Goal: Task Accomplishment & Management: Manage account settings

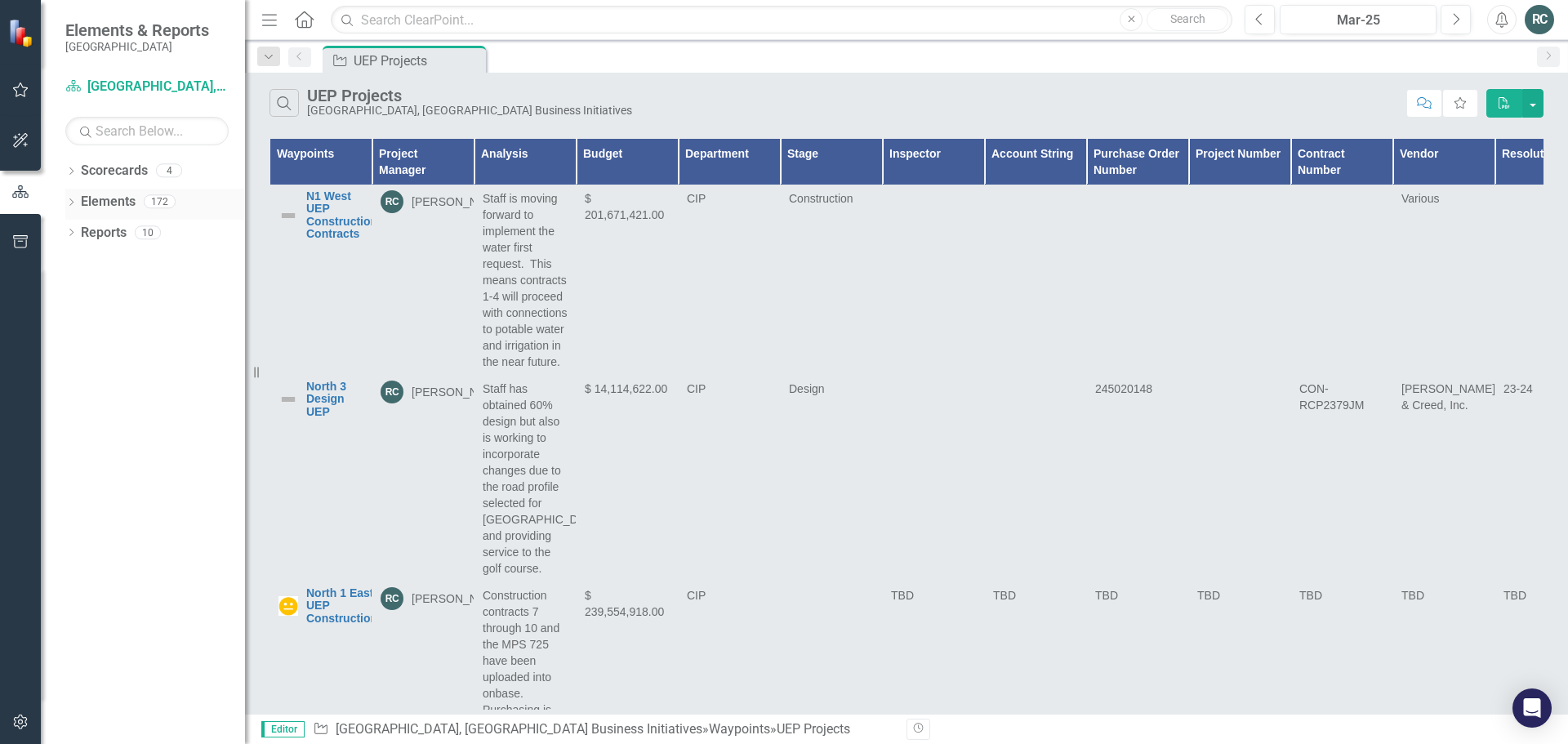
click at [100, 196] on link "Elements" at bounding box center [108, 202] width 55 height 19
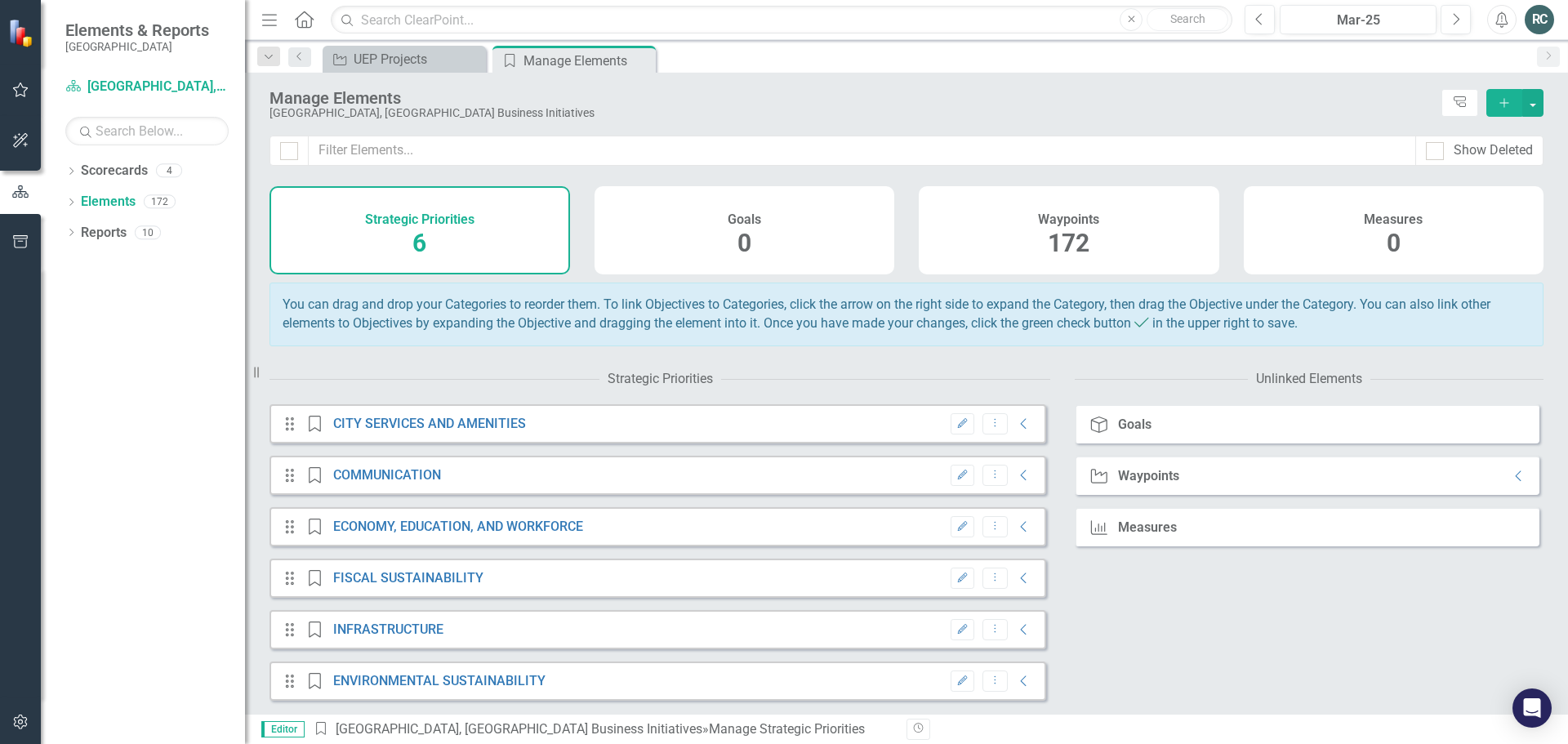
click at [423, 229] on span "6" at bounding box center [419, 242] width 14 height 28
click at [1016, 430] on icon "Collapse" at bounding box center [1023, 424] width 16 height 13
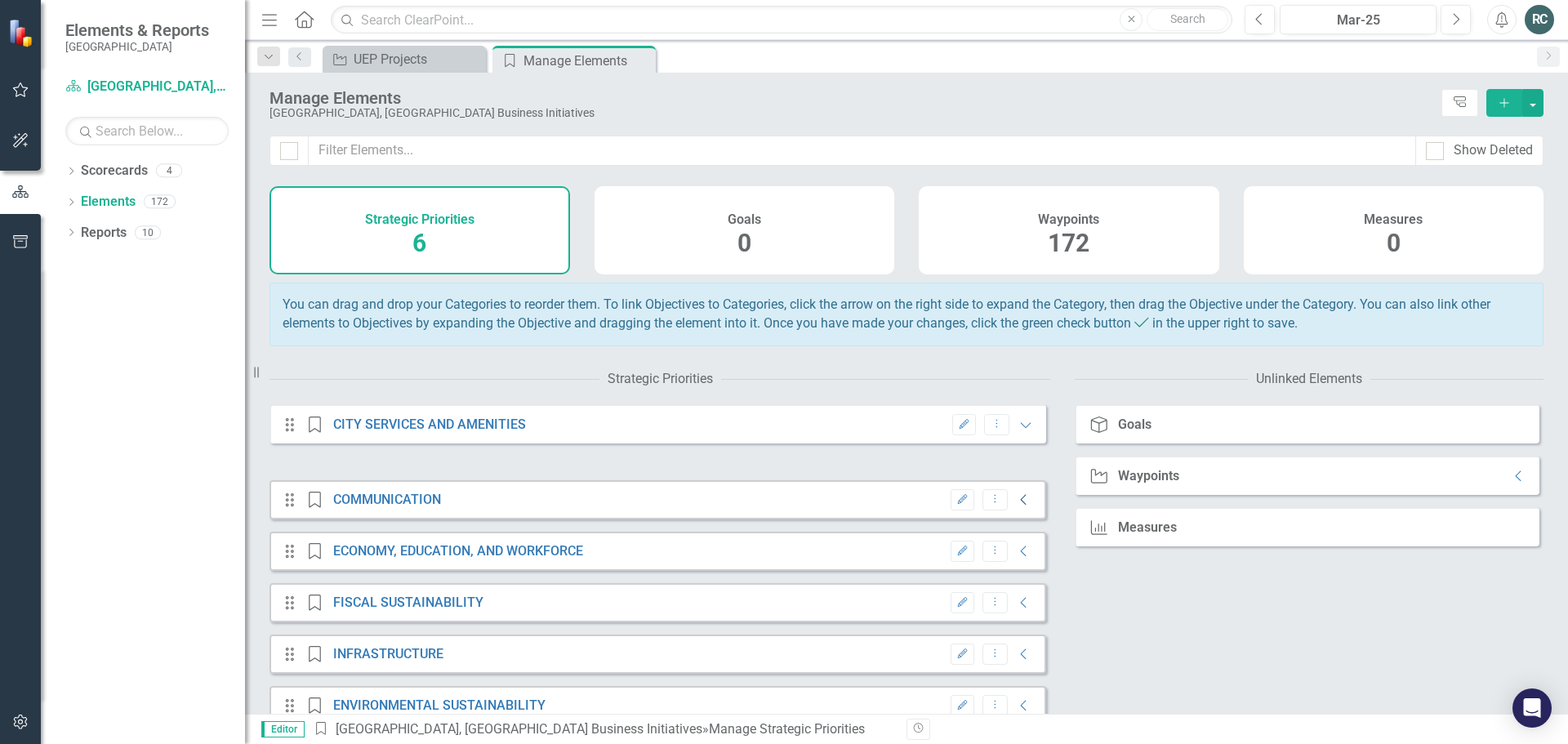
click at [1016, 506] on icon "Collapse" at bounding box center [1023, 499] width 16 height 13
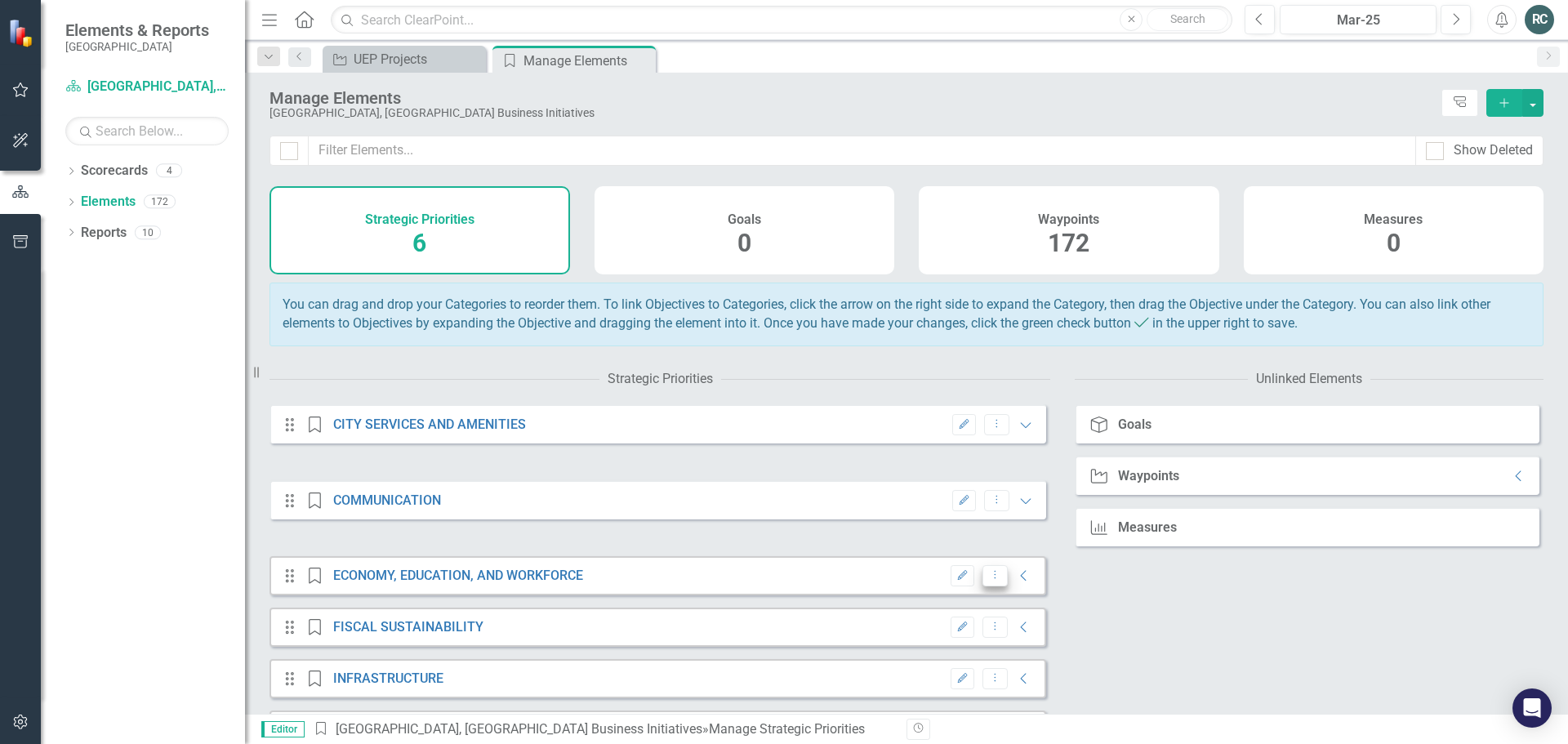
scroll to position [60, 0]
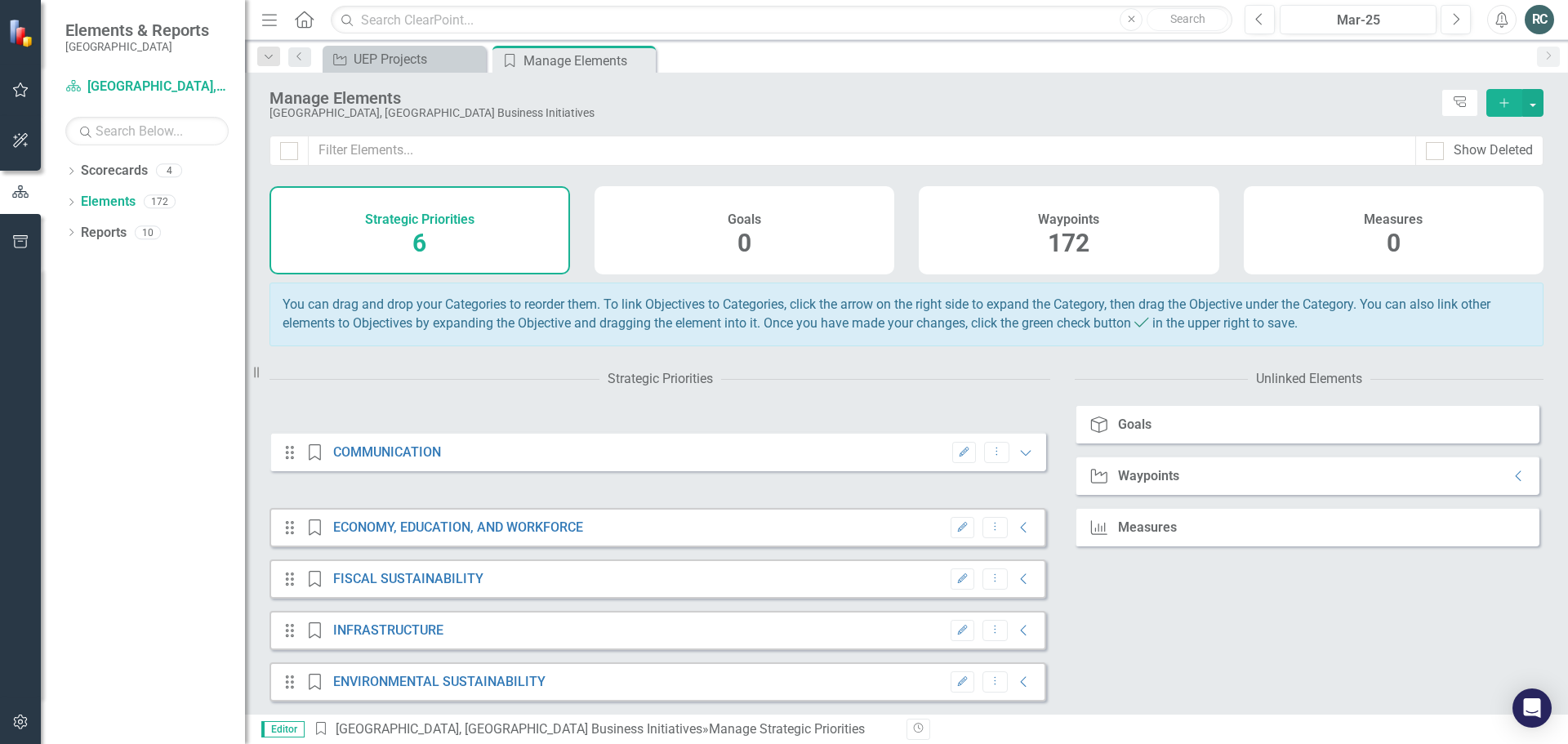
click at [1013, 521] on div "Edit Dropdown Menu Collapse" at bounding box center [988, 528] width 91 height 22
click at [1016, 532] on icon "Collapse" at bounding box center [1023, 527] width 16 height 13
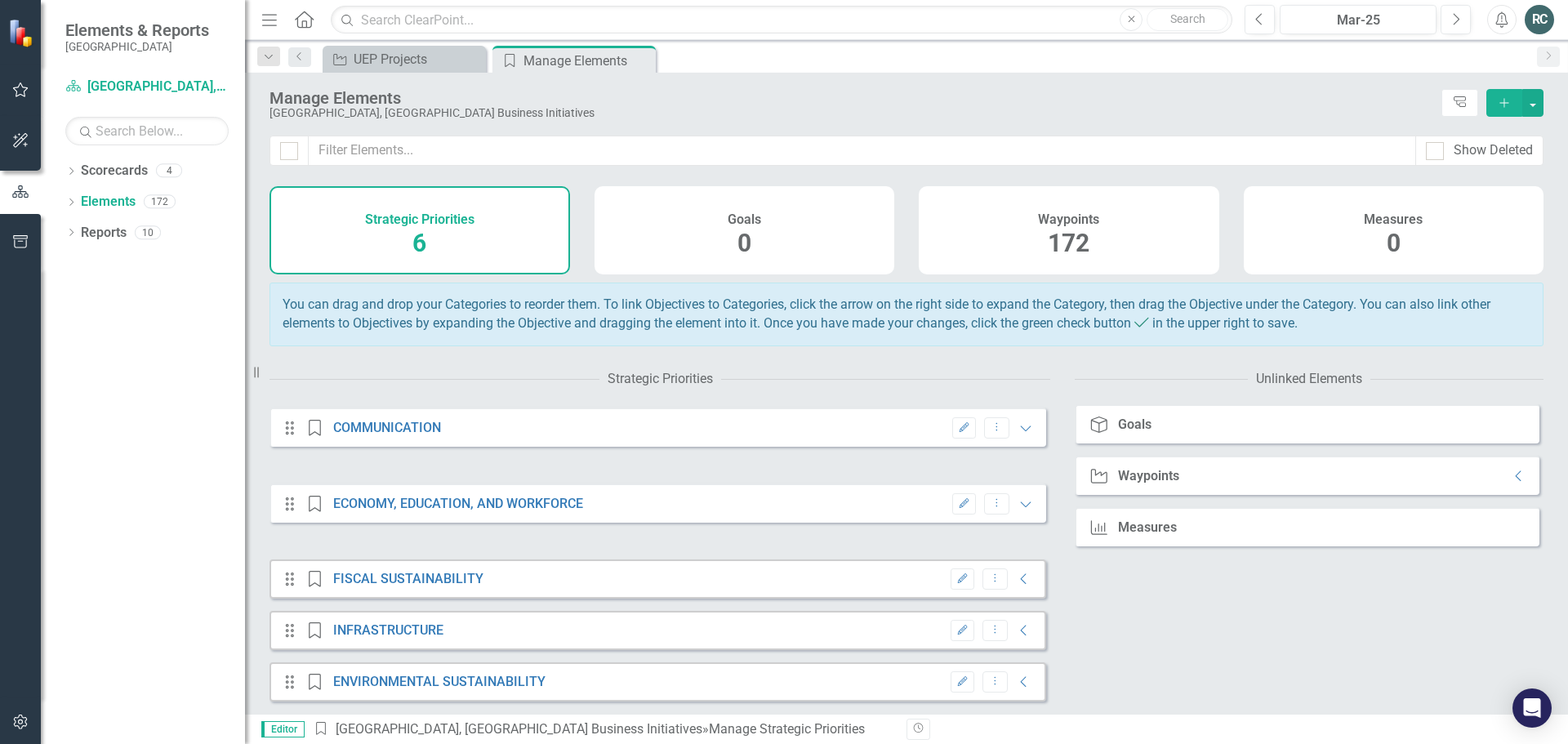
scroll to position [85, 0]
click at [24, 100] on button "button" at bounding box center [21, 91] width 37 height 34
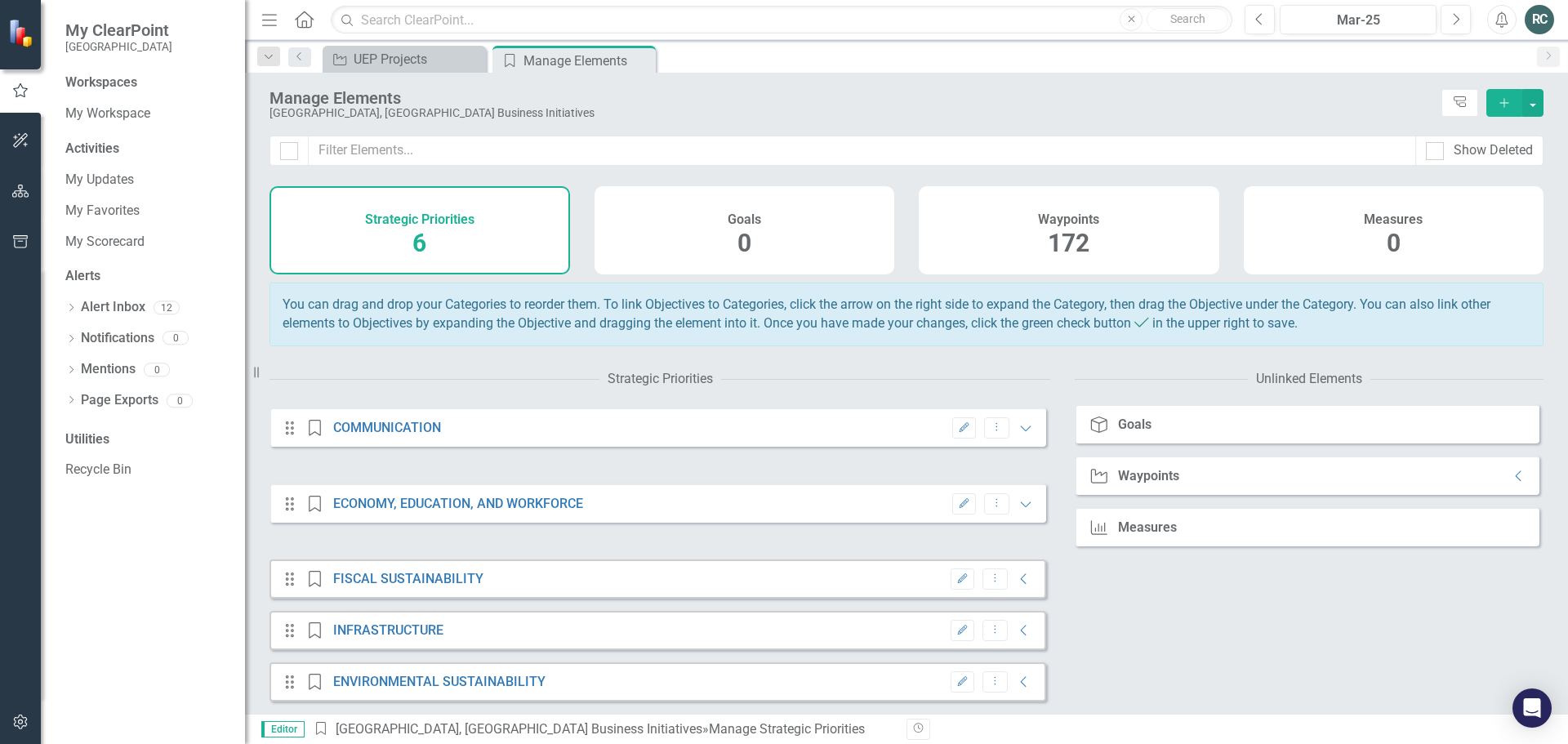
click at [96, 148] on div "Activities" at bounding box center [147, 149] width 163 height 19
click at [79, 176] on link "My Updates" at bounding box center [147, 180] width 163 height 19
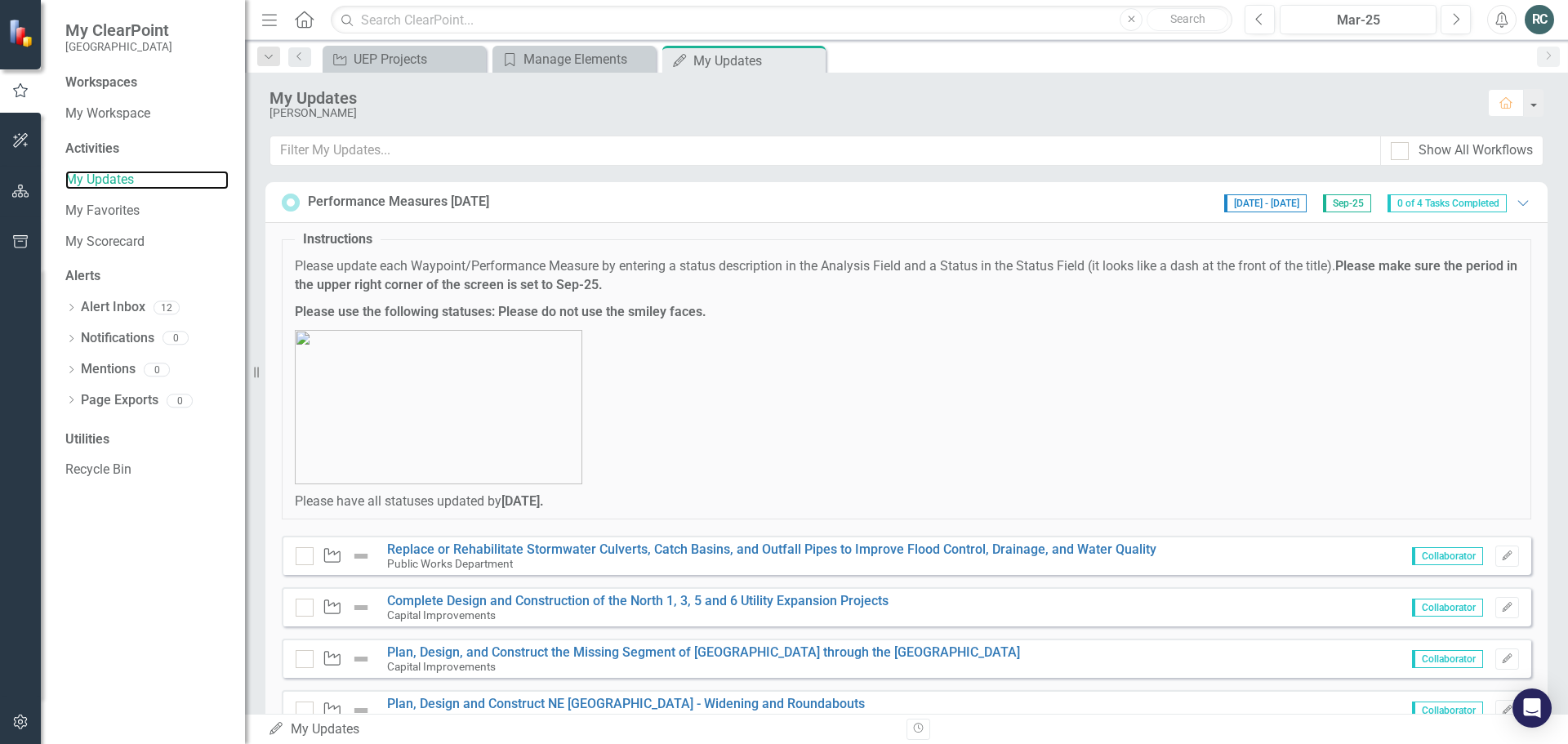
scroll to position [64, 0]
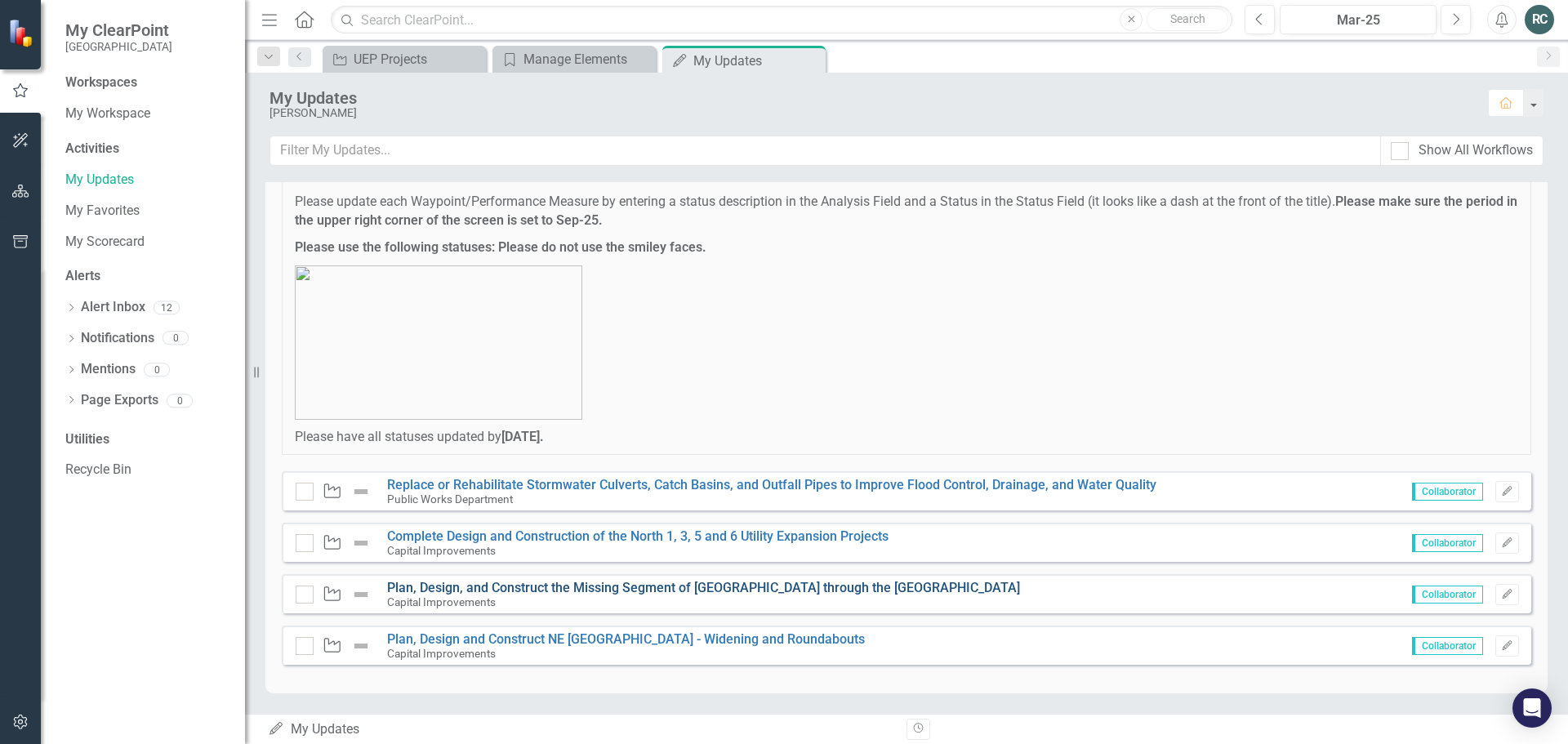
click at [802, 586] on link "Plan, Design, and Construct the Missing Segment of [GEOGRAPHIC_DATA] through th…" at bounding box center [704, 588] width 633 height 15
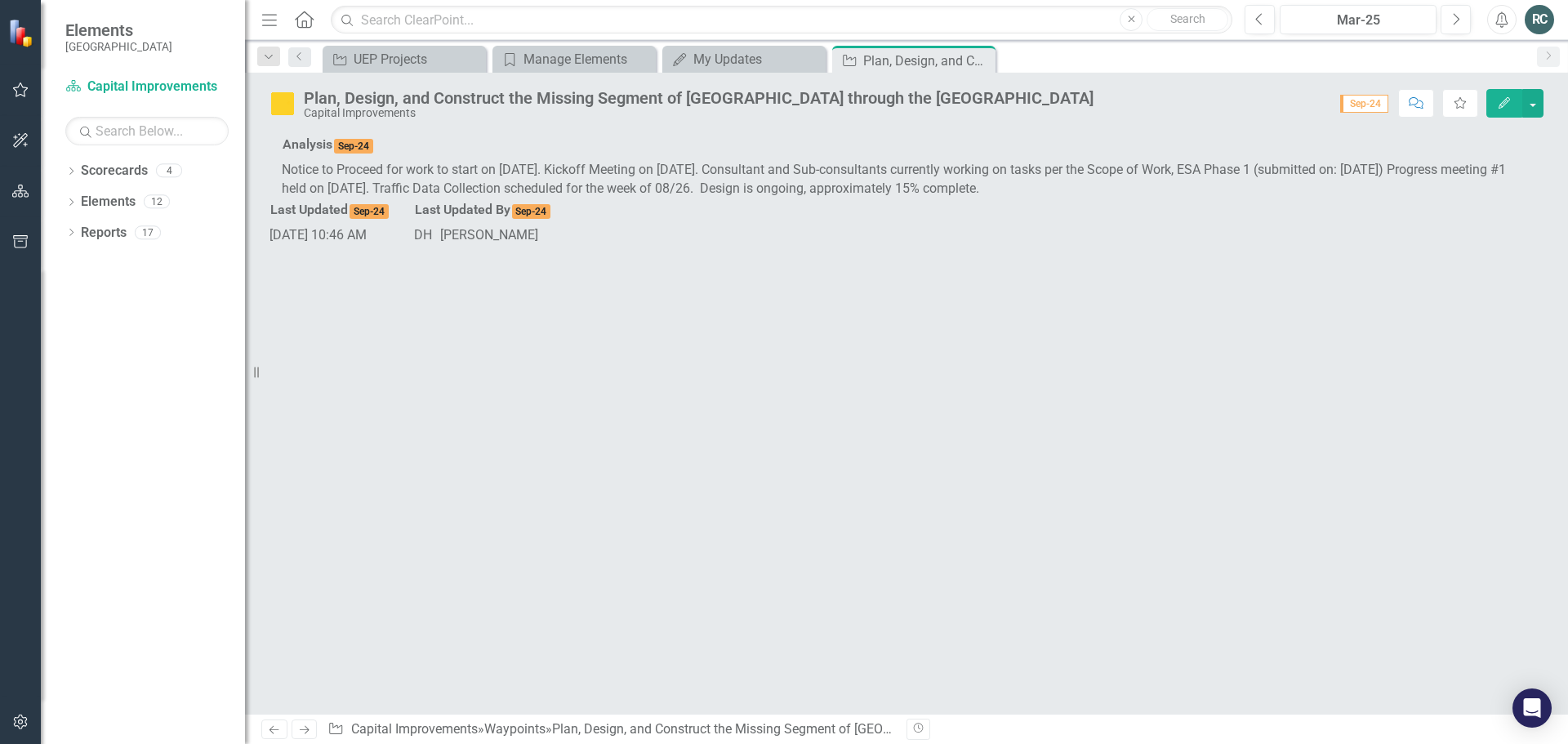
click at [1504, 105] on icon "Edit" at bounding box center [1504, 102] width 15 height 11
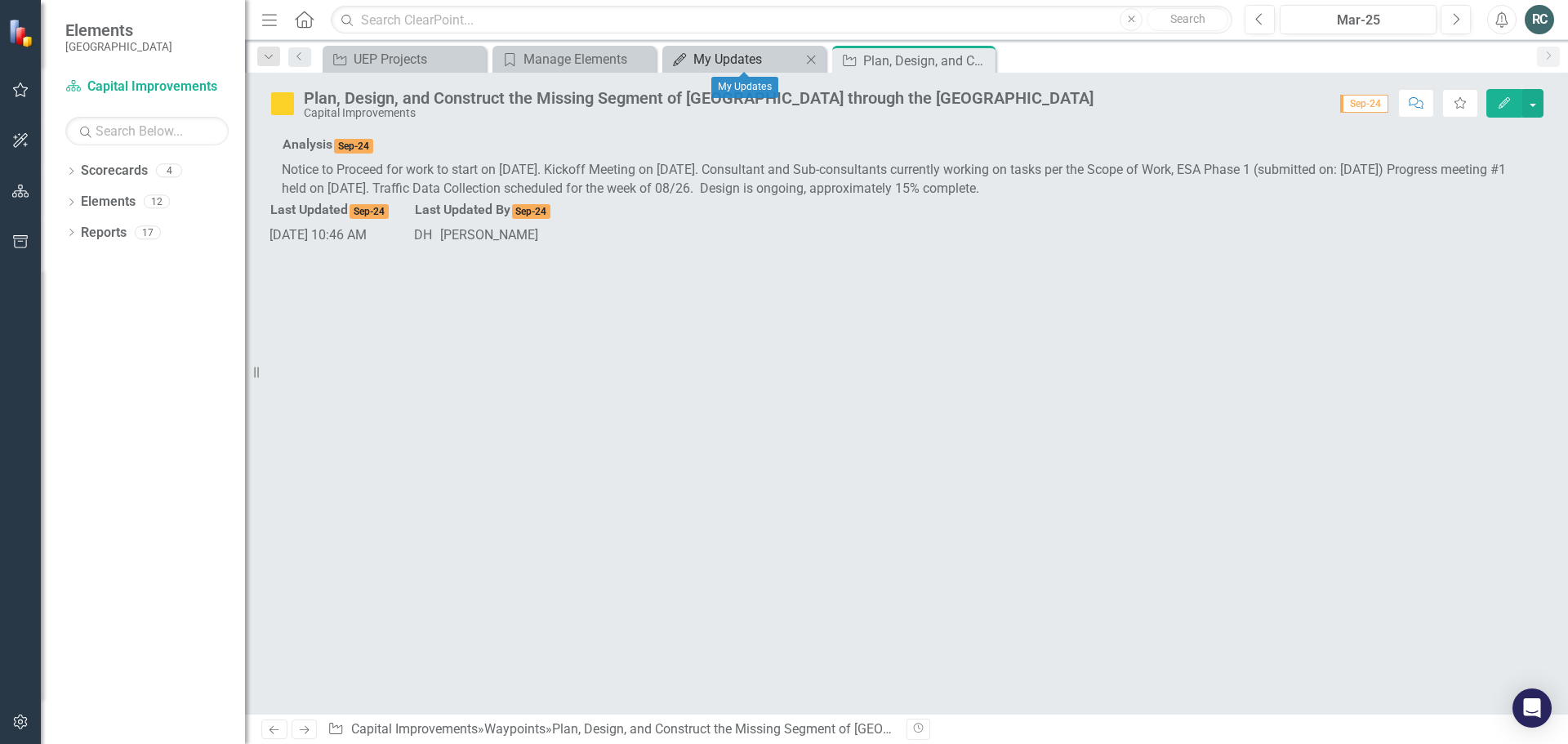
click at [767, 58] on div "My Updates" at bounding box center [747, 59] width 107 height 21
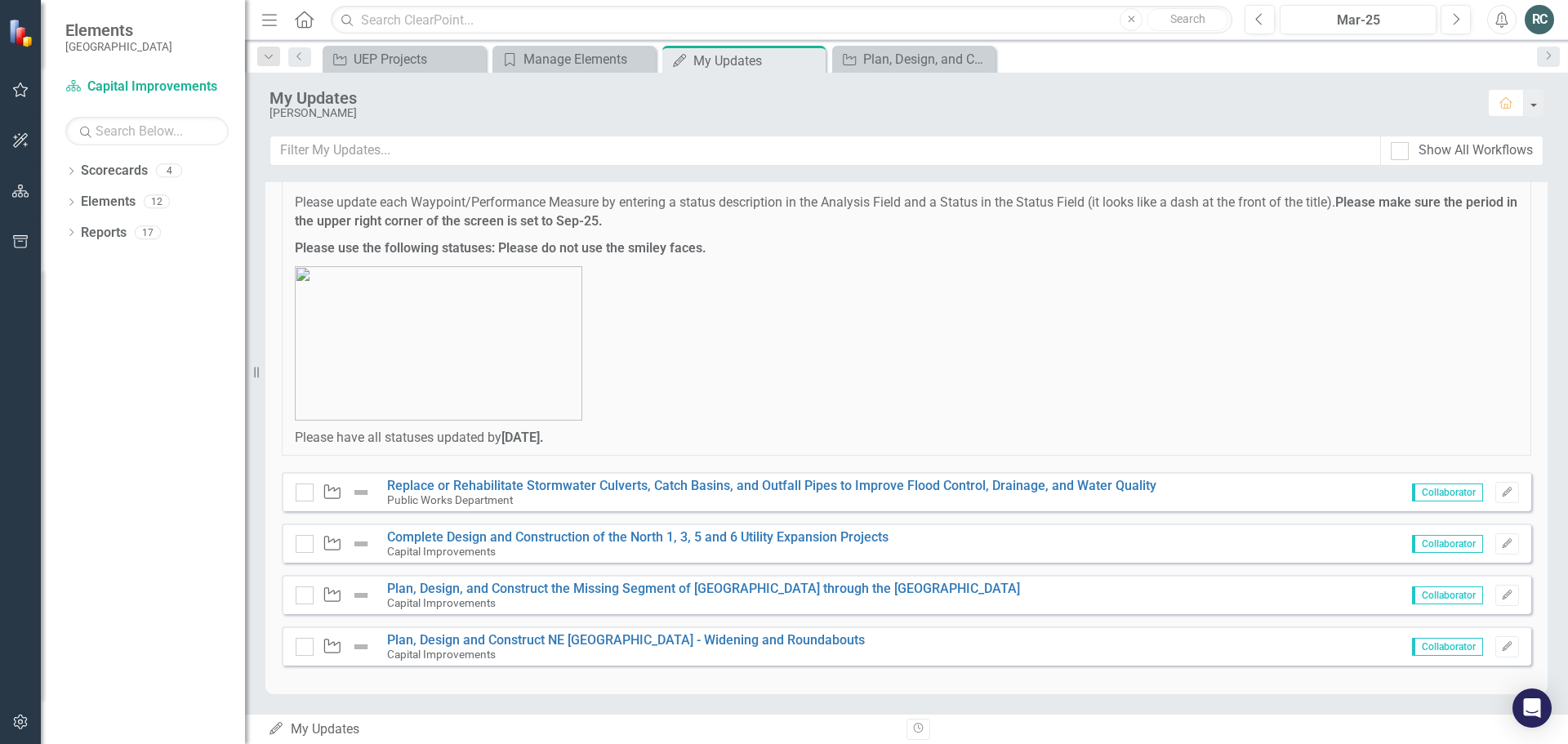
scroll to position [64, 0]
drag, startPoint x: 290, startPoint y: 523, endPoint x: 617, endPoint y: 538, distance: 327.3
click at [617, 538] on div "Waypoint Complete Design and Construction of the North 1, 3, 5 and 6 Utility Ex…" at bounding box center [906, 542] width 1249 height 40
drag, startPoint x: 381, startPoint y: 525, endPoint x: 529, endPoint y: 556, distance: 151.2
click at [529, 556] on div "Waypoint Complete Design and Construction of the North 1, 3, 5 and 6 Utility Ex…" at bounding box center [906, 542] width 1249 height 40
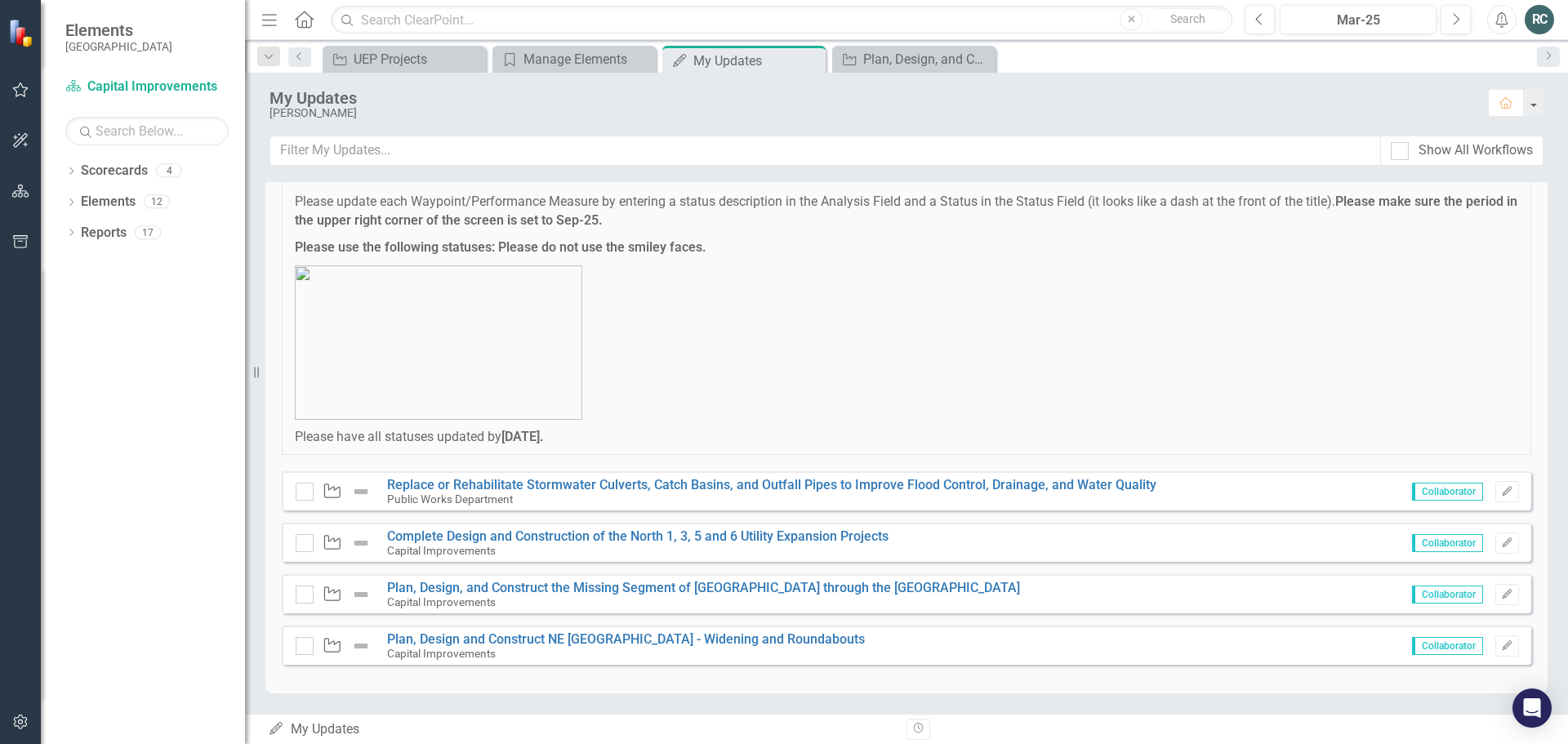
drag, startPoint x: 619, startPoint y: 537, endPoint x: 235, endPoint y: 461, distance: 391.4
click at [235, 461] on div "Dropdown Scorecards 4 [GEOGRAPHIC_DATA], [GEOGRAPHIC_DATA] Business Initiatives…" at bounding box center [143, 450] width 204 height 586
click at [777, 414] on p at bounding box center [906, 343] width 1223 height 155
click at [1501, 540] on icon "Edit" at bounding box center [1507, 542] width 12 height 9
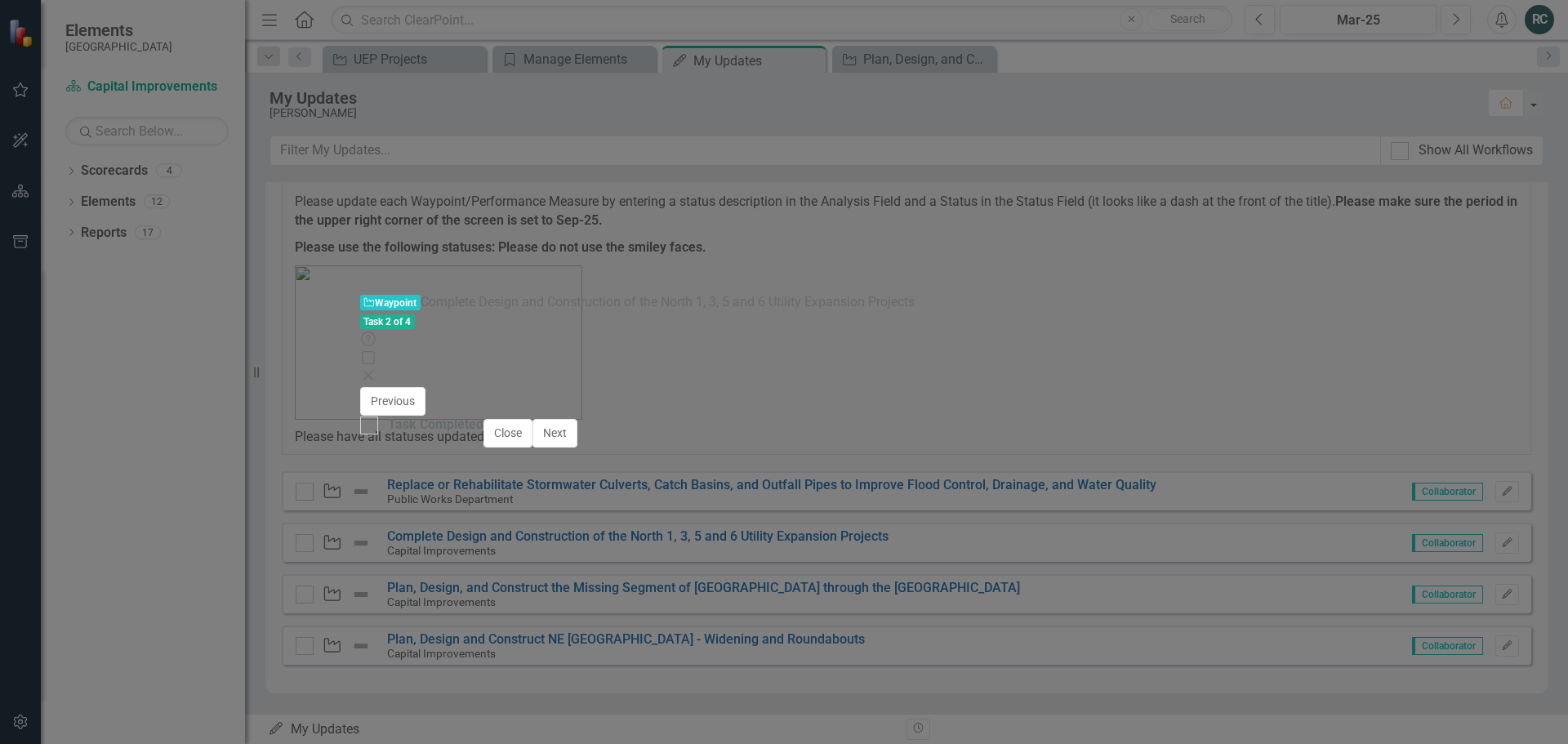
click at [372, 371] on icon at bounding box center [367, 375] width 9 height 9
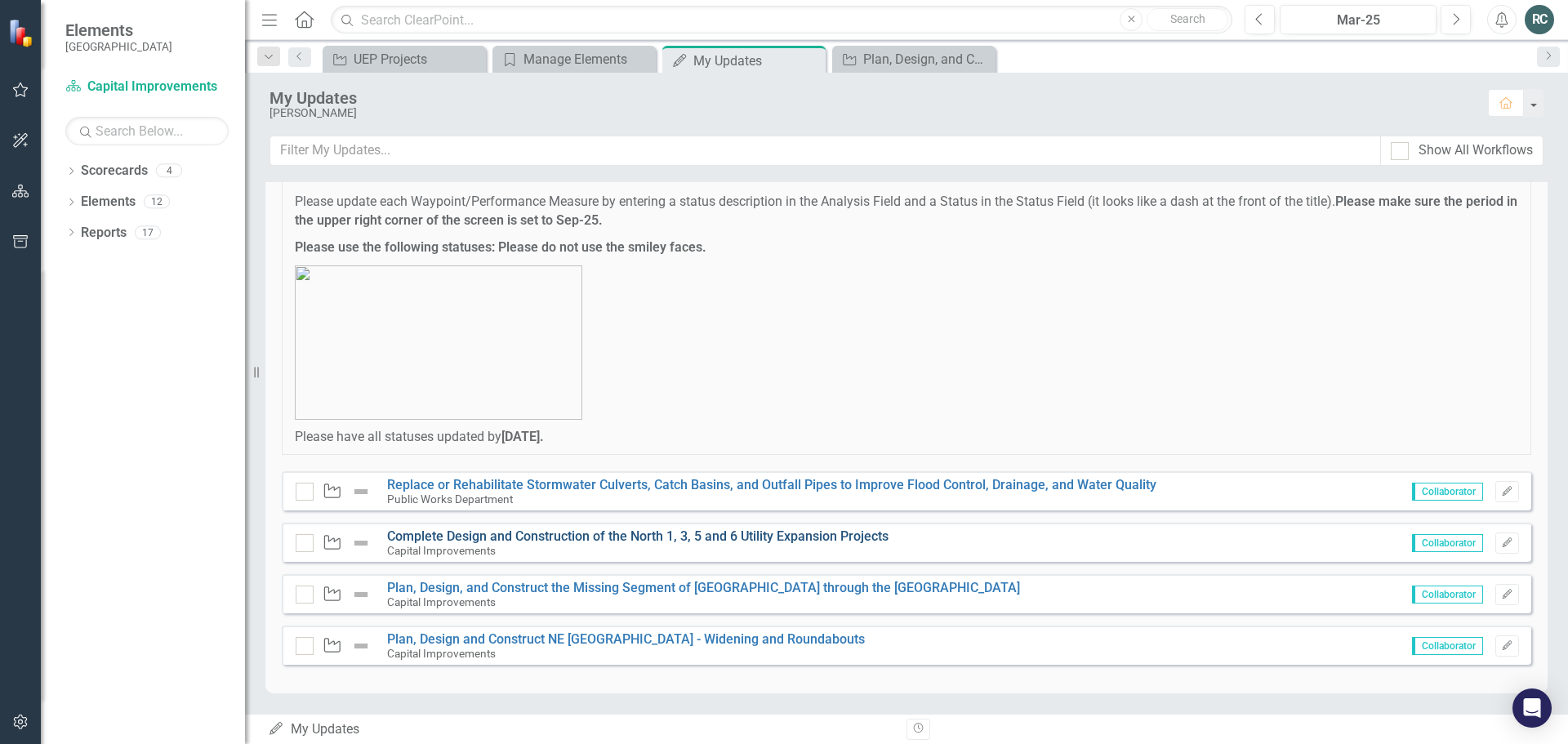
click at [564, 535] on link "Complete Design and Construction of the North 1, 3, 5 and 6 Utility Expansion P…" at bounding box center [638, 536] width 502 height 15
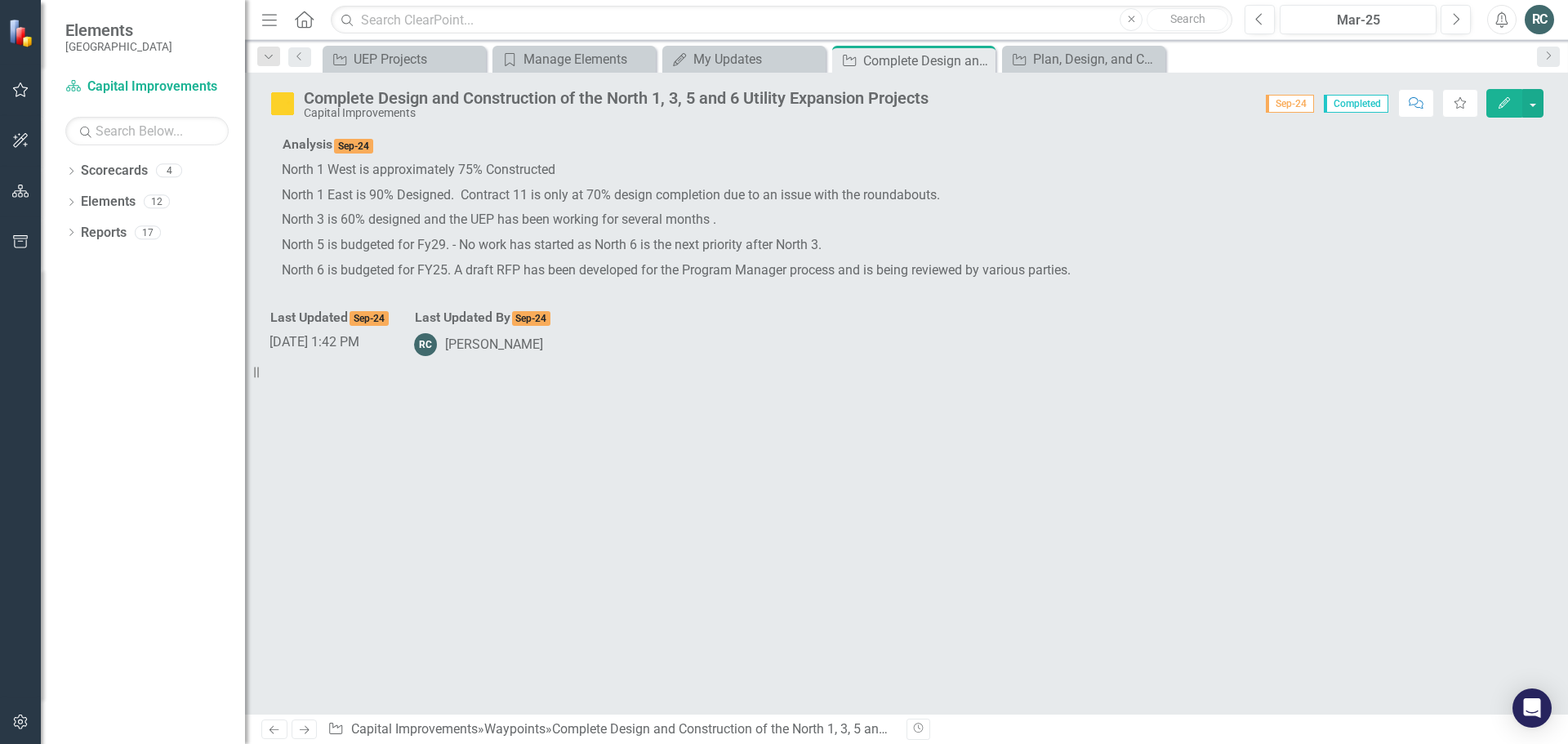
click at [1358, 102] on span "Completed" at bounding box center [1356, 103] width 64 height 18
click at [1453, 22] on icon "Next" at bounding box center [1455, 19] width 9 height 15
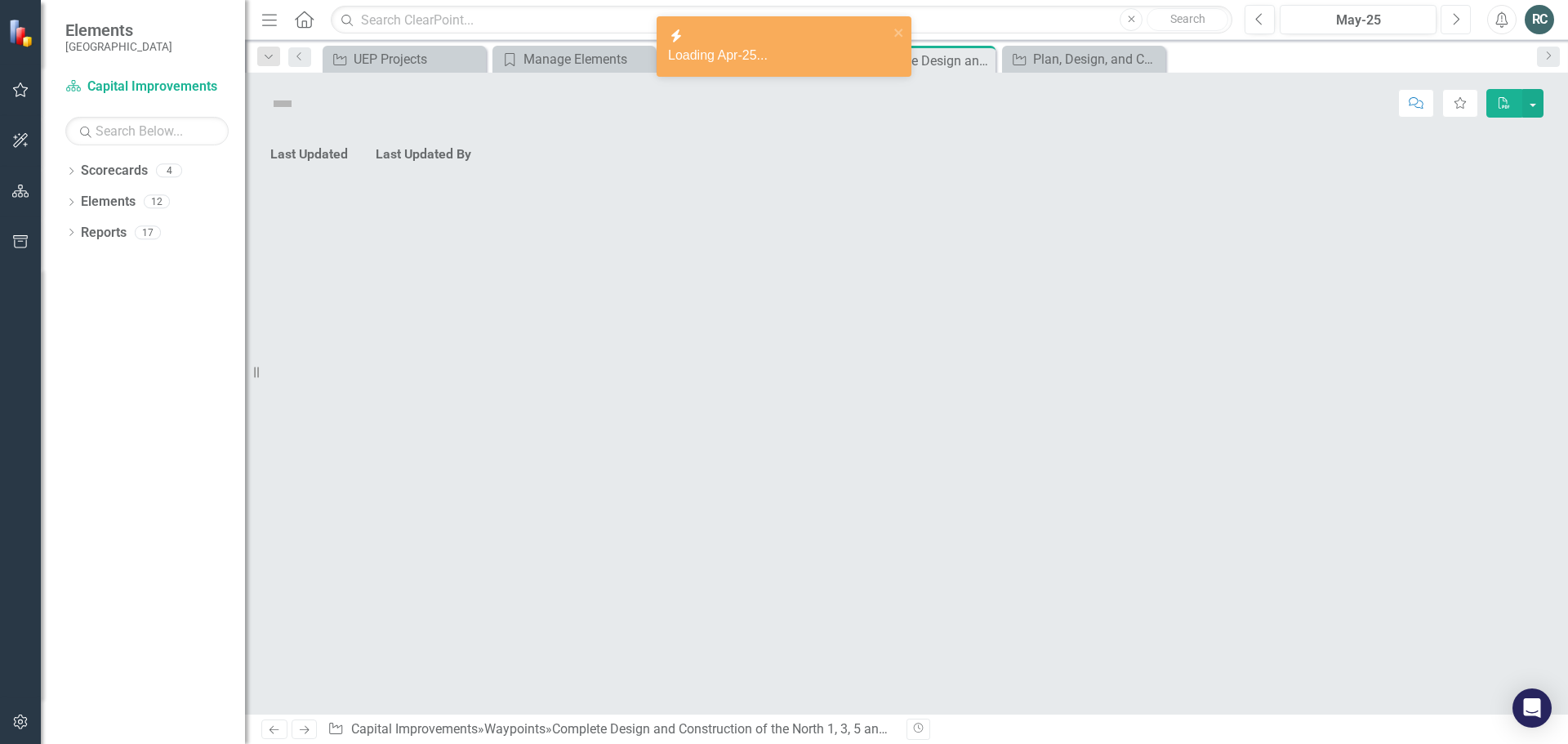
click at [1453, 22] on icon "Next" at bounding box center [1455, 19] width 9 height 15
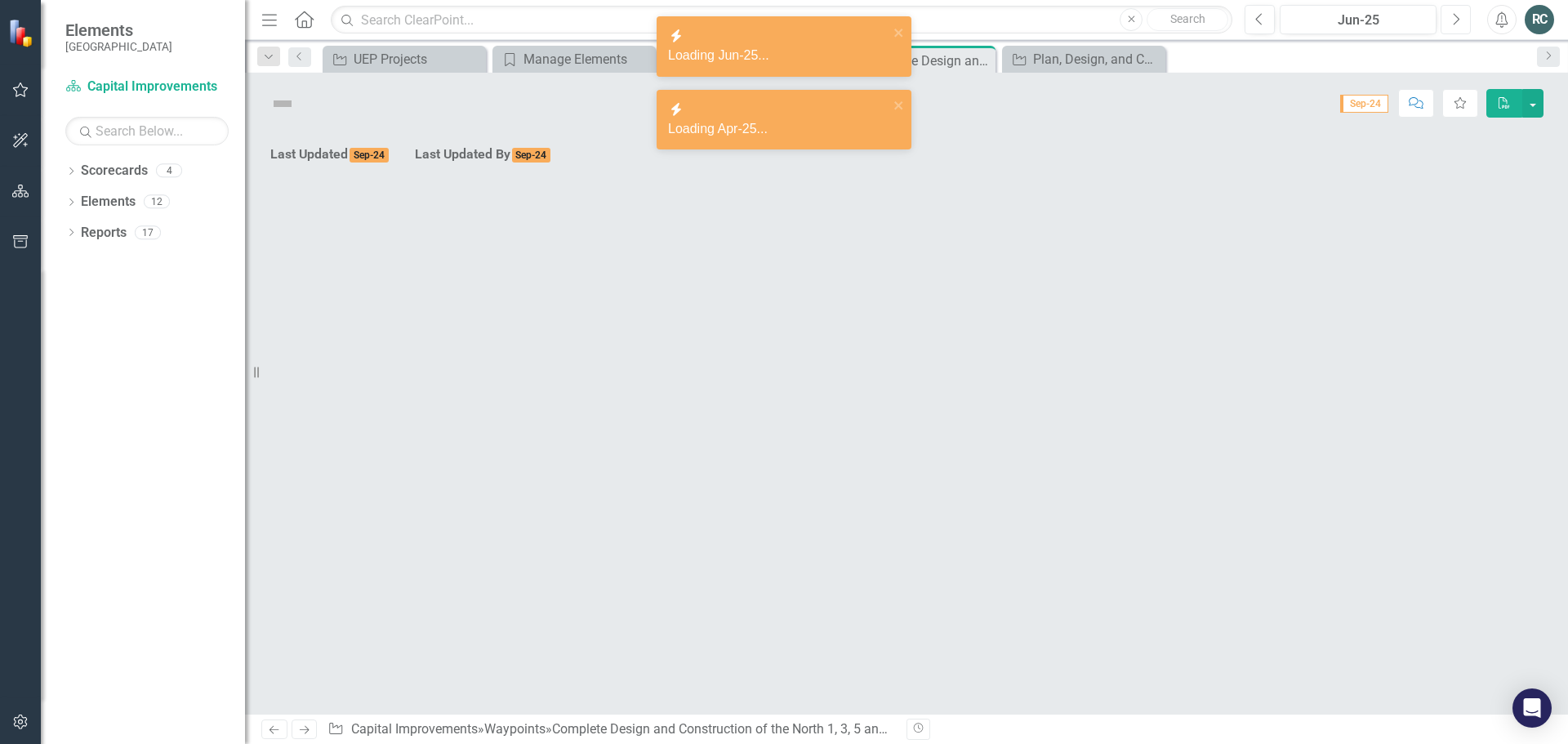
click at [1453, 22] on icon "Next" at bounding box center [1455, 19] width 9 height 15
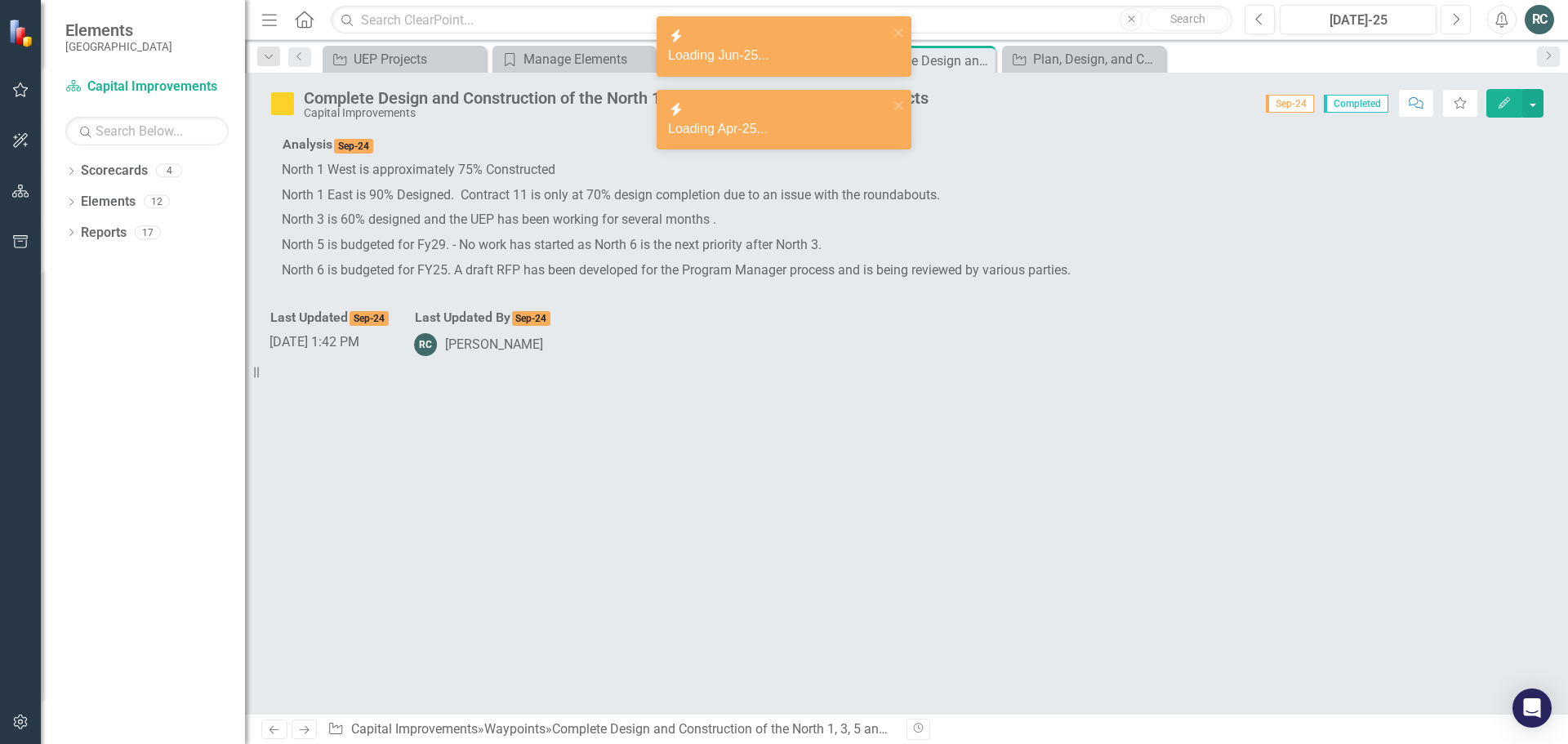
click at [1451, 22] on icon "Next" at bounding box center [1455, 19] width 9 height 15
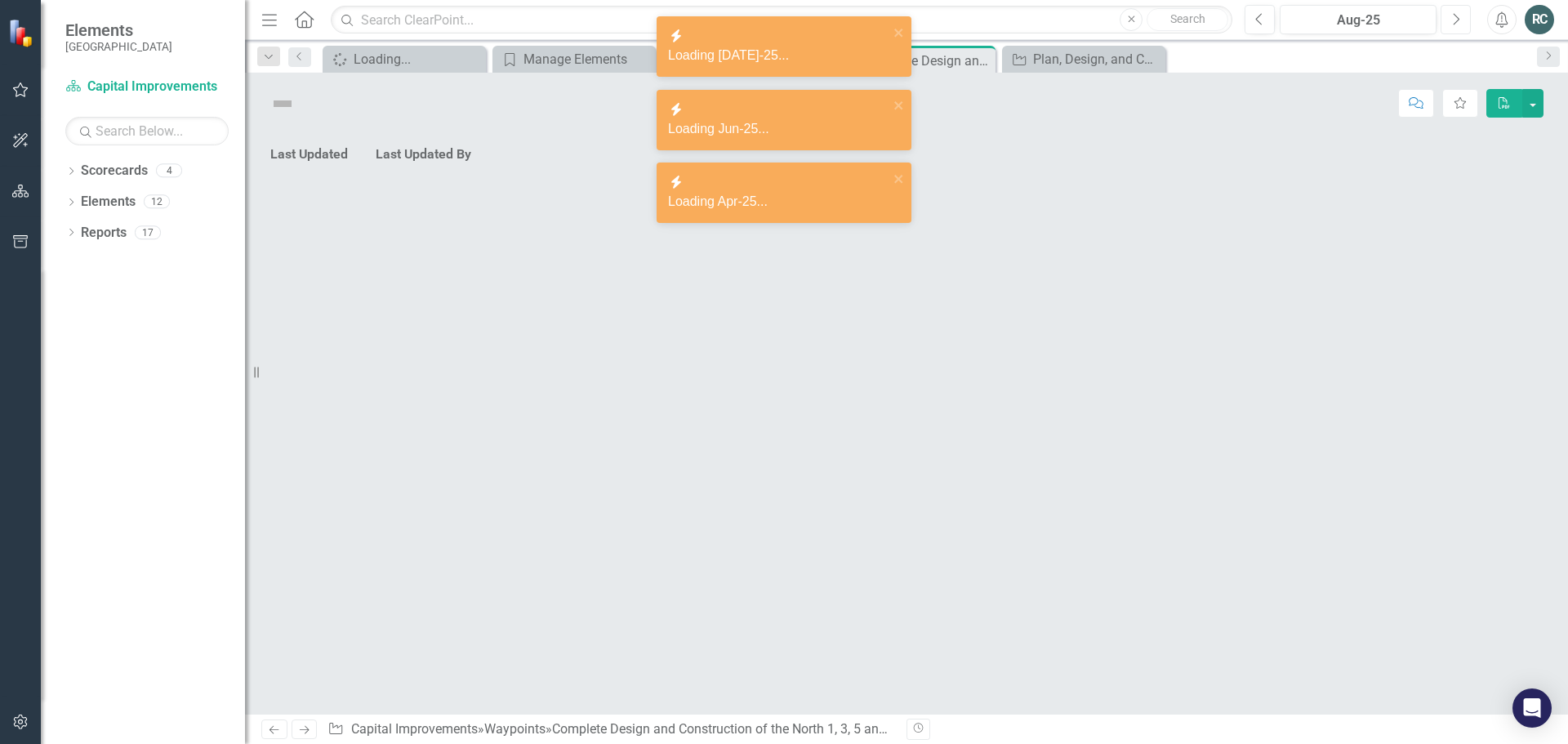
click at [1451, 22] on icon "Next" at bounding box center [1455, 19] width 9 height 15
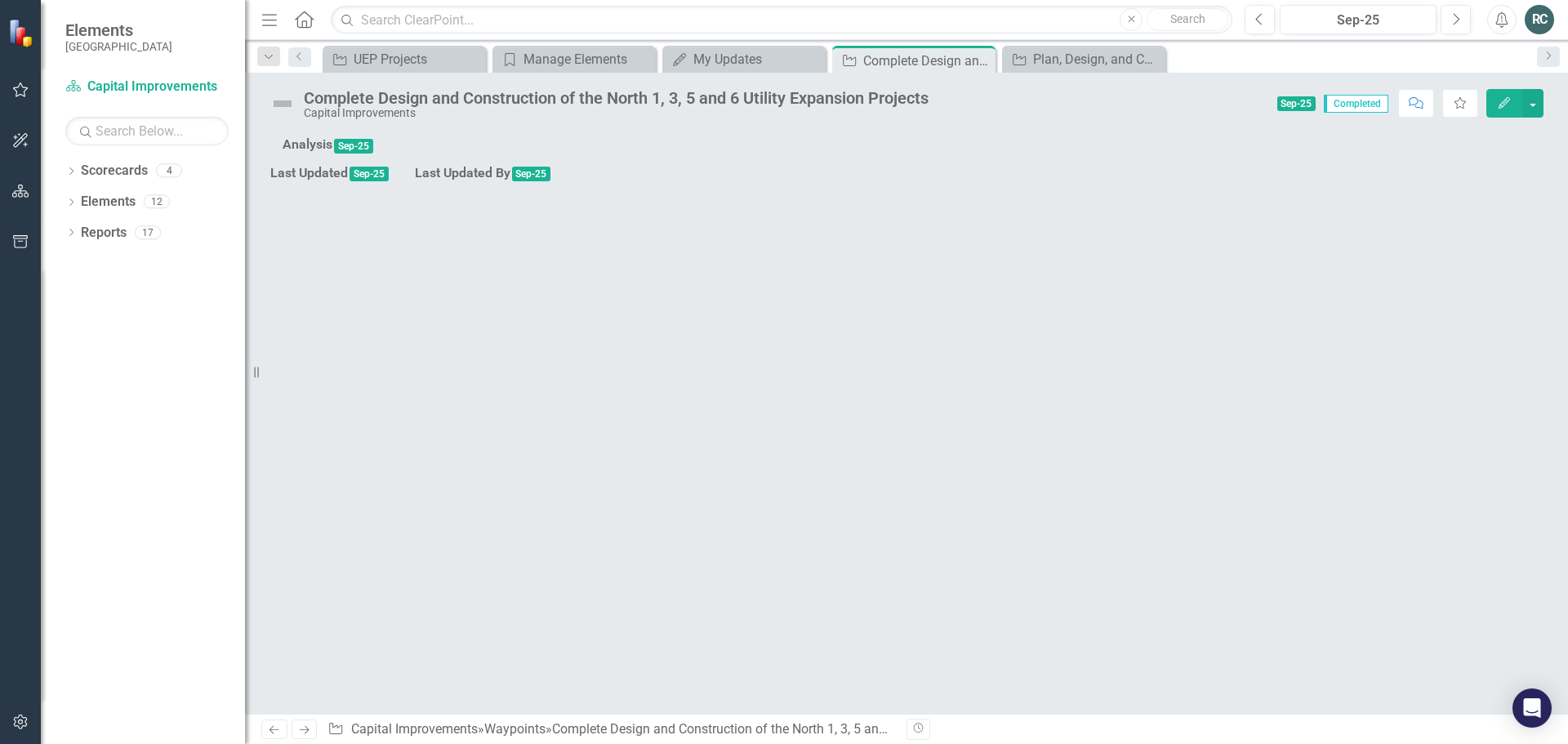
click at [1499, 107] on icon "button" at bounding box center [1504, 102] width 11 height 11
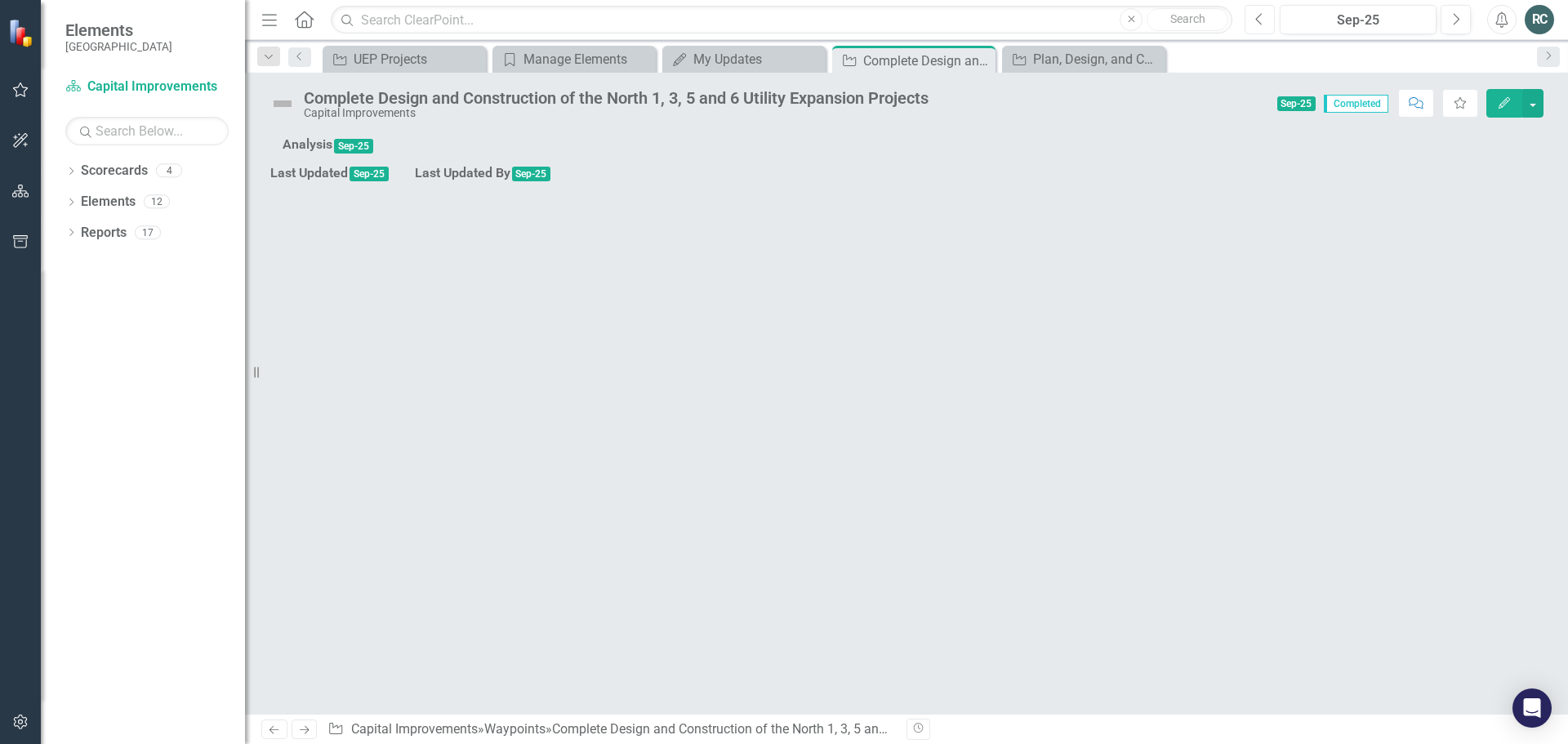
click at [1262, 21] on icon "Previous" at bounding box center [1260, 19] width 9 height 15
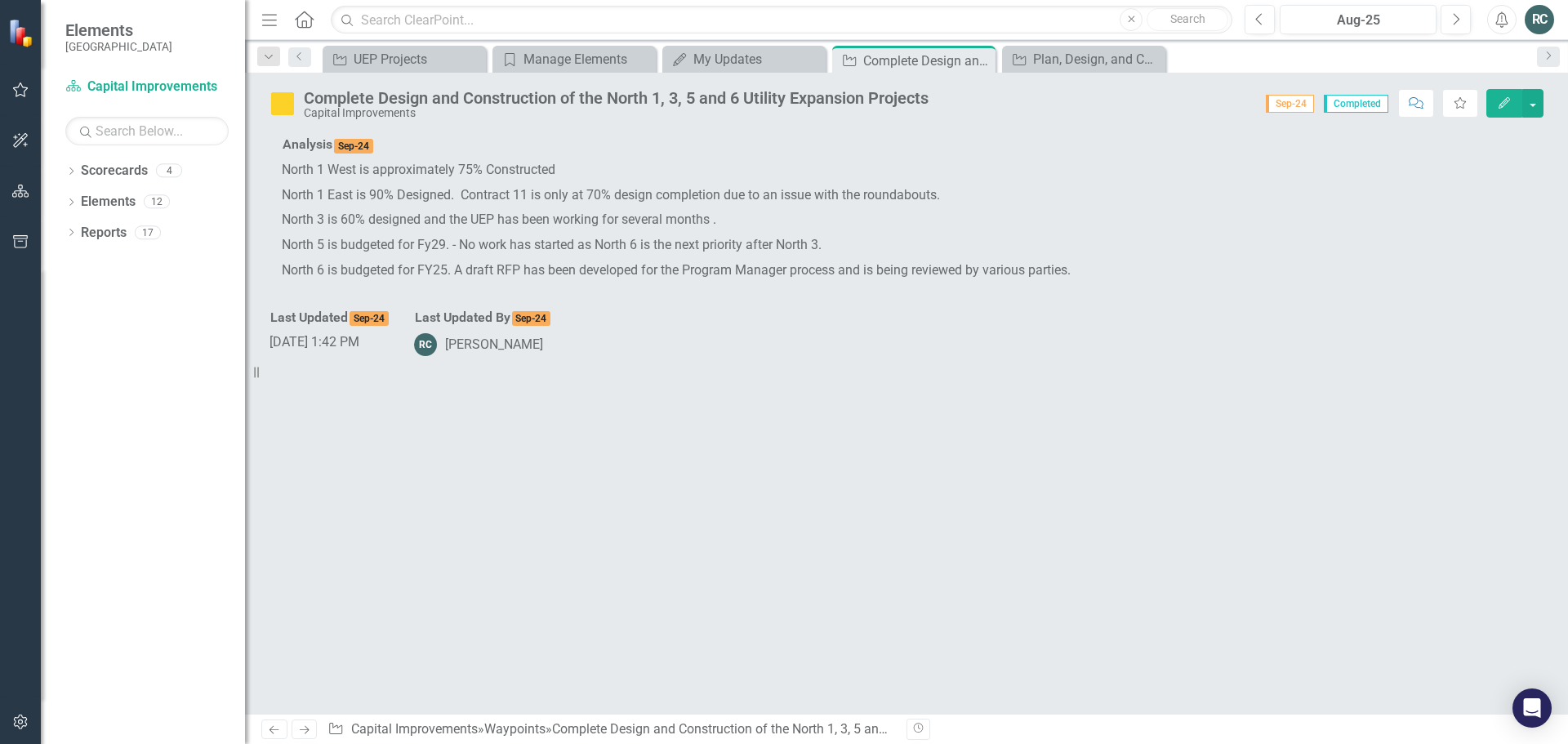
drag, startPoint x: 1029, startPoint y: 498, endPoint x: 796, endPoint y: 506, distance: 233.1
click at [796, 284] on p "North 6 is budgeted for FY25. A draft RFP has been developed for the Program Ma…" at bounding box center [906, 270] width 1249 height 25
click at [1507, 101] on icon "button" at bounding box center [1504, 102] width 11 height 11
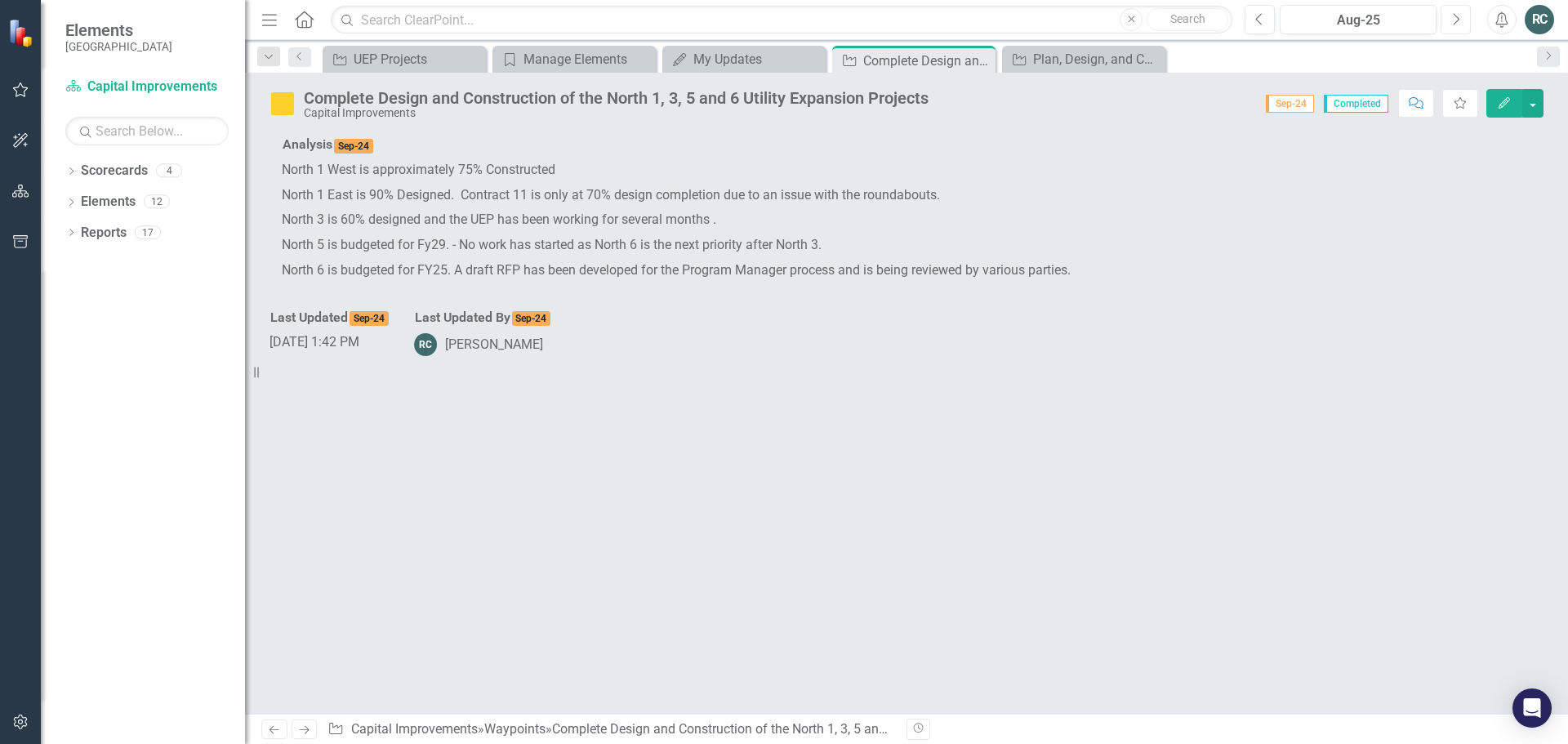
click at [1456, 16] on icon "button" at bounding box center [1457, 18] width 7 height 11
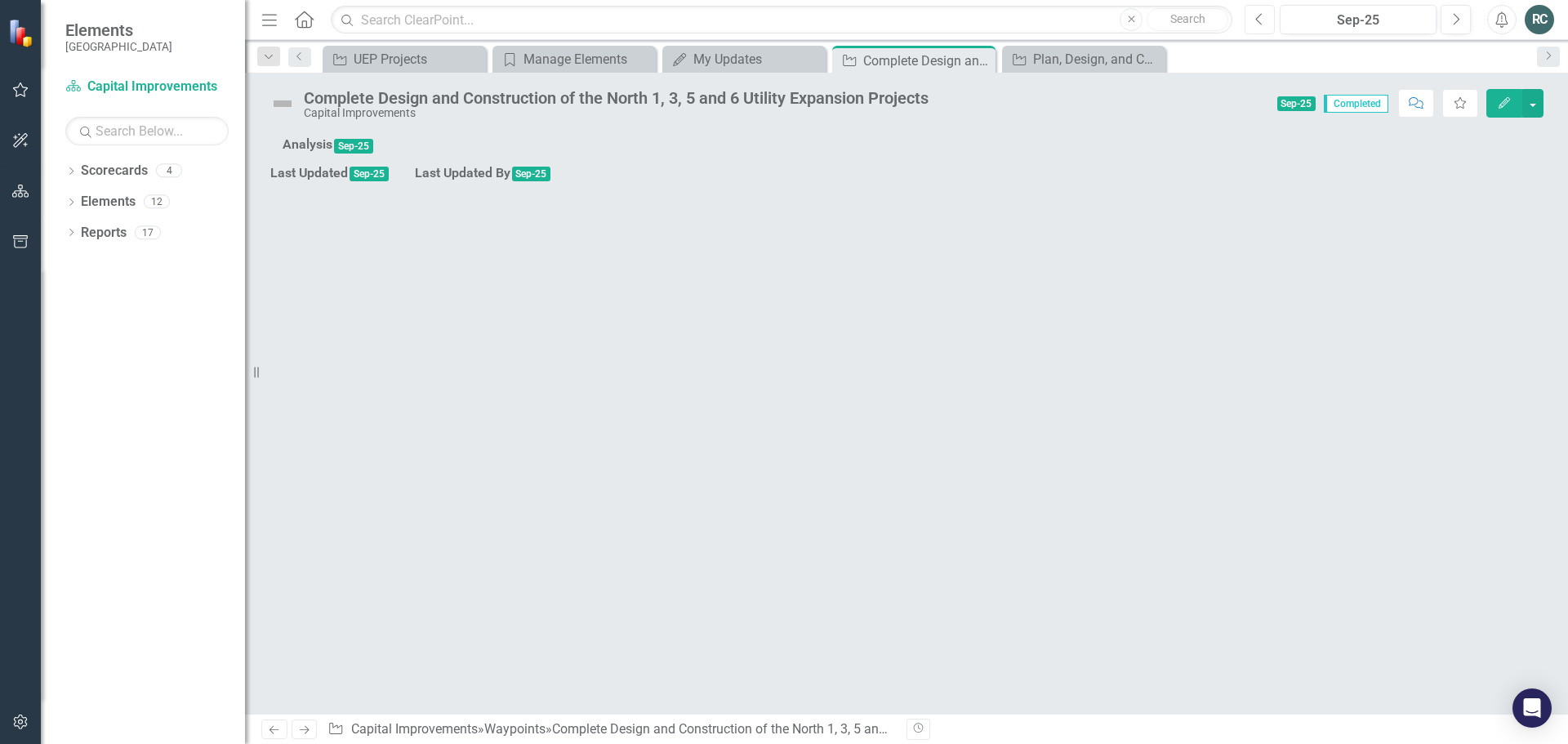
click at [1264, 25] on icon "Previous" at bounding box center [1260, 19] width 9 height 15
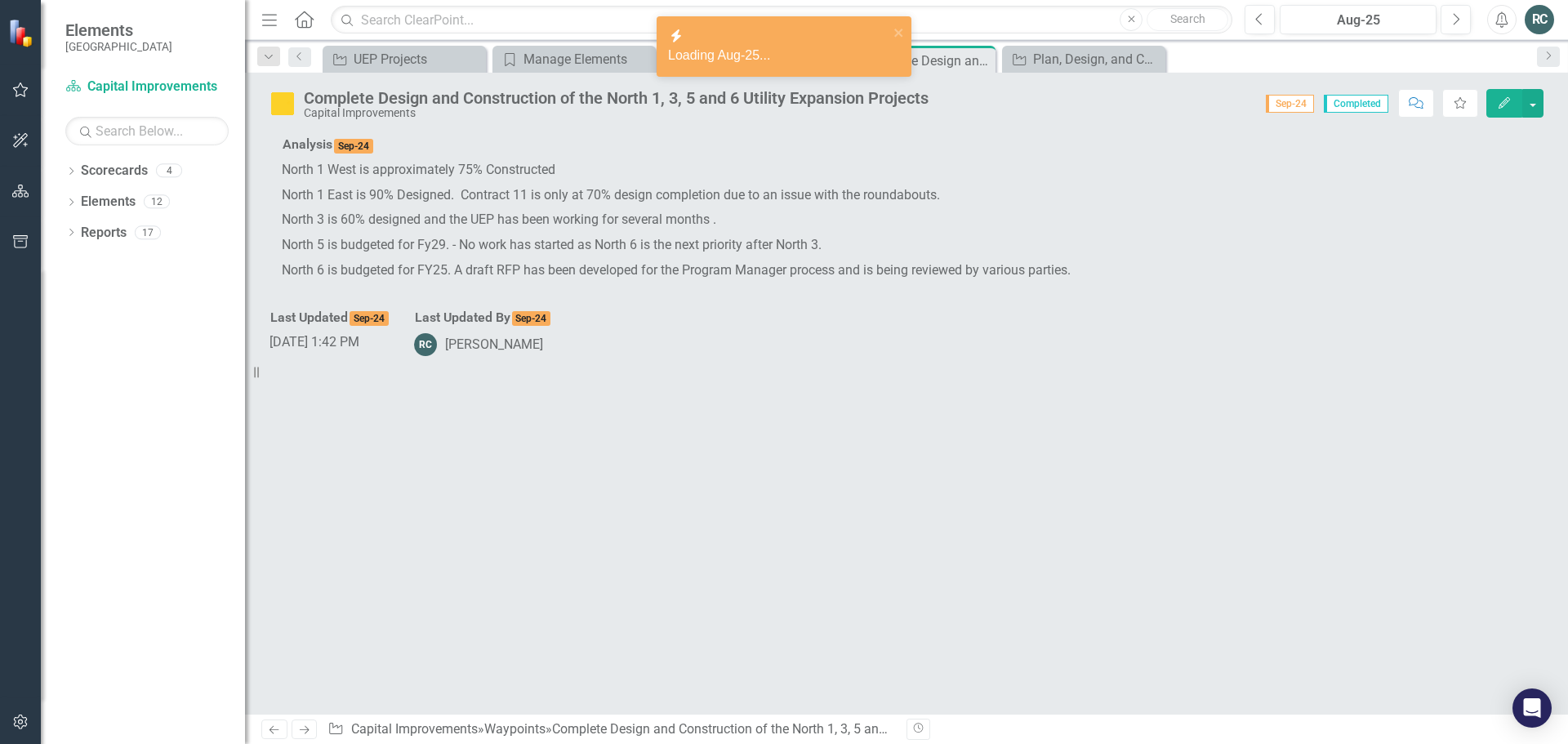
click at [1504, 107] on icon "Edit" at bounding box center [1504, 102] width 15 height 11
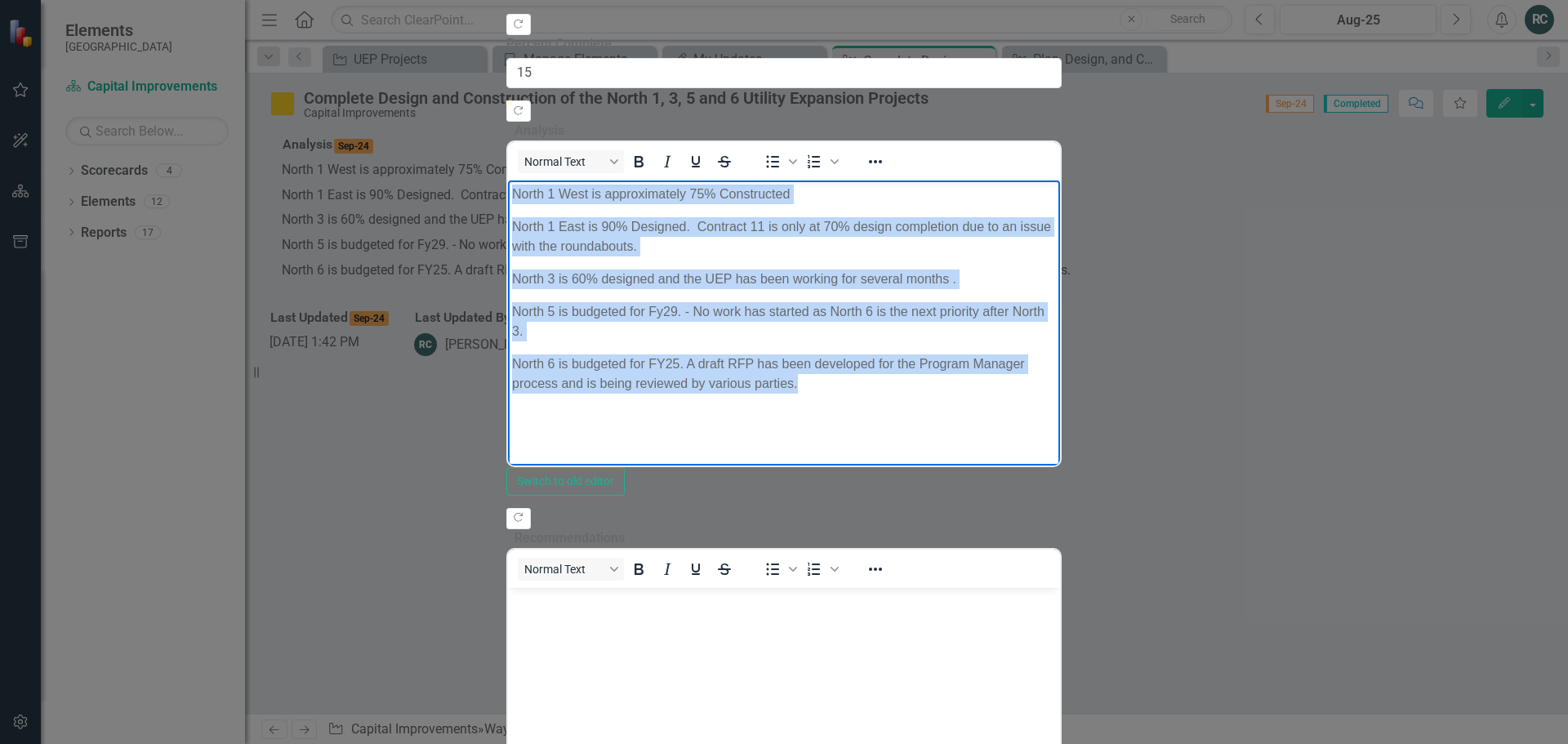
drag, startPoint x: 1376, startPoint y: 327, endPoint x: 516, endPoint y: 188, distance: 871.2
click at [516, 188] on body "North 1 West is approximately 75% Constructed North 1 East is 90% Designed. Con…" at bounding box center [784, 311] width 552 height 263
copy body "North 1 West is approximately 75% Constructed North 1 East is 90% Designed. Con…"
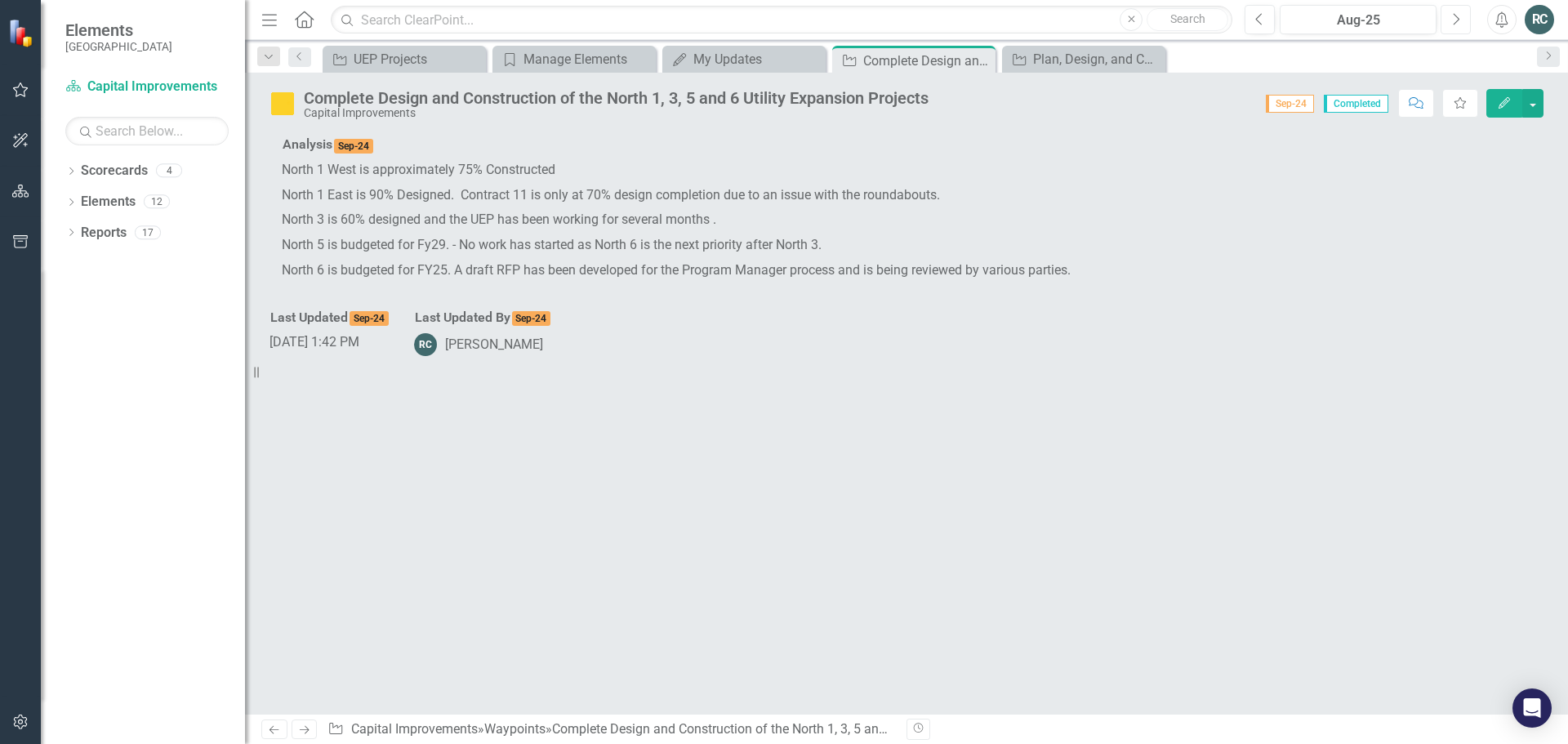
click at [1456, 16] on icon "button" at bounding box center [1457, 18] width 7 height 11
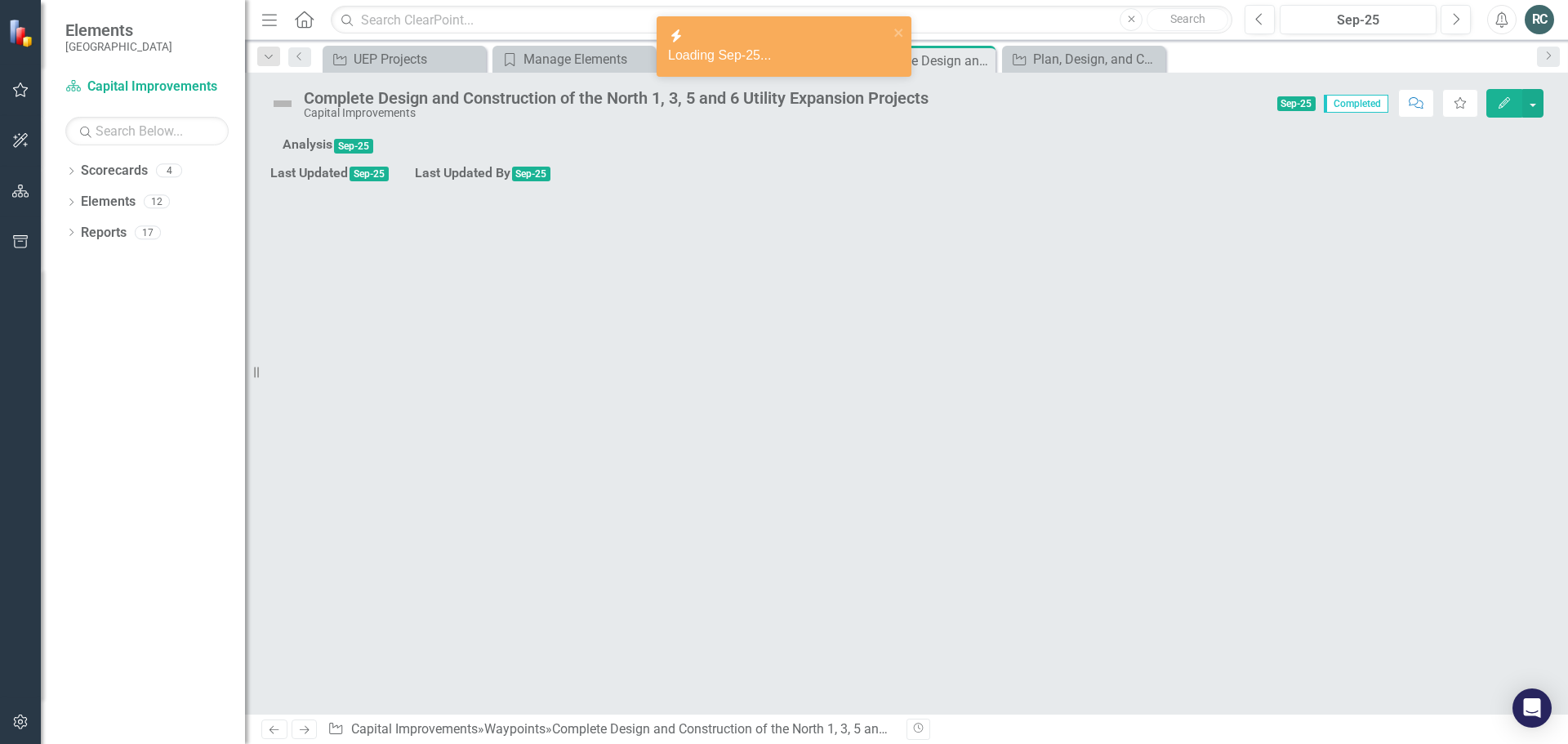
click at [1502, 104] on icon "Edit" at bounding box center [1504, 102] width 15 height 11
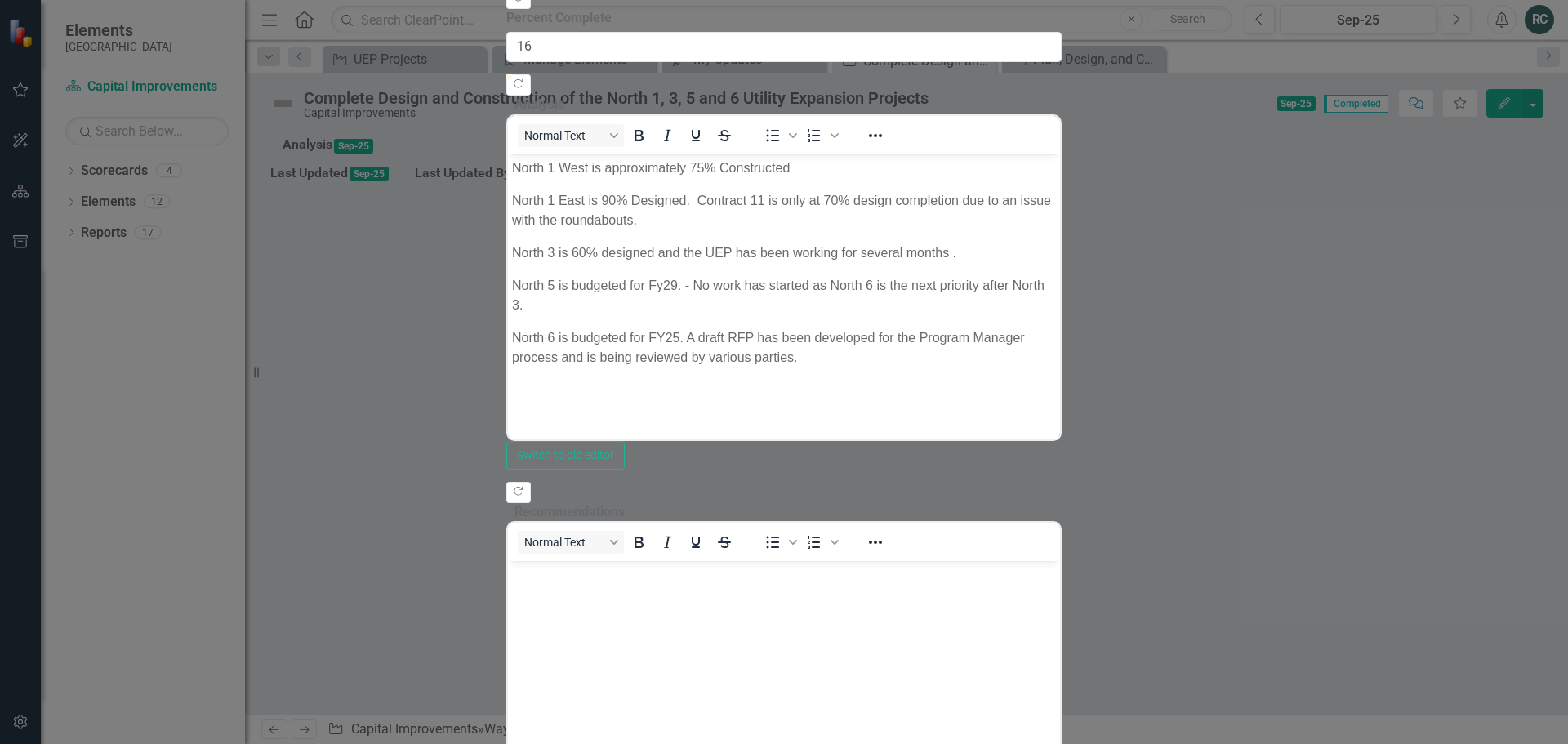
type input "15"
drag, startPoint x: 457, startPoint y: 204, endPoint x: 619, endPoint y: 204, distance: 162.0
click at [668, 75] on div at bounding box center [668, 75] width 0 height 0
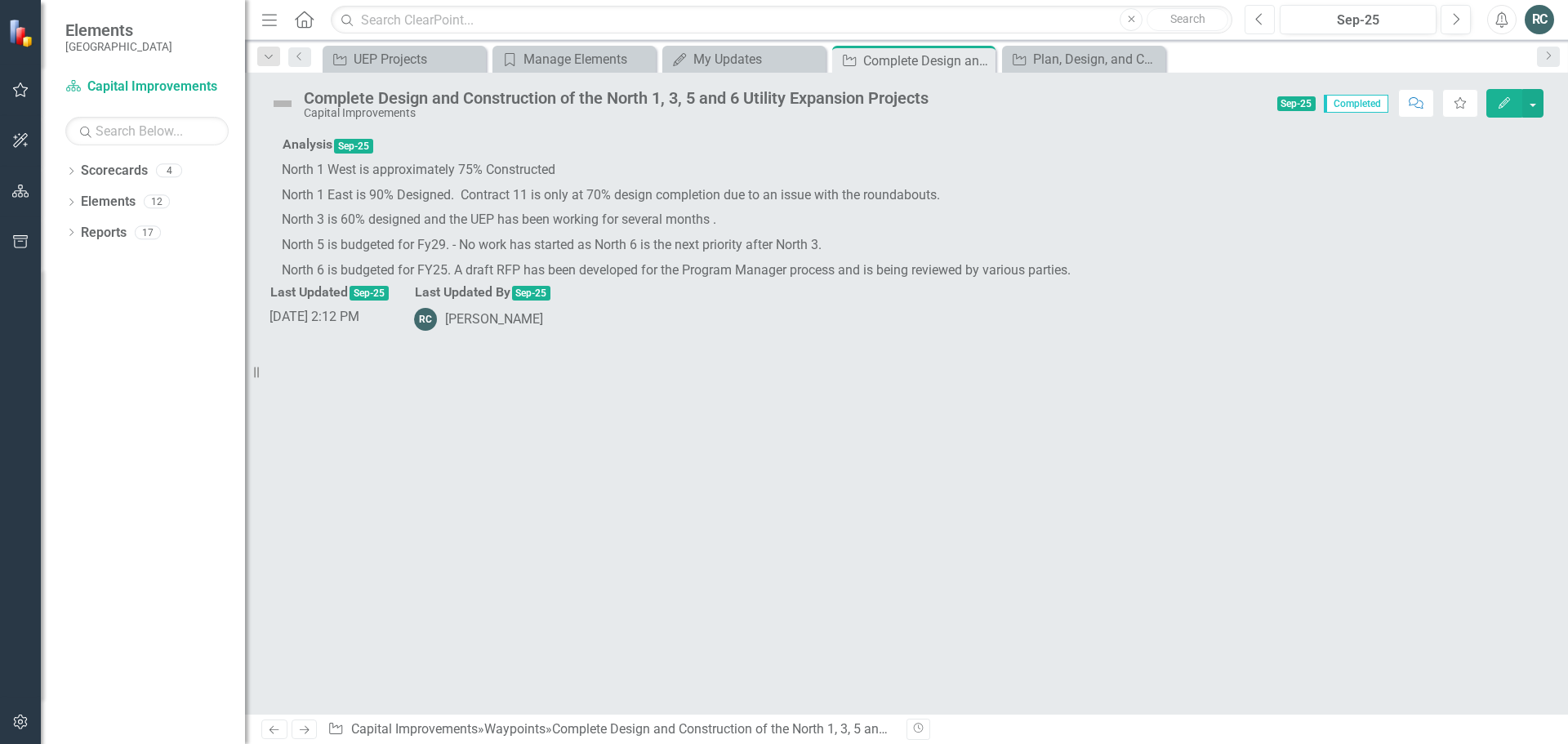
click at [1258, 21] on icon "button" at bounding box center [1260, 18] width 7 height 11
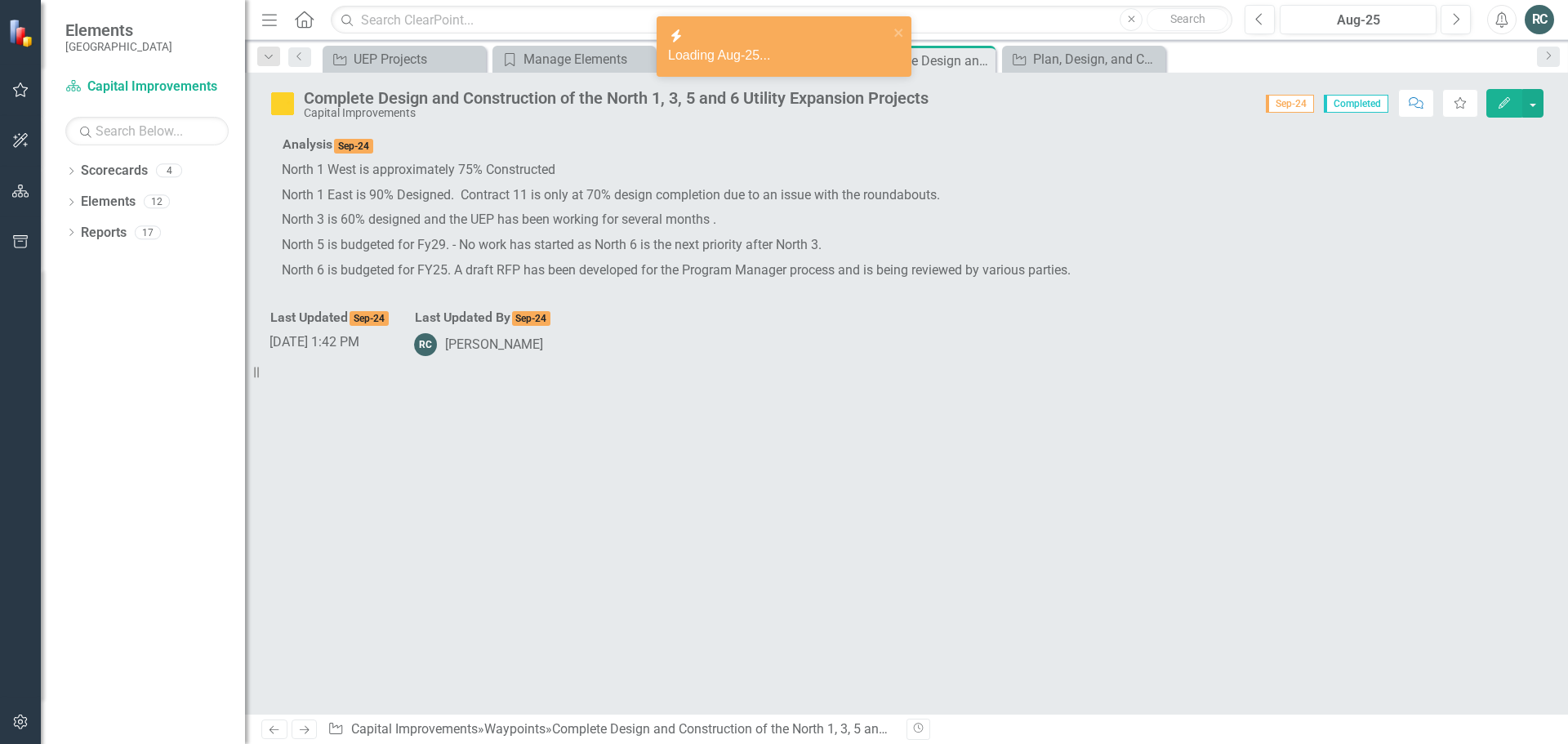
click at [1505, 107] on icon "Edit" at bounding box center [1504, 102] width 15 height 11
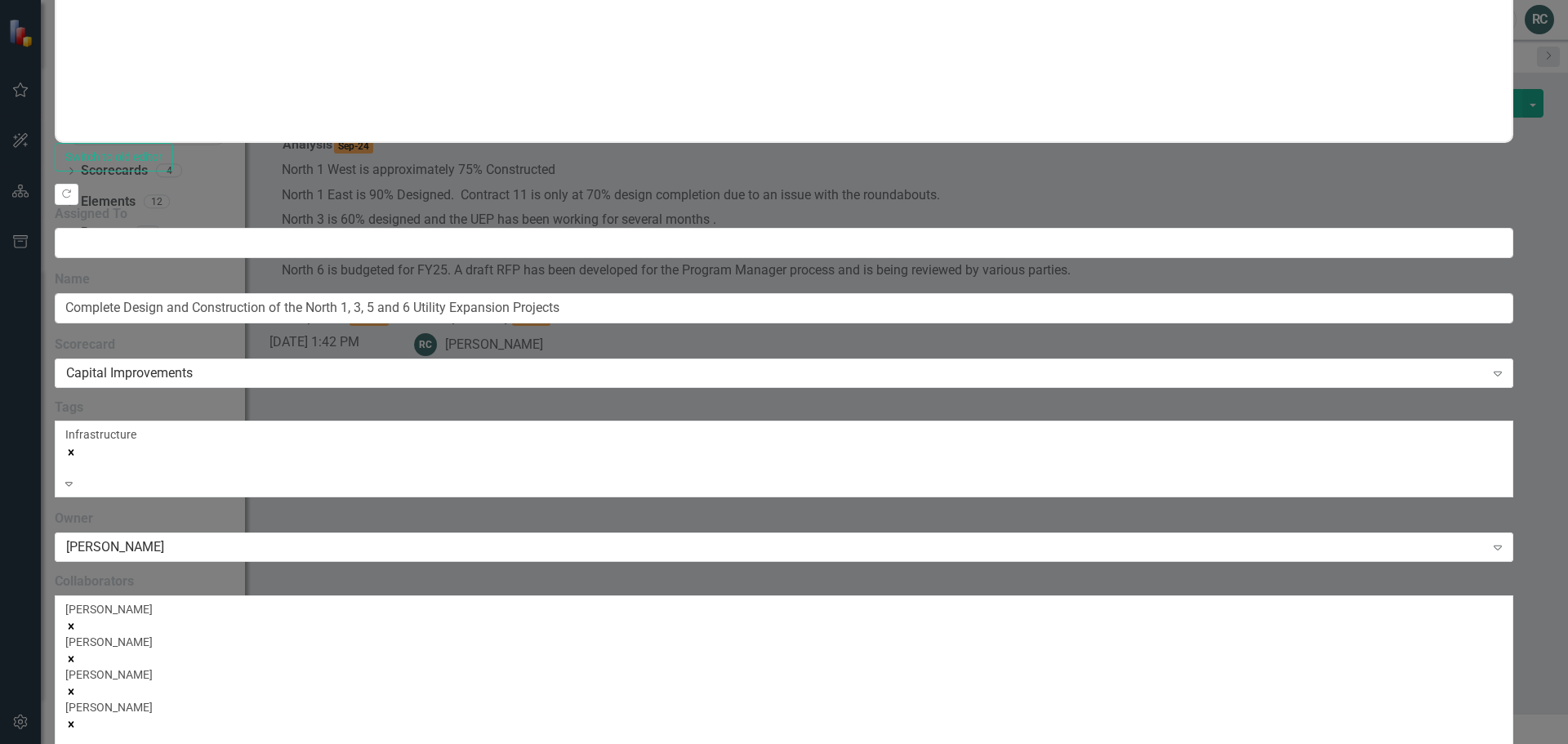
scroll to position [490, 0]
drag, startPoint x: 1133, startPoint y: 302, endPoint x: 1108, endPoint y: 298, distance: 25.3
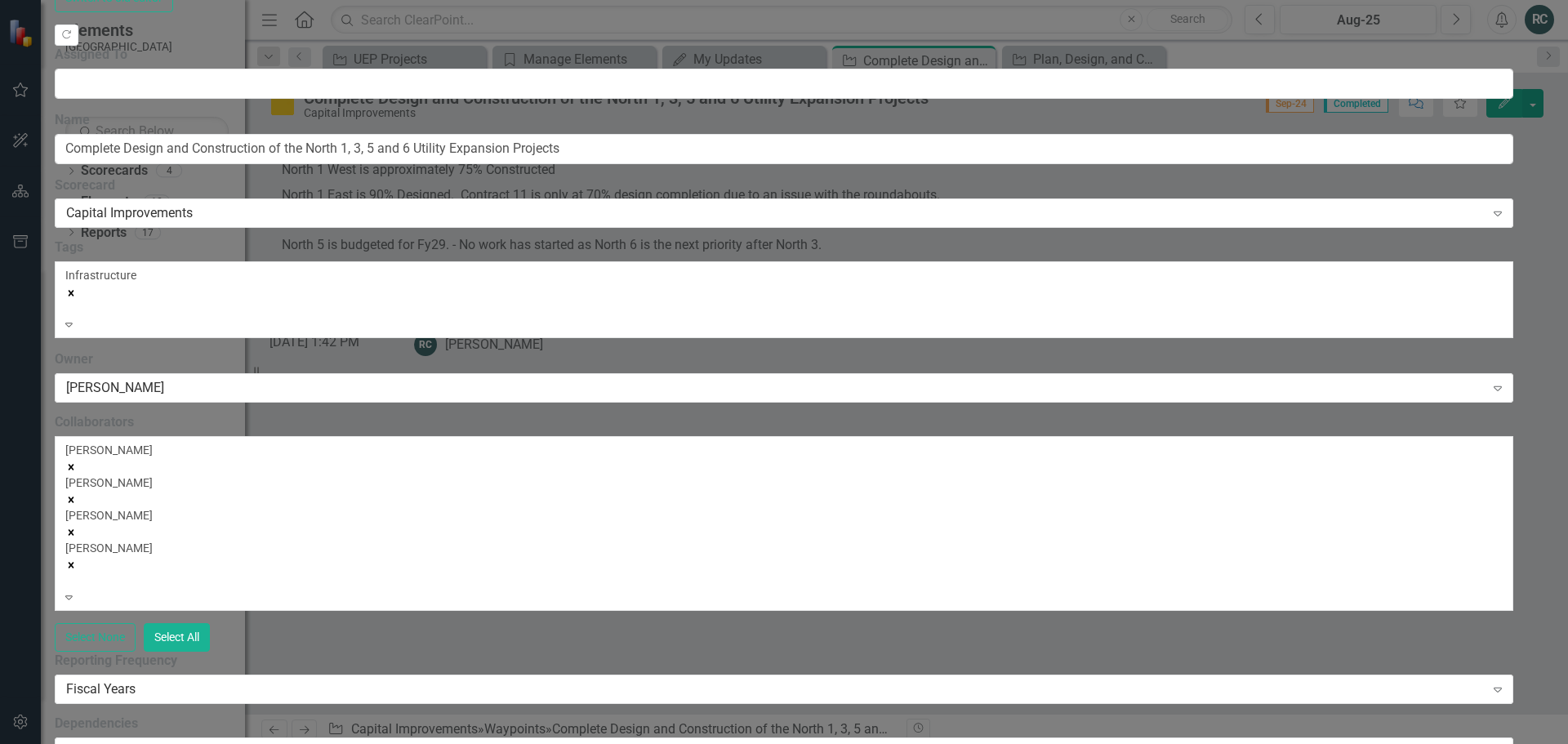
scroll to position [0, 0]
drag, startPoint x: 713, startPoint y: 1059, endPoint x: 38, endPoint y: 1075, distance: 675.2
copy p "Given the large scope of this project we can only say that approximately 15% ha…"
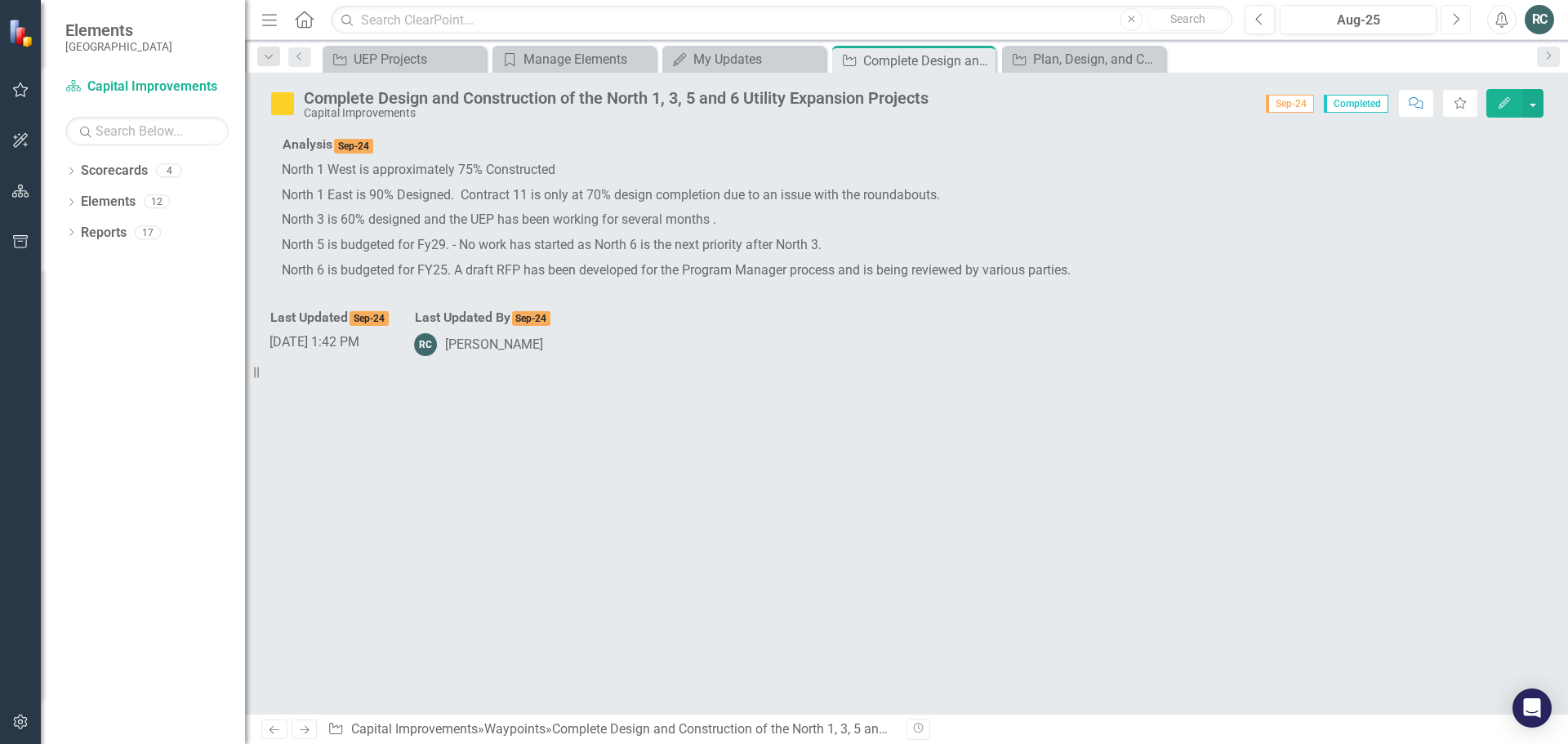
click at [1461, 22] on button "Next" at bounding box center [1455, 20] width 30 height 29
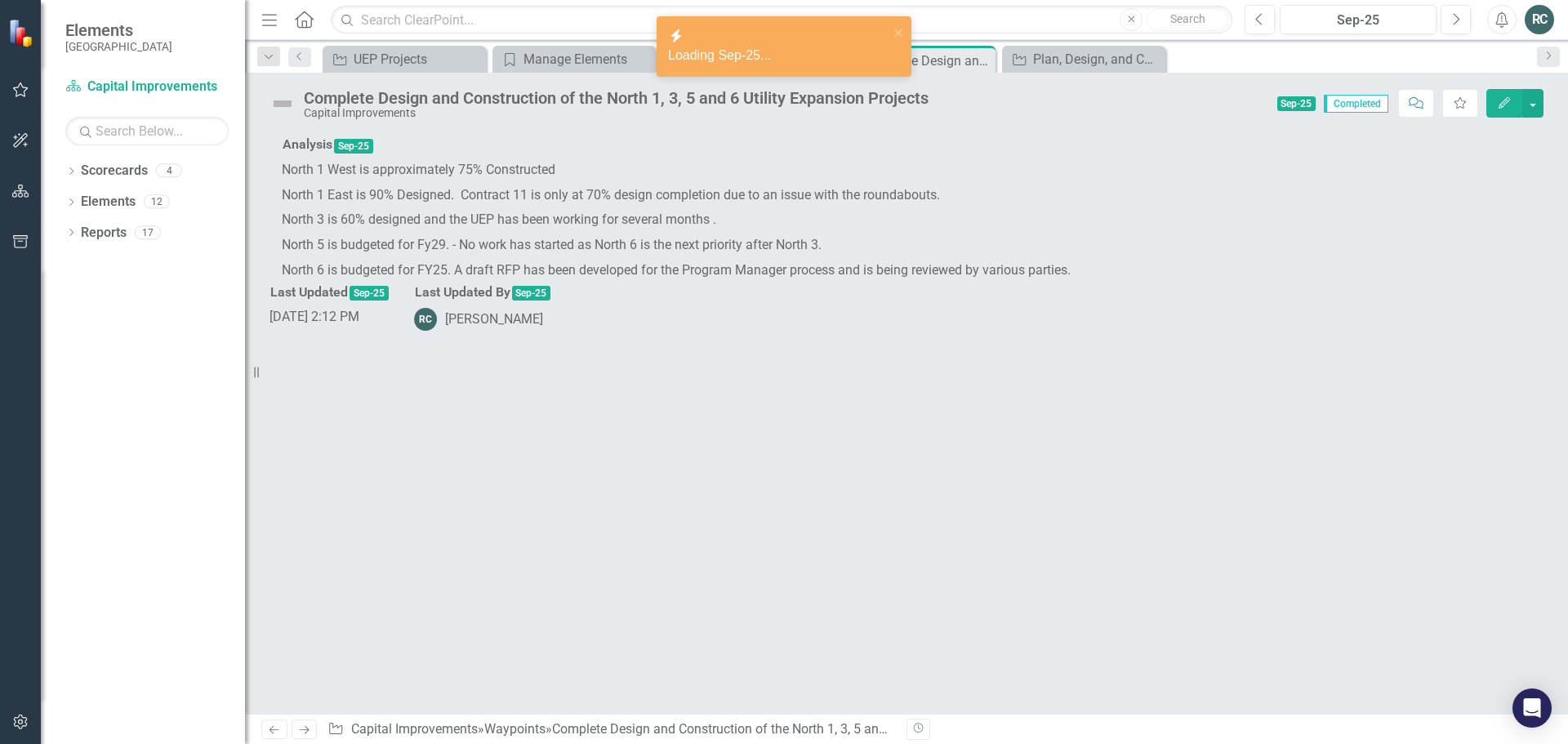
click at [1504, 107] on icon "Edit" at bounding box center [1504, 102] width 15 height 11
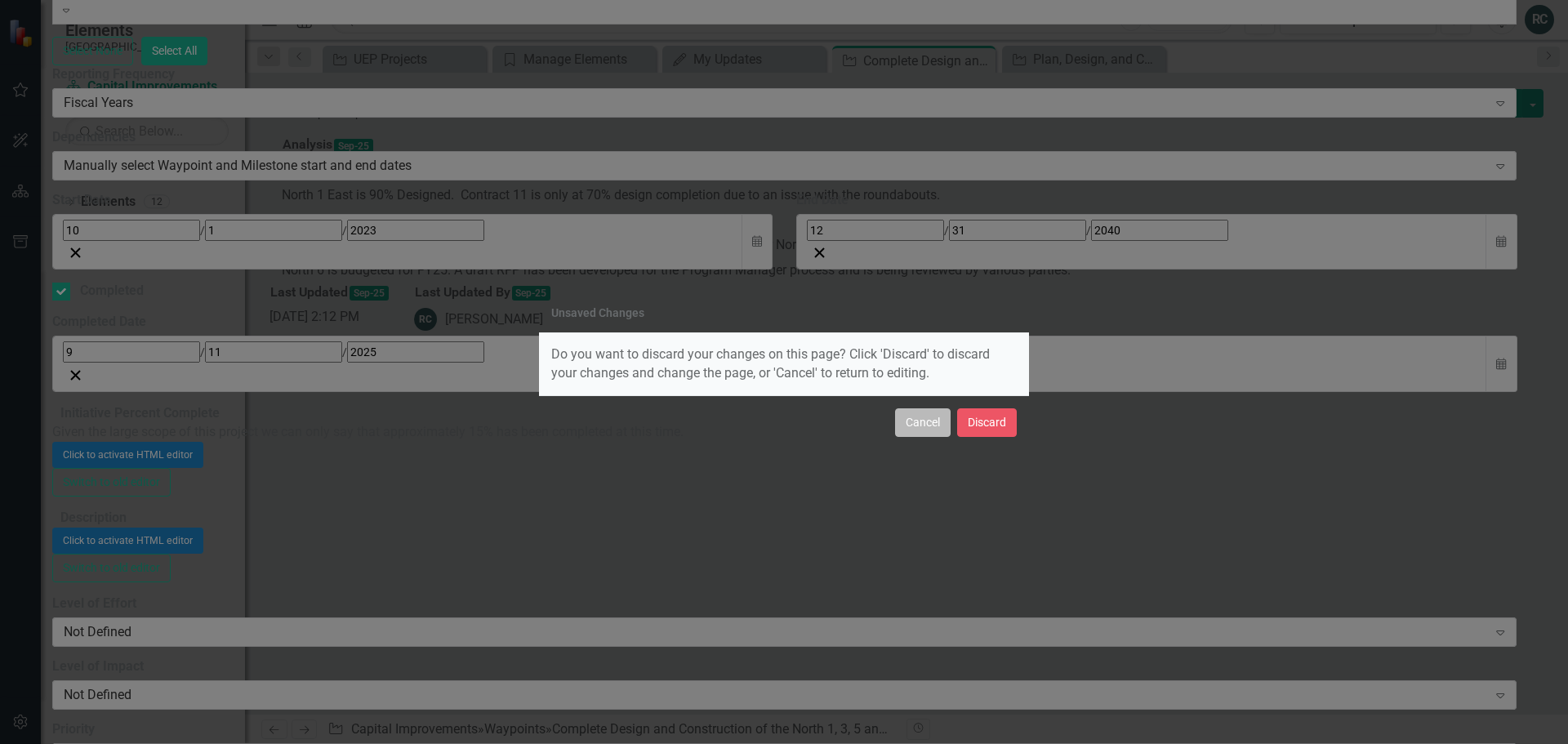
click at [935, 429] on button "Cancel" at bounding box center [923, 422] width 56 height 28
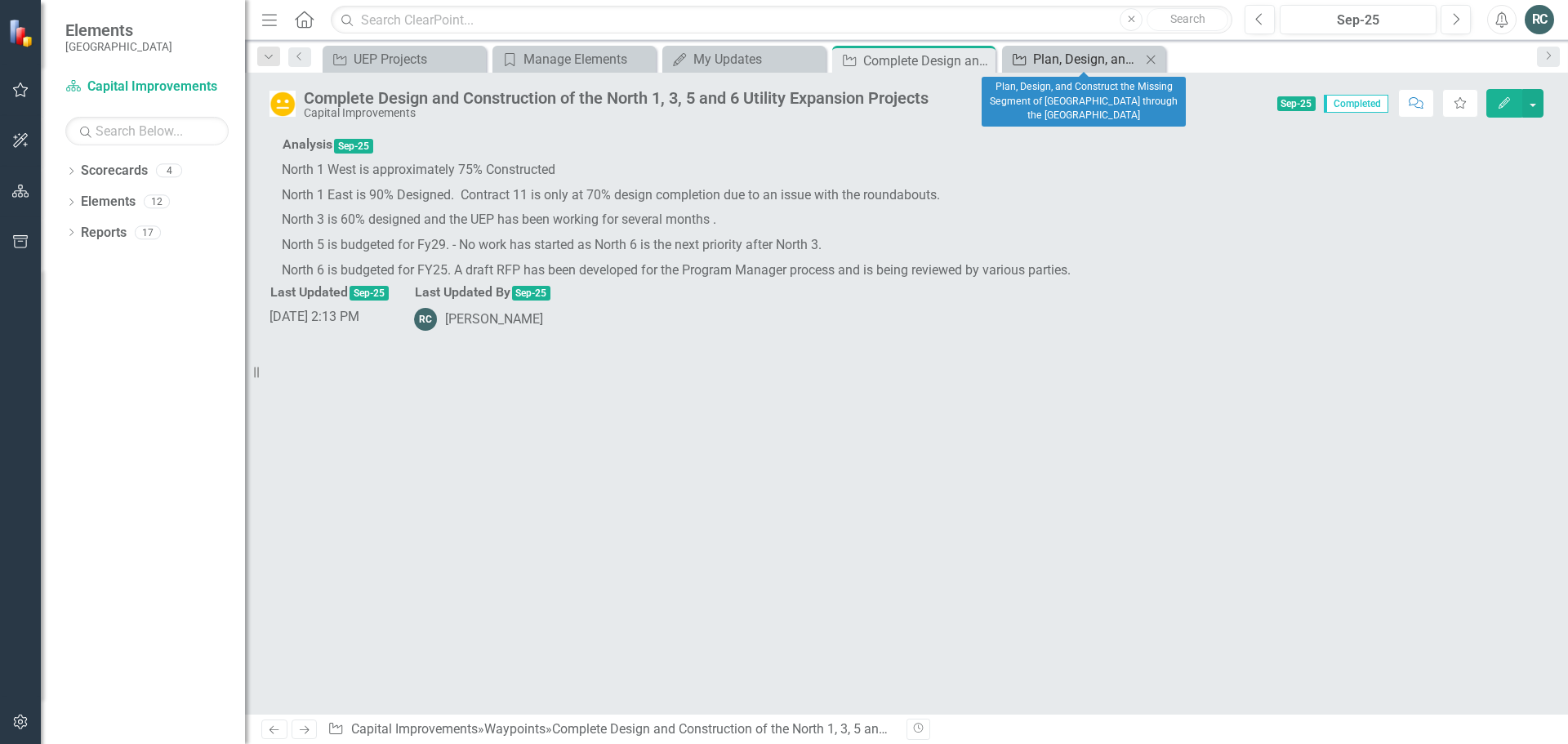
click at [1078, 56] on div "Plan, Design, and Construct the Missing Segment of [GEOGRAPHIC_DATA] through th…" at bounding box center [1086, 59] width 107 height 21
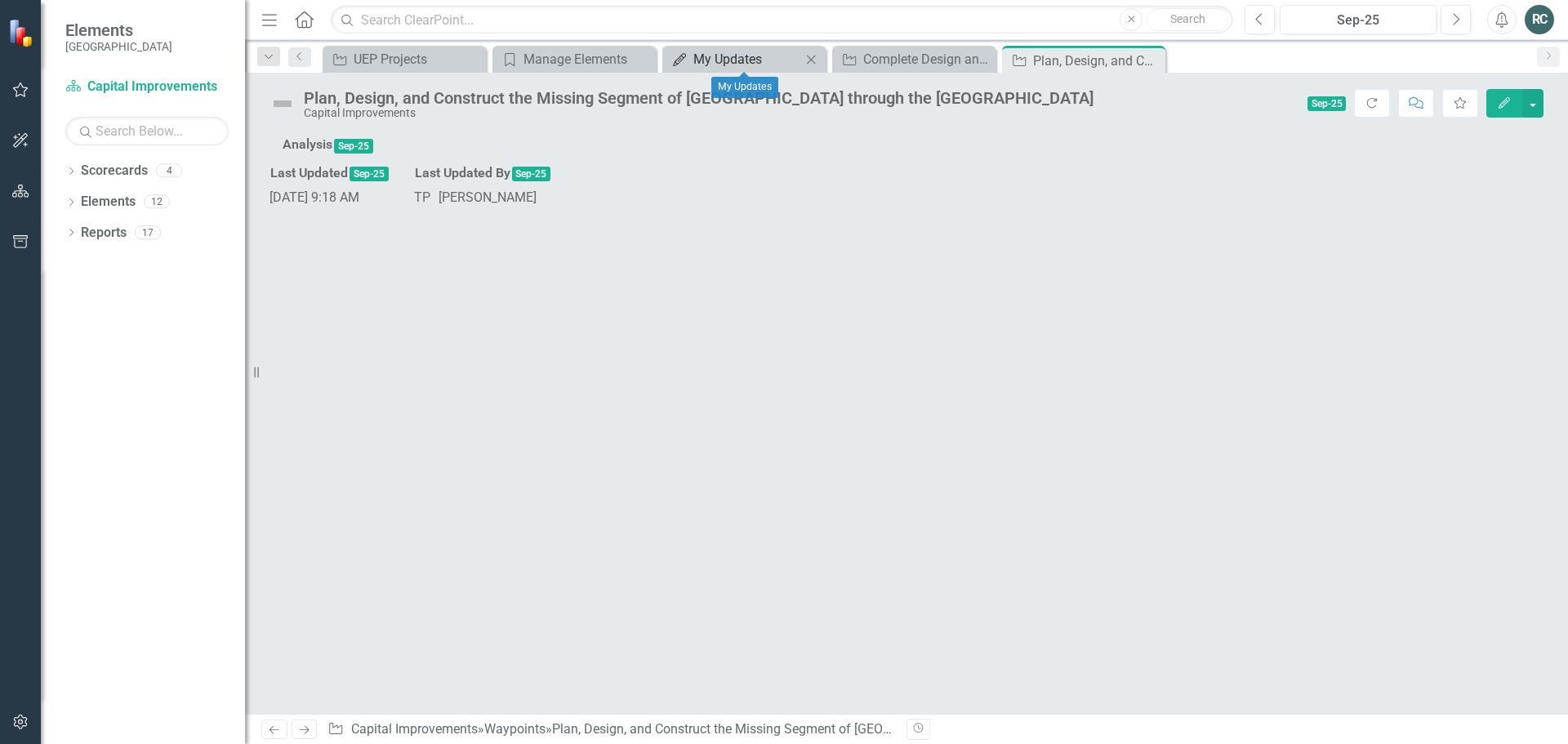
click at [710, 62] on div "My Updates" at bounding box center [747, 59] width 107 height 21
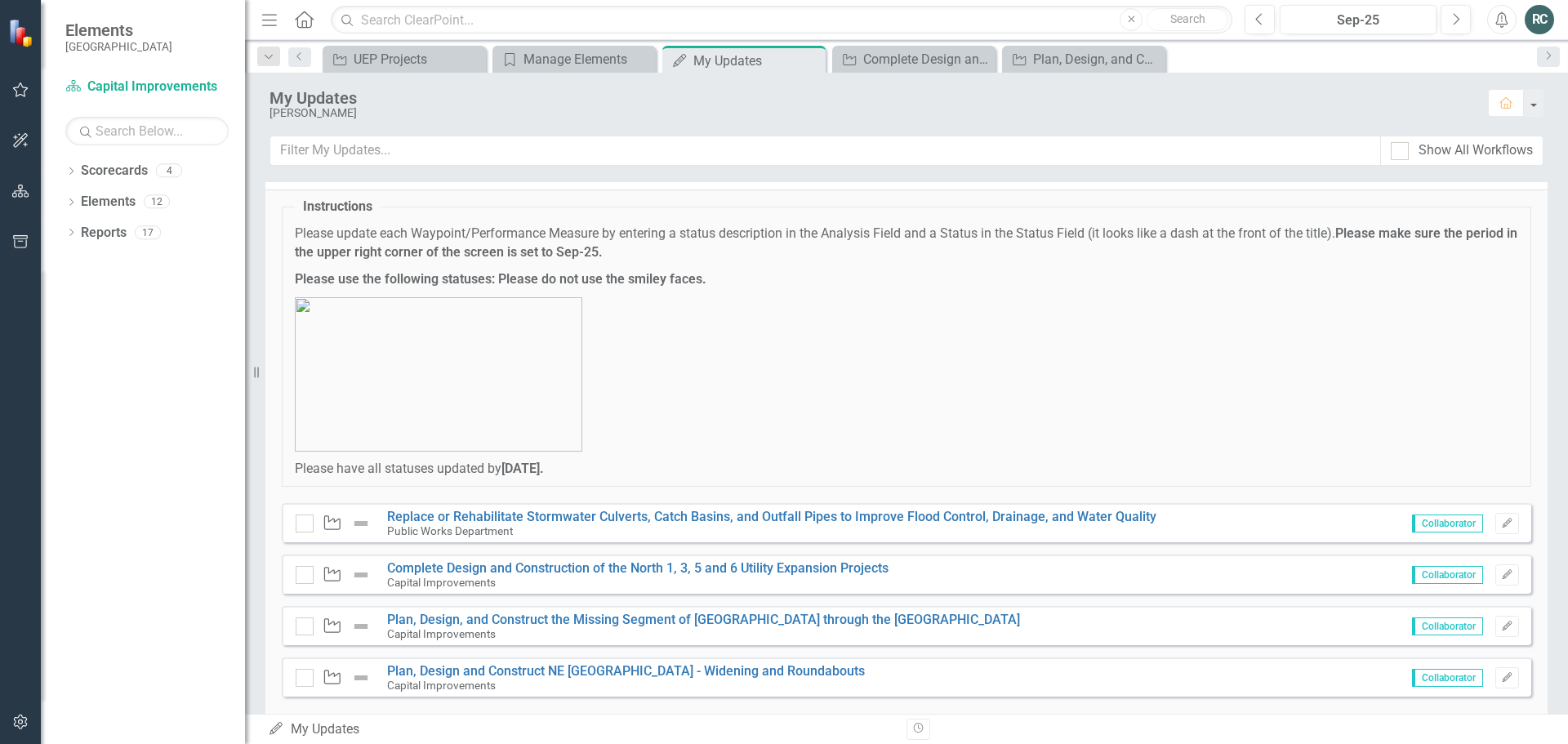
scroll to position [64, 0]
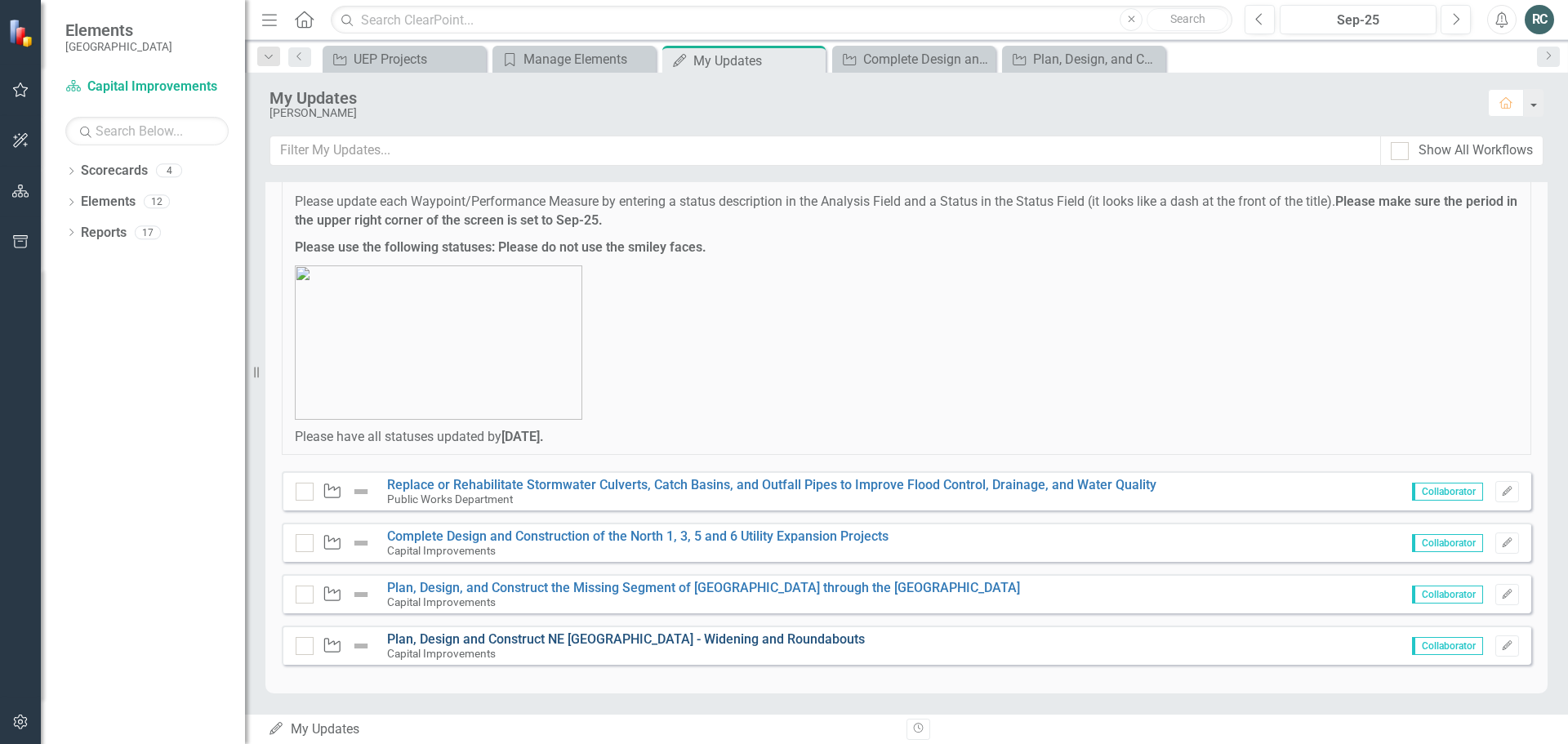
click at [724, 638] on link "Plan, Design and Construct NE [GEOGRAPHIC_DATA] - Widening and Roundabouts" at bounding box center [626, 639] width 478 height 15
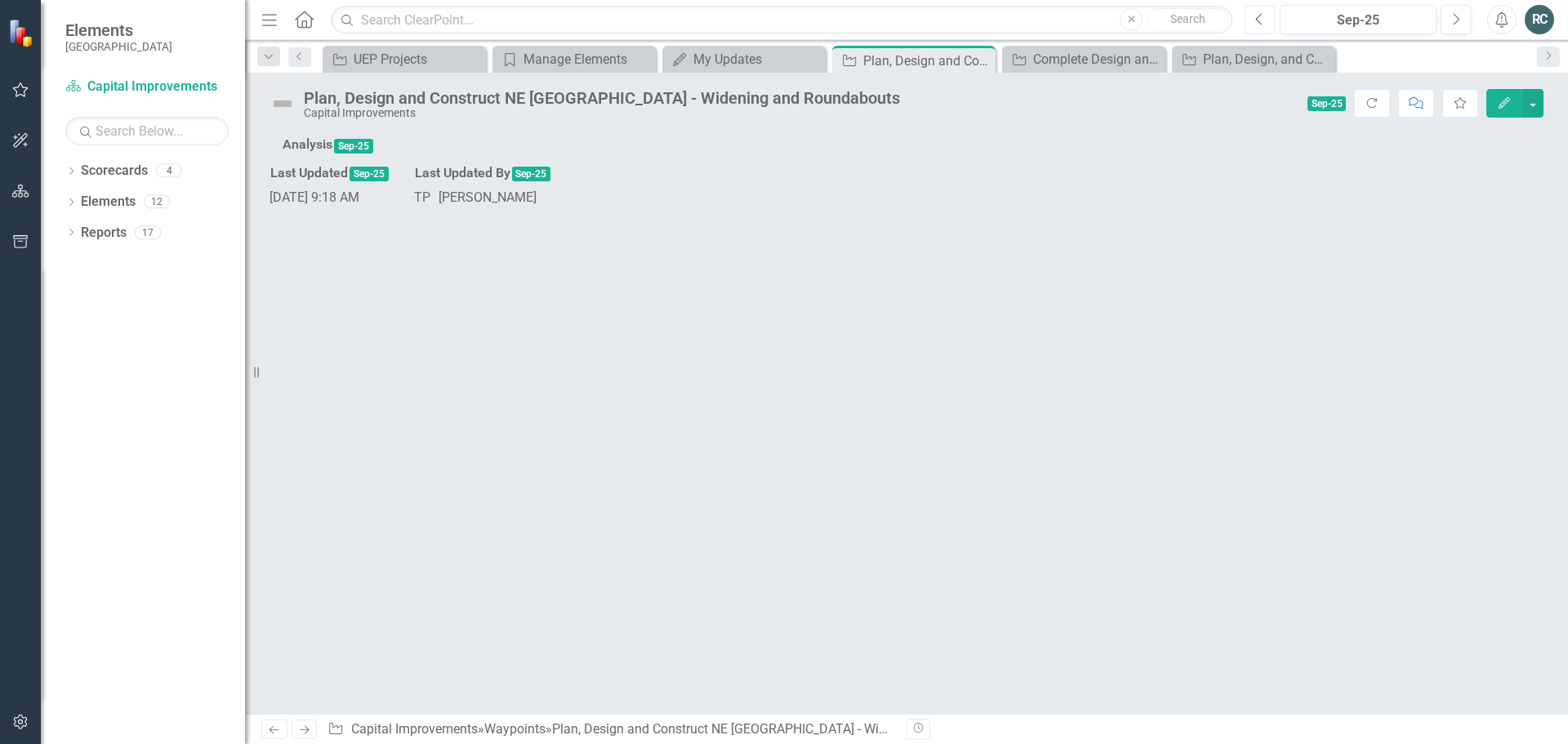
click at [1266, 21] on button "Previous" at bounding box center [1260, 20] width 30 height 29
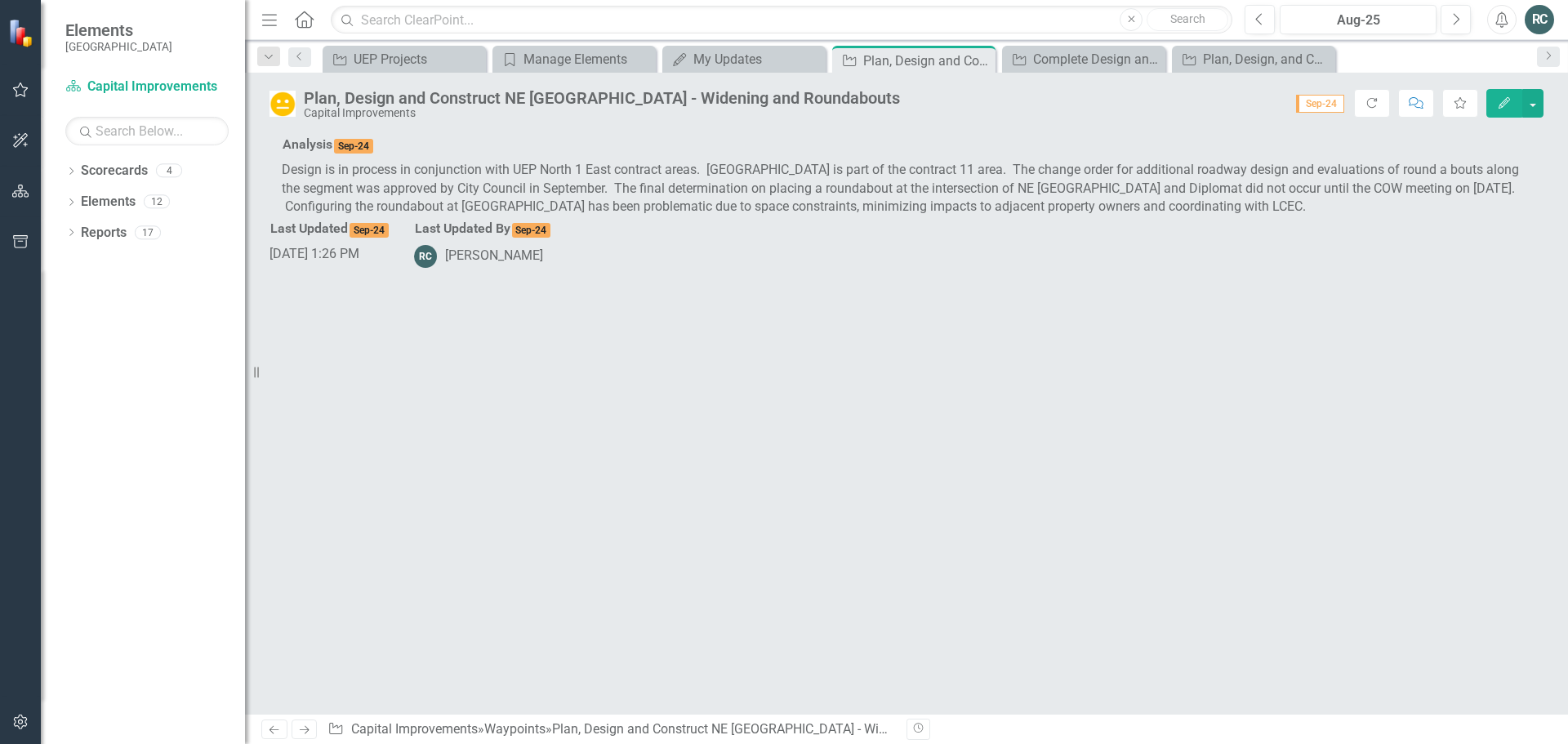
drag, startPoint x: 805, startPoint y: 449, endPoint x: 783, endPoint y: 449, distance: 22.0
click at [783, 217] on div "Design is in process in conjunction with UEP North 1 East contract areas. [GEOG…" at bounding box center [906, 189] width 1249 height 57
click at [787, 217] on p "Design is in process in conjunction with UEP North 1 East contract areas. [GEOG…" at bounding box center [906, 189] width 1249 height 57
click at [788, 217] on p "Design is in process in conjunction with UEP North 1 East contract areas. [GEOG…" at bounding box center [906, 189] width 1249 height 57
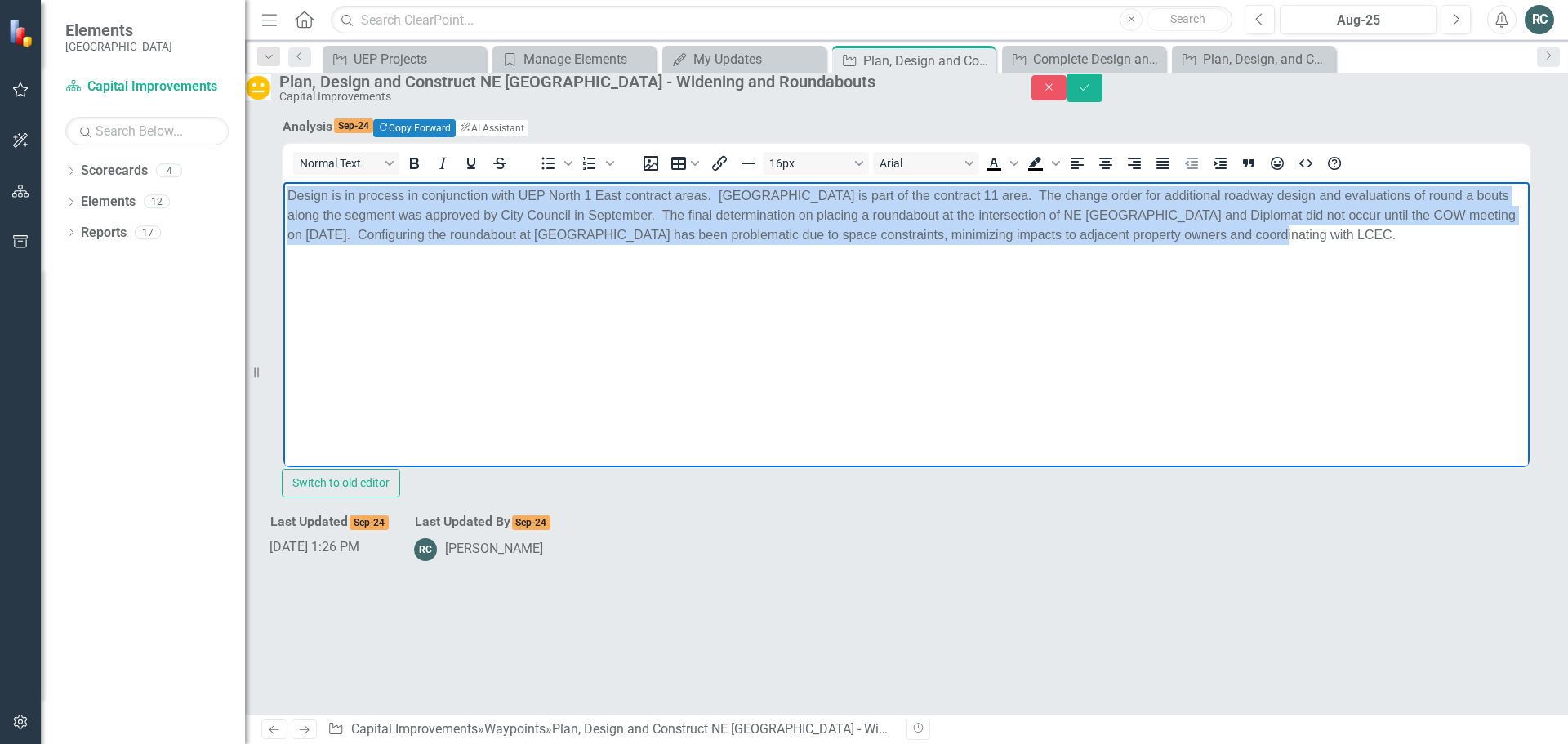
drag, startPoint x: 1373, startPoint y: 240, endPoint x: 570, endPoint y: 641, distance: 897.6
click at [284, 189] on html "Design is in process in conjunction with UEP North 1 East contract areas. [GEOG…" at bounding box center [906, 304] width 1247 height 245
copy p "Design is in process in conjunction with UEP North 1 East contract areas. [GEOG…"
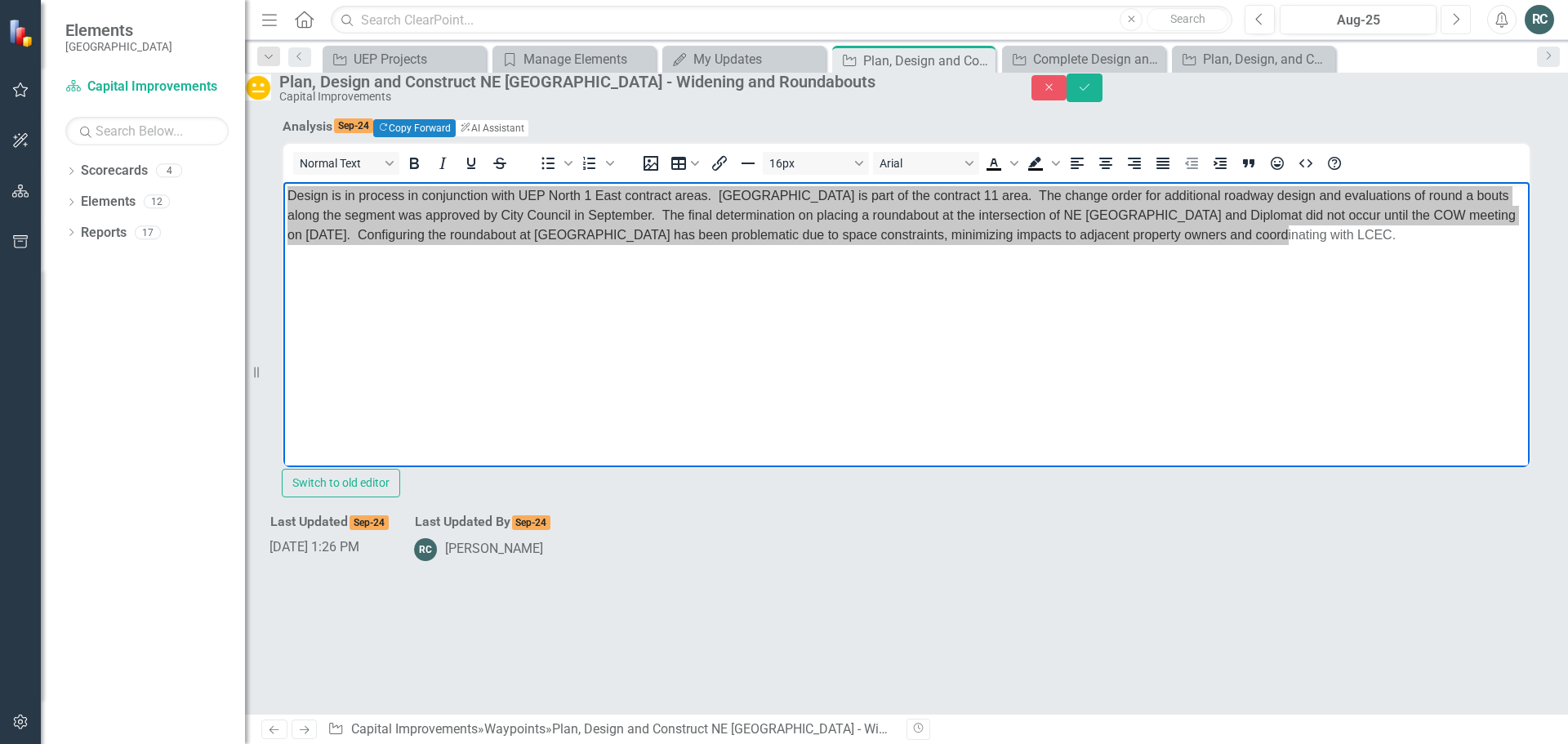
click at [1457, 25] on icon "Next" at bounding box center [1455, 19] width 9 height 15
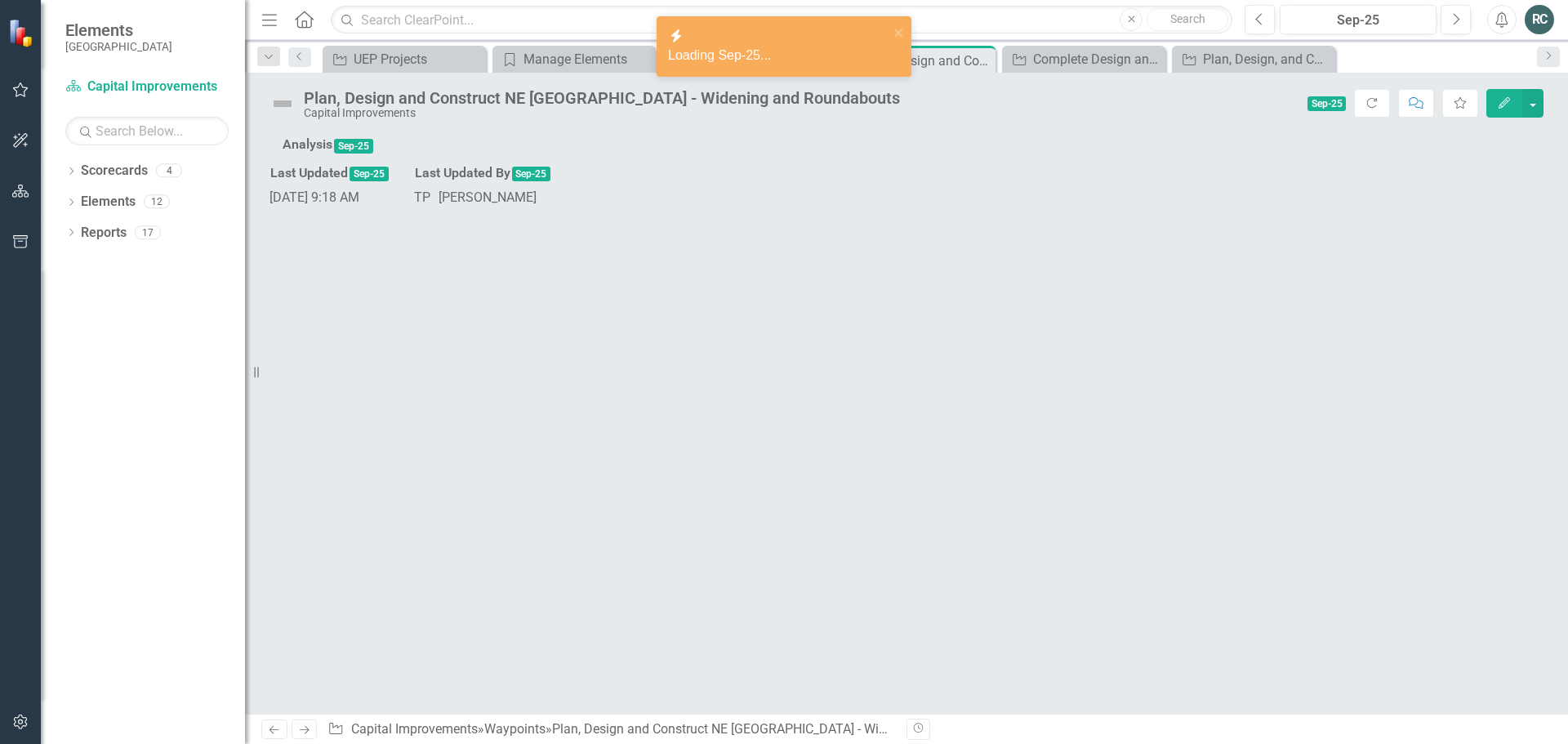
click at [1504, 100] on icon "Edit" at bounding box center [1504, 102] width 15 height 11
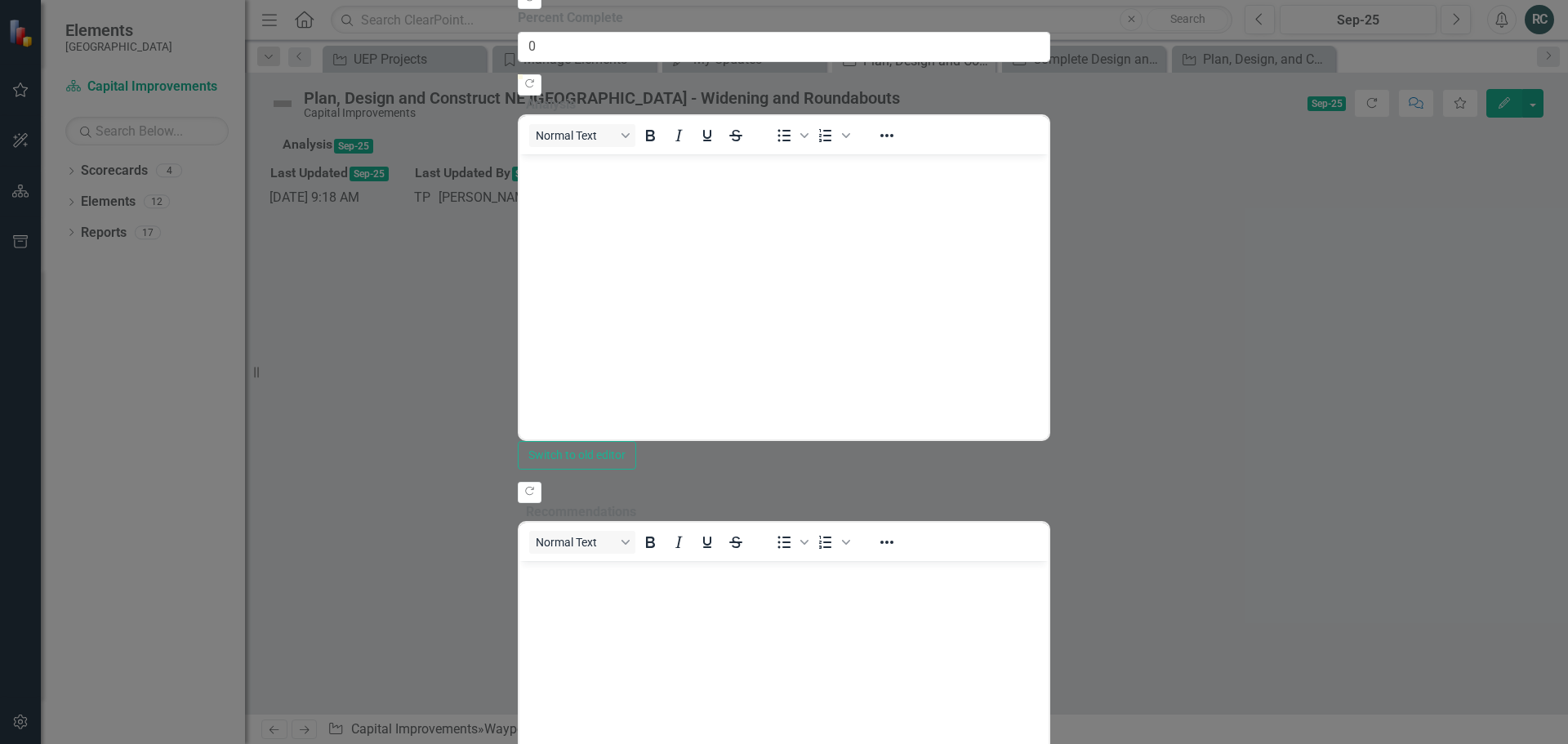
click at [552, 183] on body "Rich Text Area. Press ALT-0 for help." at bounding box center [784, 276] width 529 height 245
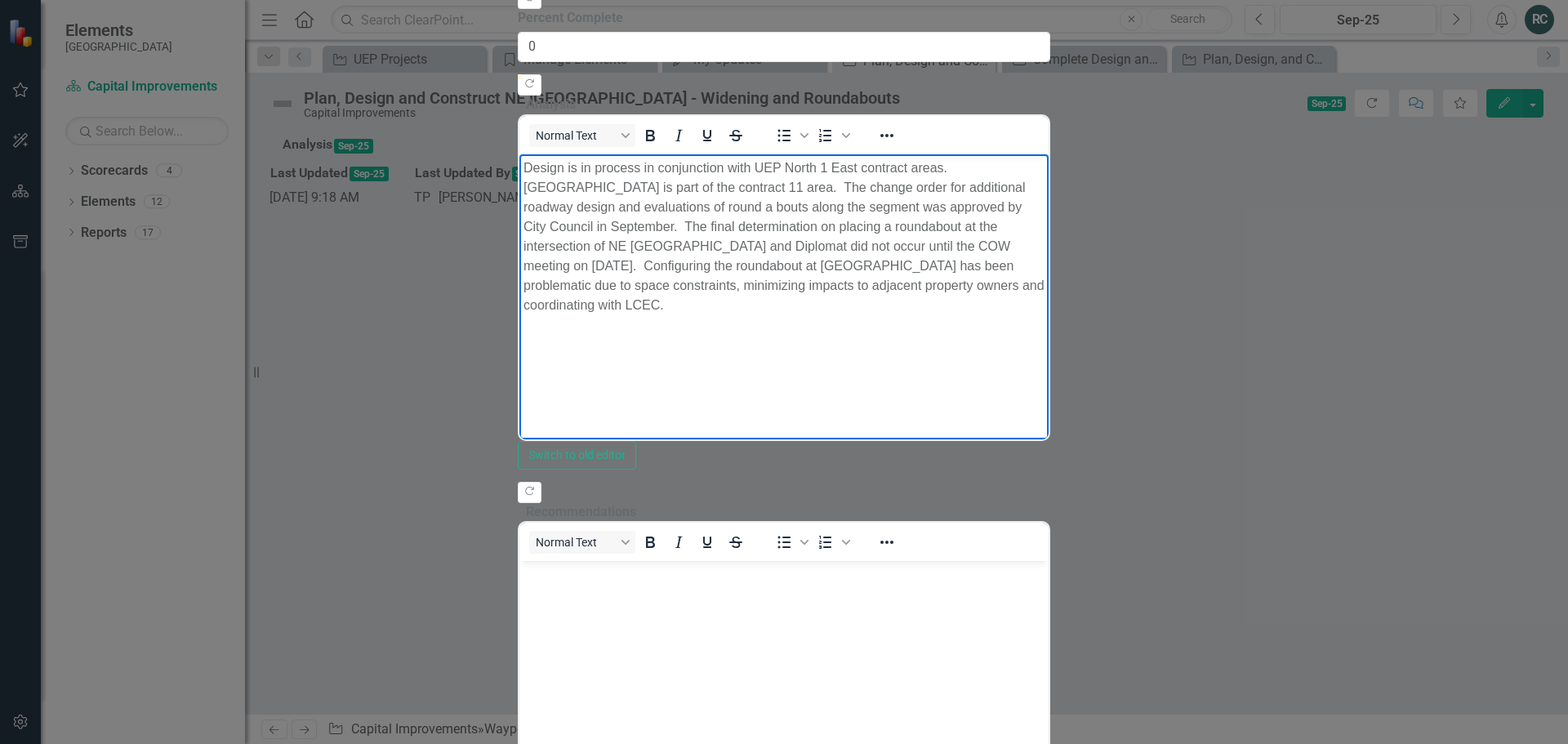
scroll to position [163, 0]
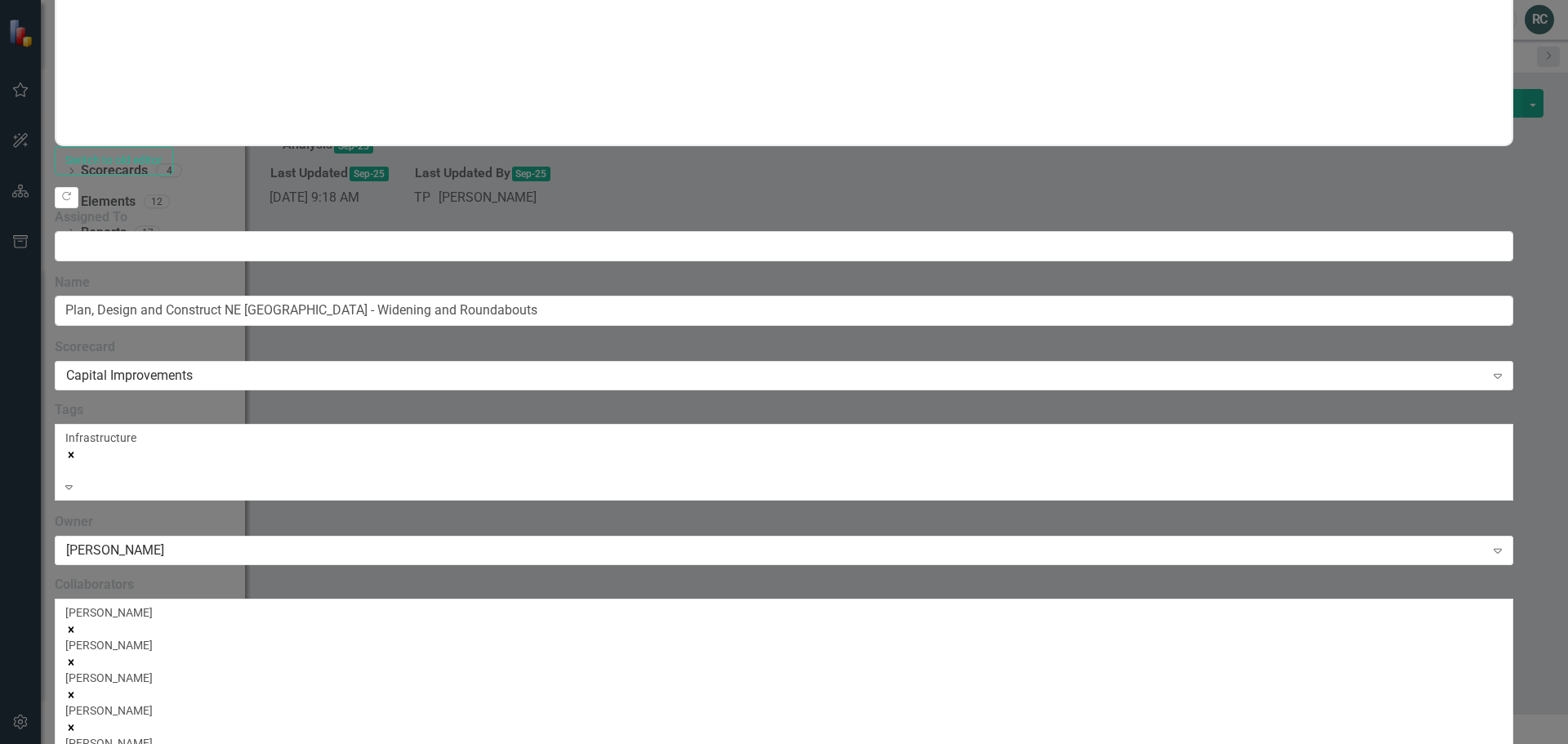
scroll to position [408, 0]
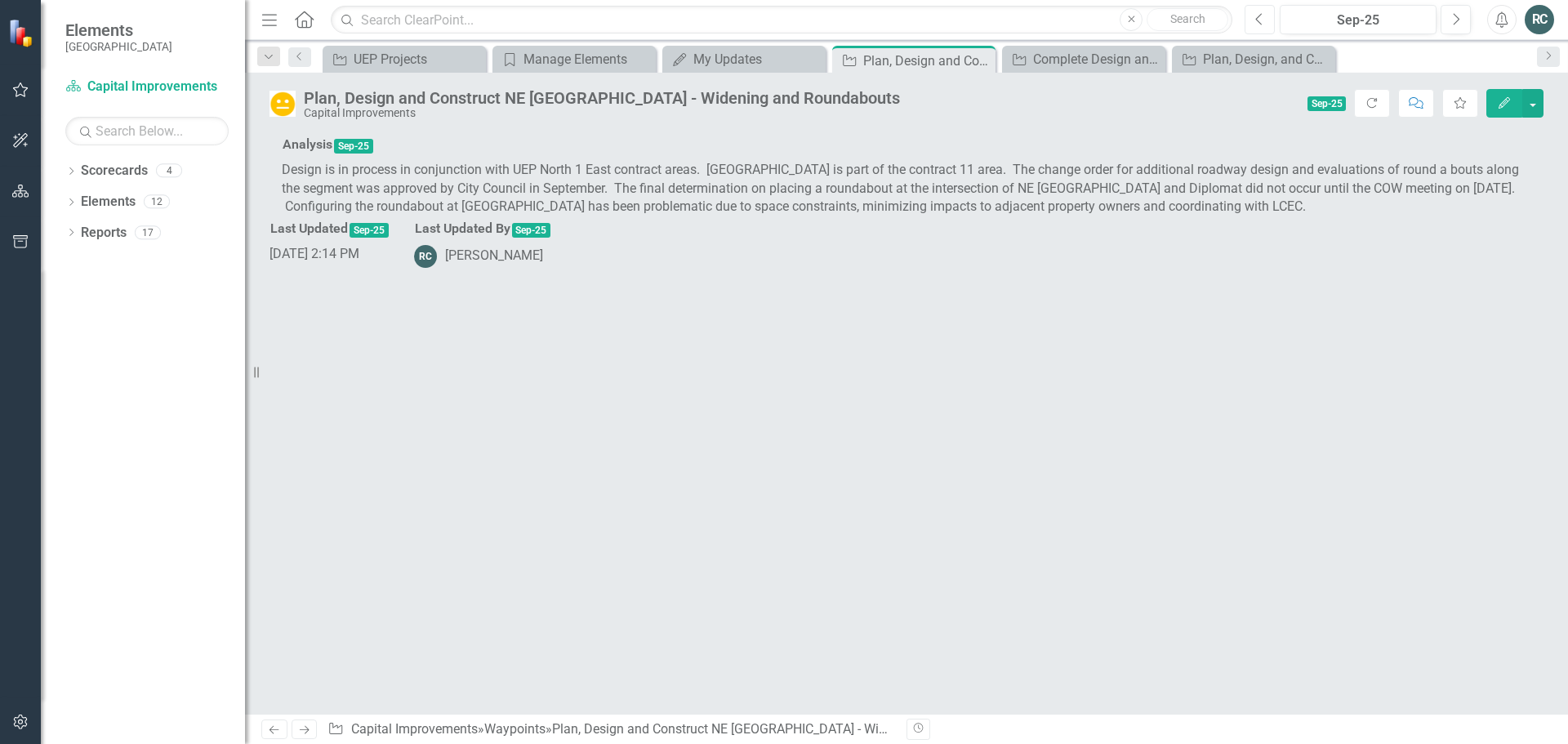
click at [1252, 21] on button "Previous" at bounding box center [1260, 20] width 30 height 29
click at [1494, 105] on button "Edit" at bounding box center [1504, 103] width 36 height 28
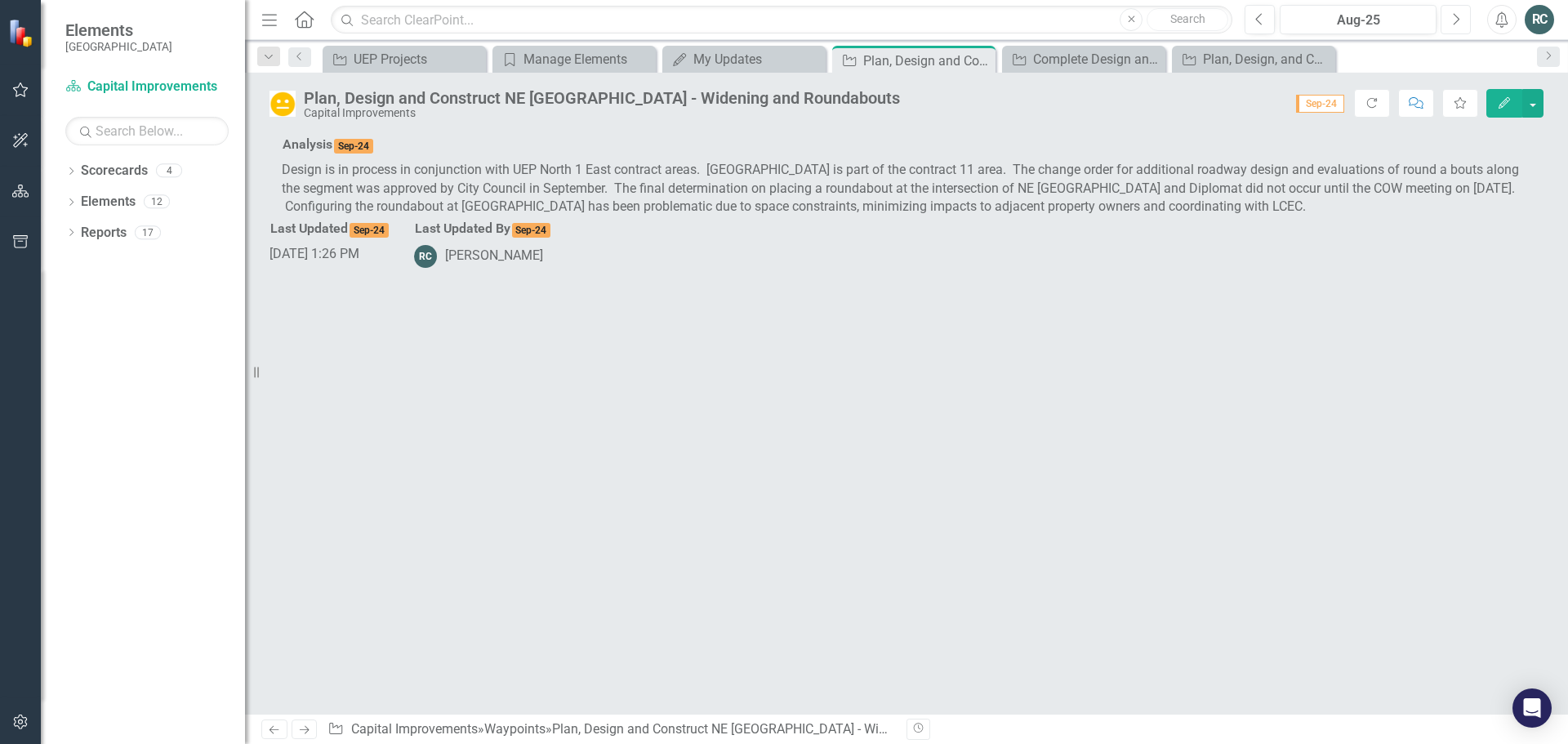
click at [1455, 19] on icon "Next" at bounding box center [1455, 19] width 9 height 15
click at [1501, 107] on icon "Edit" at bounding box center [1504, 102] width 15 height 11
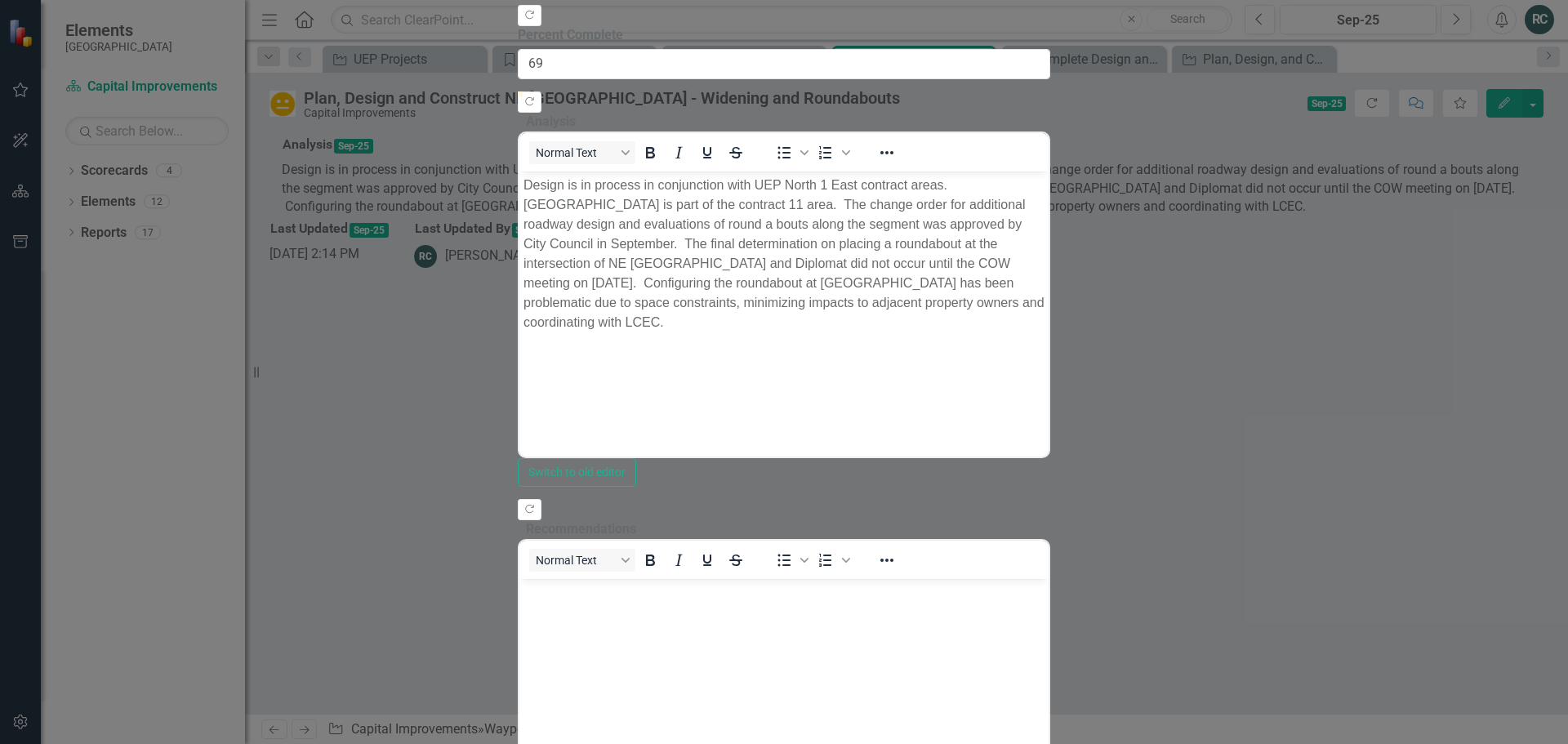
type input "70"
drag, startPoint x: 460, startPoint y: 207, endPoint x: 1207, endPoint y: 180, distance: 747.5
click at [1050, 79] on div "Percent Complete 70" at bounding box center [784, 52] width 533 height 53
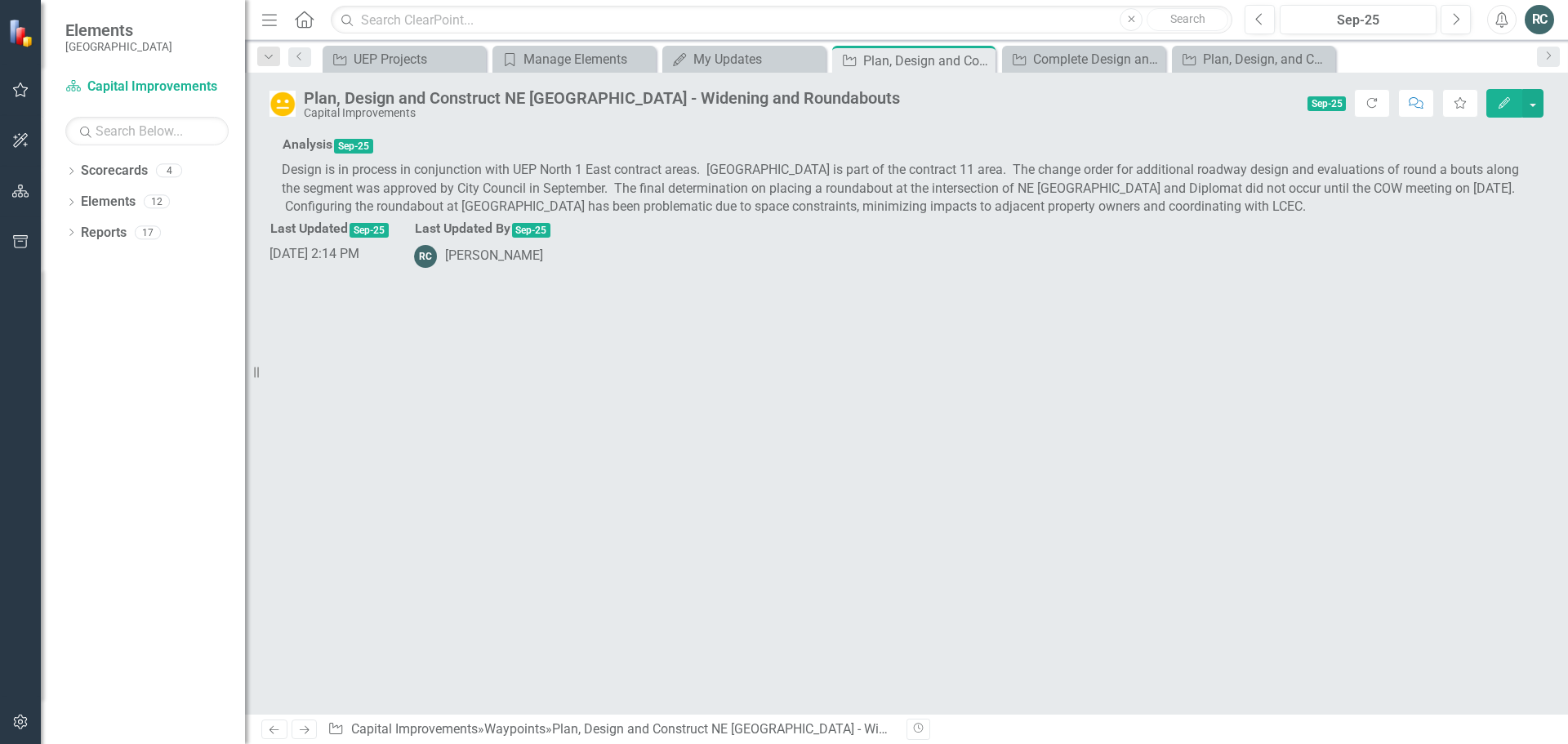
click at [513, 132] on div at bounding box center [906, 123] width 1249 height 19
click at [1498, 105] on icon "Edit" at bounding box center [1504, 102] width 15 height 11
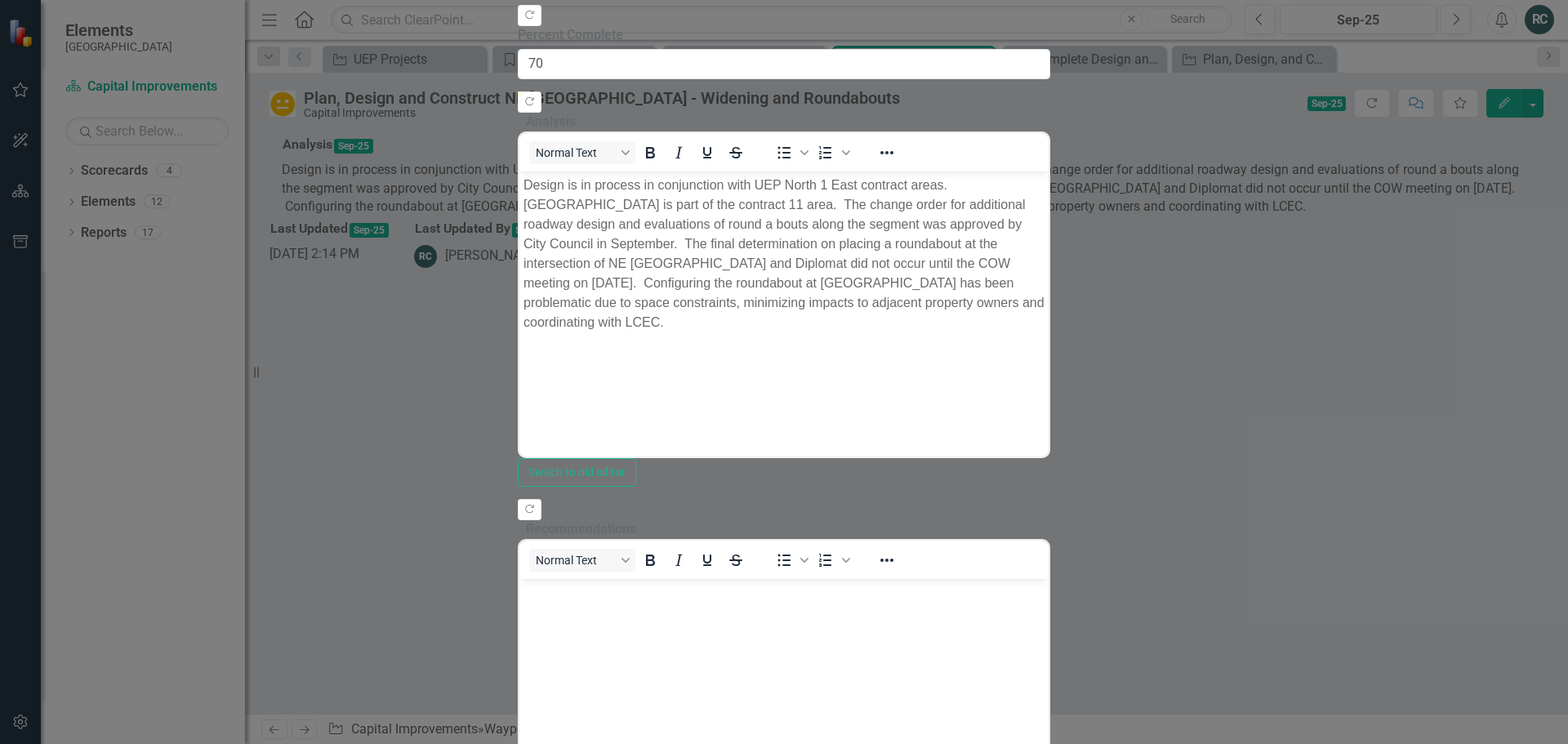
scroll to position [16, 0]
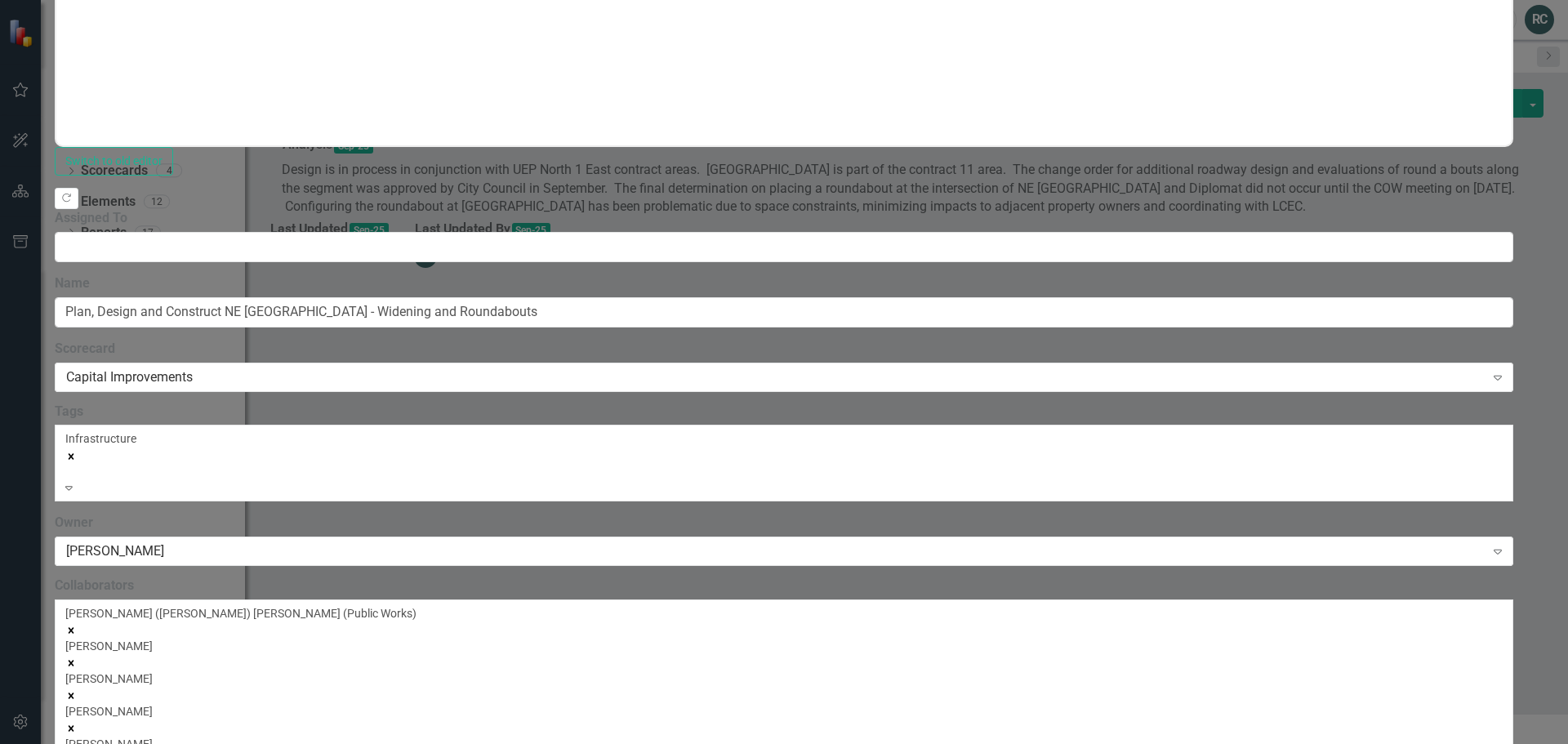
scroll to position [1182, 0]
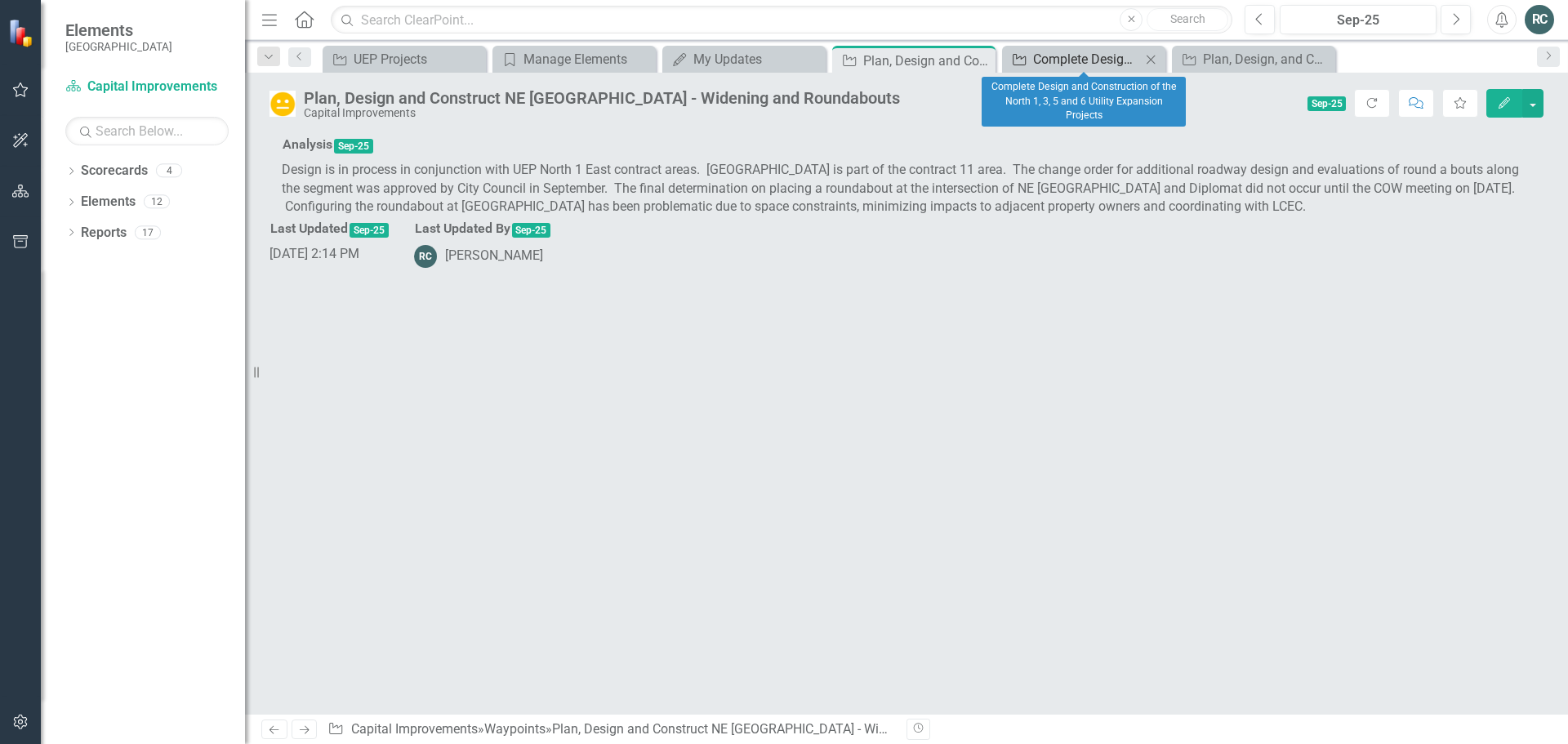
click at [1096, 64] on div "Complete Design and Construction of the North 1, 3, 5 and 6 Utility Expansion P…" at bounding box center [1086, 59] width 107 height 21
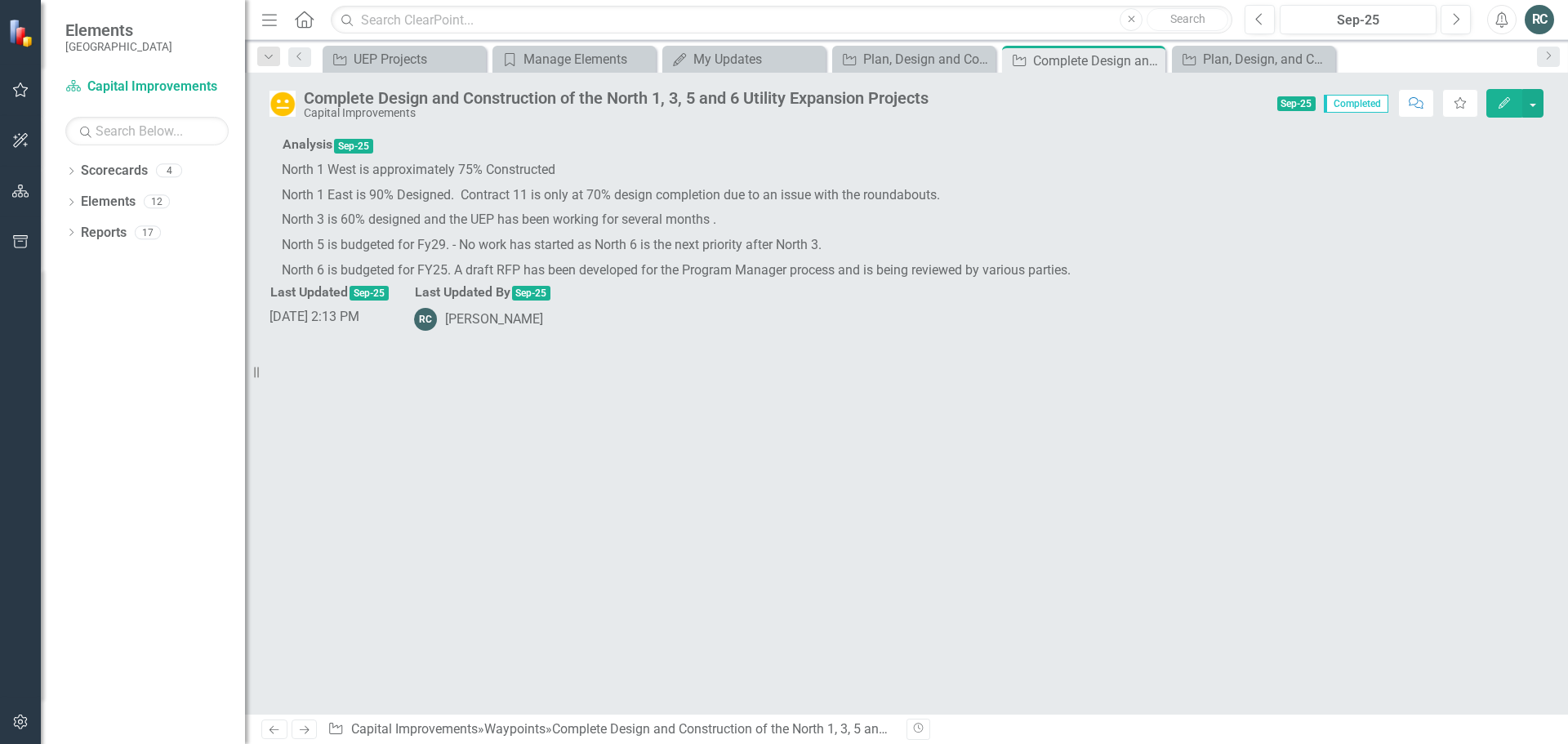
click at [1498, 102] on icon "Edit" at bounding box center [1504, 102] width 15 height 11
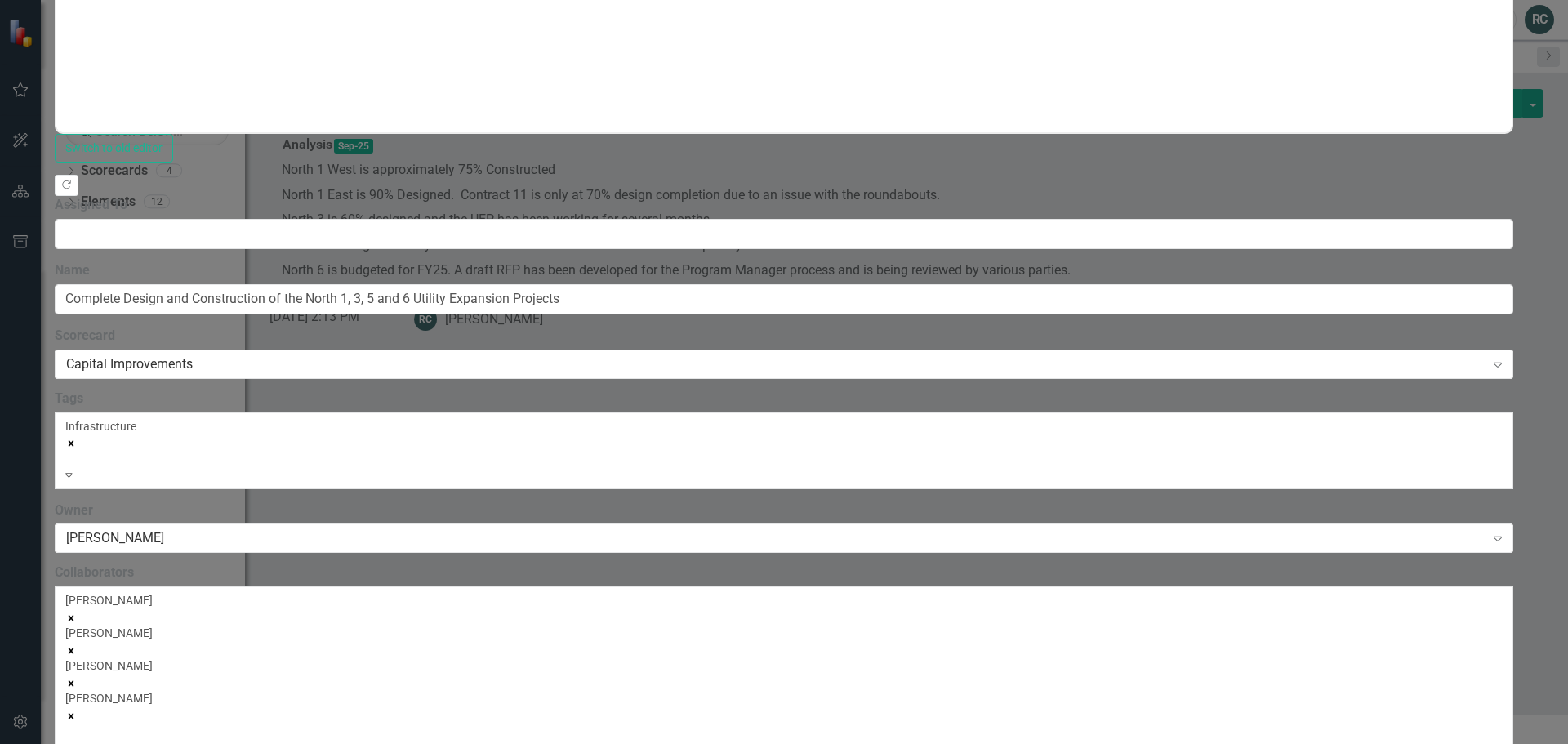
click at [73, 743] on icon at bounding box center [69, 747] width 8 height 4
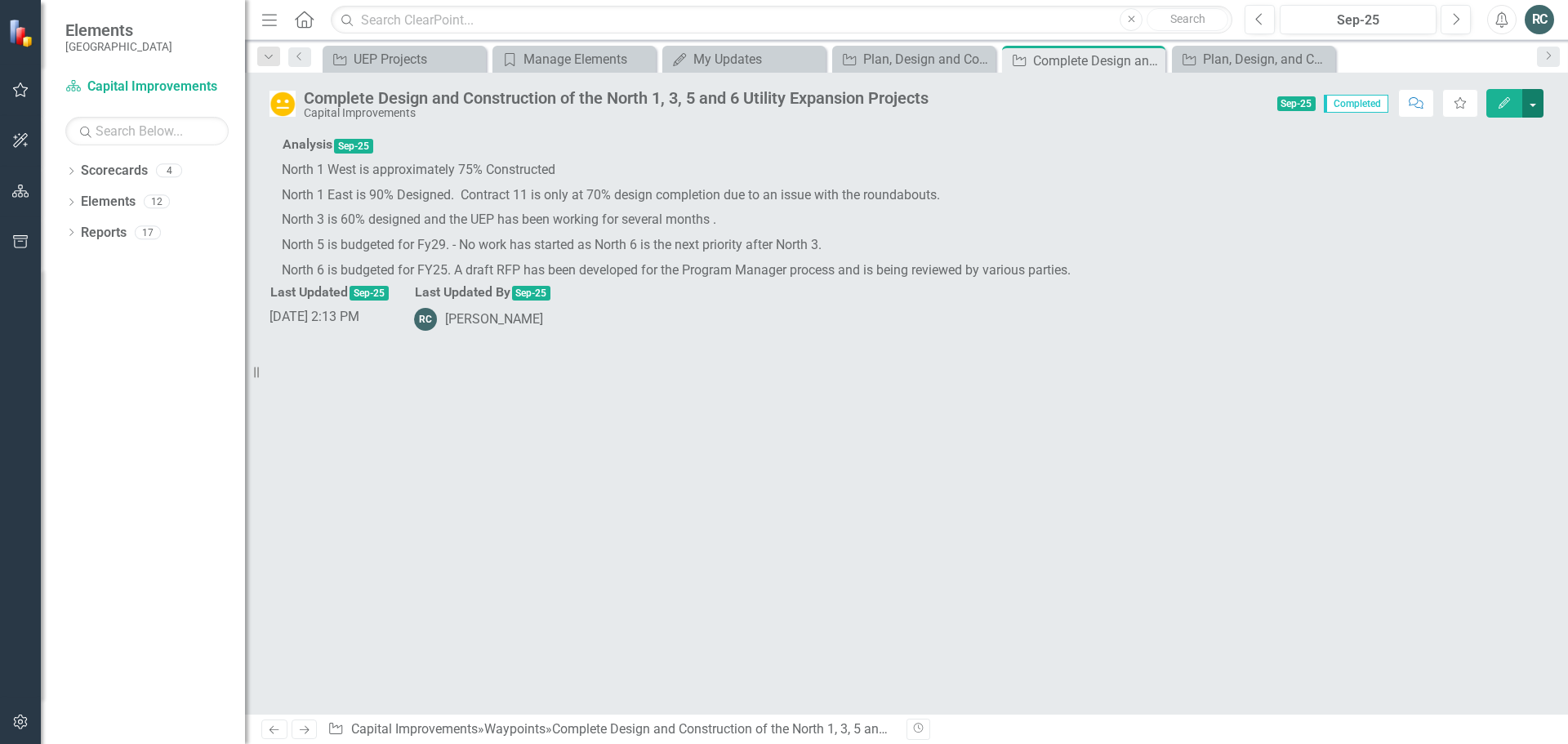
click at [1529, 107] on button "button" at bounding box center [1533, 103] width 21 height 28
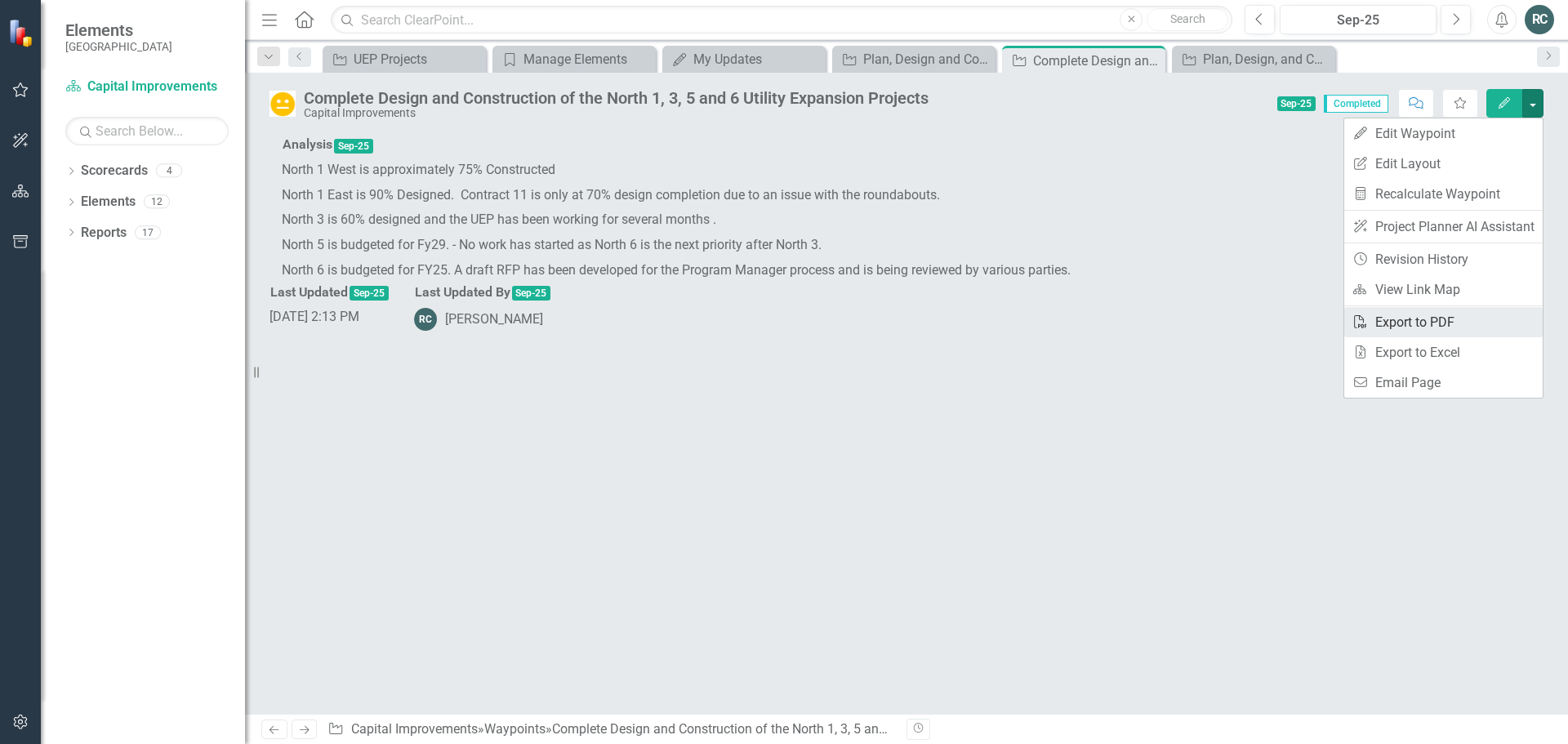
click at [1424, 317] on link "PDF Export to PDF" at bounding box center [1443, 321] width 198 height 30
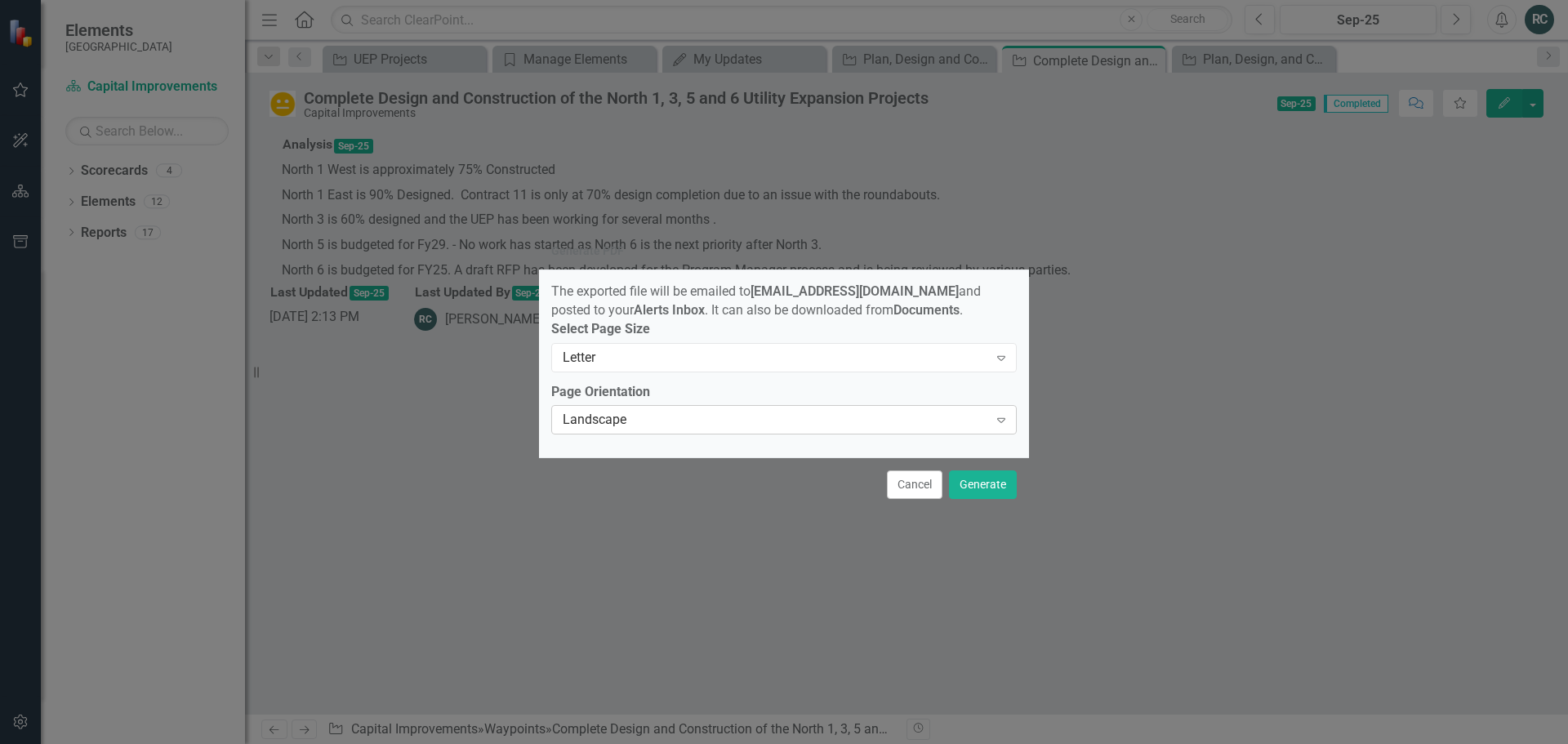
click at [1002, 426] on icon "Expand" at bounding box center [1001, 419] width 16 height 13
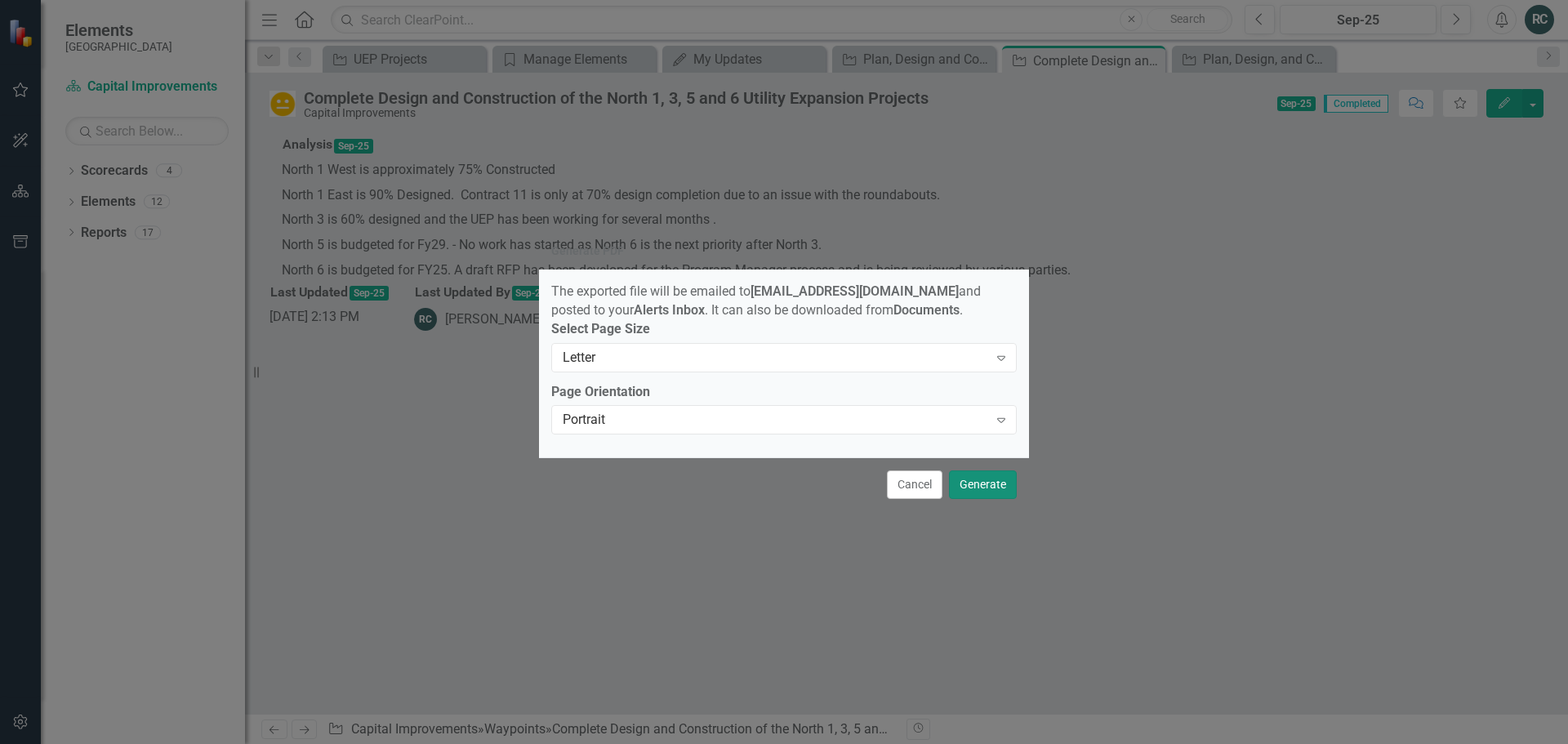
click at [993, 491] on button "Generate" at bounding box center [983, 485] width 68 height 28
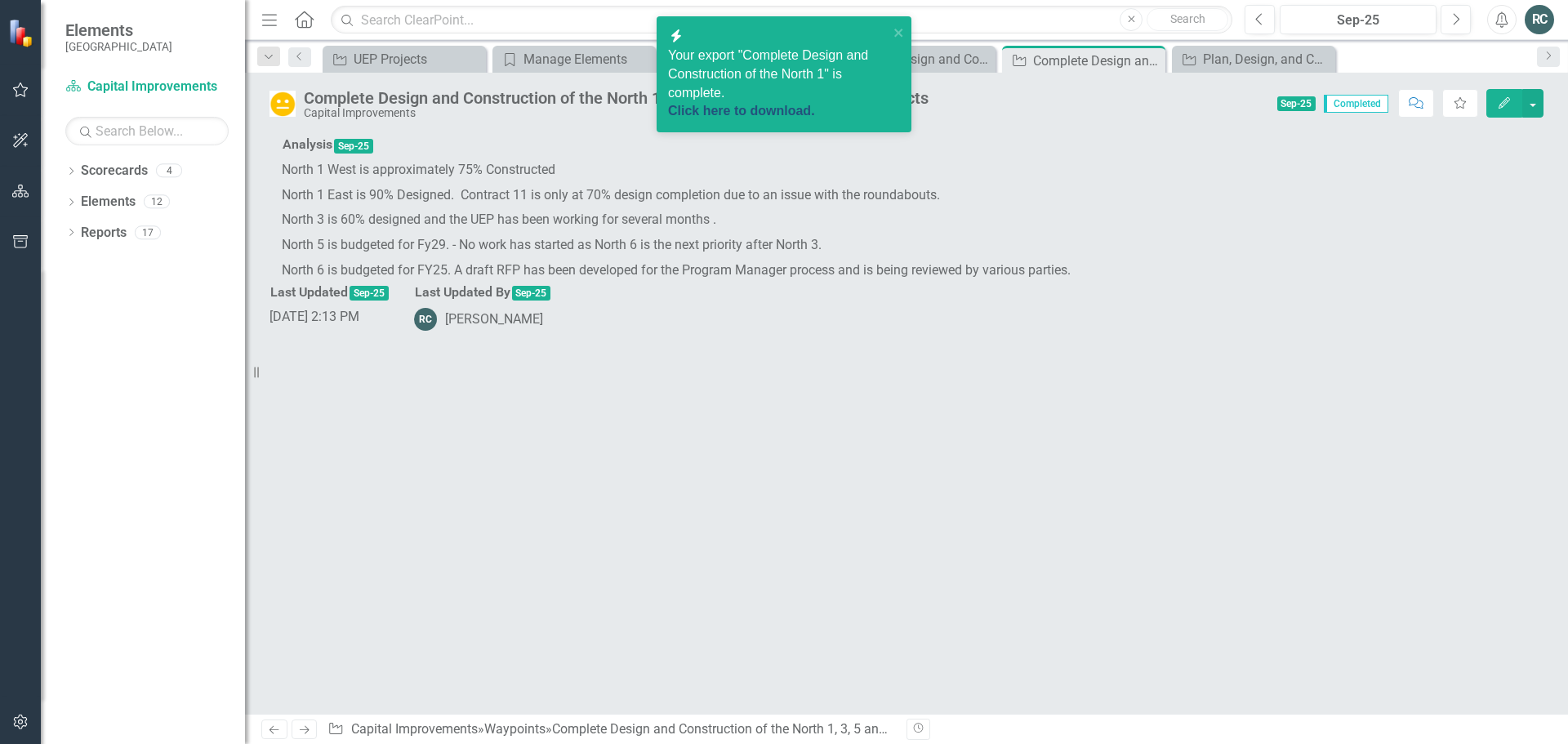
click at [741, 104] on link "Click here to download." at bounding box center [741, 111] width 147 height 14
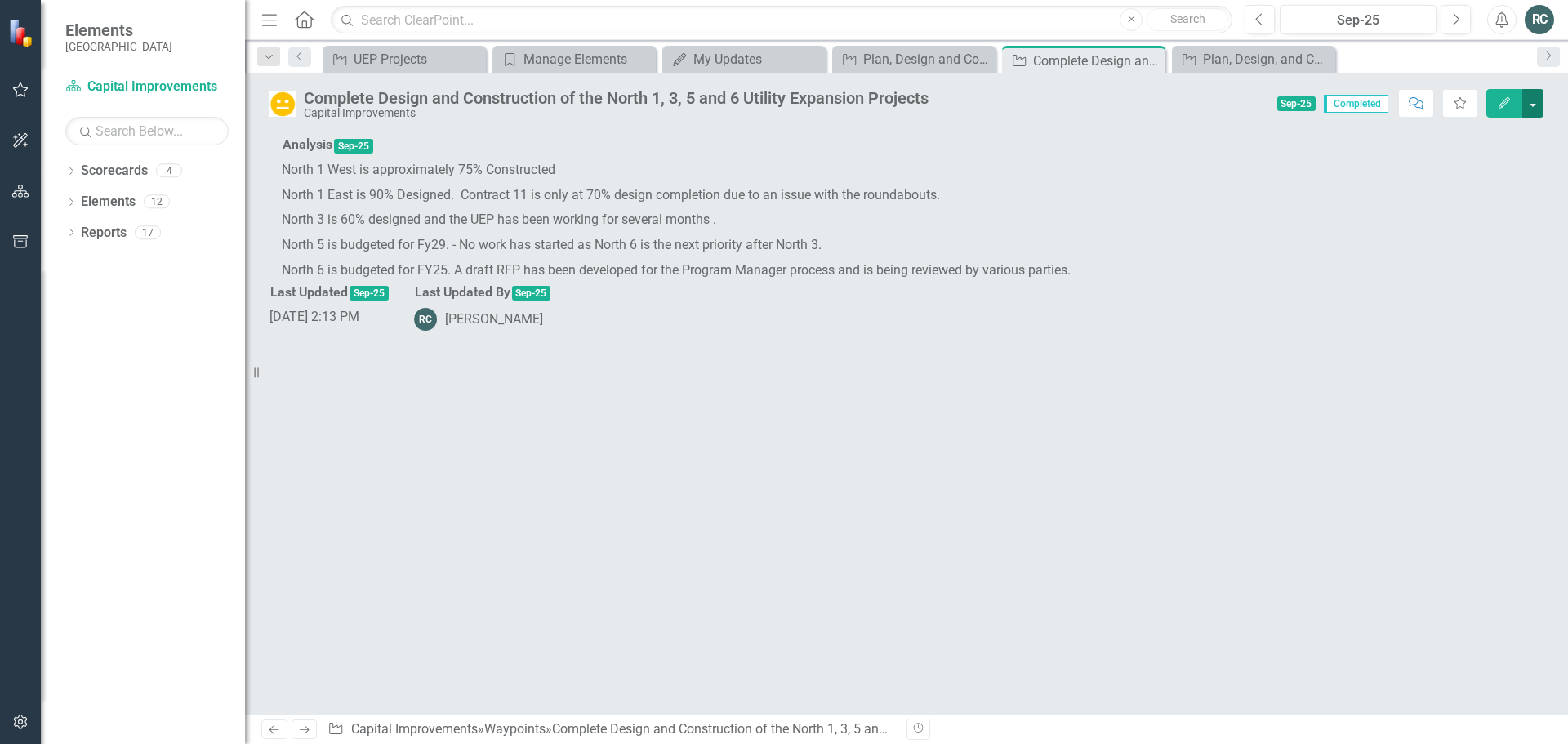
click at [1534, 112] on button "button" at bounding box center [1533, 103] width 21 height 28
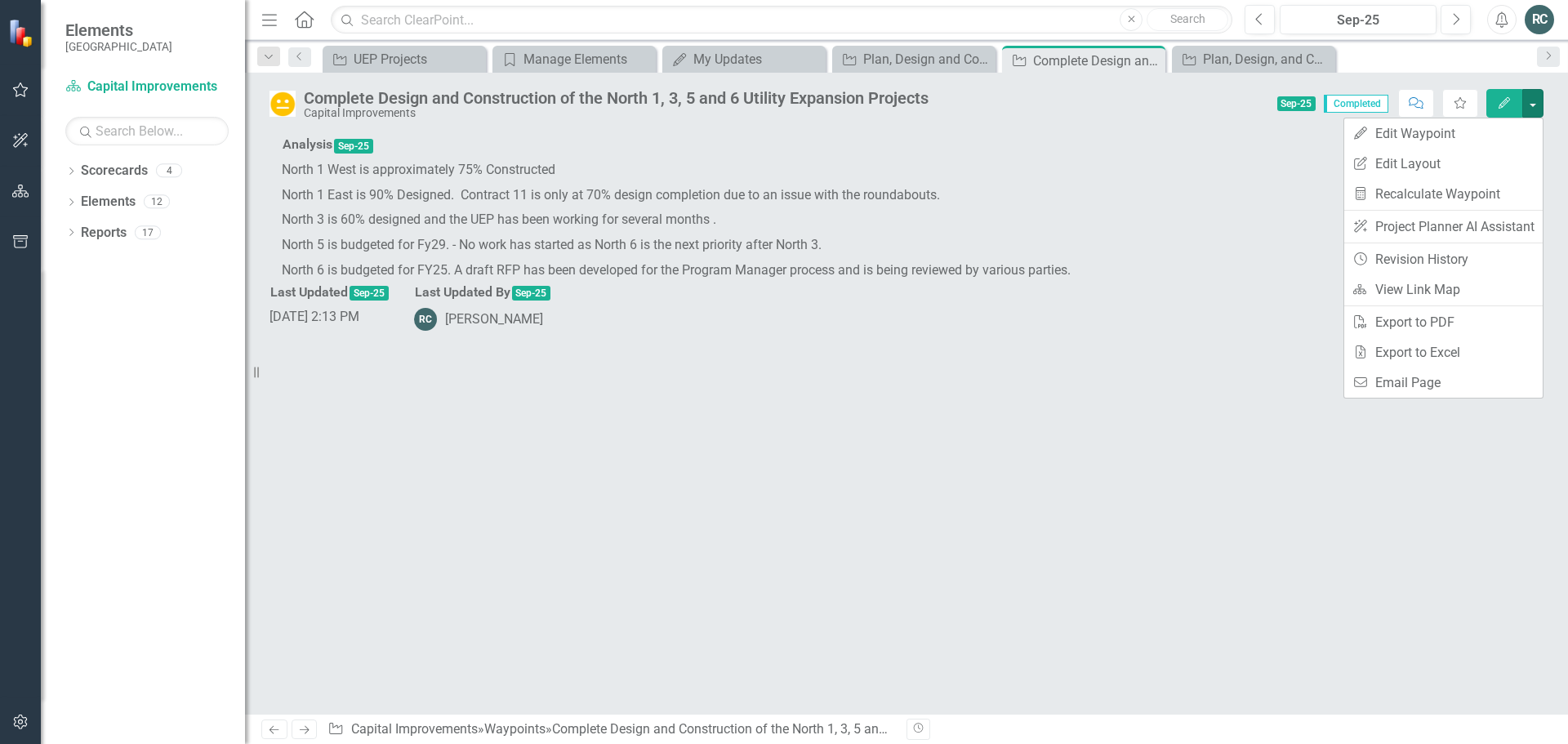
click at [1181, 132] on div at bounding box center [906, 123] width 1249 height 19
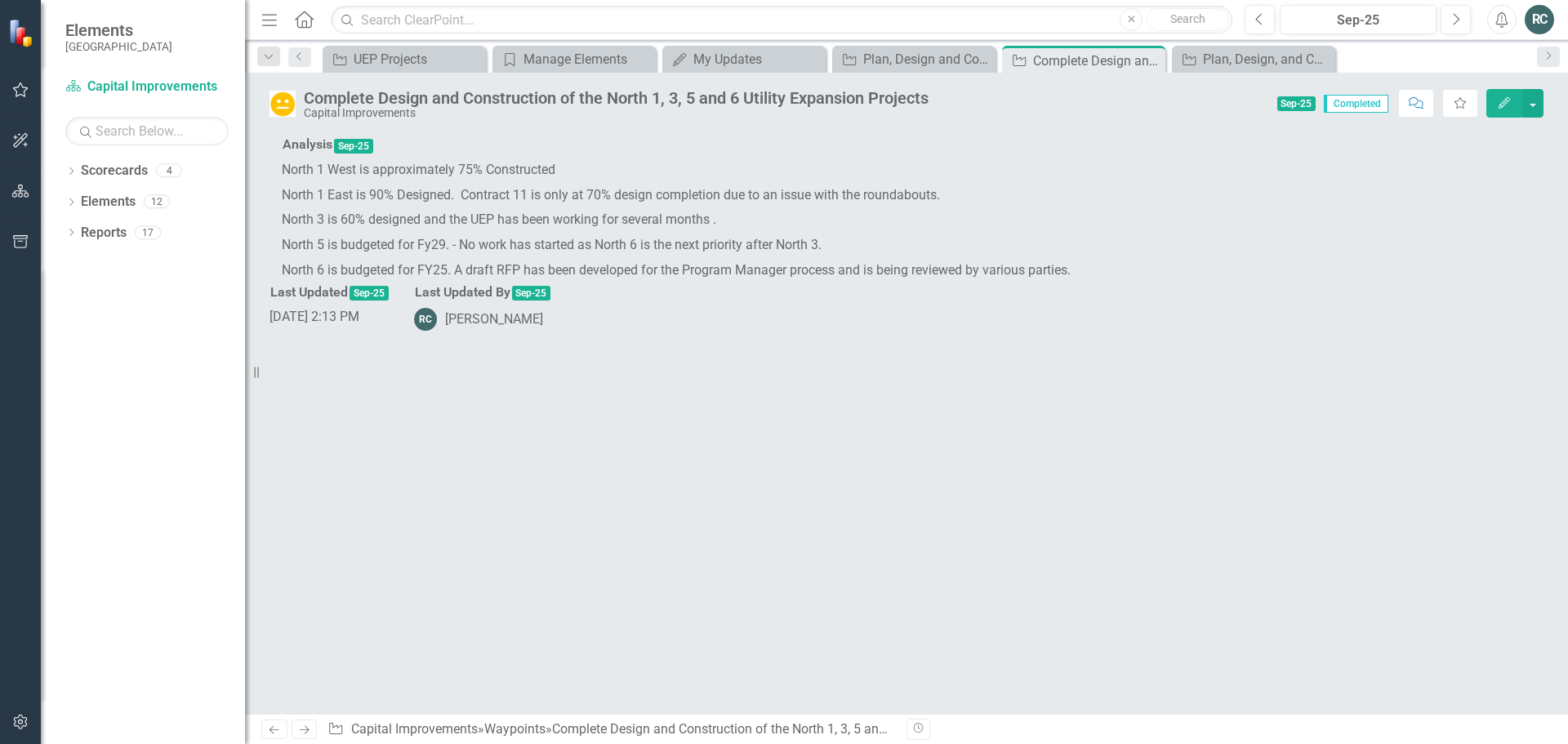
click at [1501, 107] on icon "Edit" at bounding box center [1504, 102] width 15 height 11
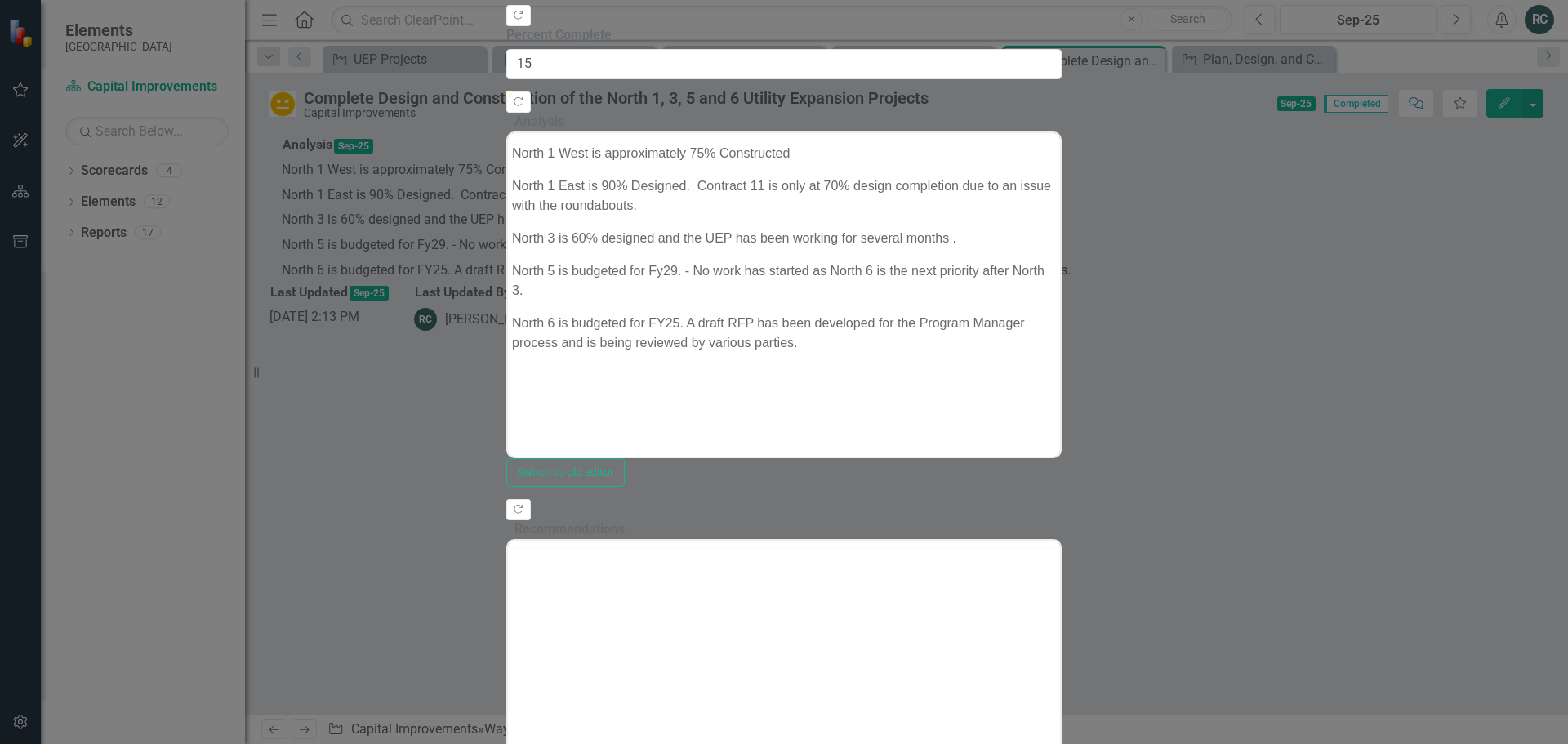
scroll to position [0, 0]
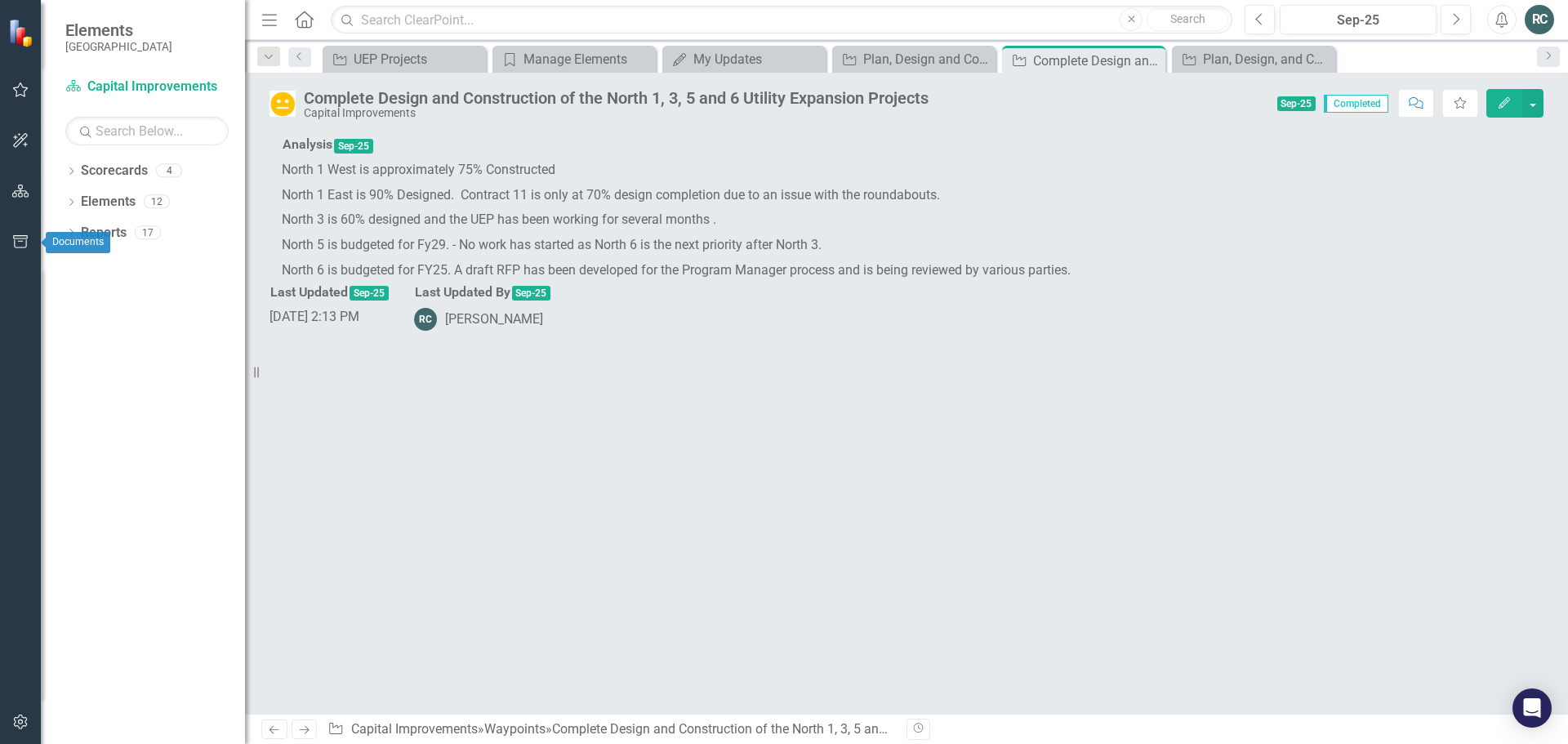
click at [21, 247] on icon "button" at bounding box center [21, 241] width 17 height 13
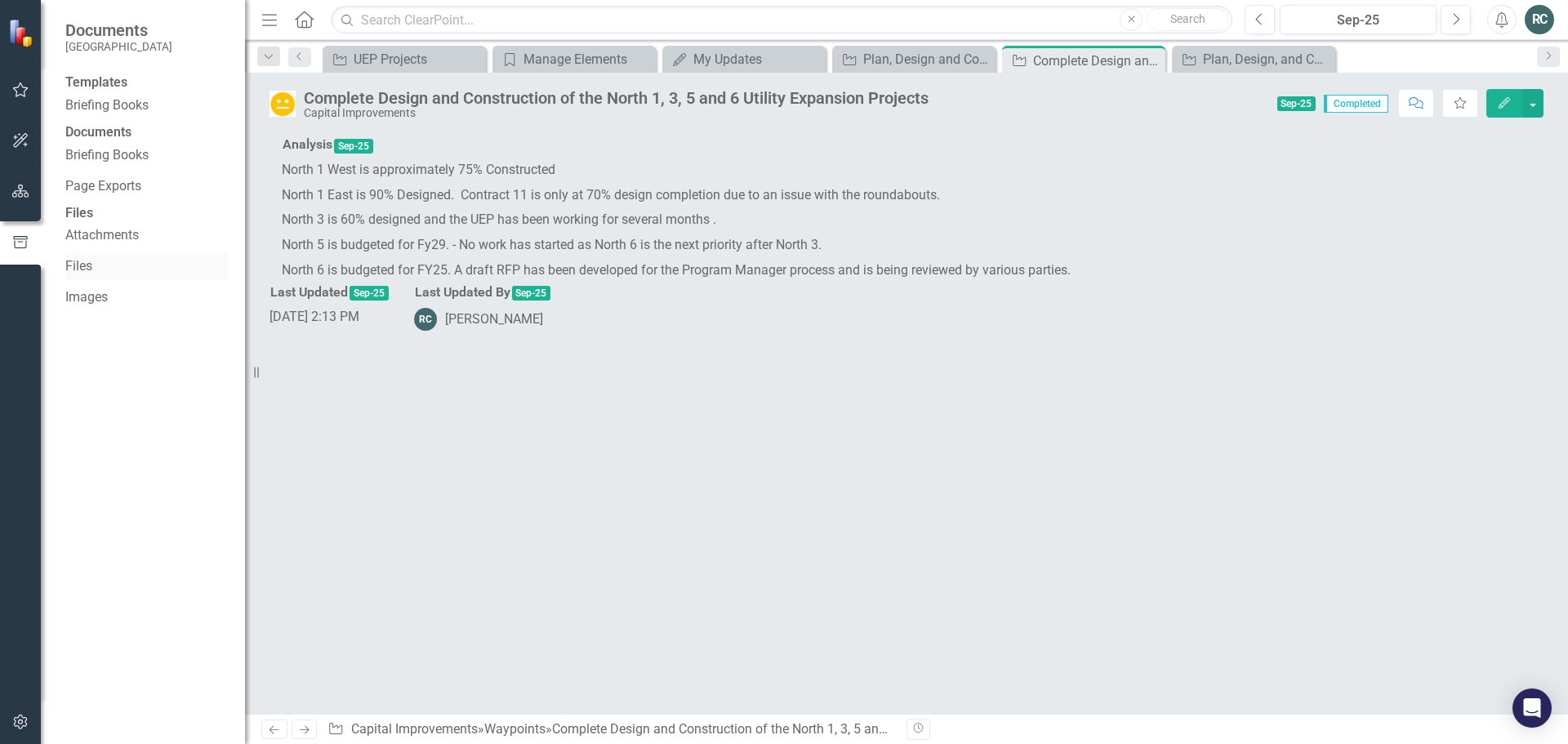
click at [79, 276] on link "Files" at bounding box center [147, 266] width 163 height 19
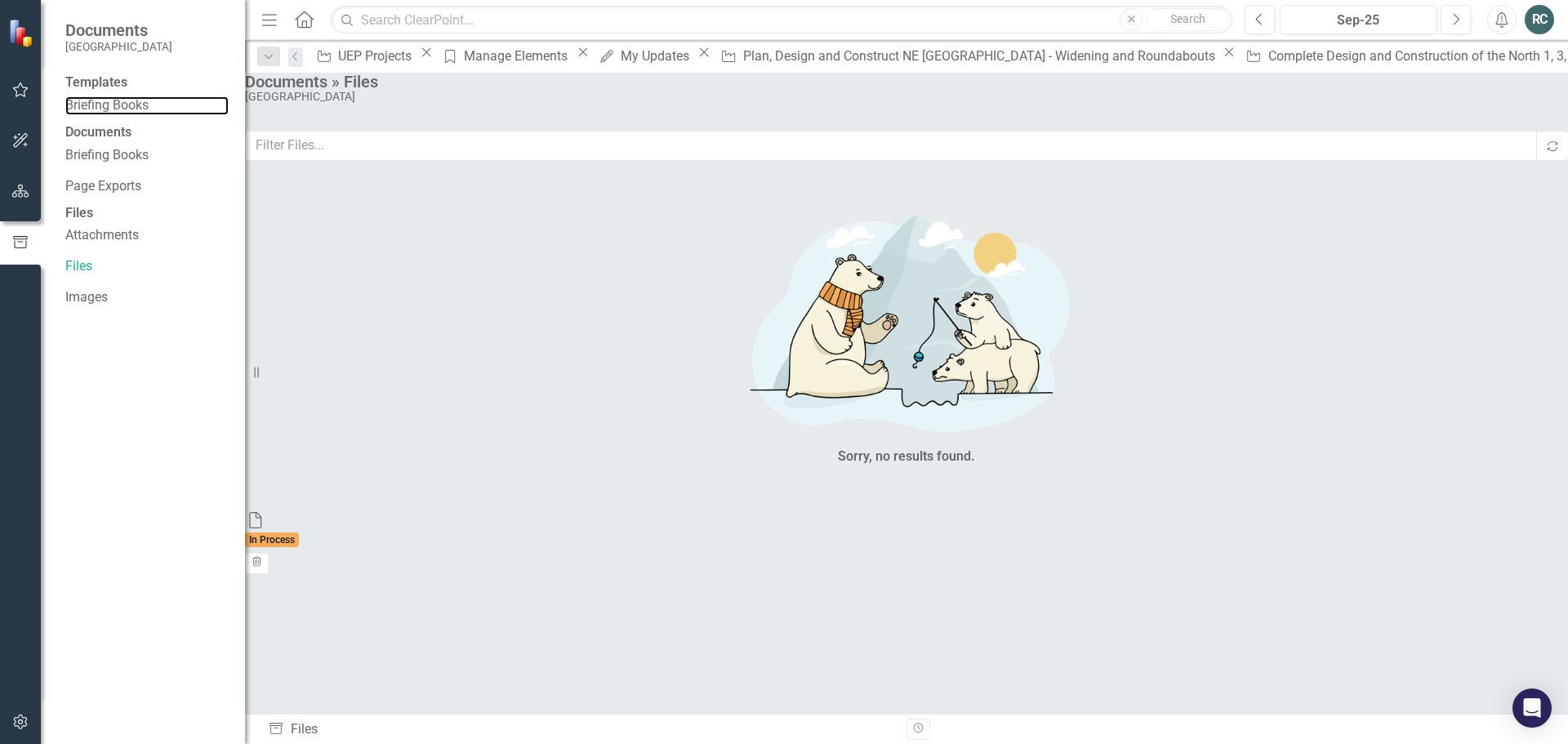
drag, startPoint x: 102, startPoint y: 107, endPoint x: 124, endPoint y: 131, distance: 32.6
click at [101, 107] on link "Briefing Books" at bounding box center [147, 106] width 163 height 19
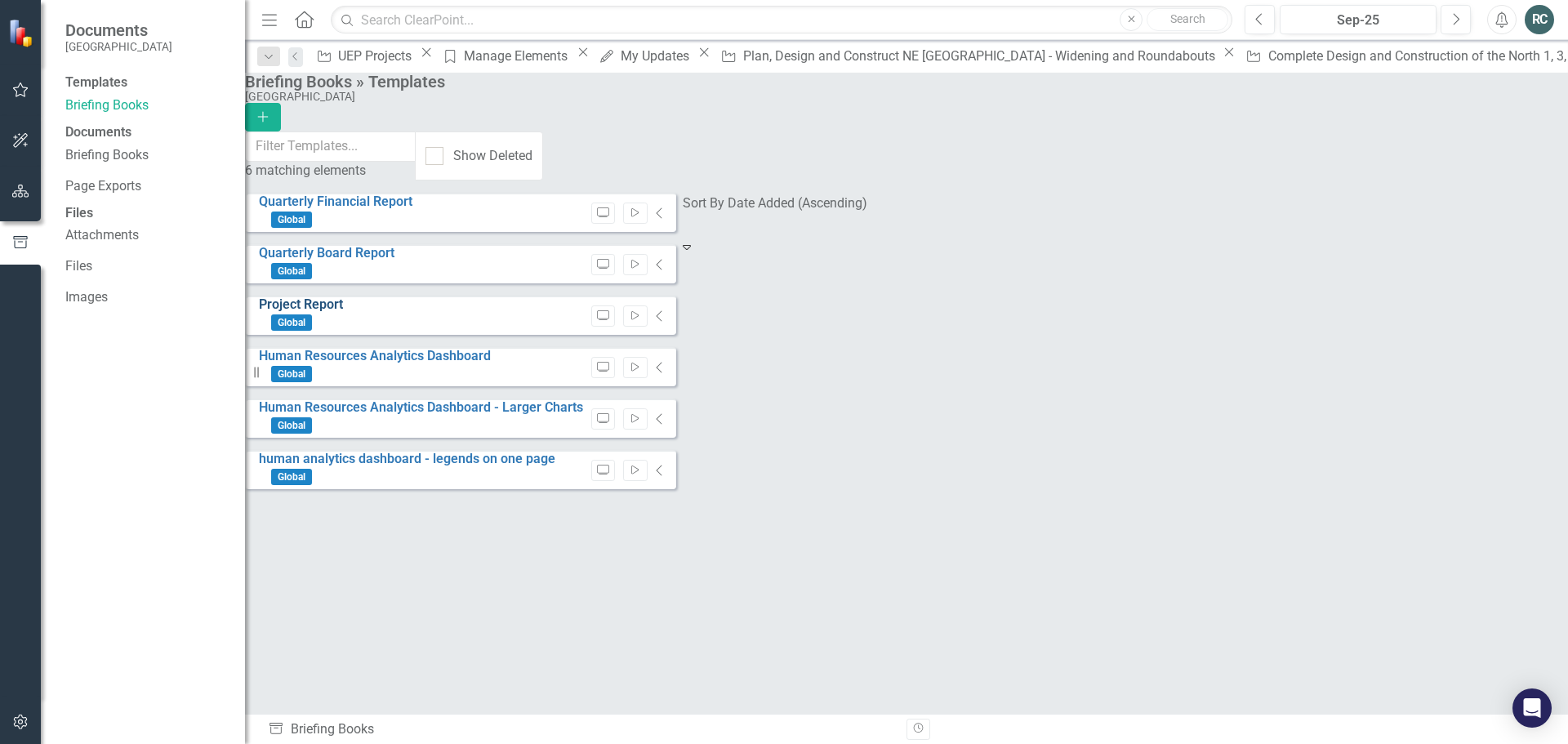
click at [339, 309] on link "Project Report" at bounding box center [301, 304] width 84 height 15
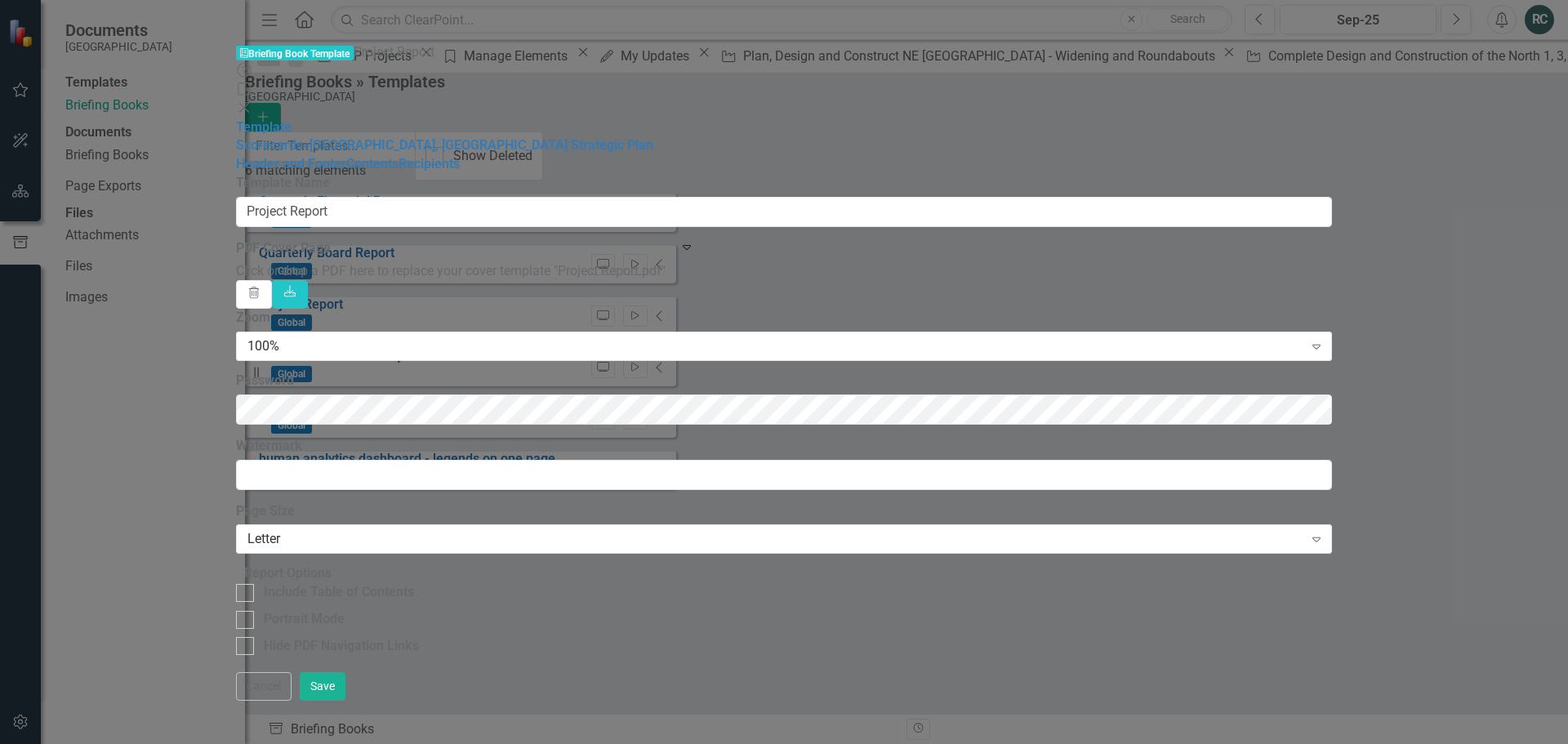
click at [253, 101] on icon "Close" at bounding box center [244, 107] width 16 height 13
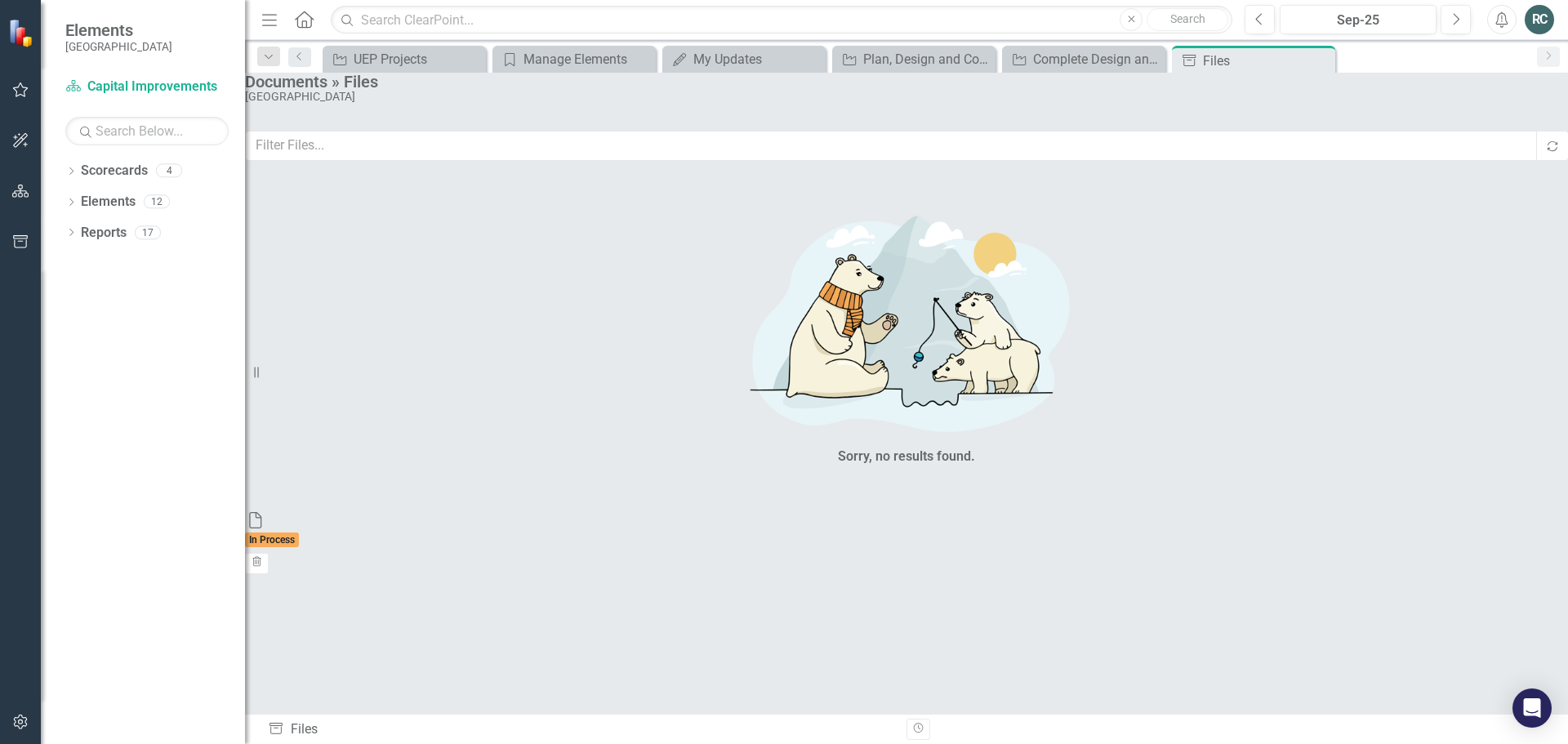
drag, startPoint x: 1321, startPoint y: 61, endPoint x: 1300, endPoint y: 61, distance: 21.0
click at [0, 0] on icon "Close" at bounding box center [0, 0] width 0 height 0
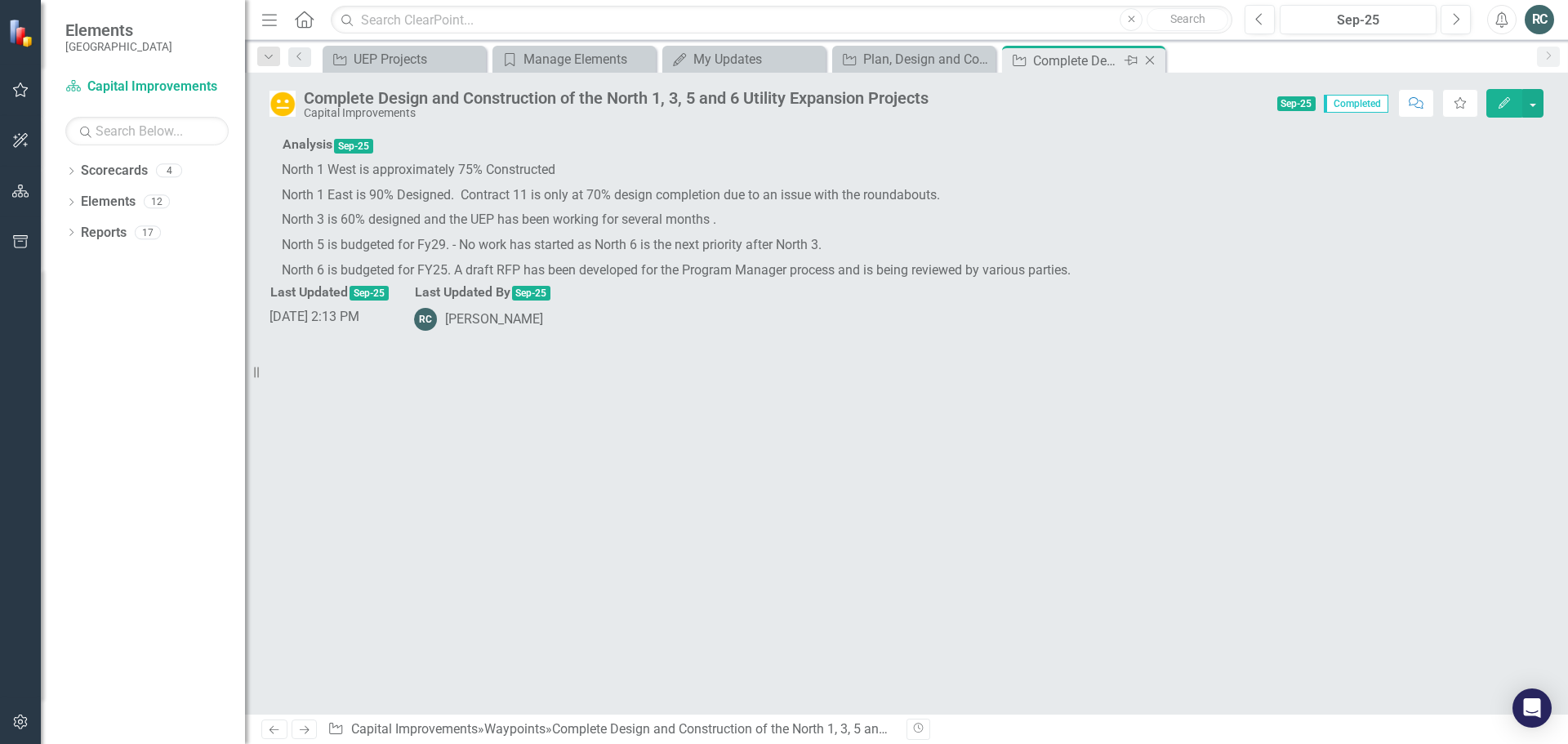
click at [1156, 60] on icon "Close" at bounding box center [1150, 60] width 16 height 13
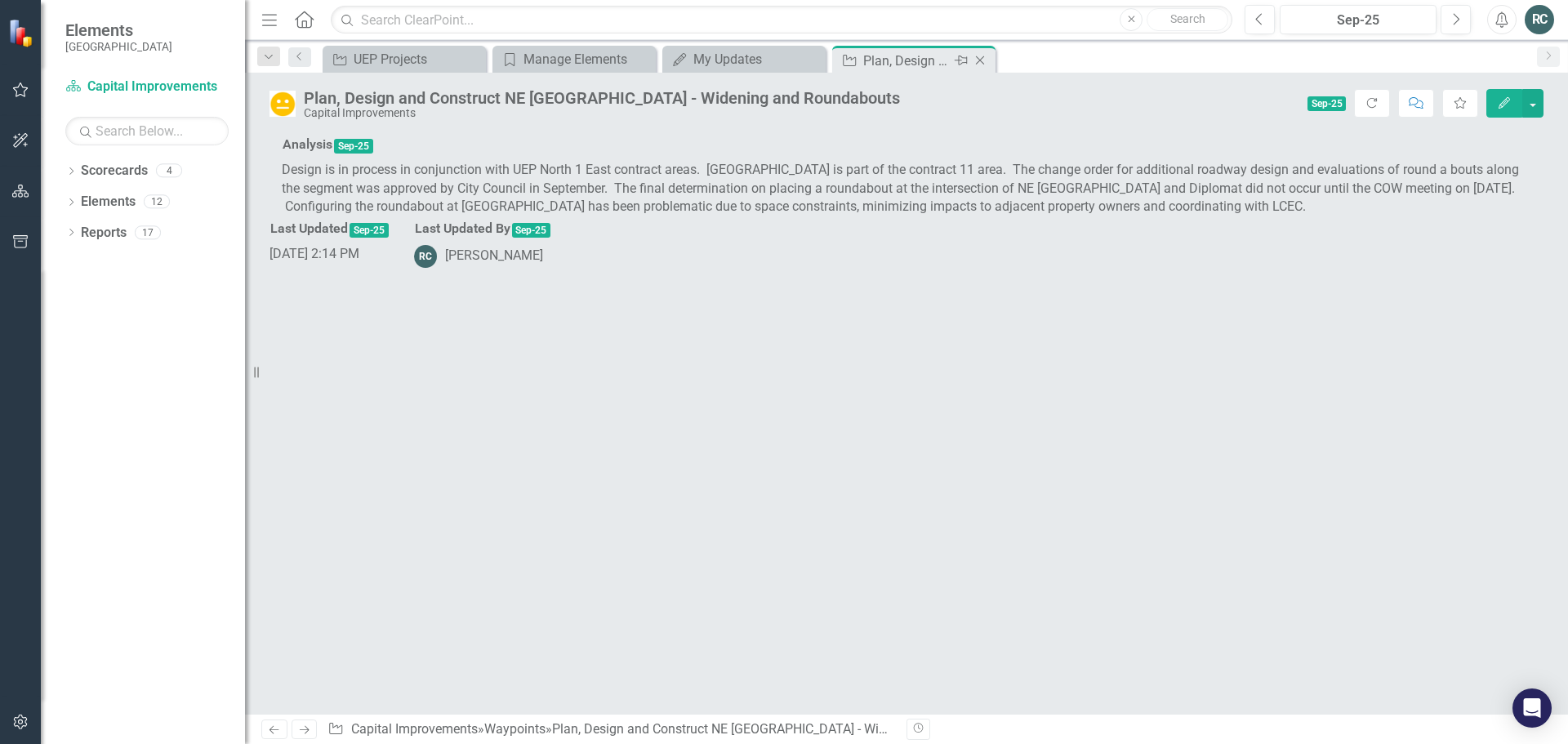
click at [979, 58] on icon at bounding box center [980, 61] width 9 height 9
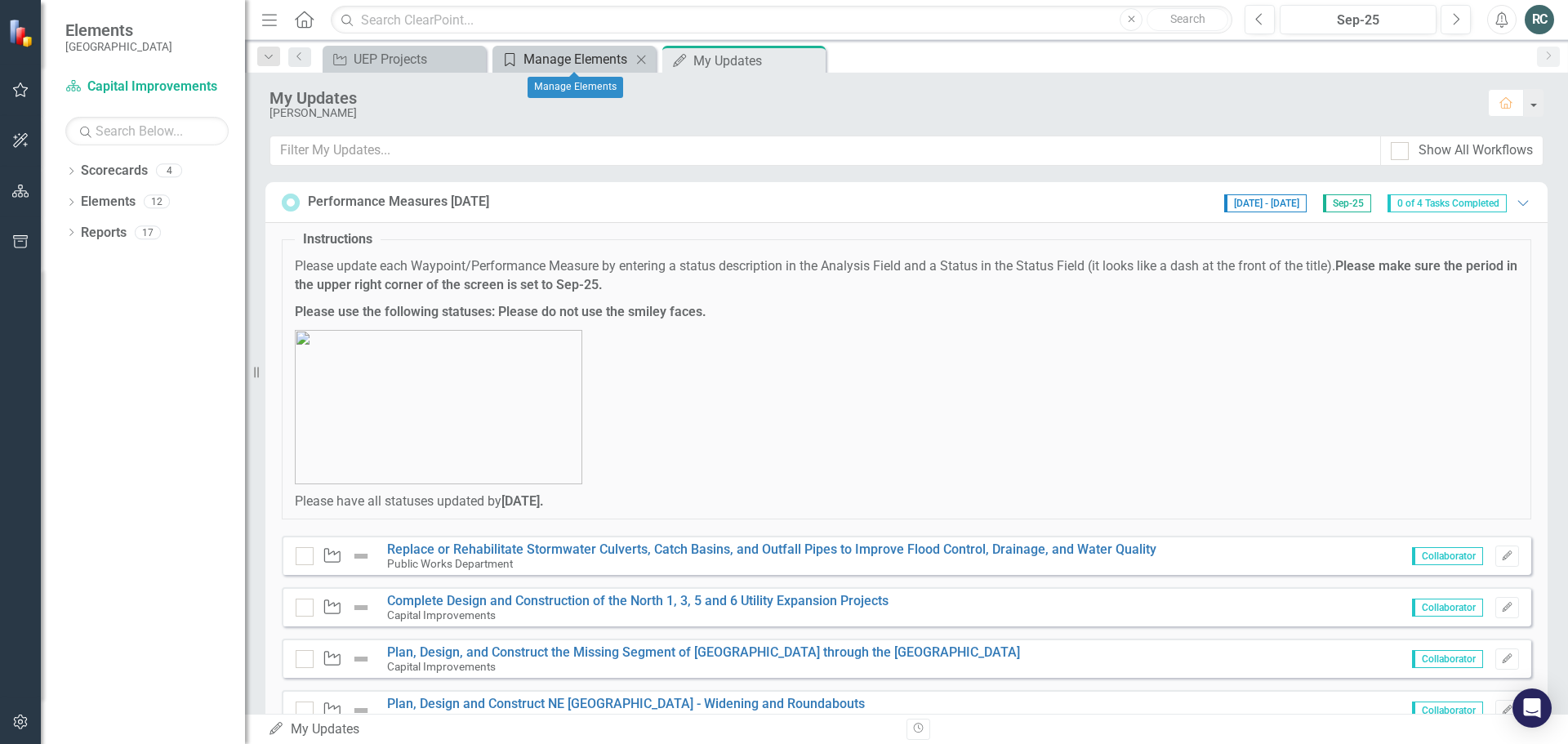
click at [575, 58] on div "Manage Elements" at bounding box center [577, 59] width 107 height 21
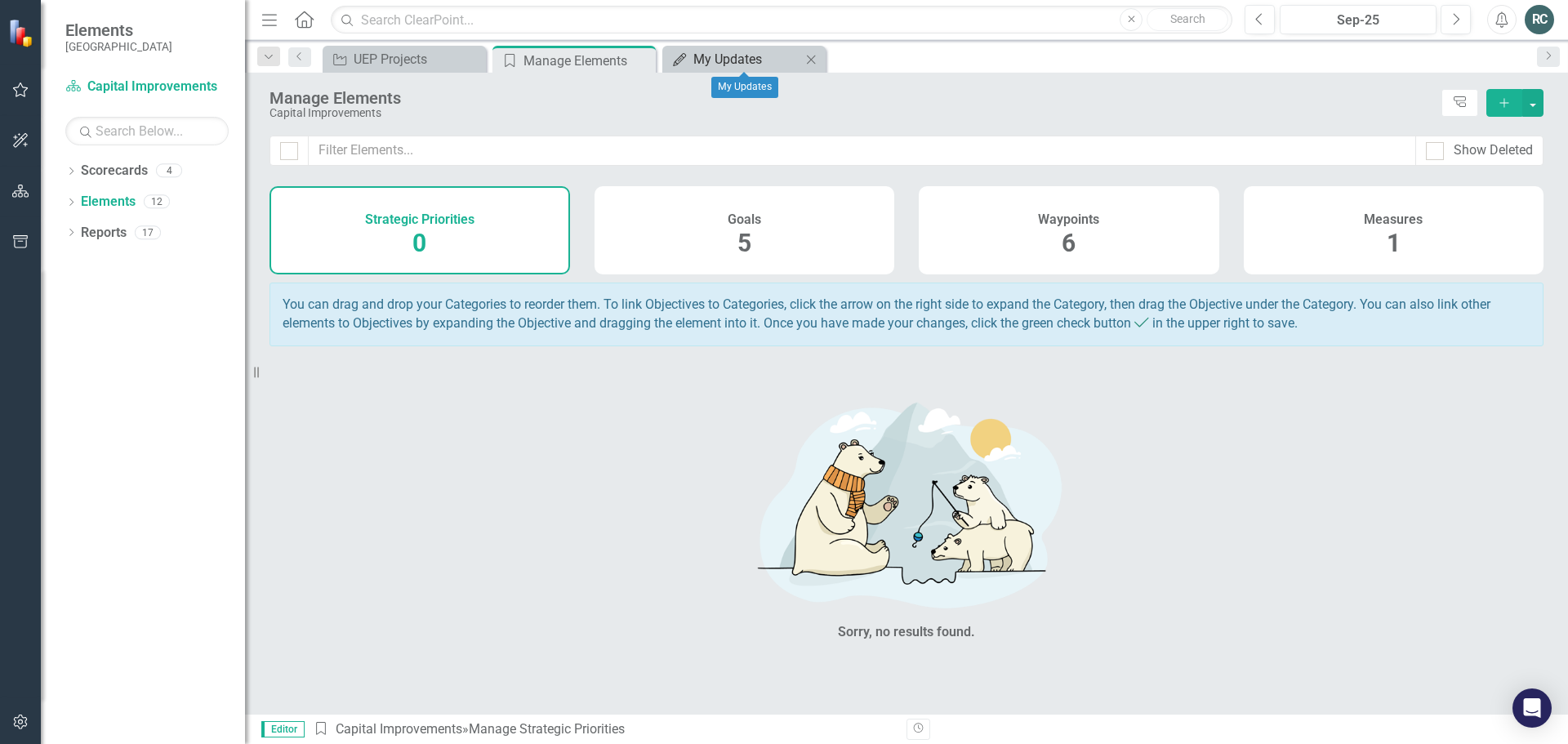
click at [717, 57] on div "My Updates" at bounding box center [747, 59] width 107 height 21
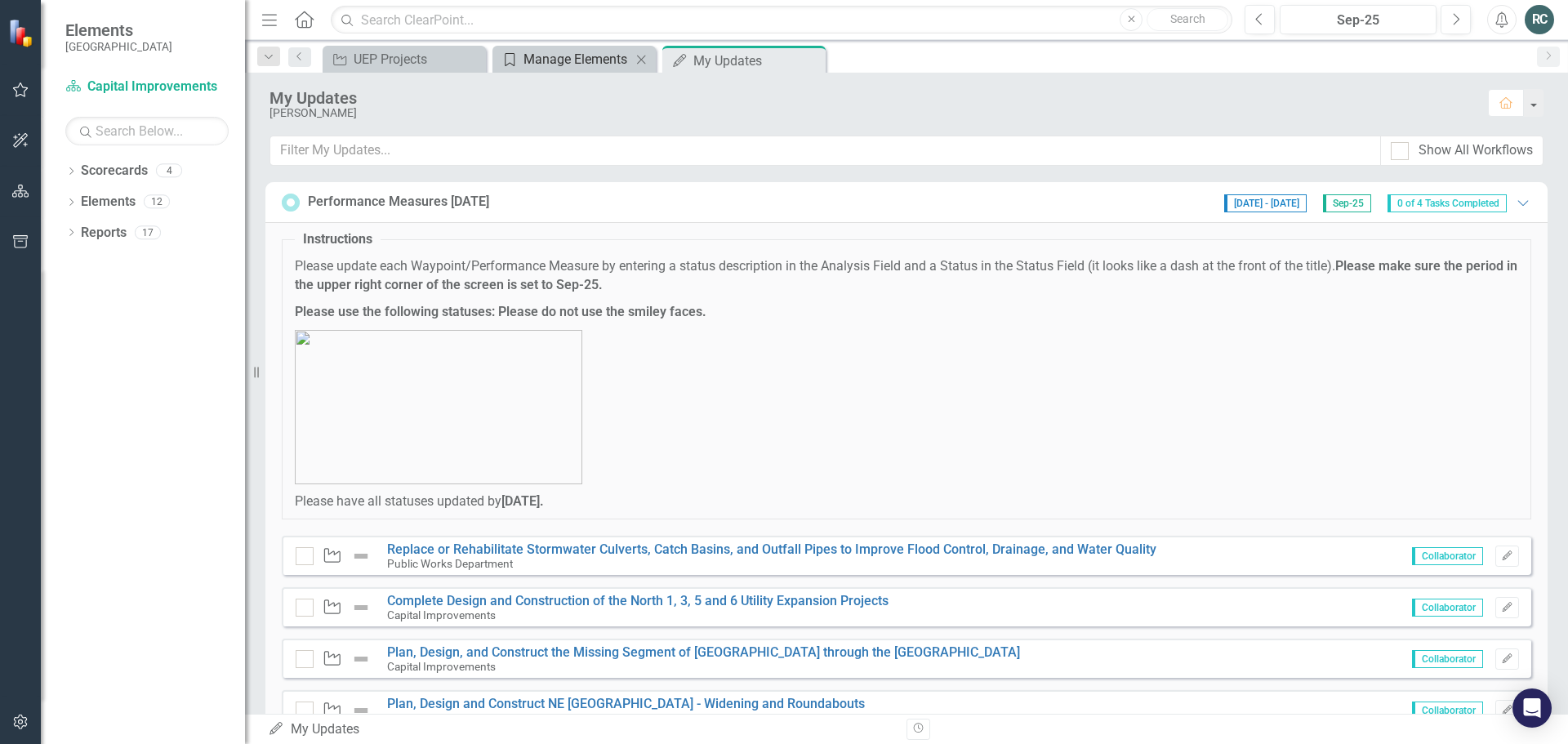
click at [558, 58] on div "Manage Elements" at bounding box center [577, 59] width 107 height 21
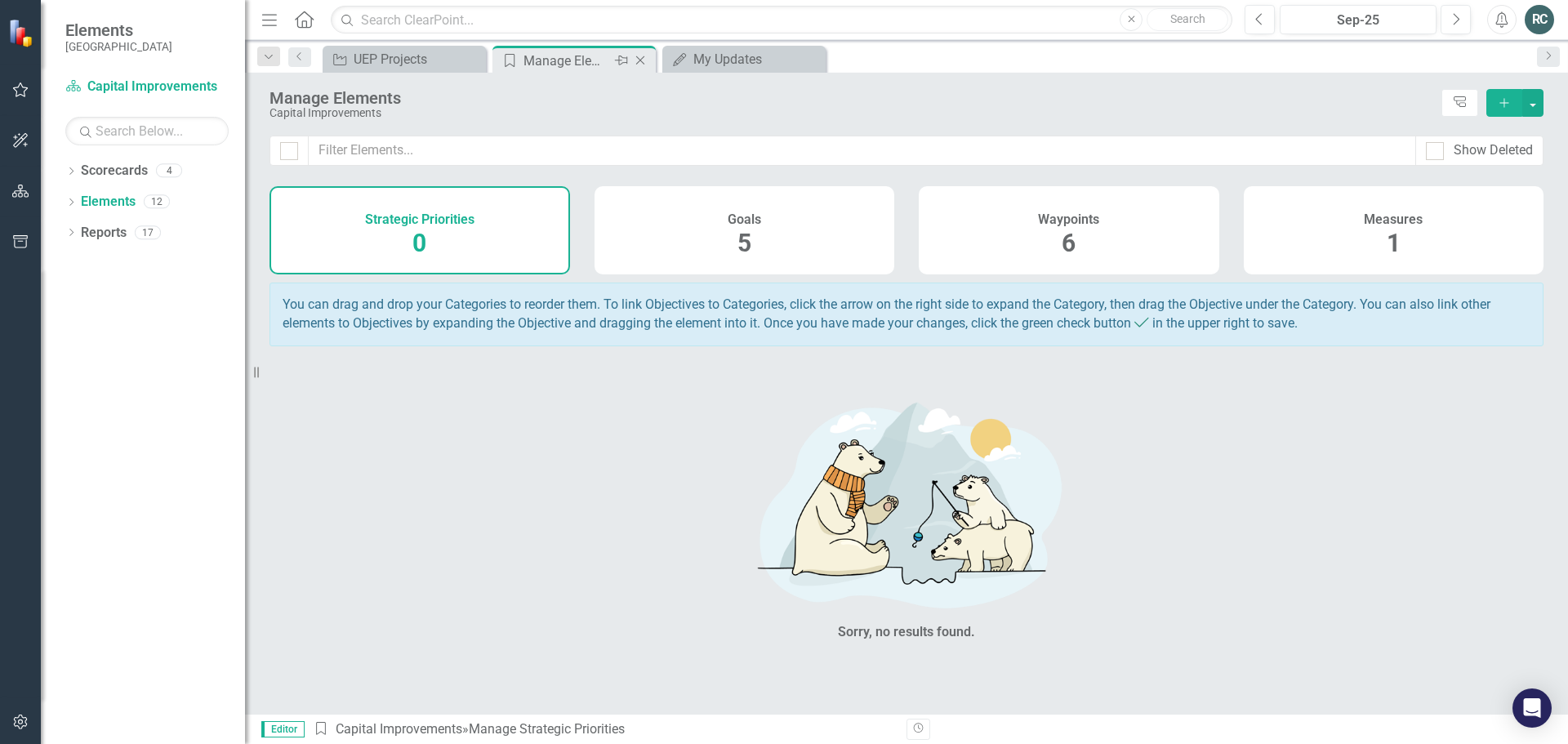
click at [642, 61] on icon "Close" at bounding box center [640, 60] width 16 height 13
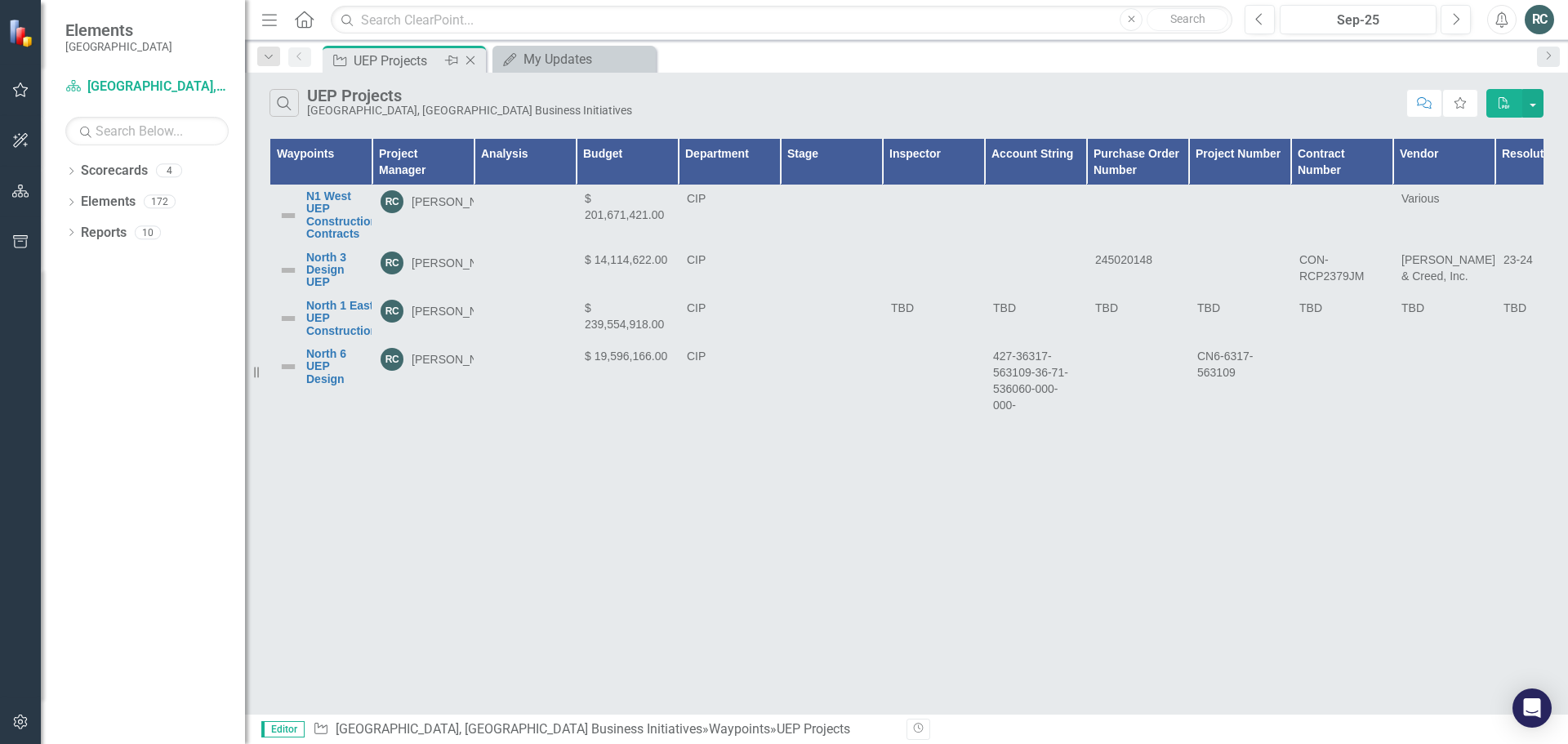
click at [414, 54] on div "UEP Projects" at bounding box center [398, 61] width 88 height 21
click at [12, 92] on icon "button" at bounding box center [21, 89] width 17 height 13
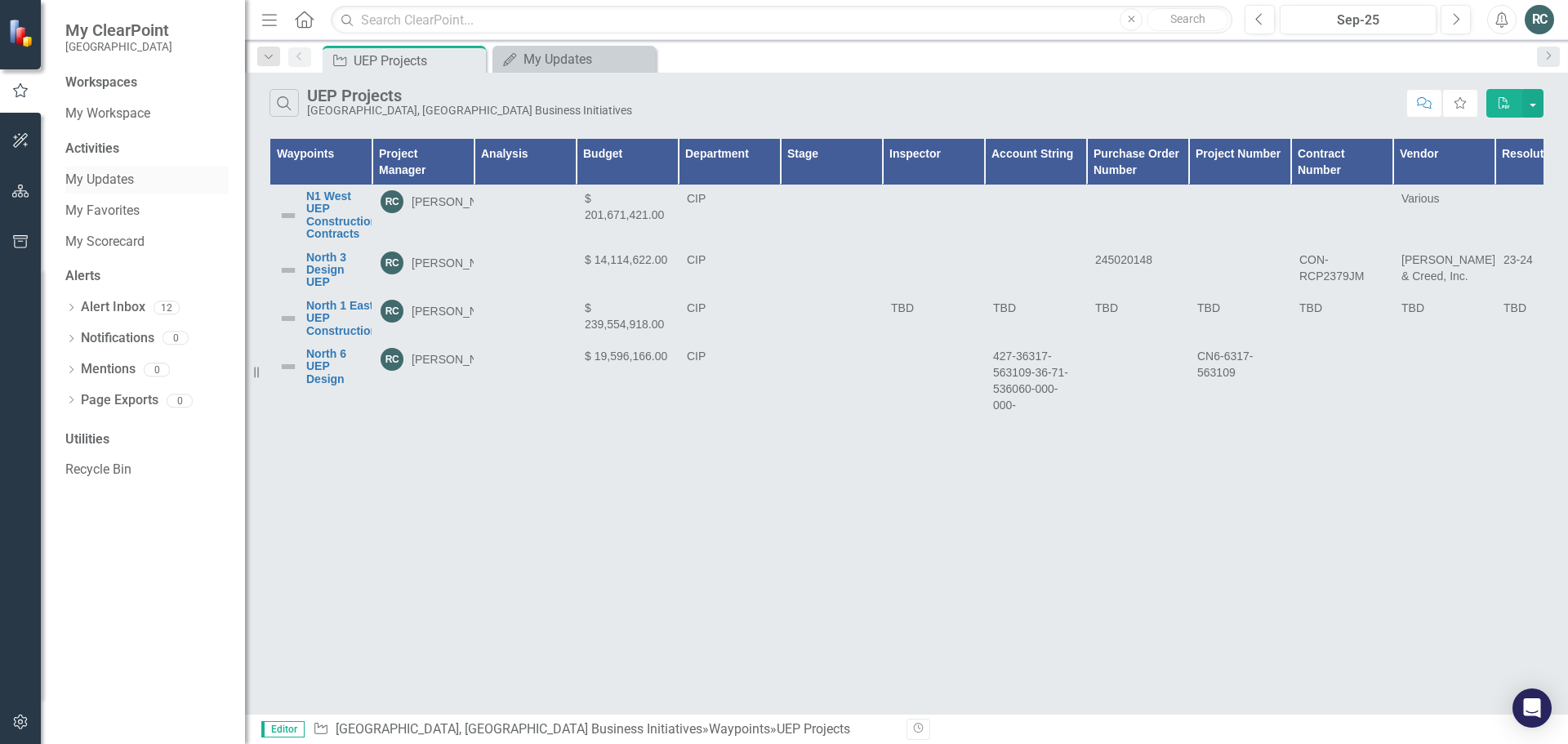
click at [111, 182] on link "My Updates" at bounding box center [147, 180] width 163 height 19
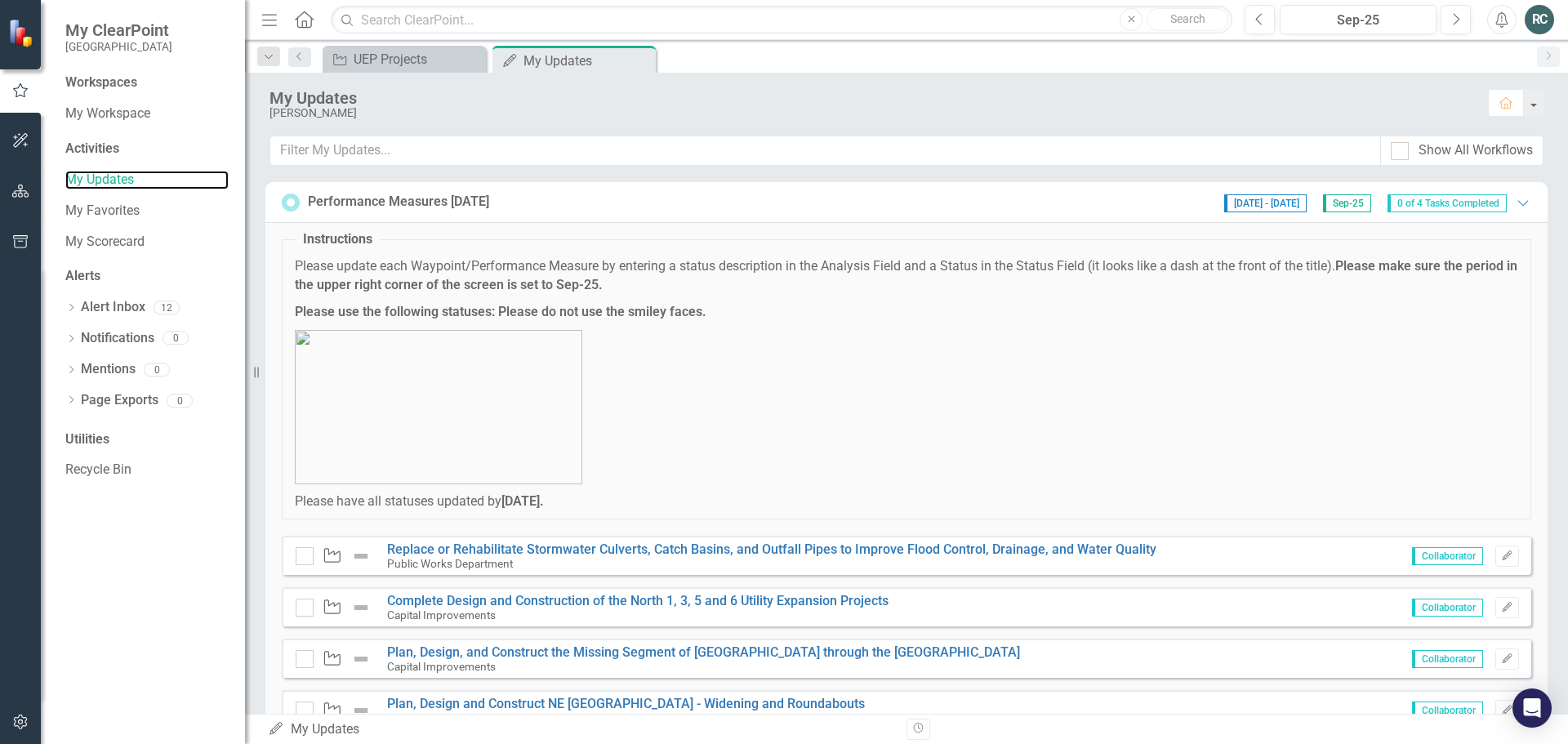
scroll to position [64, 0]
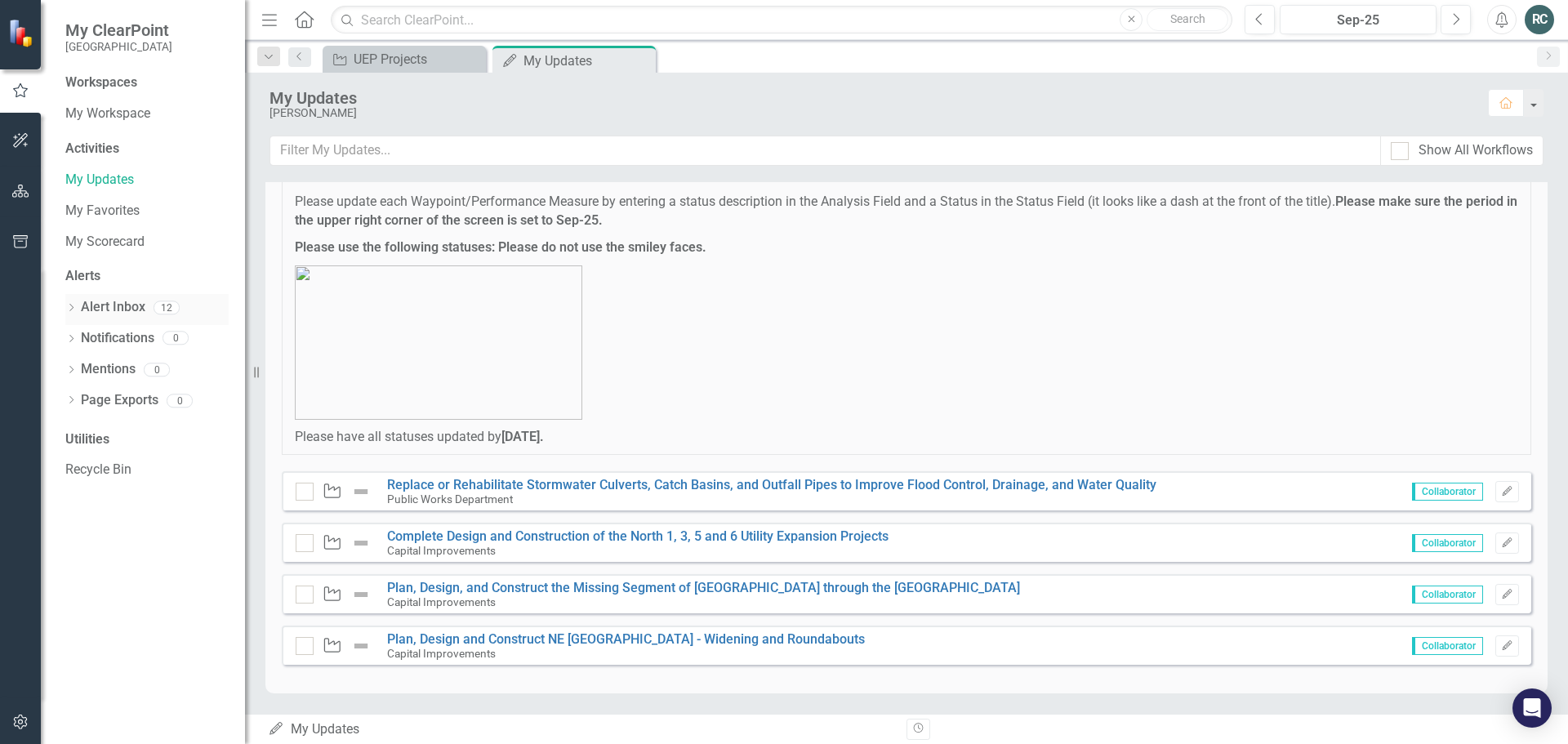
click at [121, 302] on link "Alert Inbox" at bounding box center [113, 308] width 64 height 19
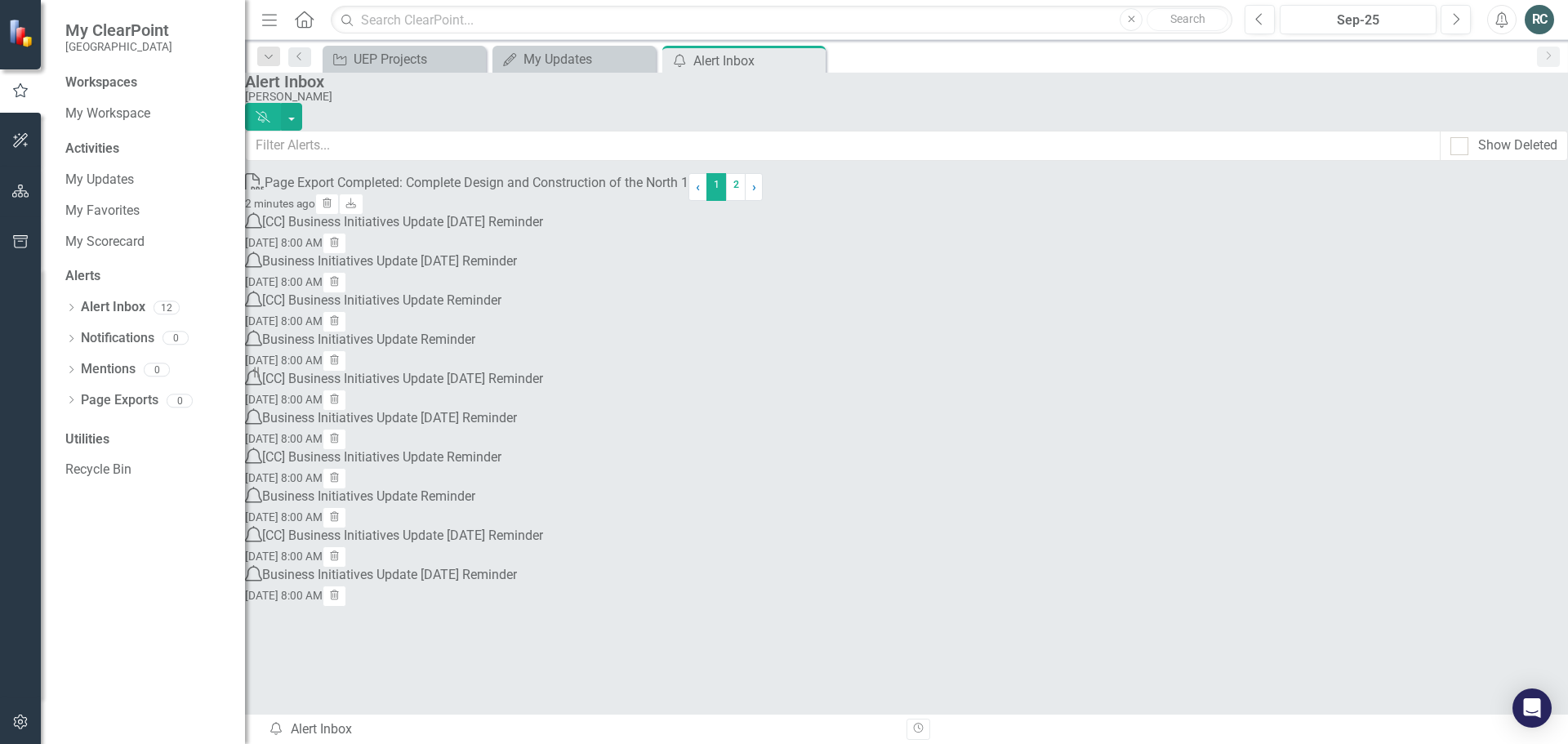
click at [535, 232] on div "[CC] Business Initiatives Update [DATE] Reminder" at bounding box center [402, 223] width 281 height 19
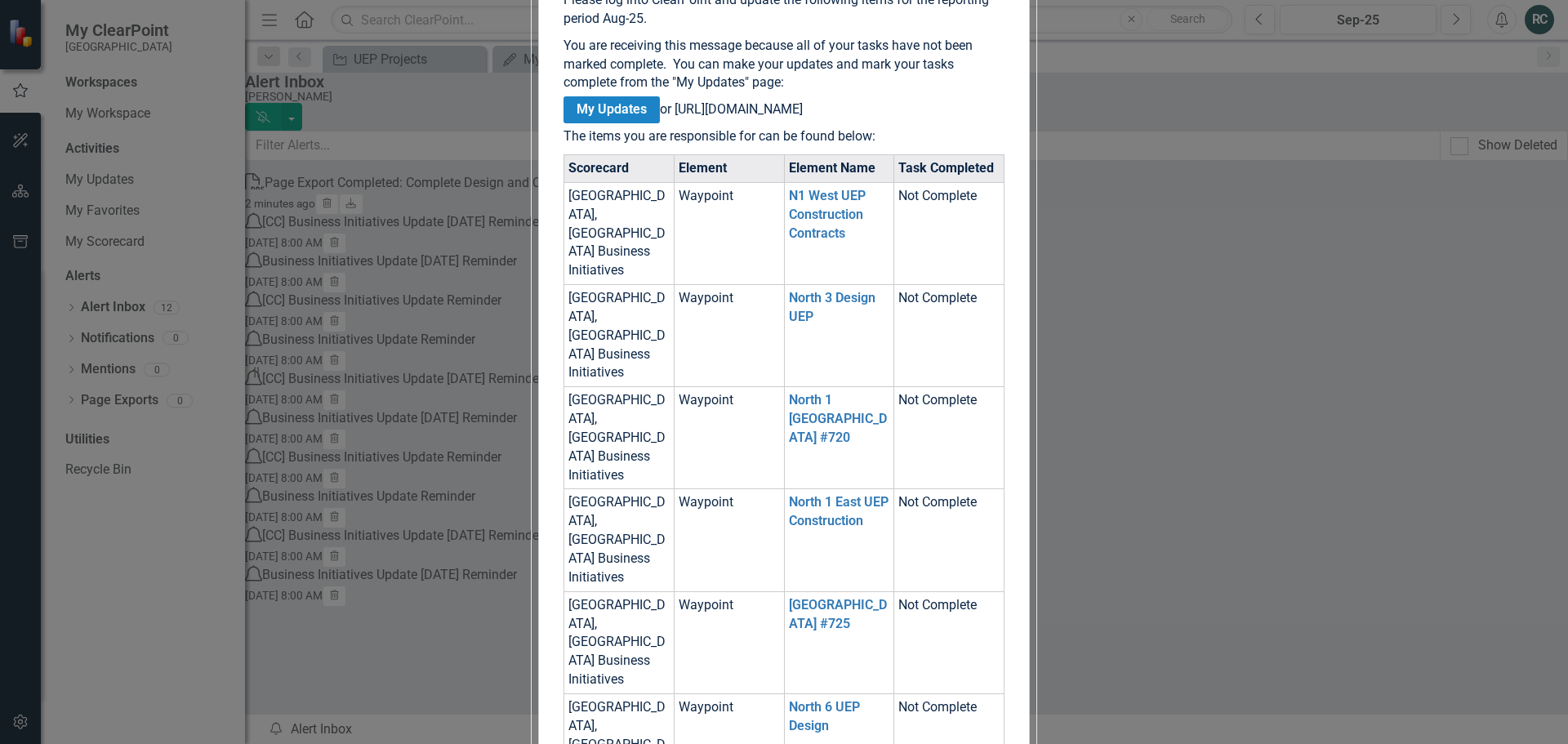
scroll to position [408, 0]
click at [866, 211] on link "N1 West UEP Construction Contracts" at bounding box center [827, 215] width 76 height 53
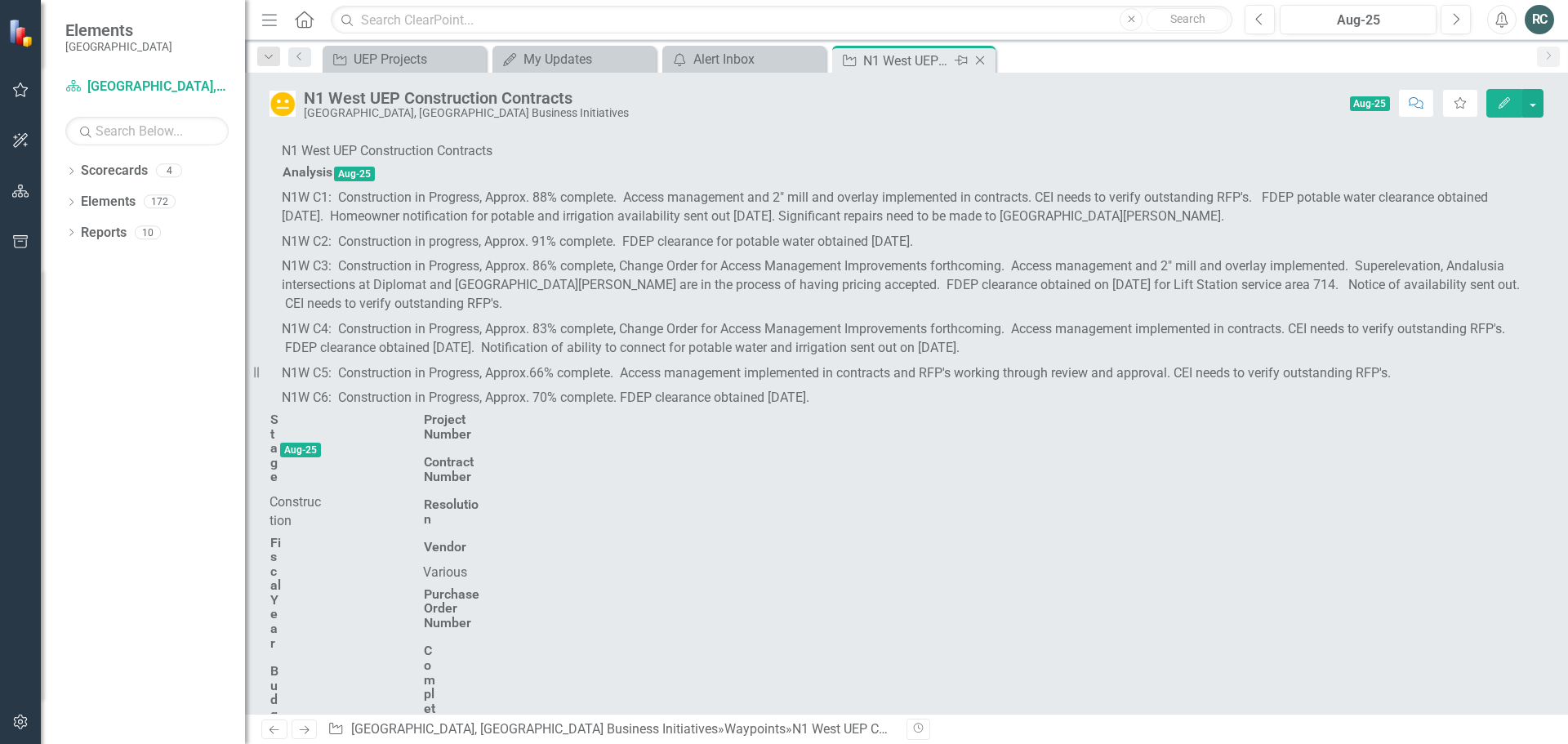
click at [962, 59] on icon "Pin" at bounding box center [961, 60] width 13 height 16
click at [570, 58] on div "UEP Projects" at bounding box center [577, 59] width 107 height 21
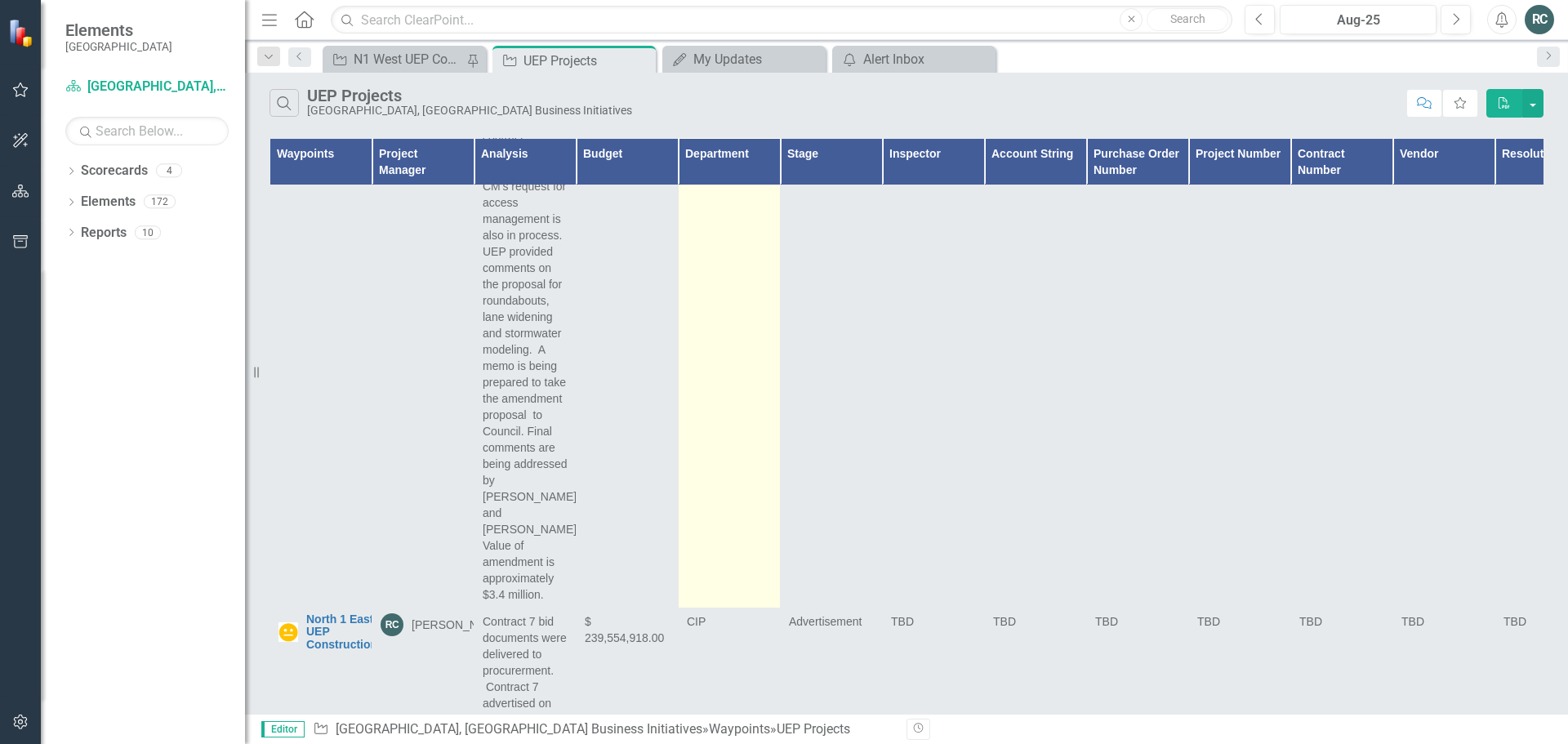
scroll to position [2095, 0]
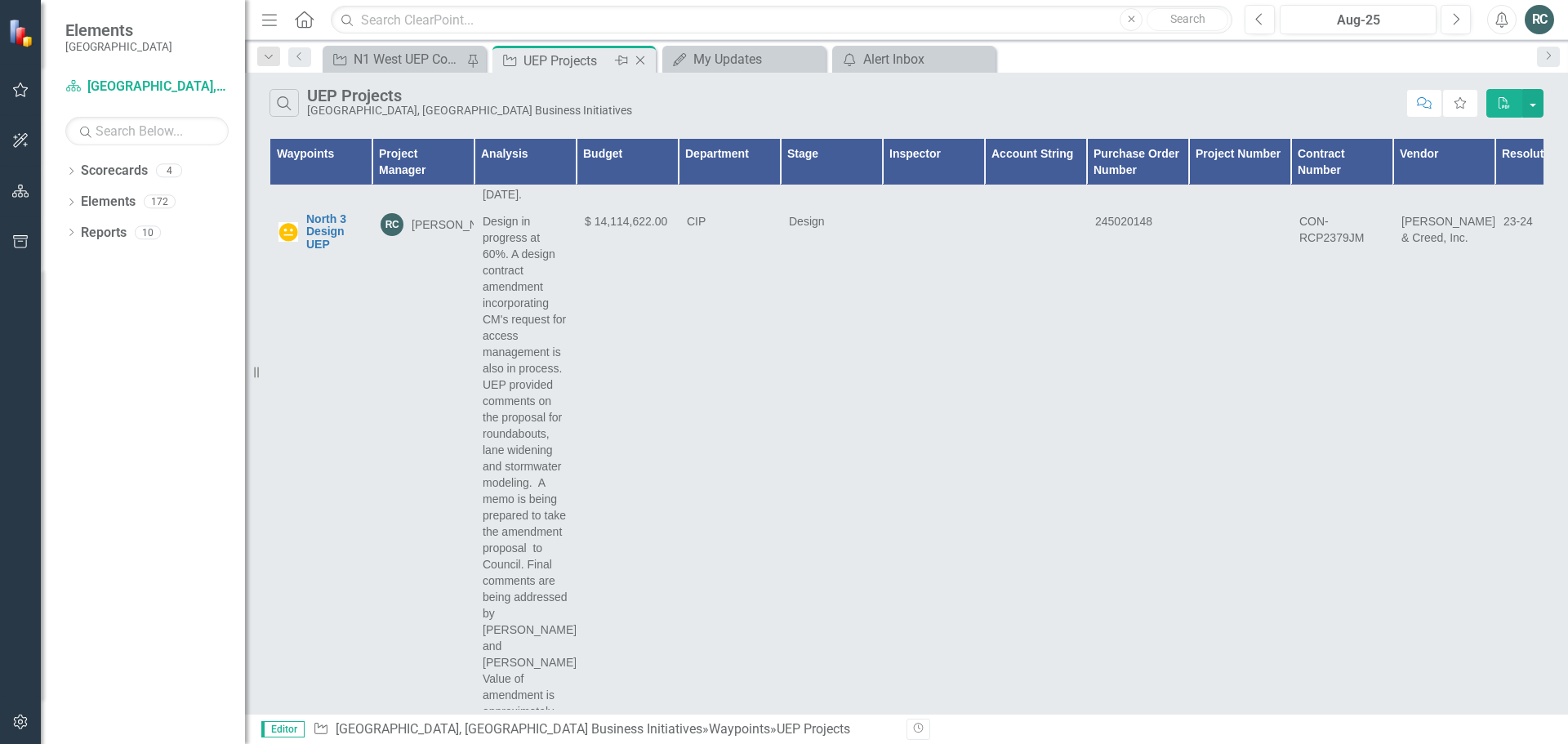
click at [643, 59] on icon "Close" at bounding box center [640, 60] width 16 height 13
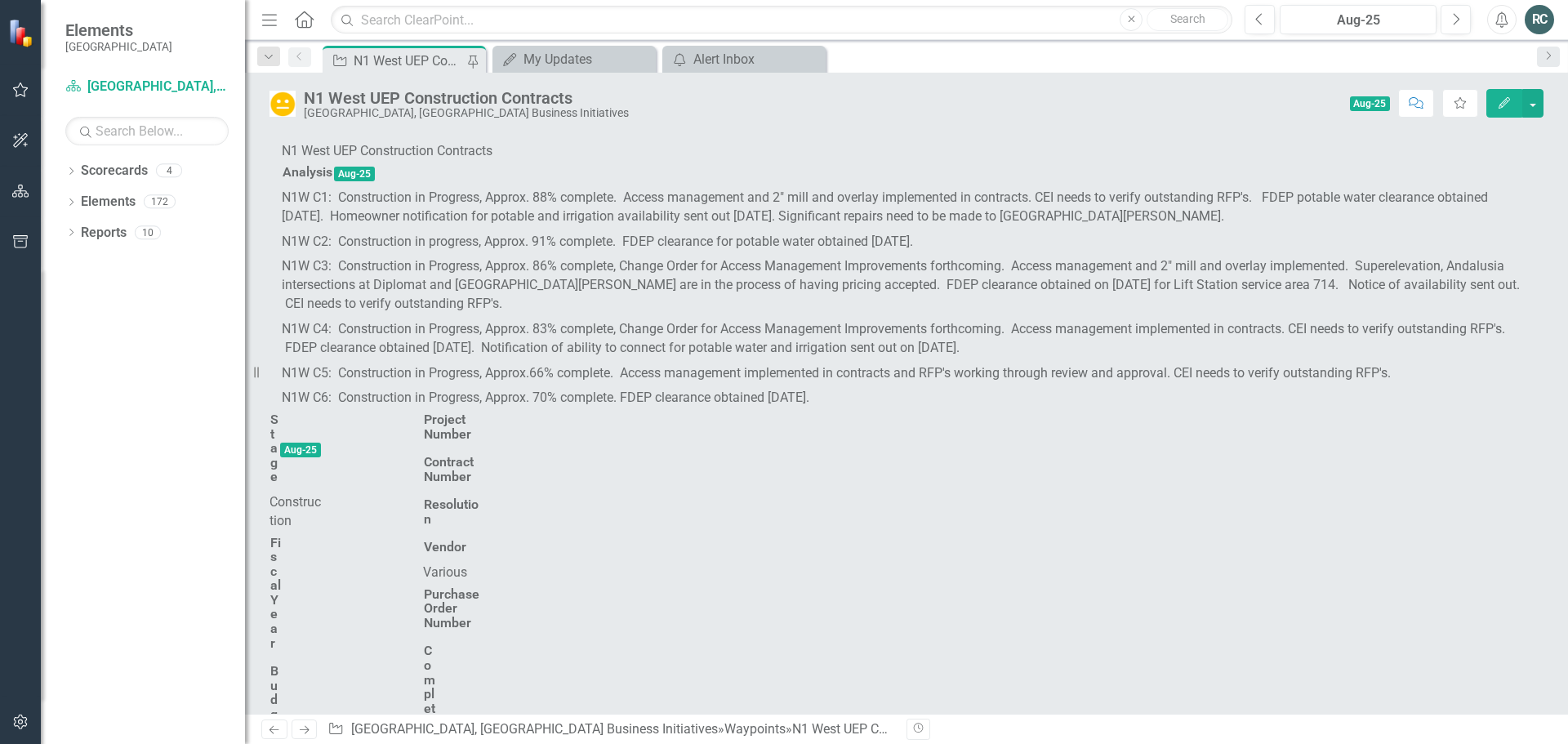
click at [740, 43] on div "Dropdown Search Waypoint N1 West UEP Construction Contracts Pin My Updates My U…" at bounding box center [906, 57] width 1323 height 33
click at [741, 47] on div "icon.alertInbox Alert Inbox Close" at bounding box center [744, 58] width 163 height 27
click at [759, 64] on div "Alert Inbox" at bounding box center [747, 59] width 107 height 21
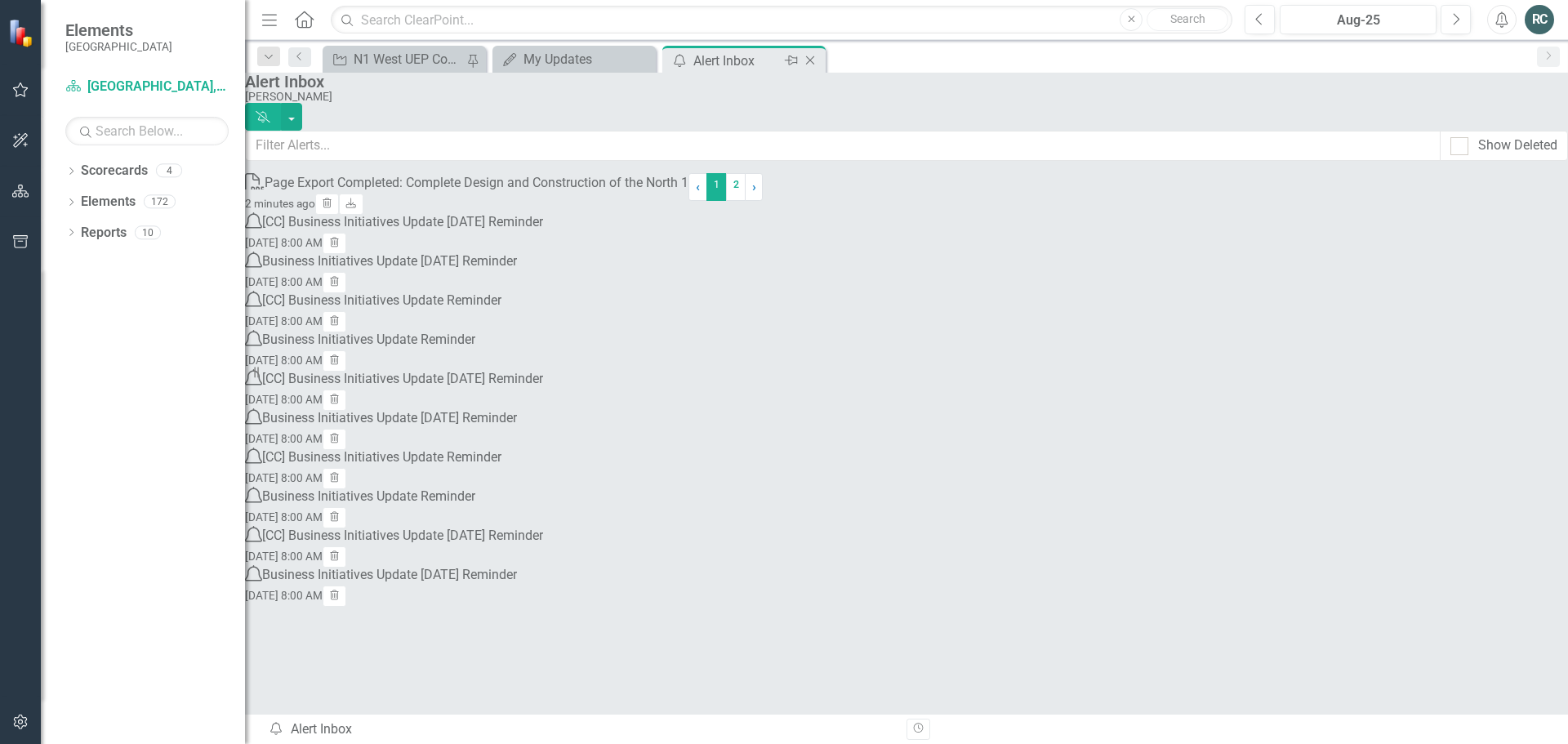
click at [815, 59] on icon "Close" at bounding box center [809, 60] width 16 height 13
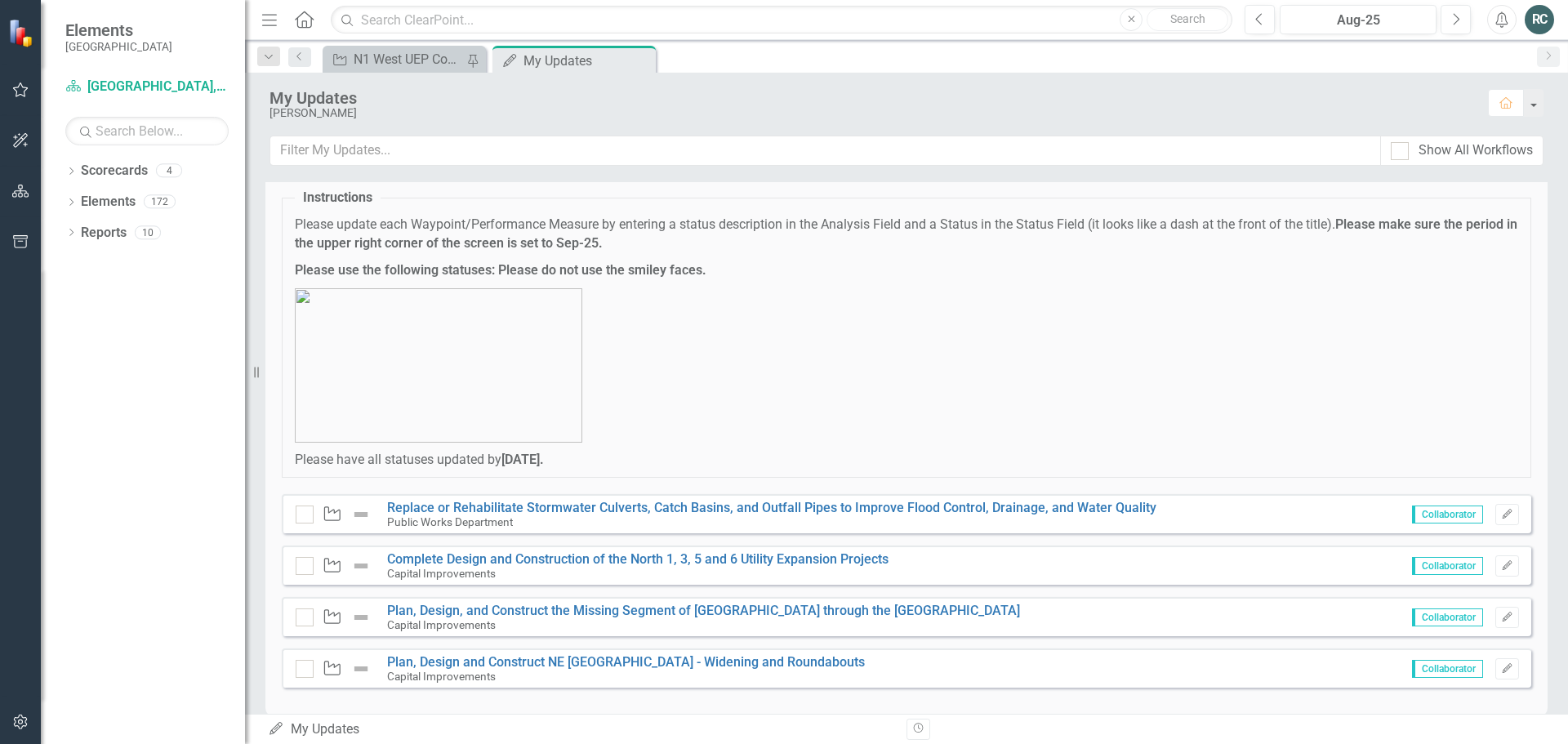
scroll to position [64, 0]
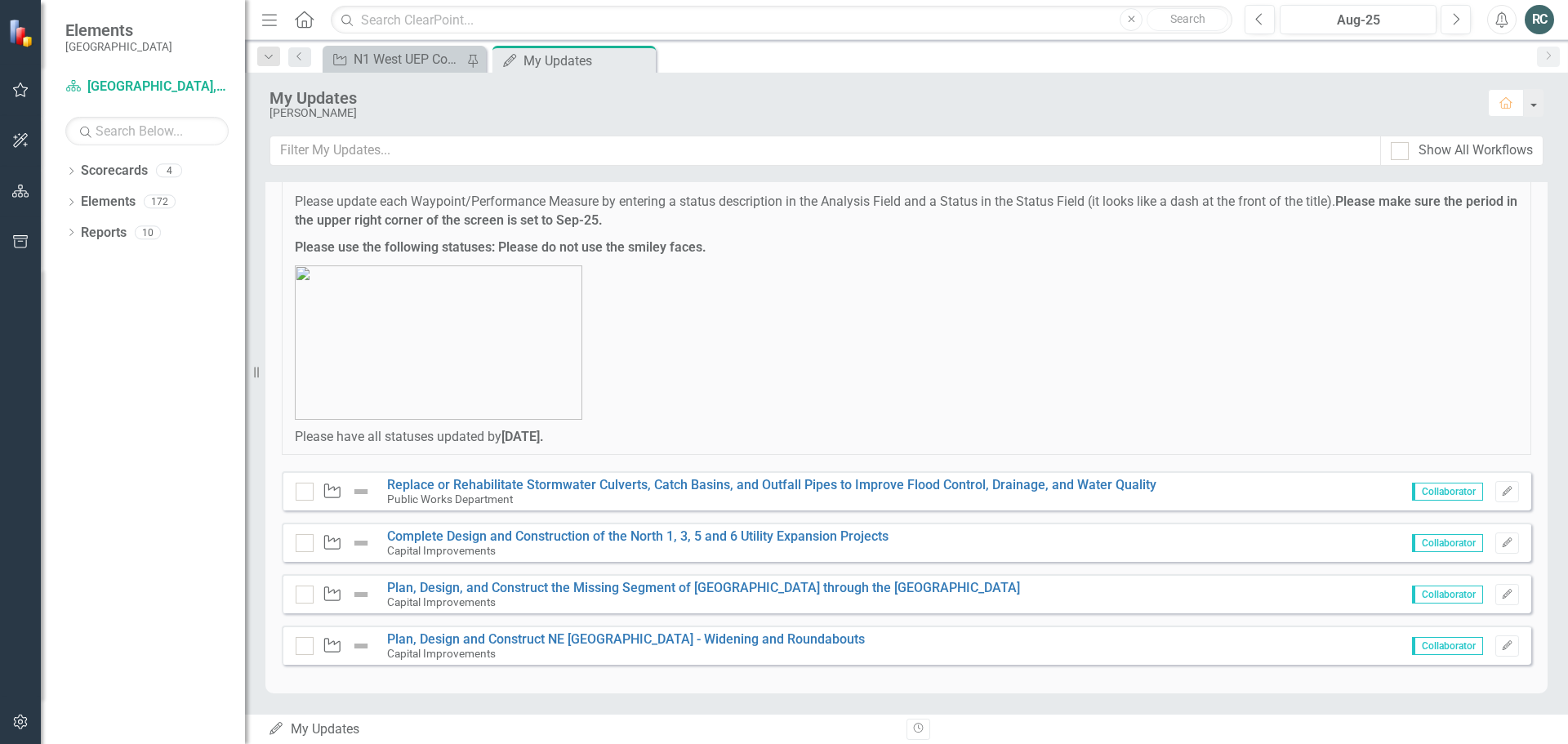
click at [324, 730] on div "My Updates My Updates" at bounding box center [581, 729] width 626 height 19
click at [273, 730] on icon "My Updates" at bounding box center [276, 728] width 16 height 13
click at [115, 174] on link "Scorecards" at bounding box center [114, 171] width 67 height 19
click at [73, 172] on icon at bounding box center [71, 171] width 4 height 8
click at [13, 91] on icon "button" at bounding box center [21, 89] width 17 height 13
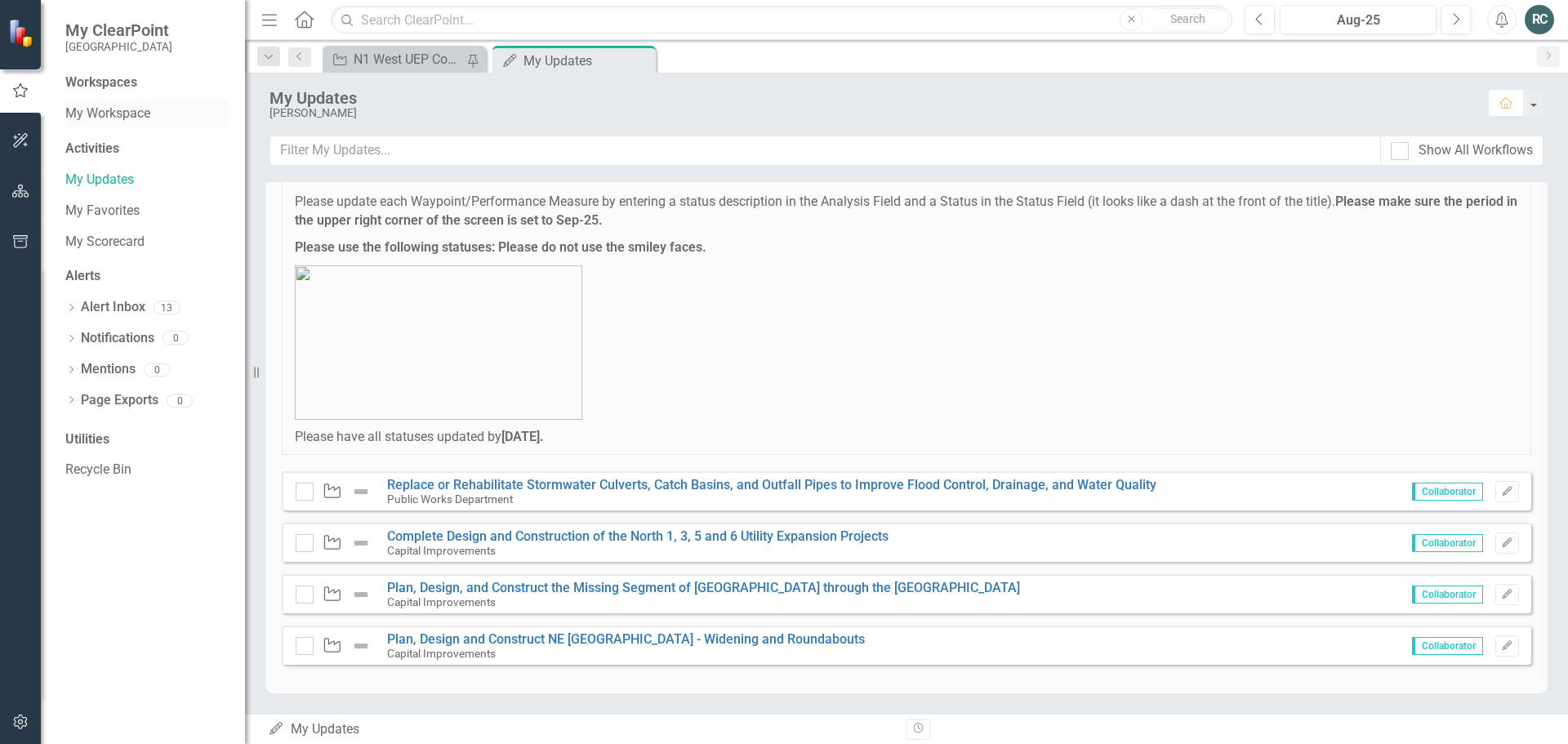
click at [100, 111] on link "My Workspace" at bounding box center [147, 114] width 163 height 19
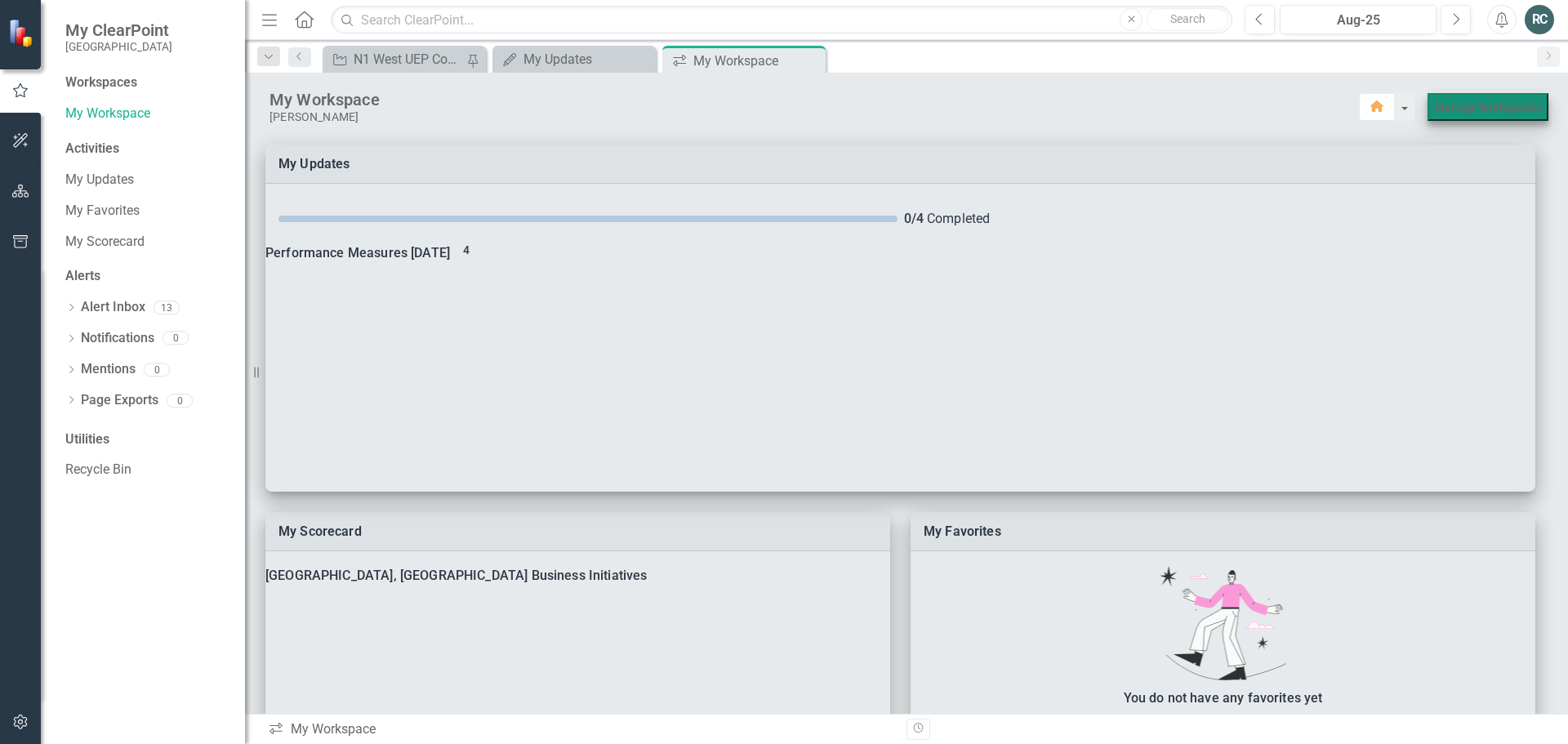
click at [1457, 108] on link "Manage Workspaces" at bounding box center [1487, 107] width 107 height 13
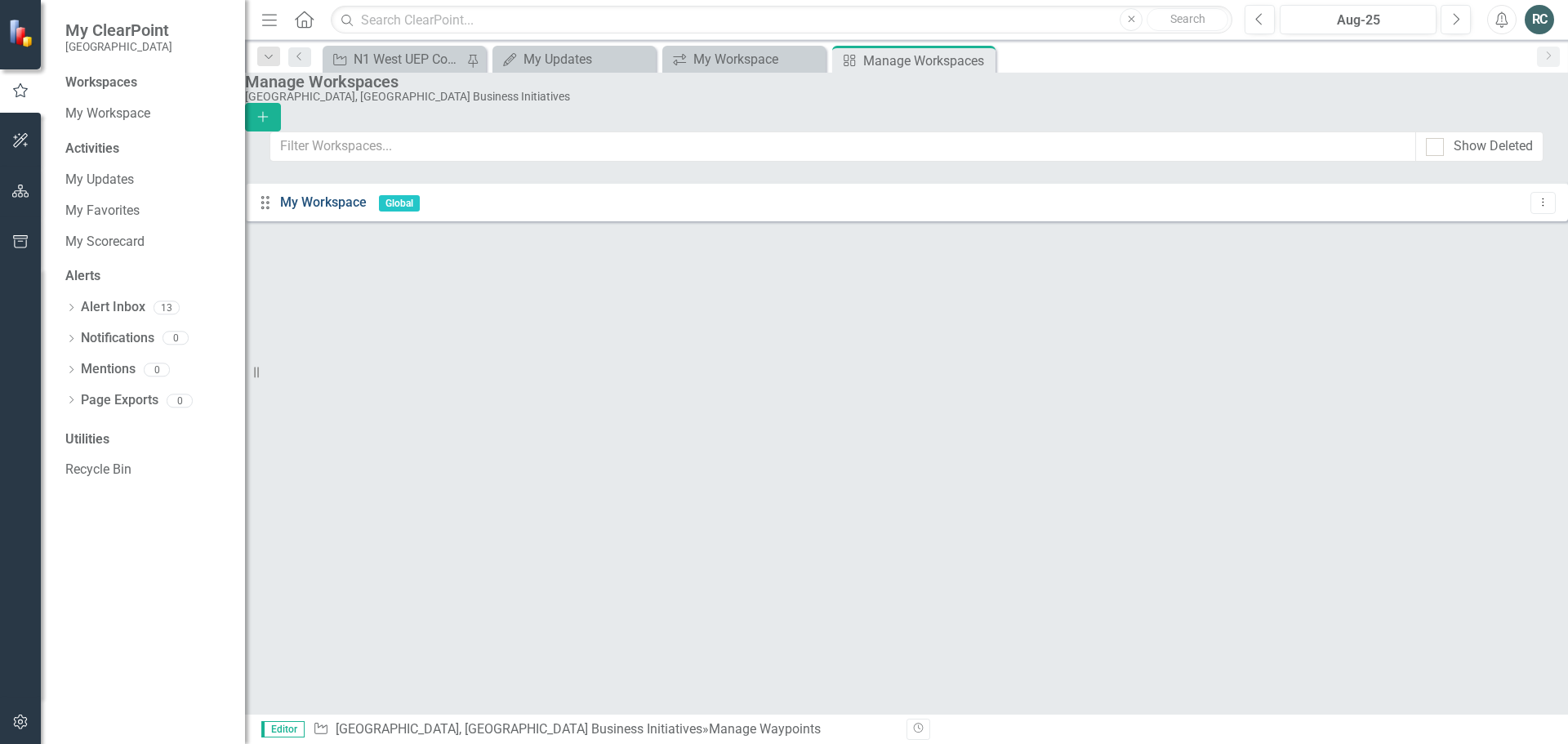
click at [359, 210] on link "My Workspace" at bounding box center [323, 202] width 87 height 15
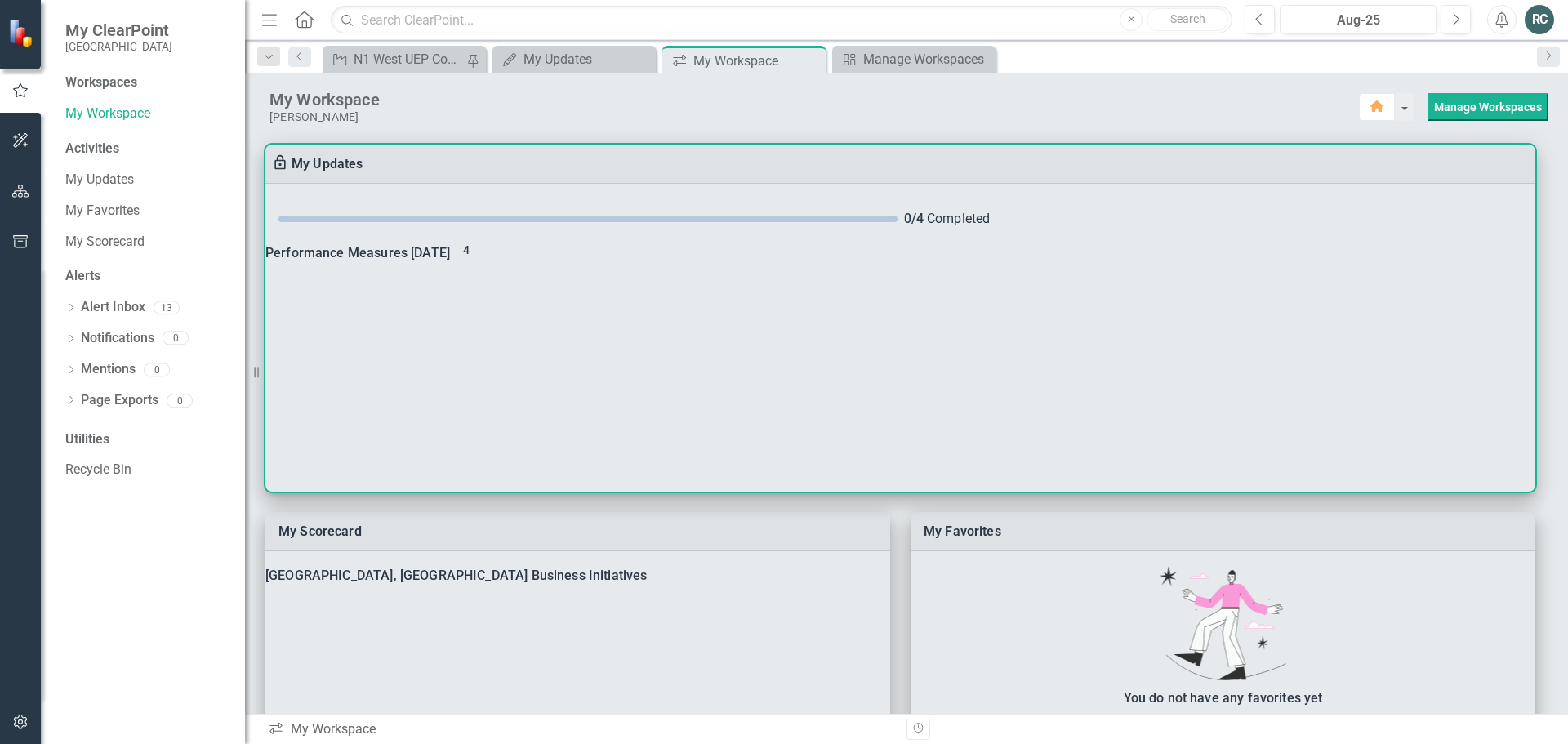
click at [470, 256] on span "4" at bounding box center [467, 249] width 7 height 13
click at [336, 162] on link "My Updates" at bounding box center [327, 164] width 72 height 15
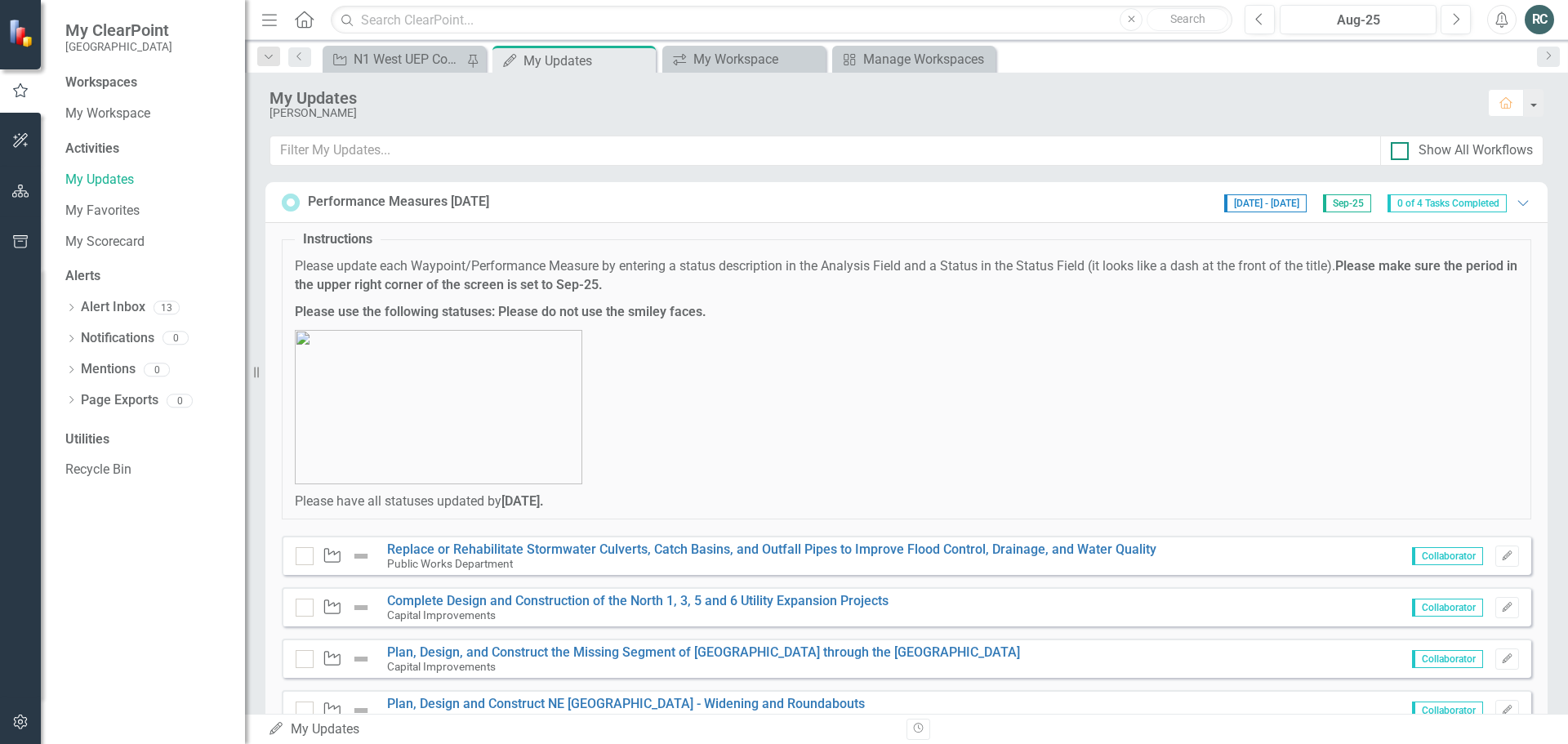
click at [1401, 154] on div at bounding box center [1400, 150] width 18 height 18
click at [1401, 153] on input "Show All Workflows" at bounding box center [1396, 147] width 10 height 10
checkbox input "true"
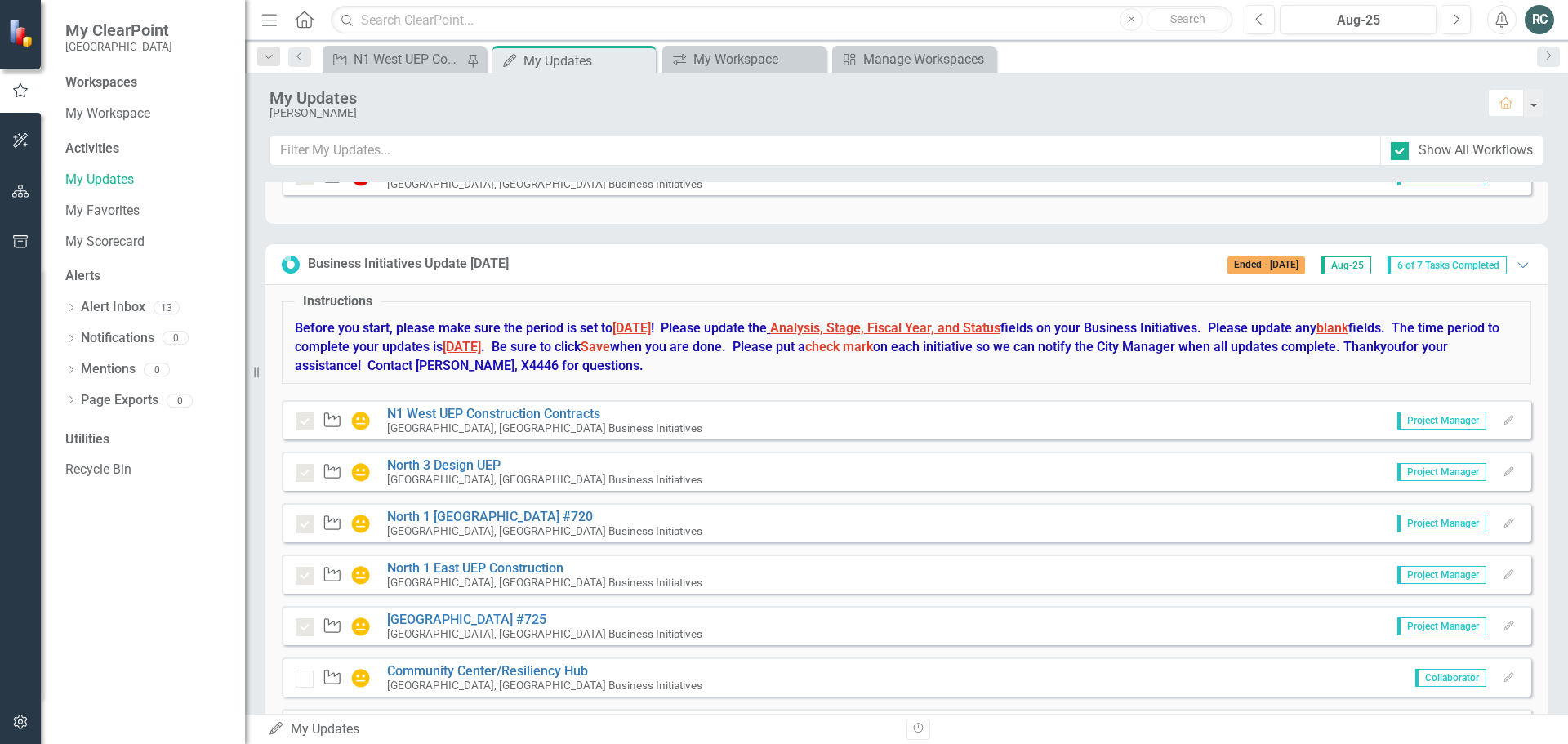
scroll to position [7394, 0]
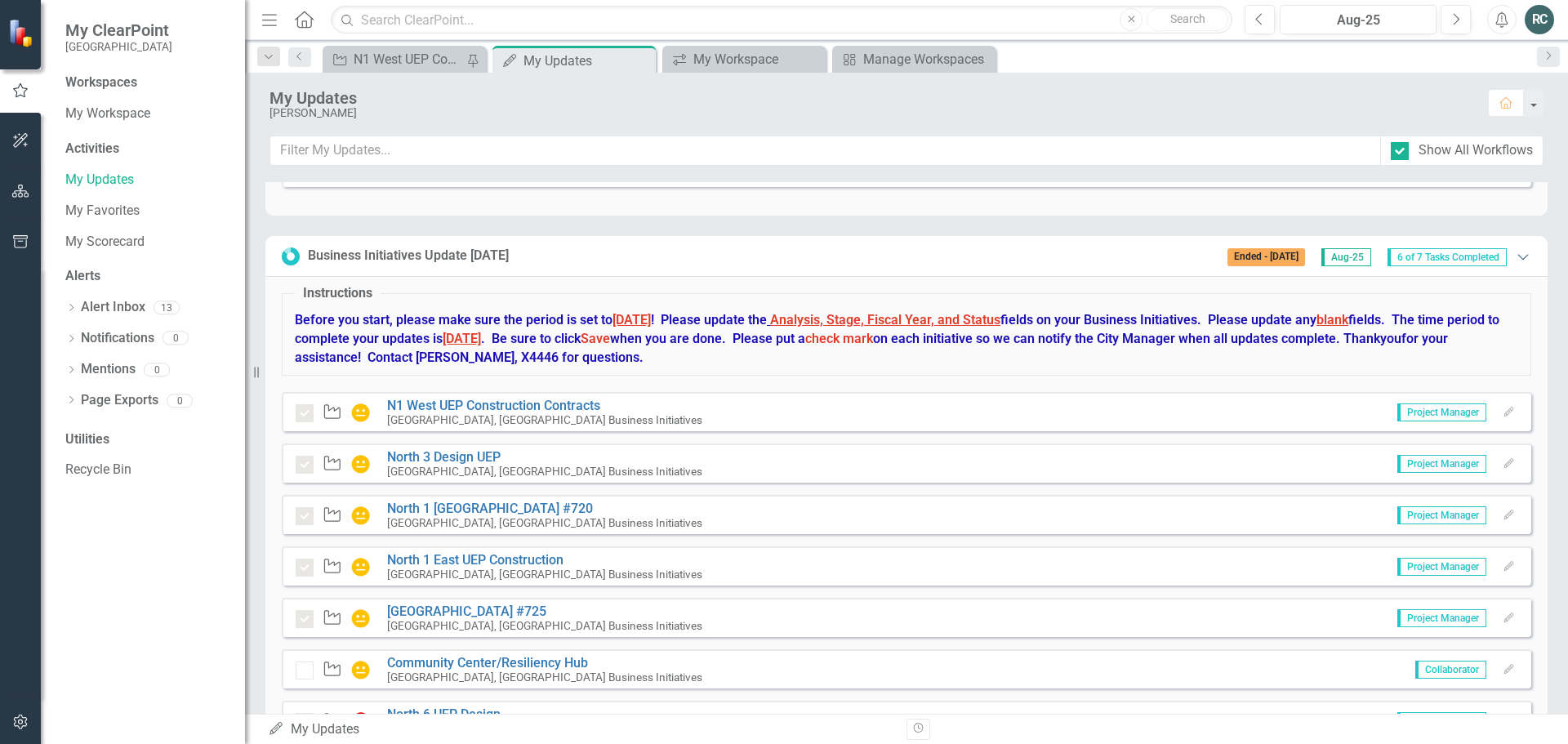
click at [1517, 256] on icon at bounding box center [1522, 257] width 10 height 6
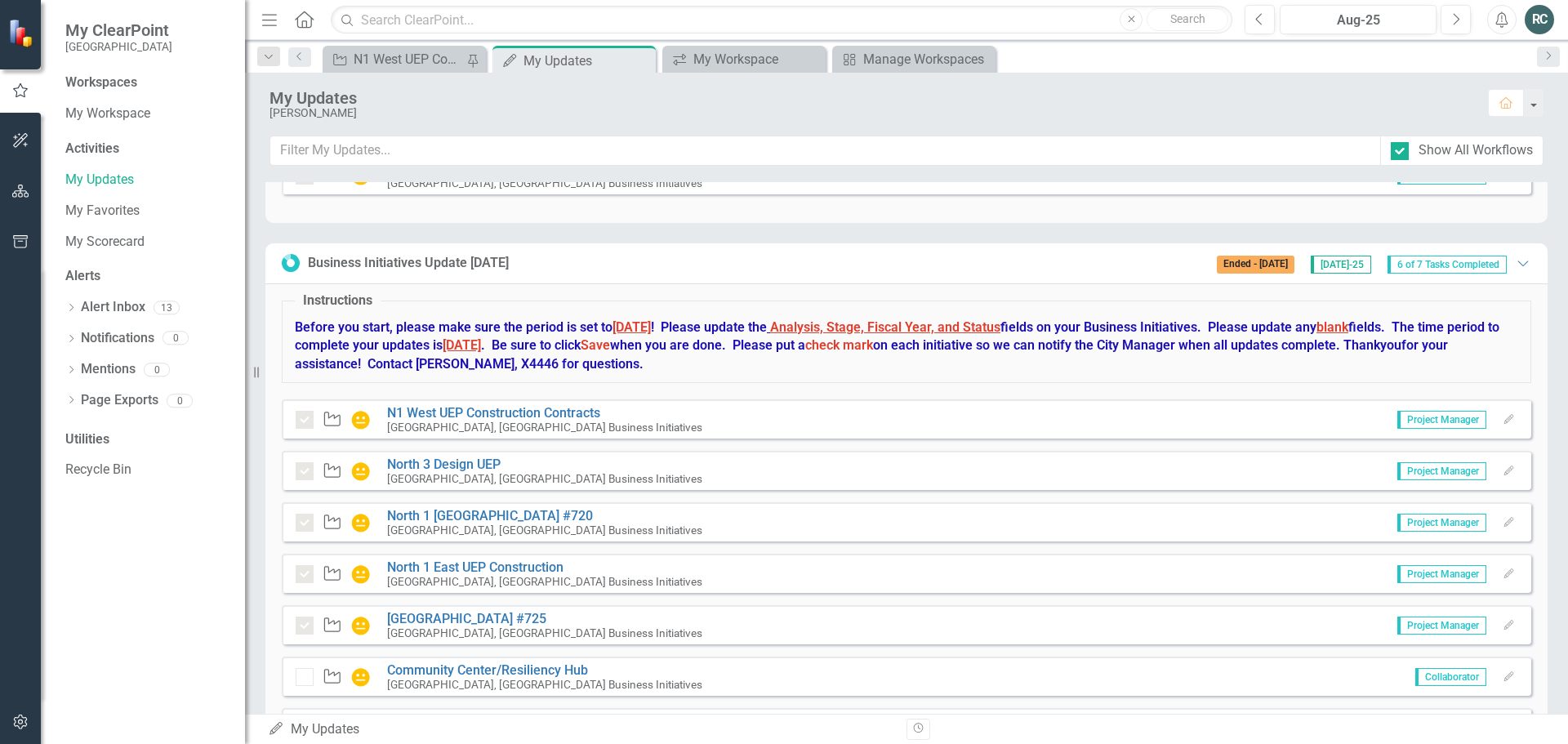
scroll to position [6822, 0]
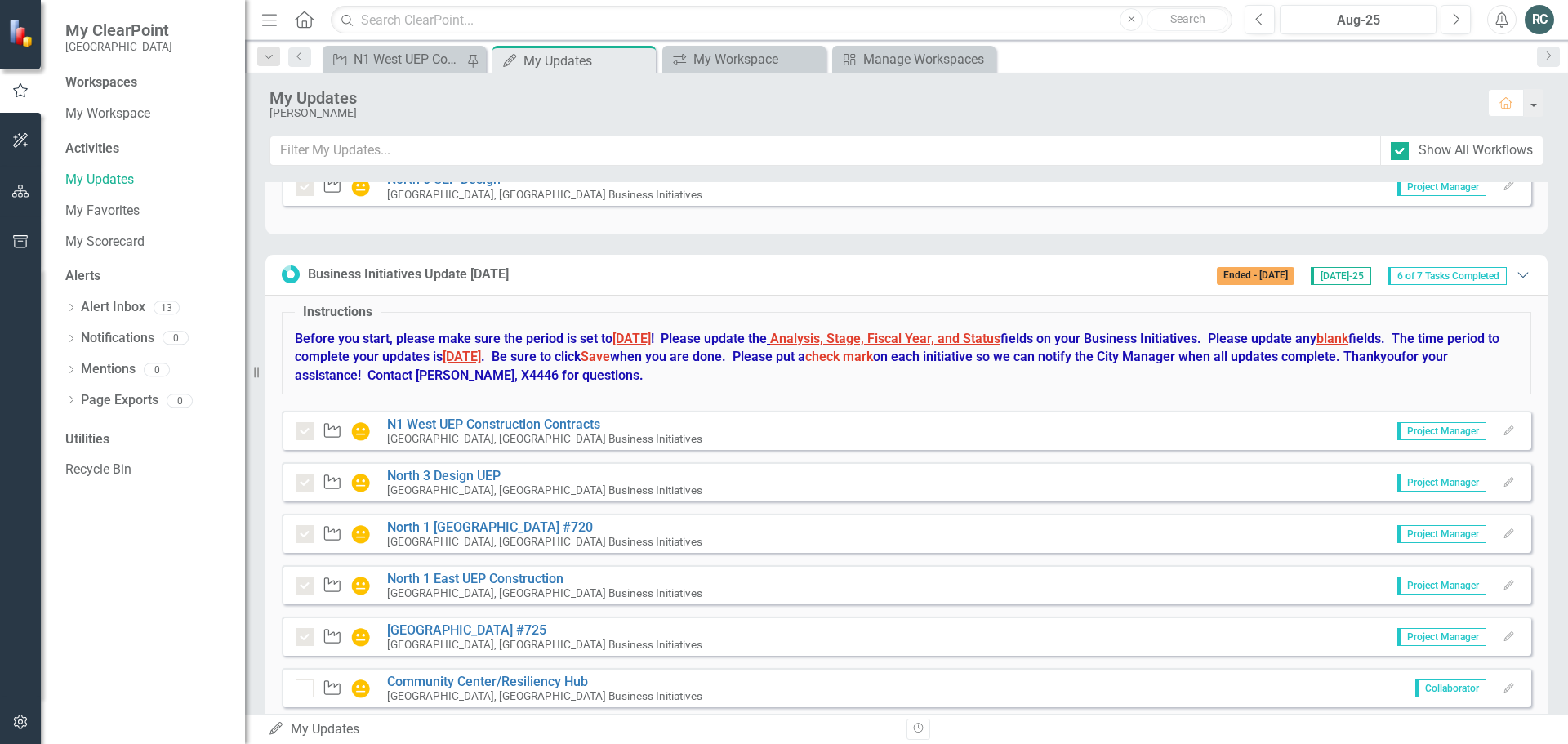
click at [1515, 272] on icon "Expanded" at bounding box center [1522, 274] width 16 height 13
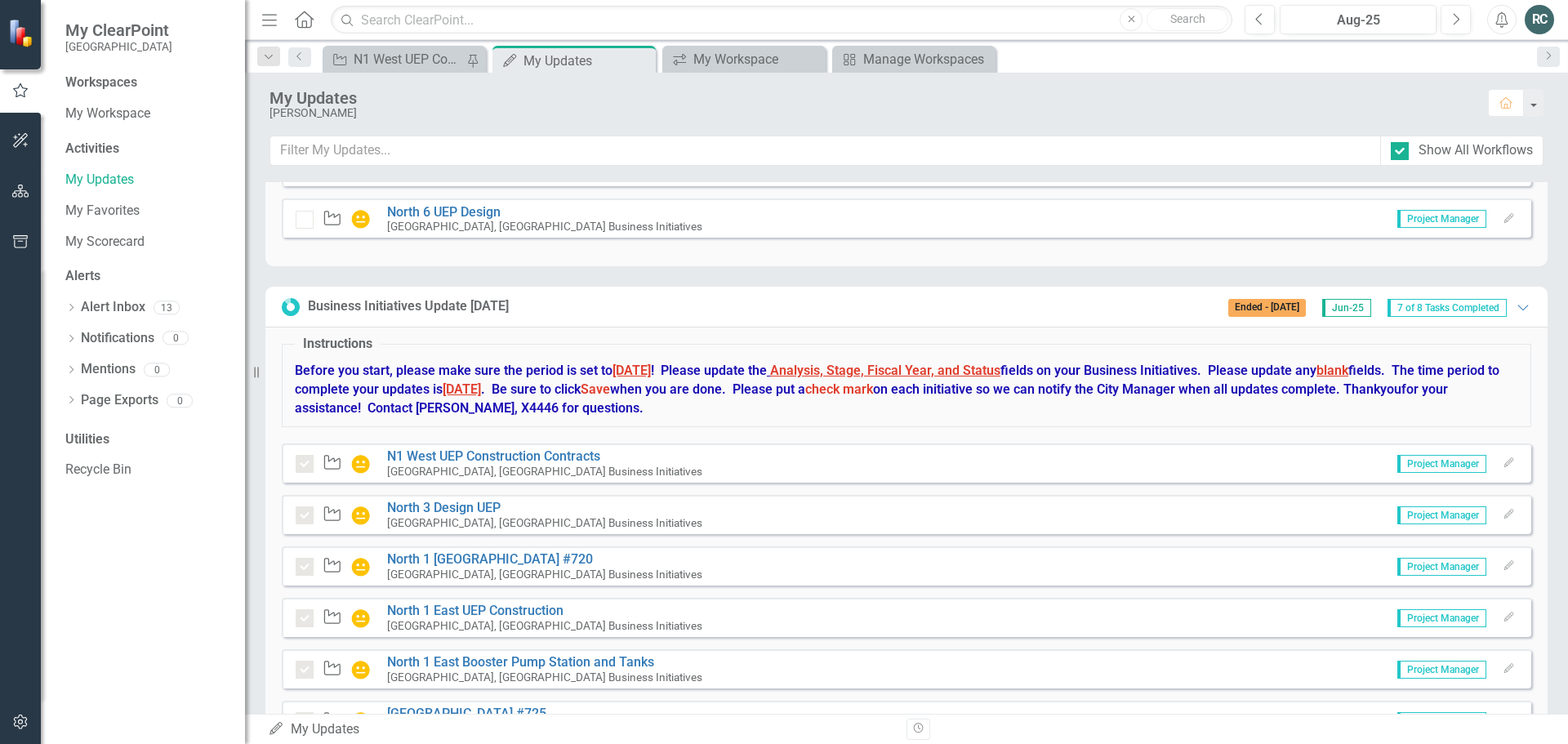
scroll to position [6168, 0]
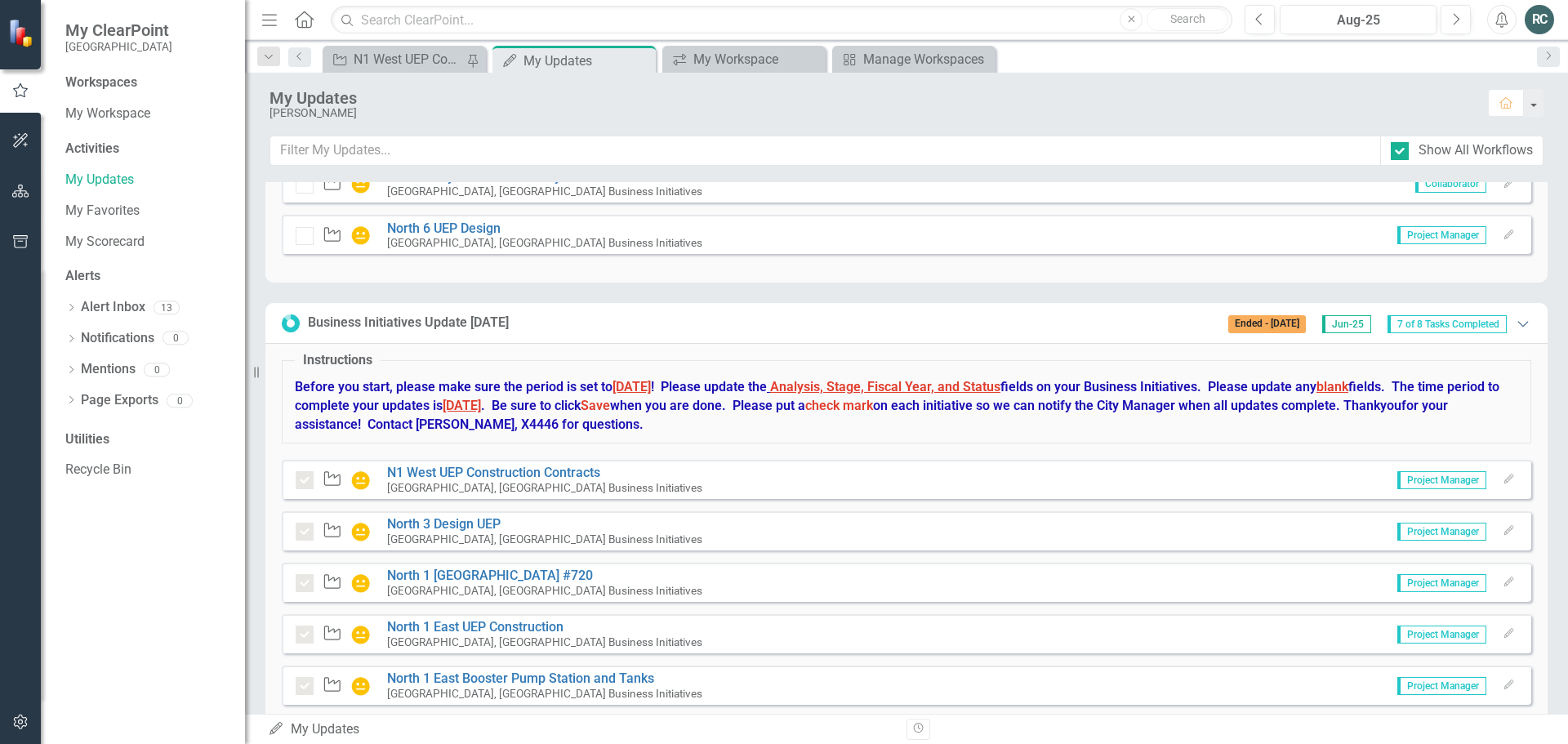
click at [1515, 322] on icon "Expanded" at bounding box center [1522, 323] width 16 height 13
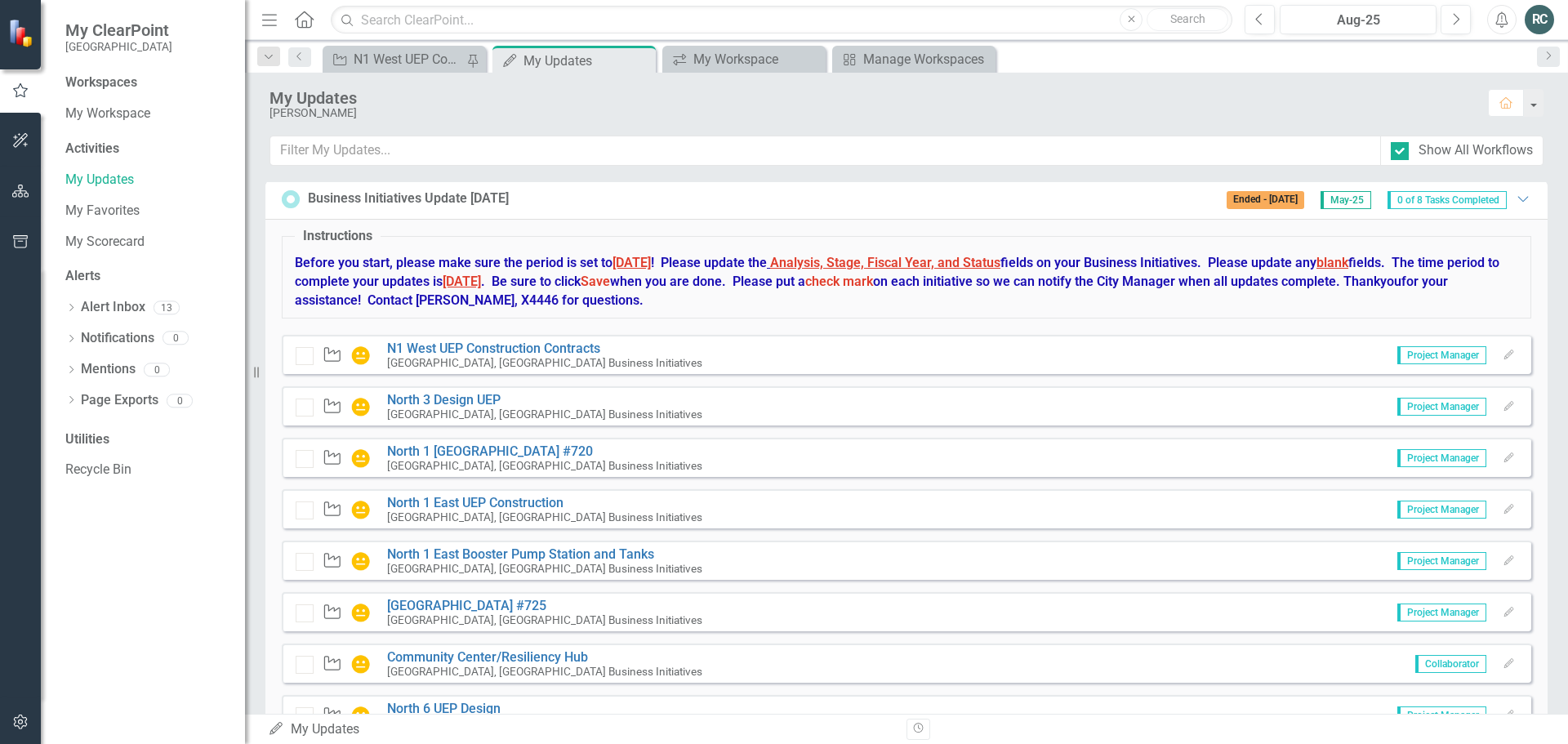
scroll to position [5679, 0]
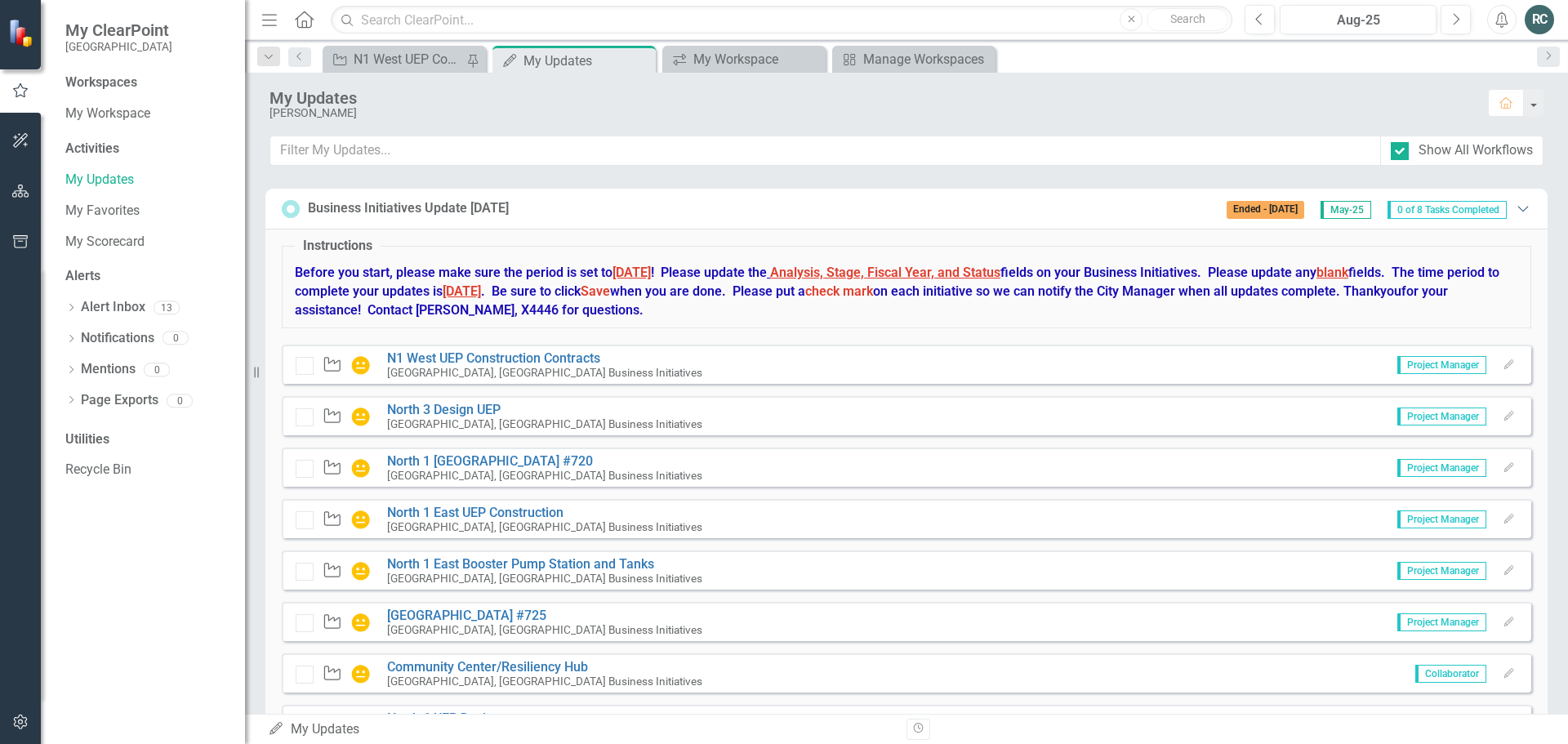
click at [1517, 211] on icon at bounding box center [1522, 209] width 10 height 6
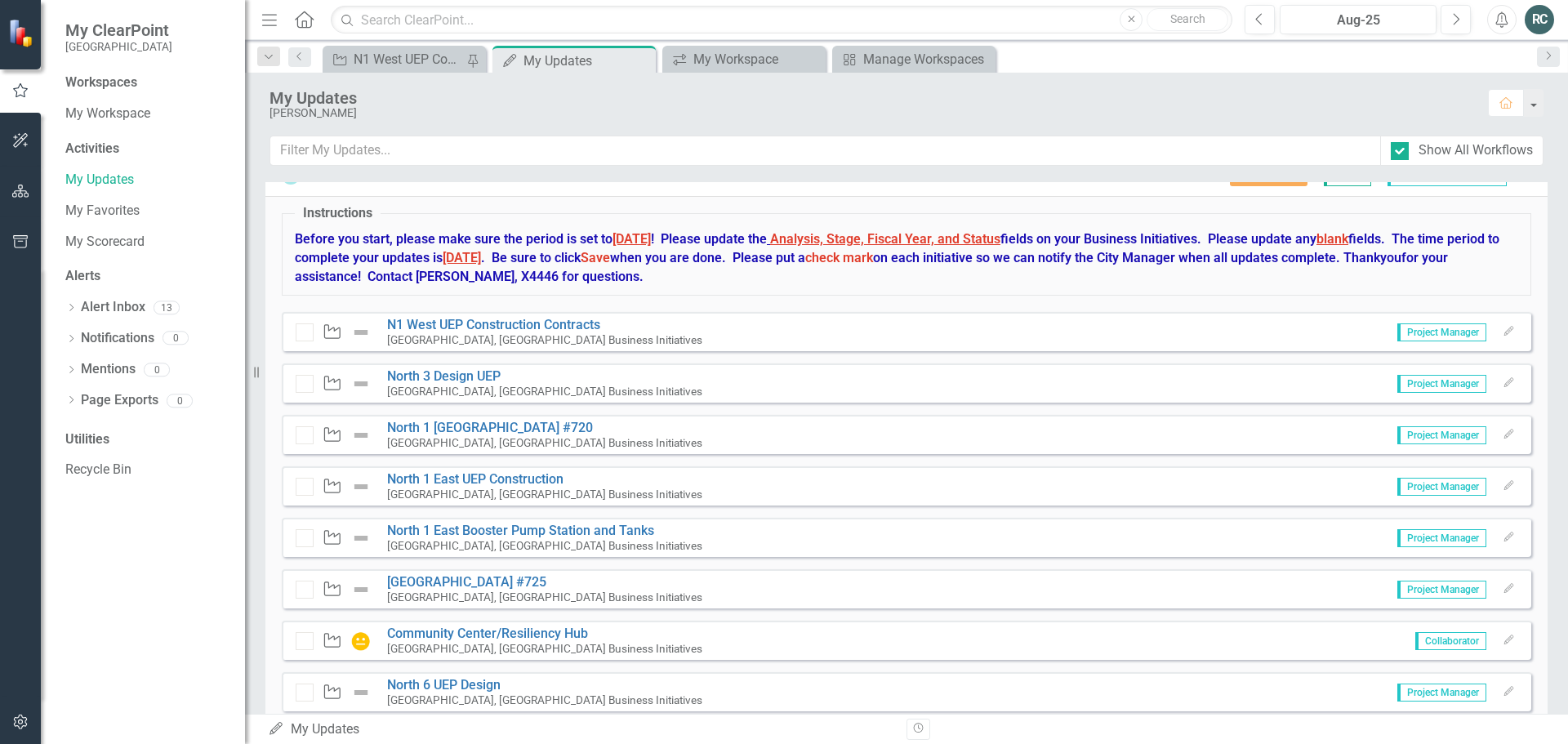
scroll to position [4944, 0]
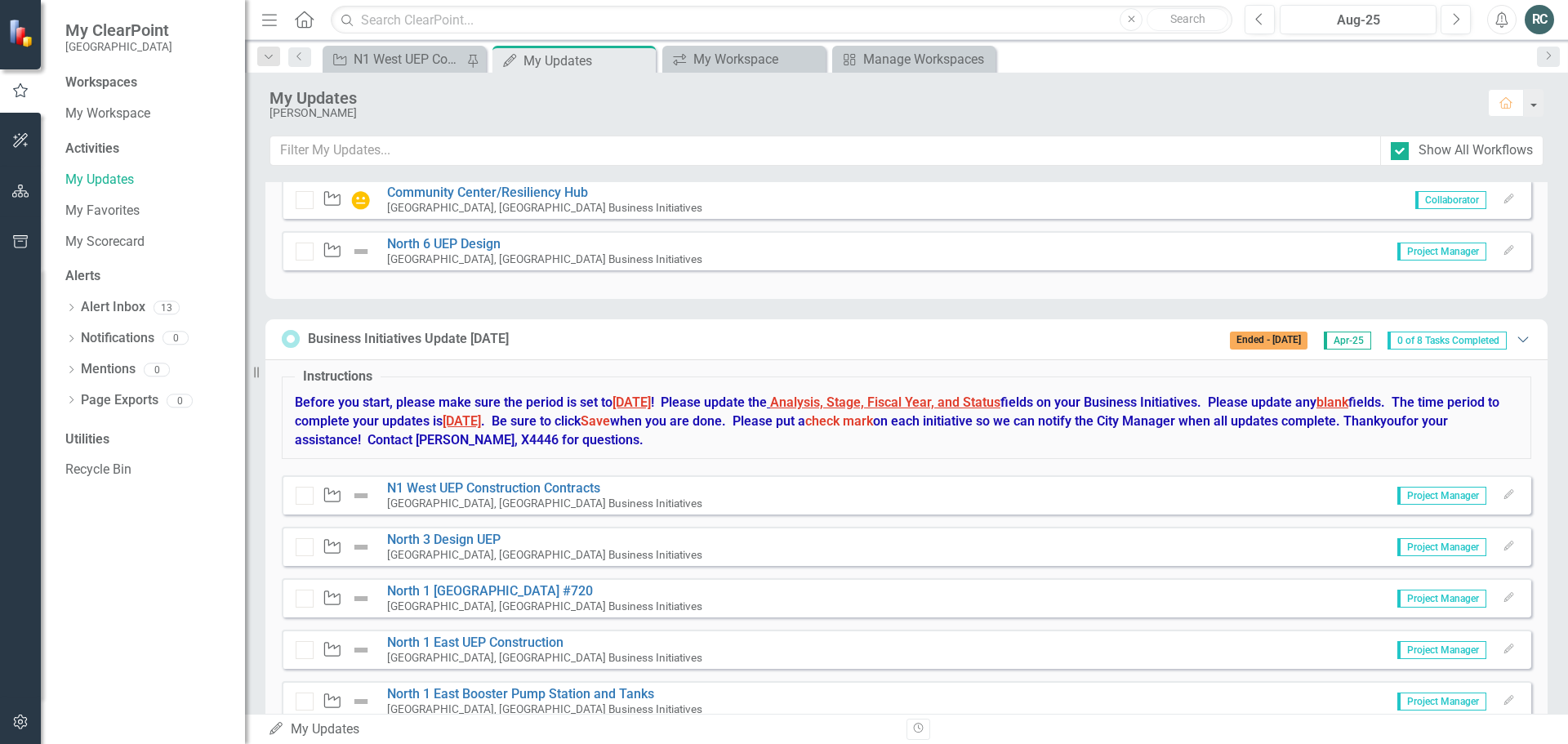
click at [1517, 338] on icon "Expanded" at bounding box center [1522, 338] width 16 height 13
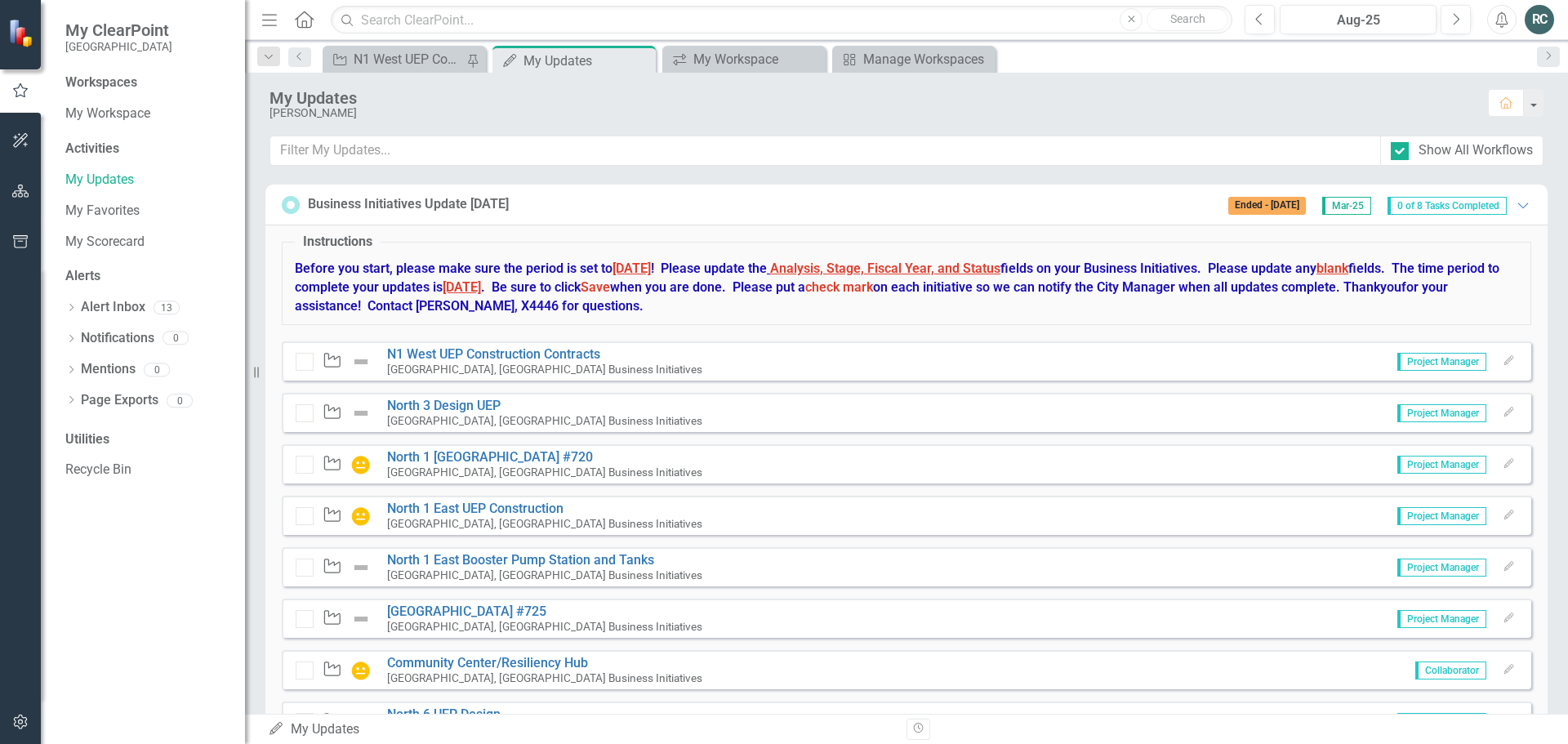
scroll to position [4454, 0]
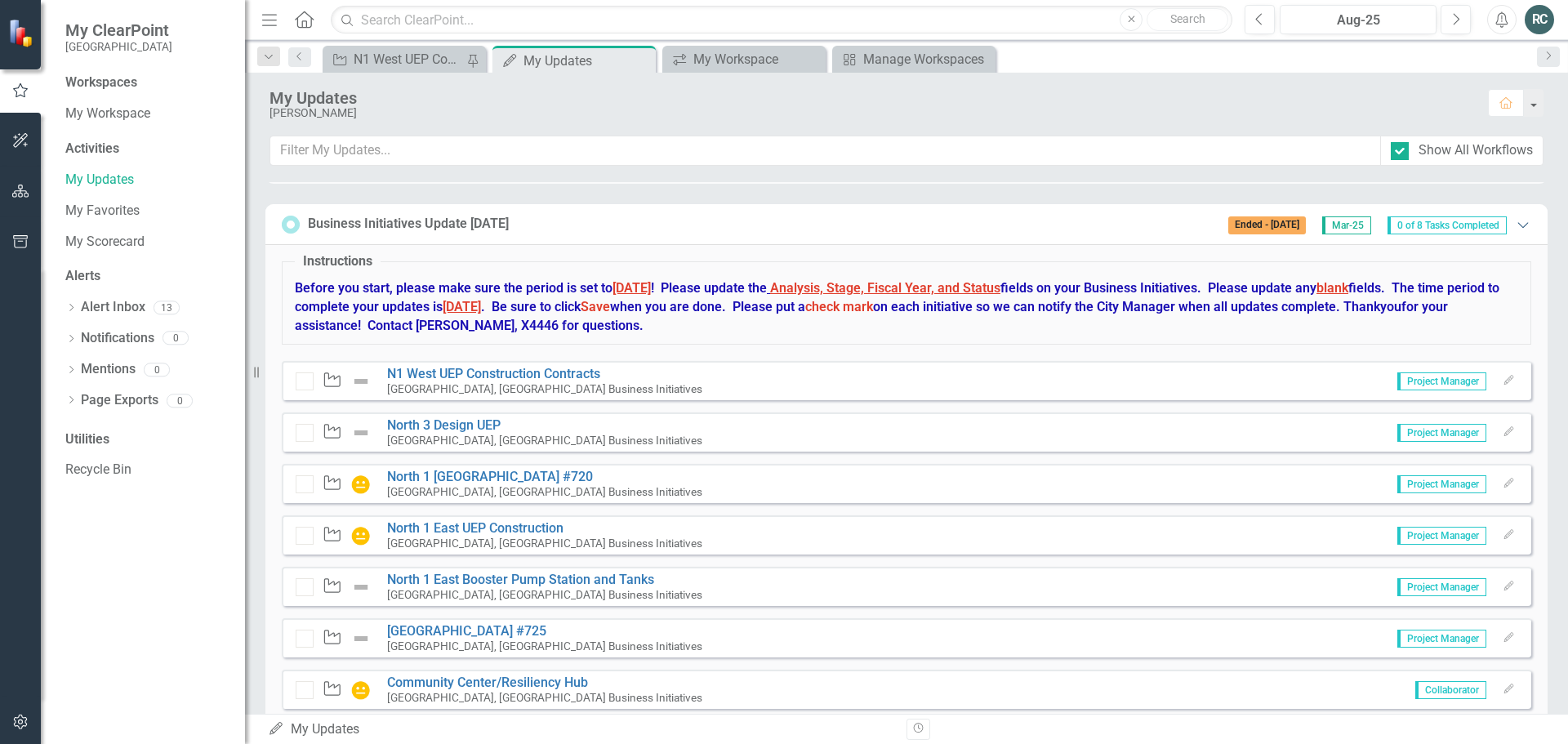
click at [1517, 226] on icon at bounding box center [1522, 225] width 10 height 6
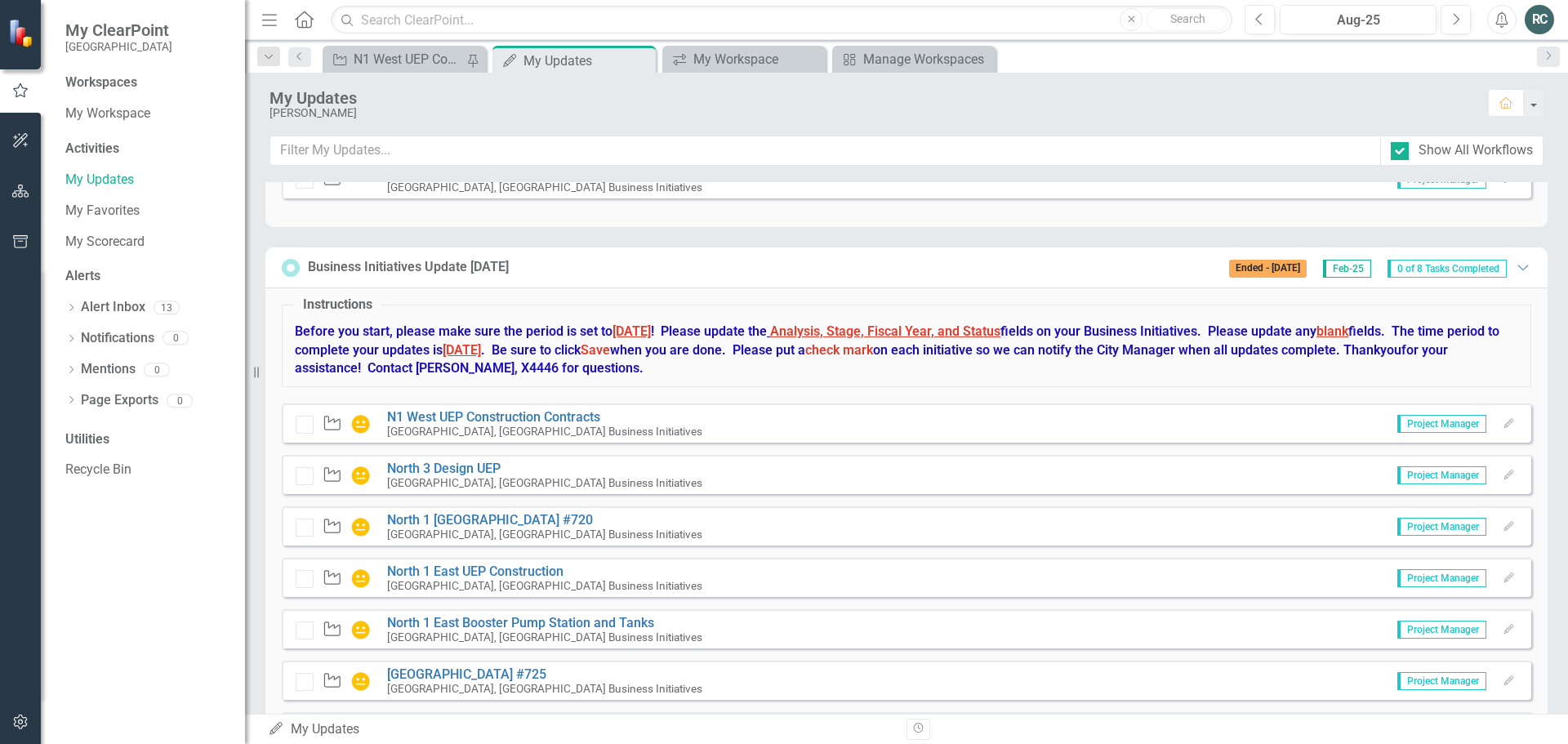
scroll to position [3719, 0]
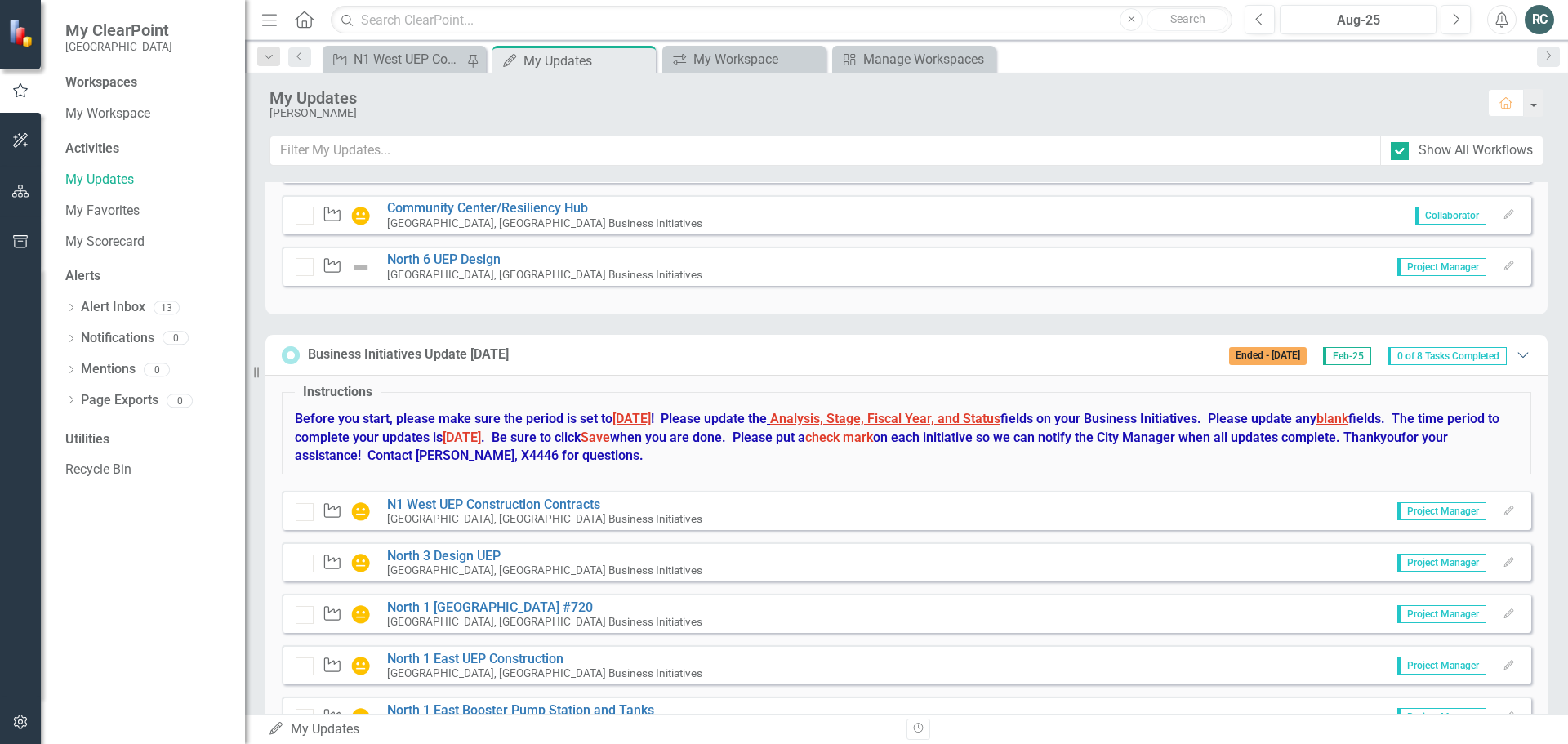
click at [1517, 353] on icon "Expanded" at bounding box center [1522, 354] width 16 height 13
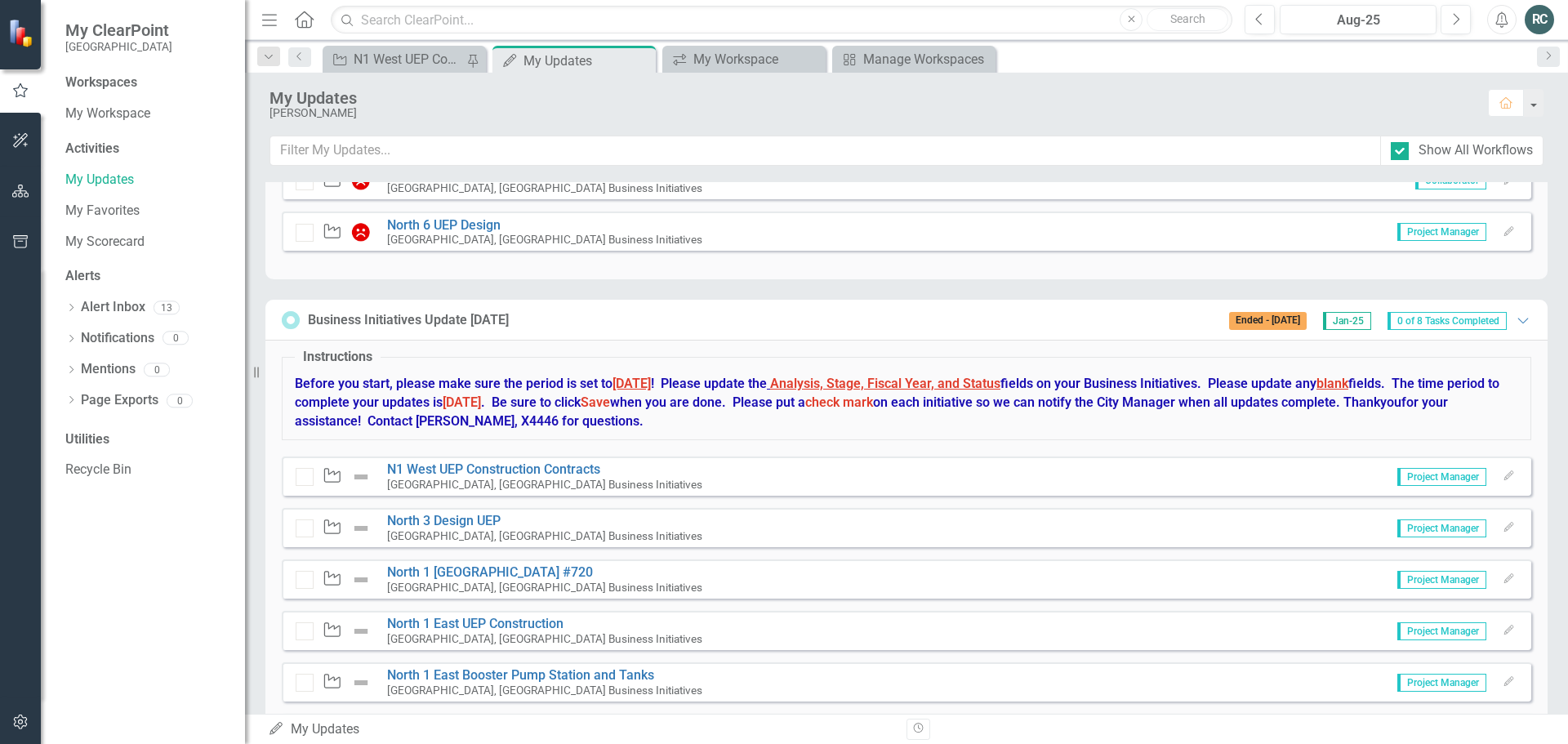
scroll to position [3147, 0]
click at [1517, 324] on icon at bounding box center [1522, 322] width 10 height 6
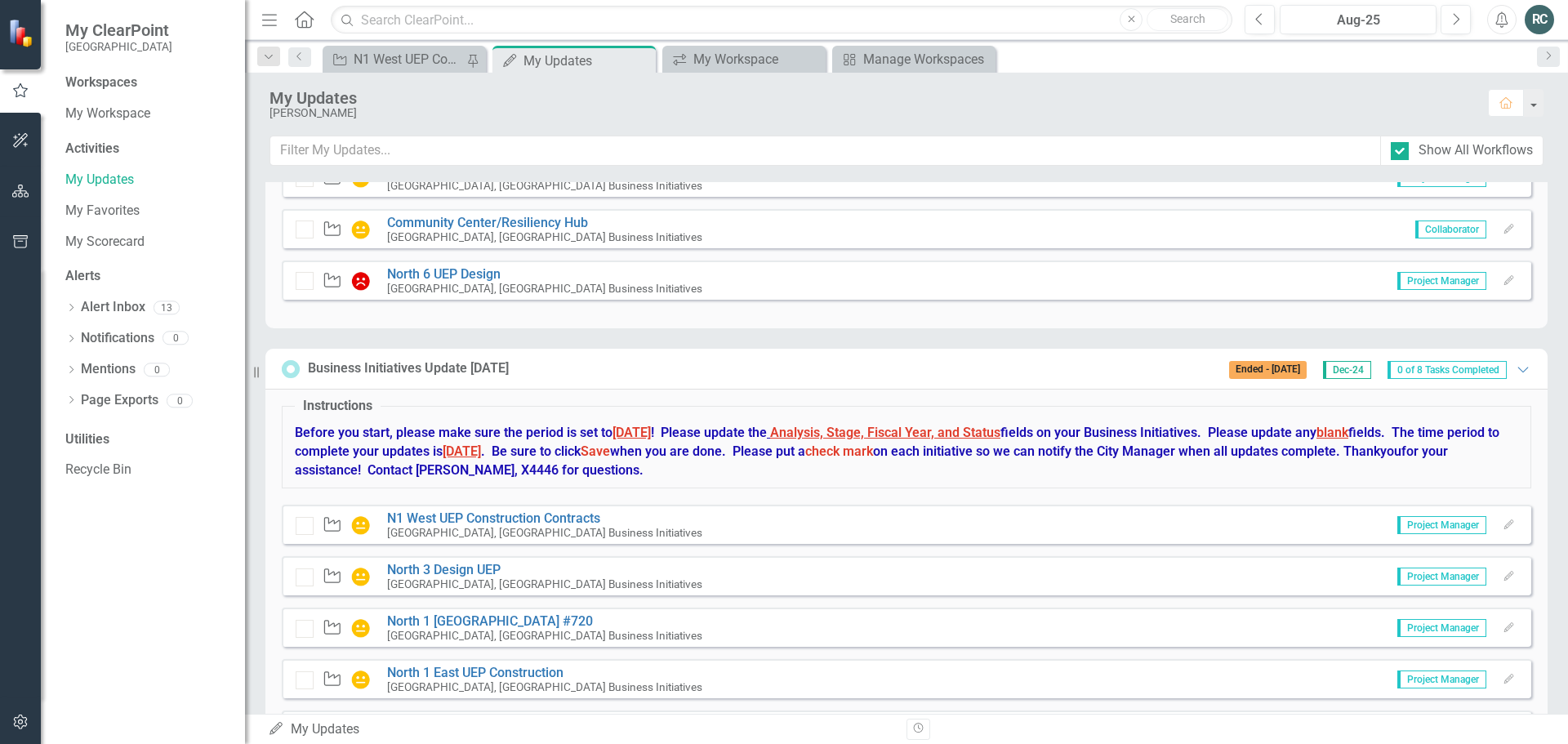
scroll to position [2494, 0]
click at [1515, 375] on icon "Expanded" at bounding box center [1522, 370] width 16 height 13
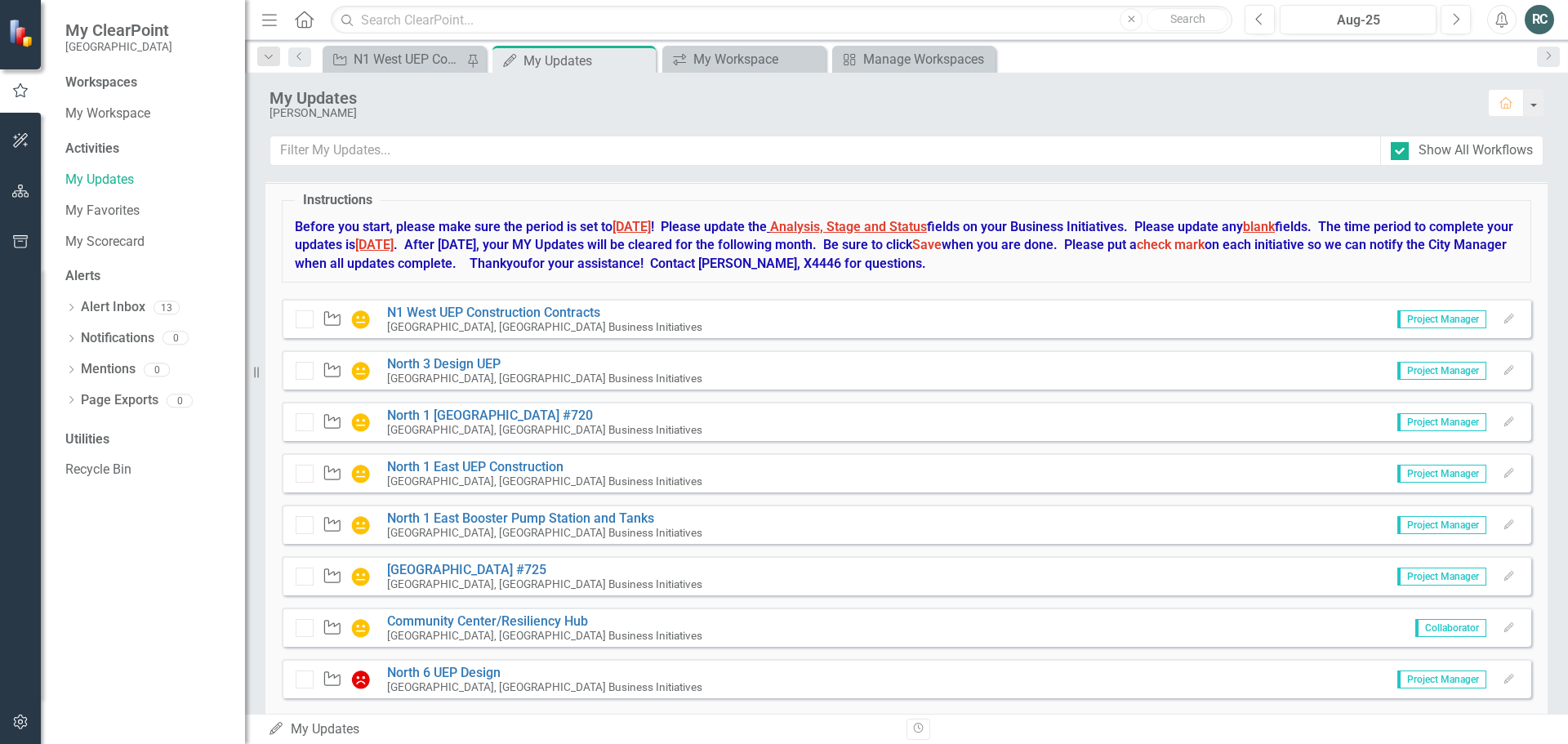
scroll to position [2004, 0]
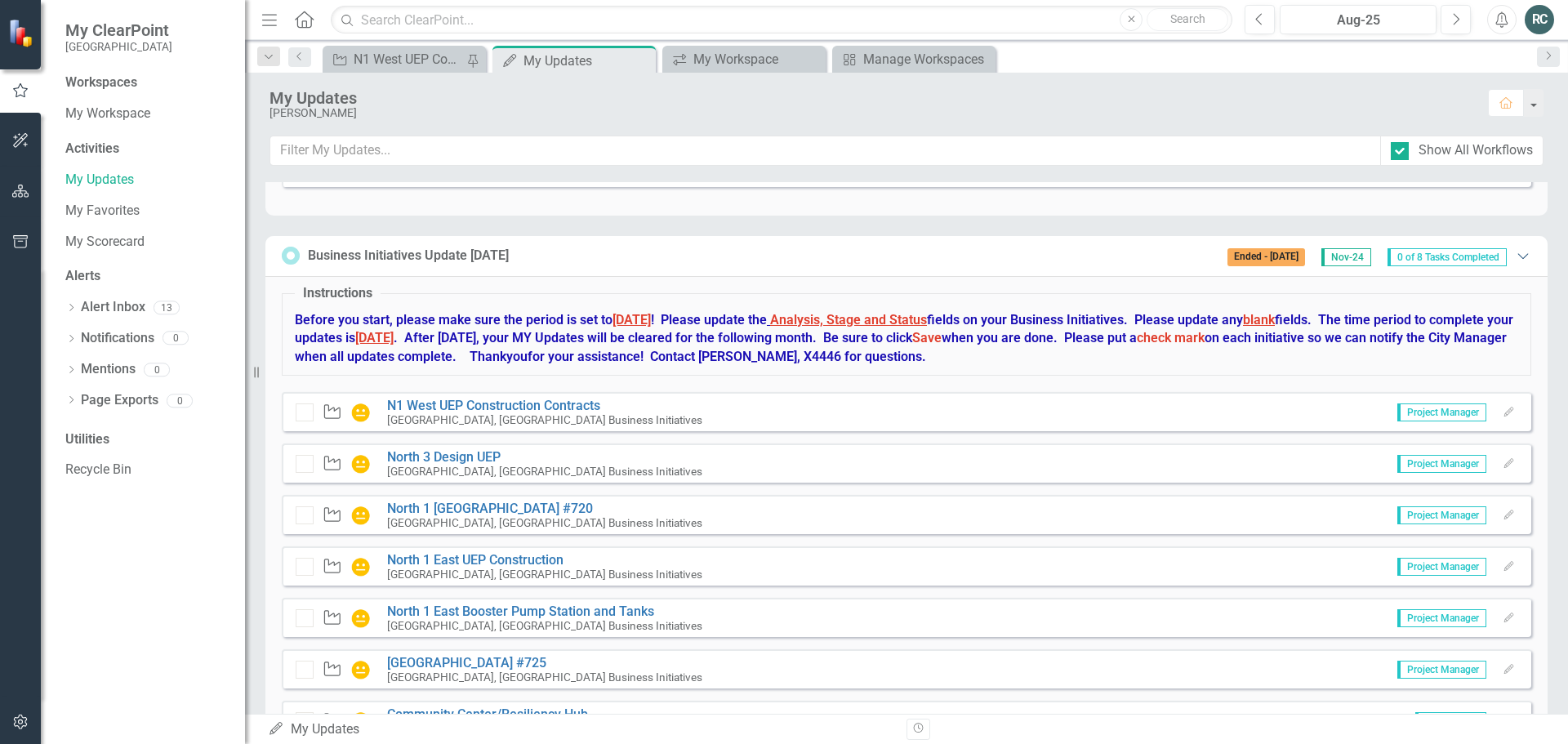
click at [1515, 254] on icon "Expanded" at bounding box center [1522, 255] width 16 height 13
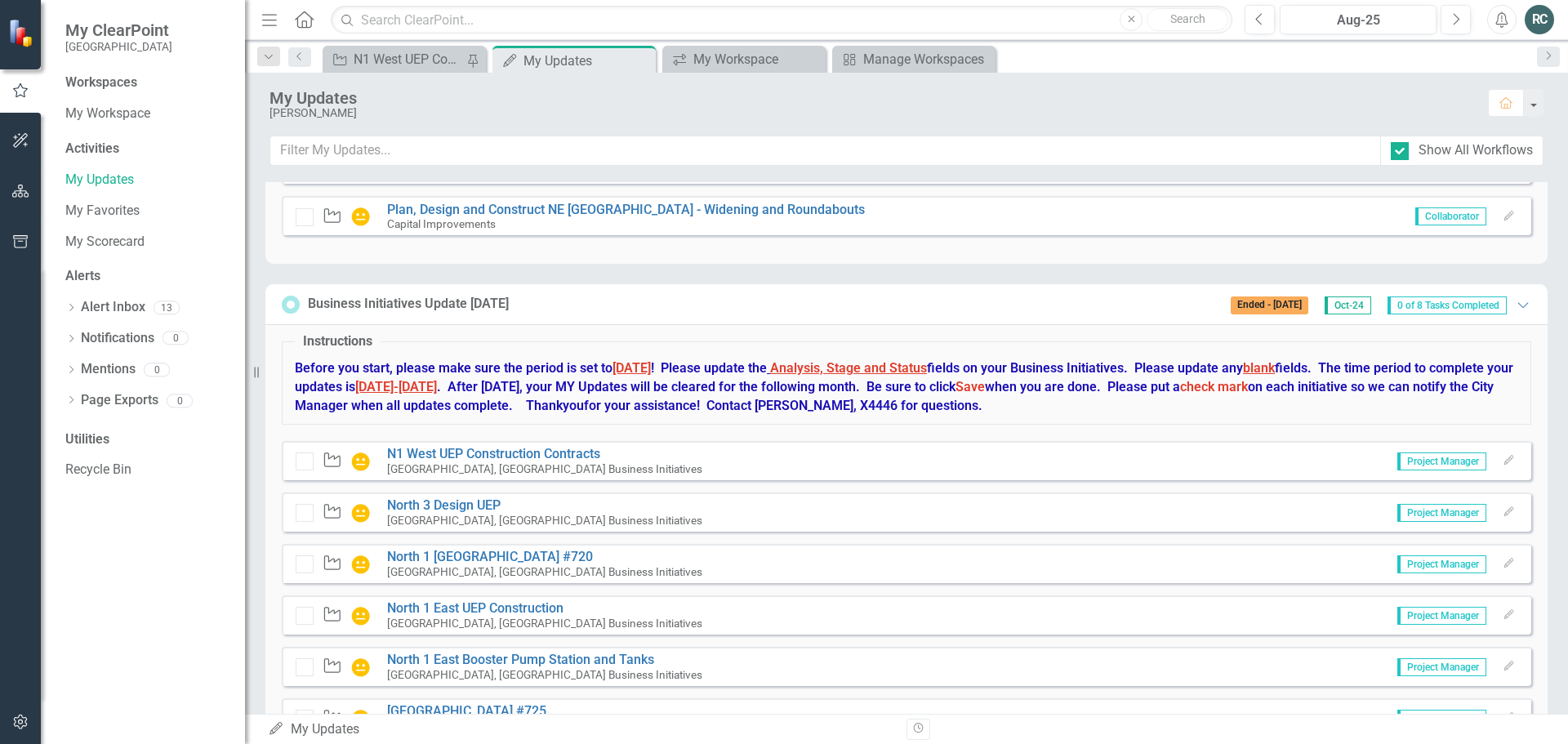
scroll to position [1269, 0]
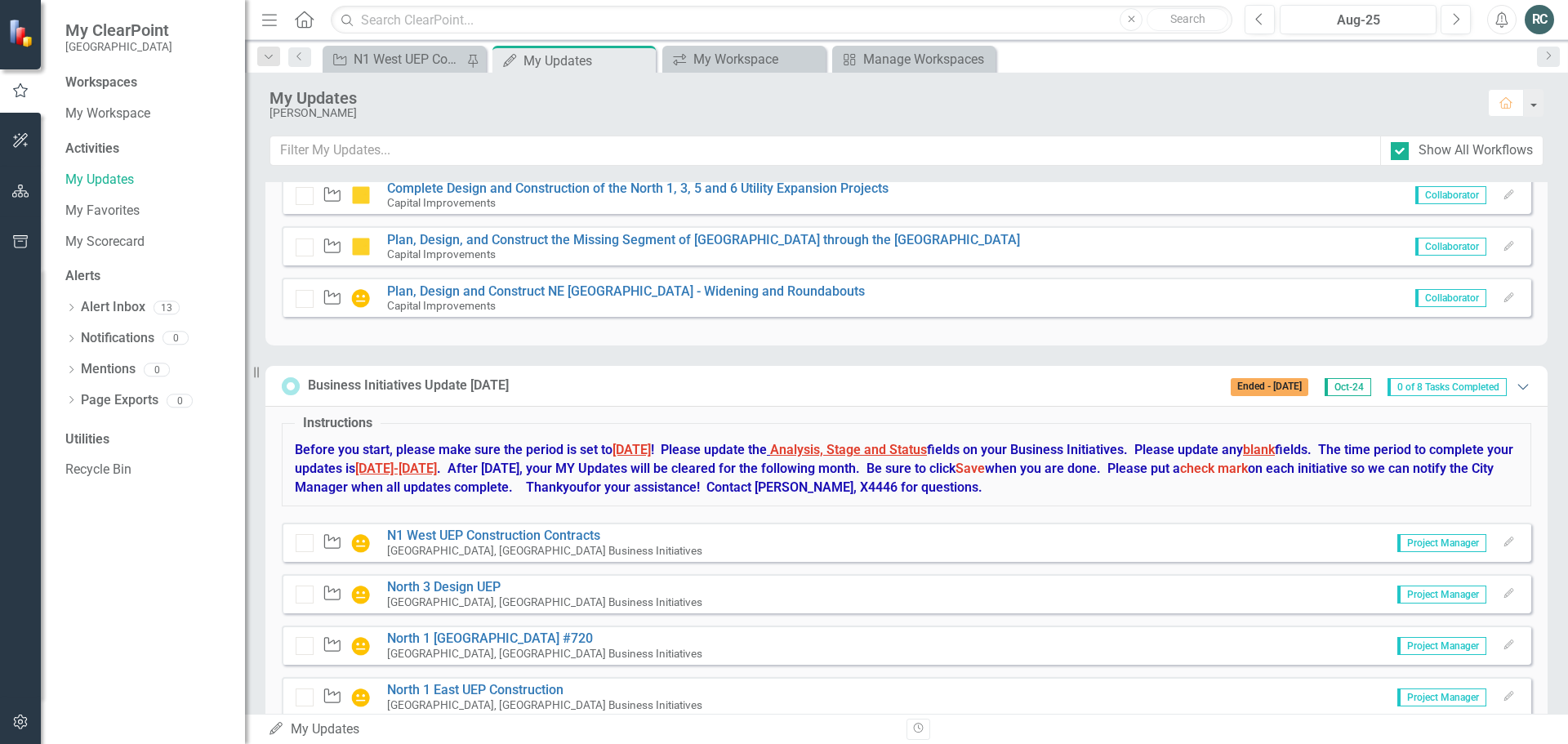
click at [1515, 386] on icon "Expanded" at bounding box center [1522, 386] width 16 height 13
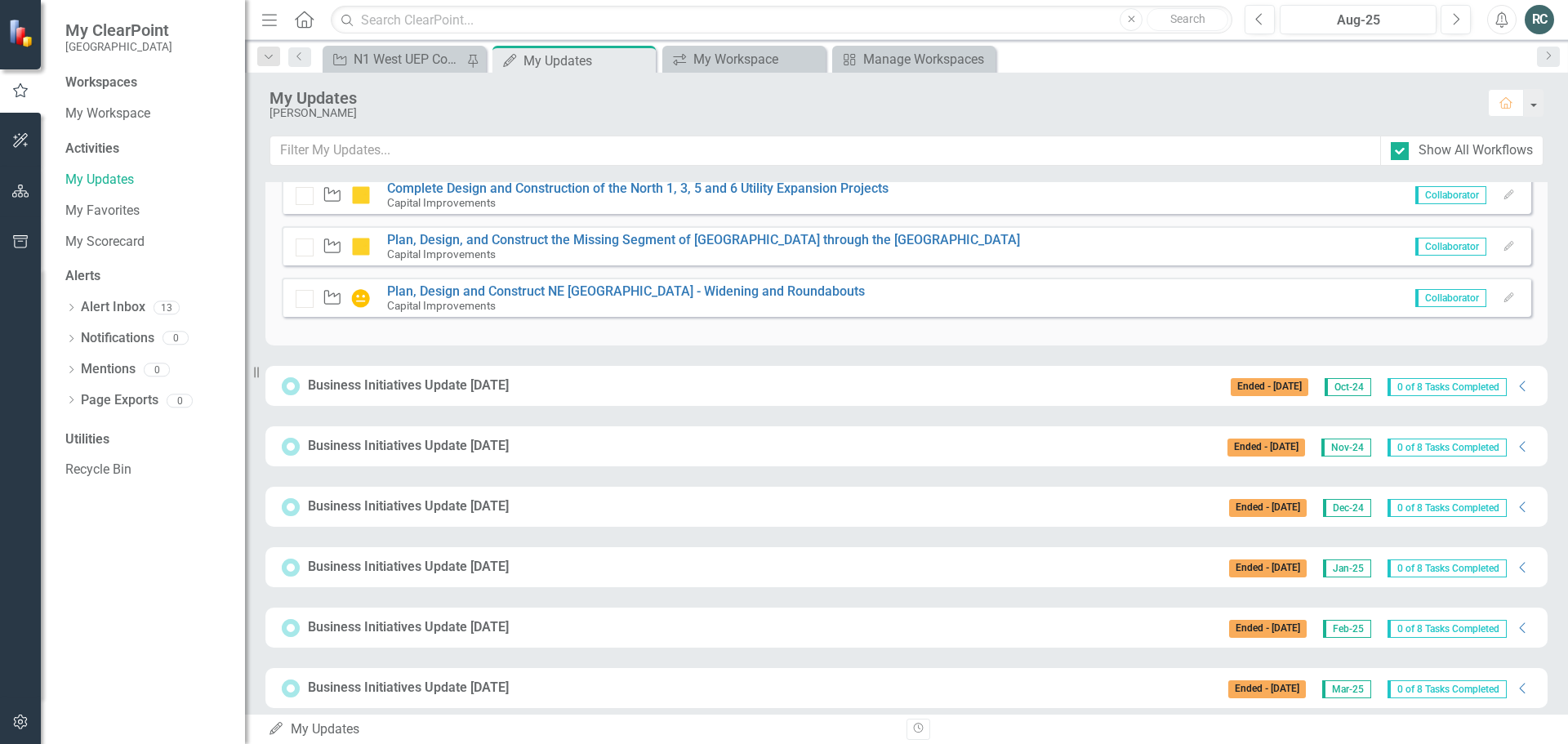
scroll to position [861, 0]
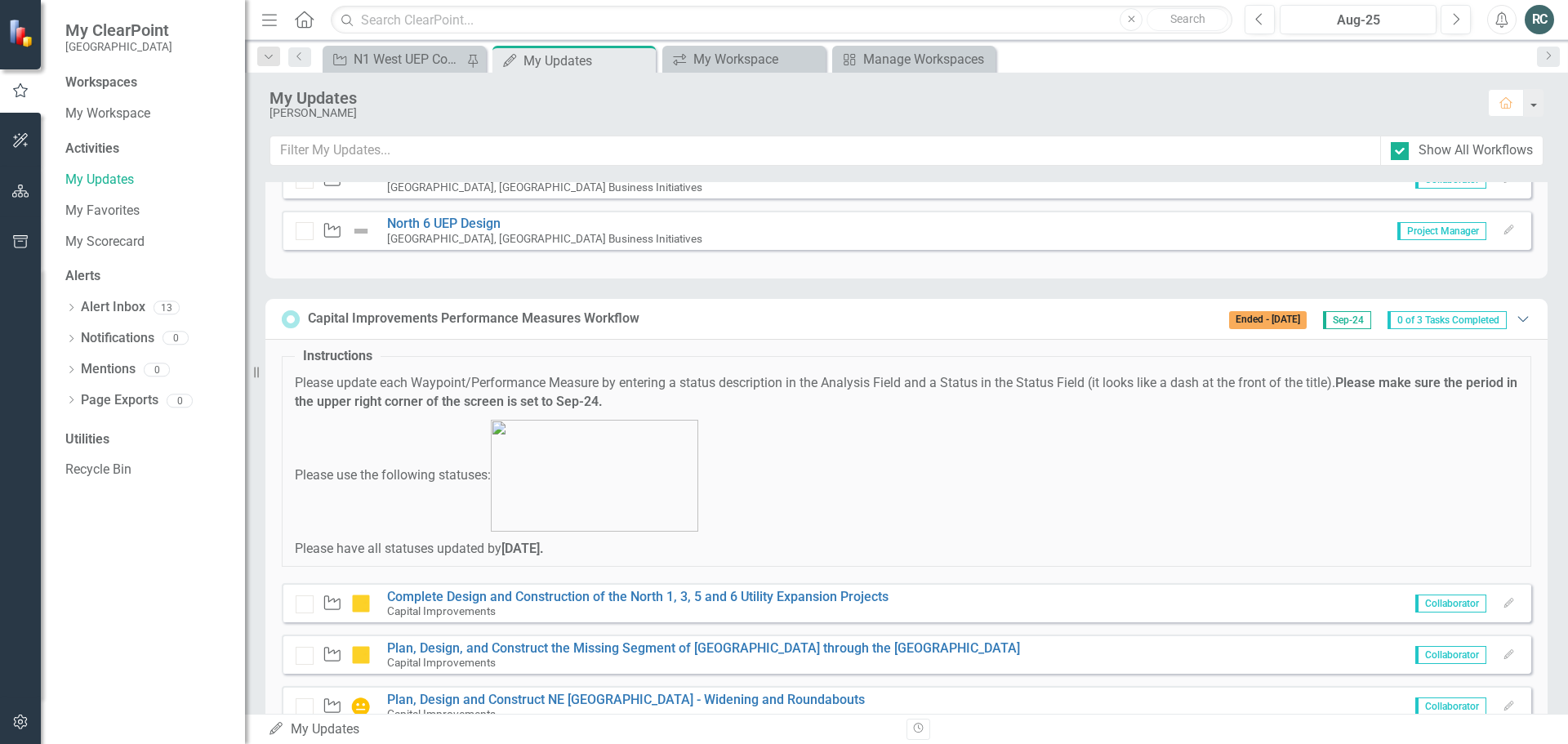
click at [1515, 319] on icon "Expanded" at bounding box center [1522, 318] width 16 height 13
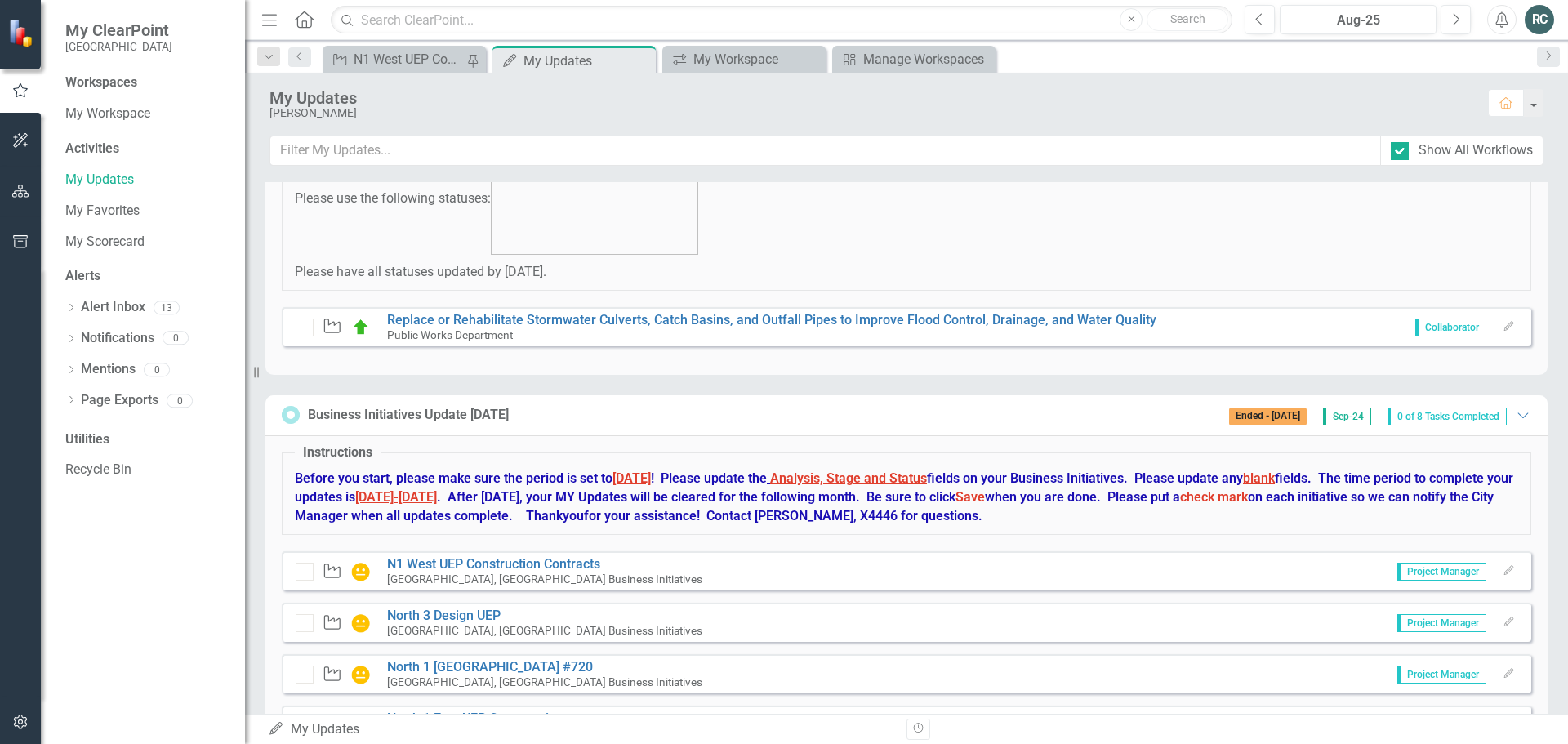
scroll to position [125, 0]
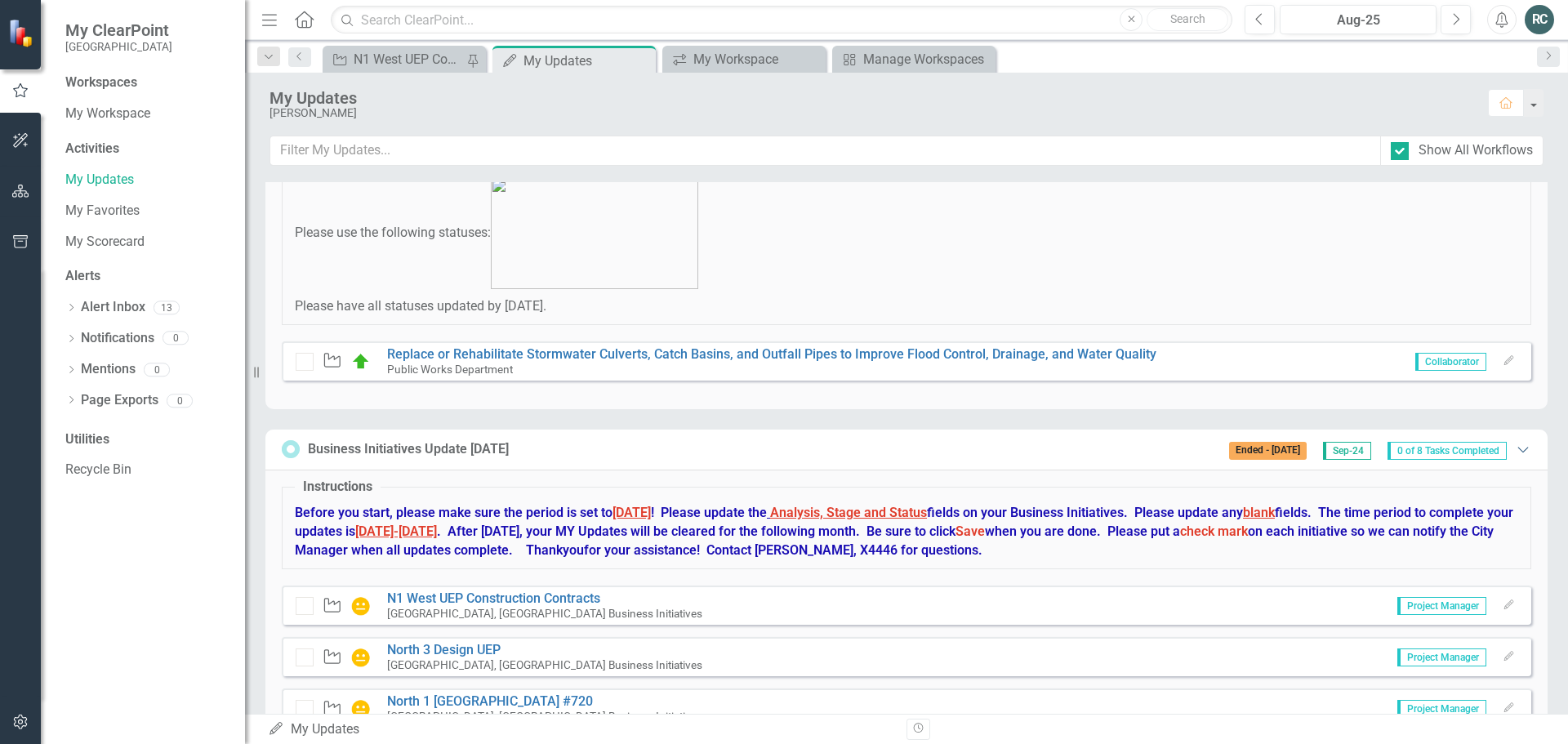
click at [1517, 449] on icon at bounding box center [1522, 450] width 10 height 6
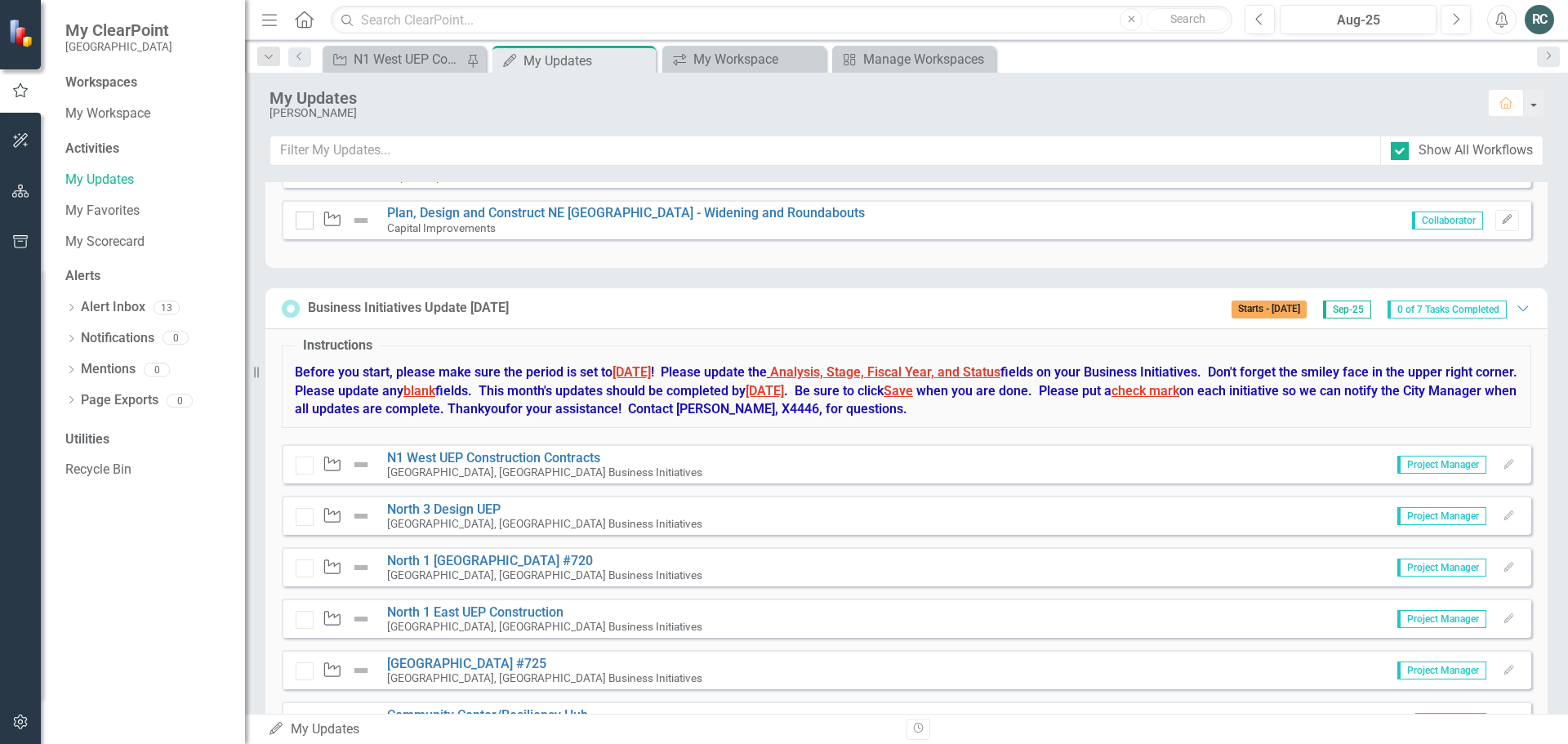
scroll to position [1776, 0]
